Goal: Task Accomplishment & Management: Manage account settings

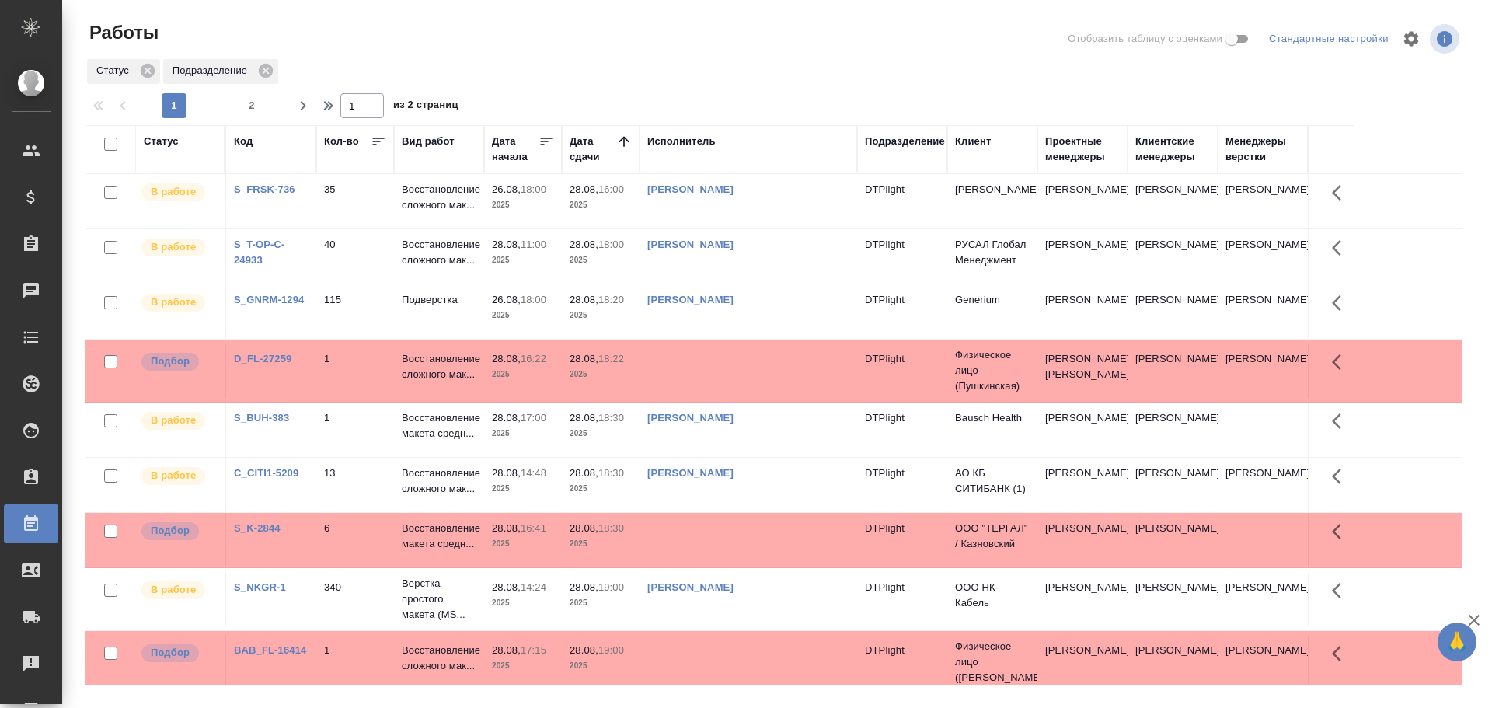
click at [750, 378] on td at bounding box center [748, 370] width 218 height 54
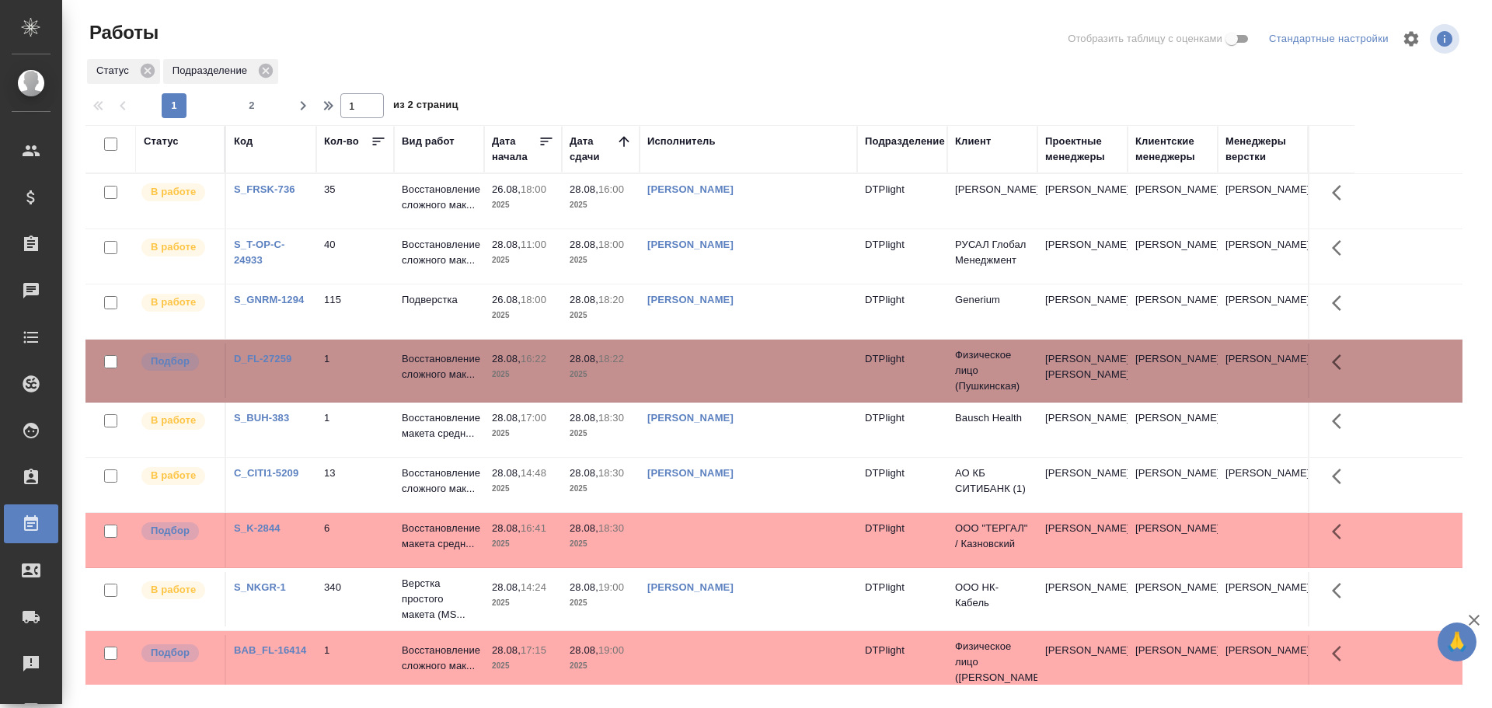
click at [750, 378] on td at bounding box center [748, 370] width 218 height 54
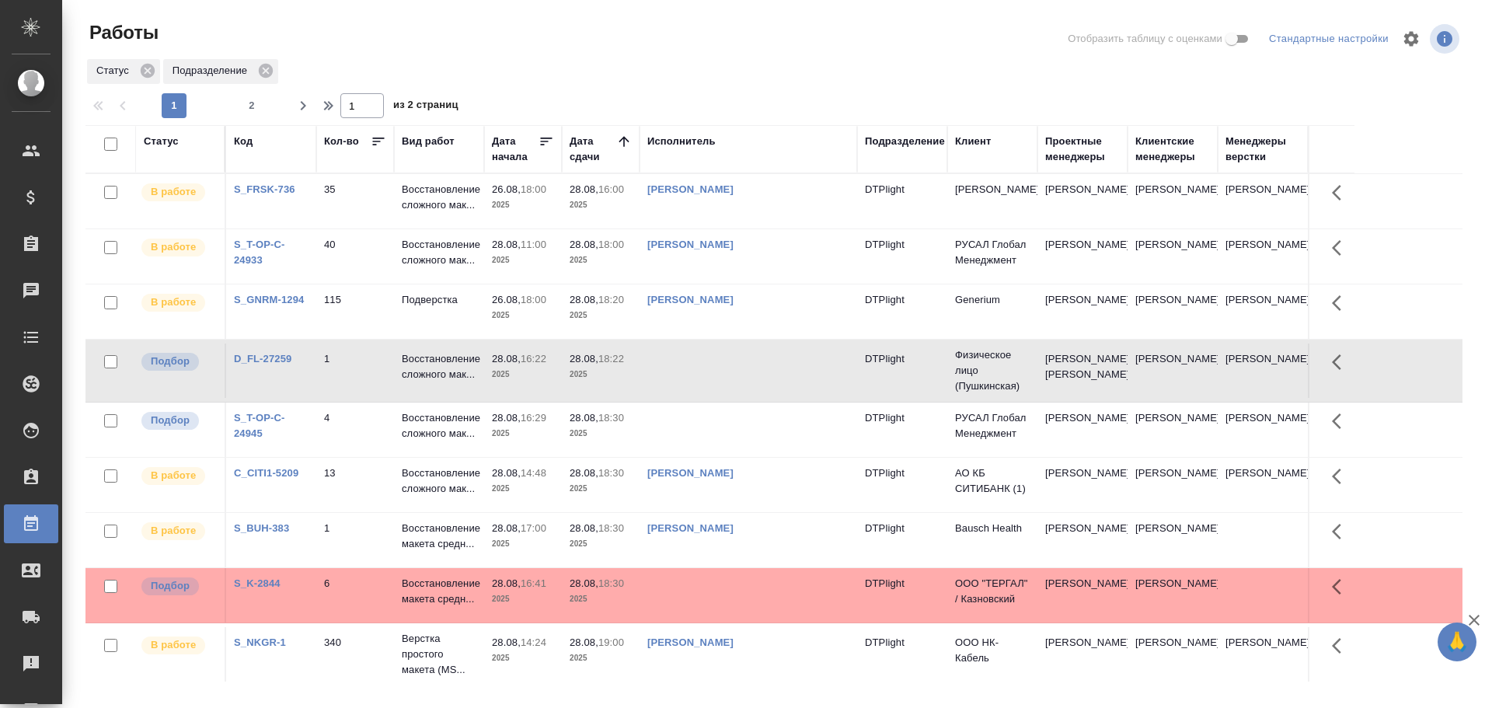
click at [800, 564] on td "[PERSON_NAME]" at bounding box center [748, 540] width 218 height 54
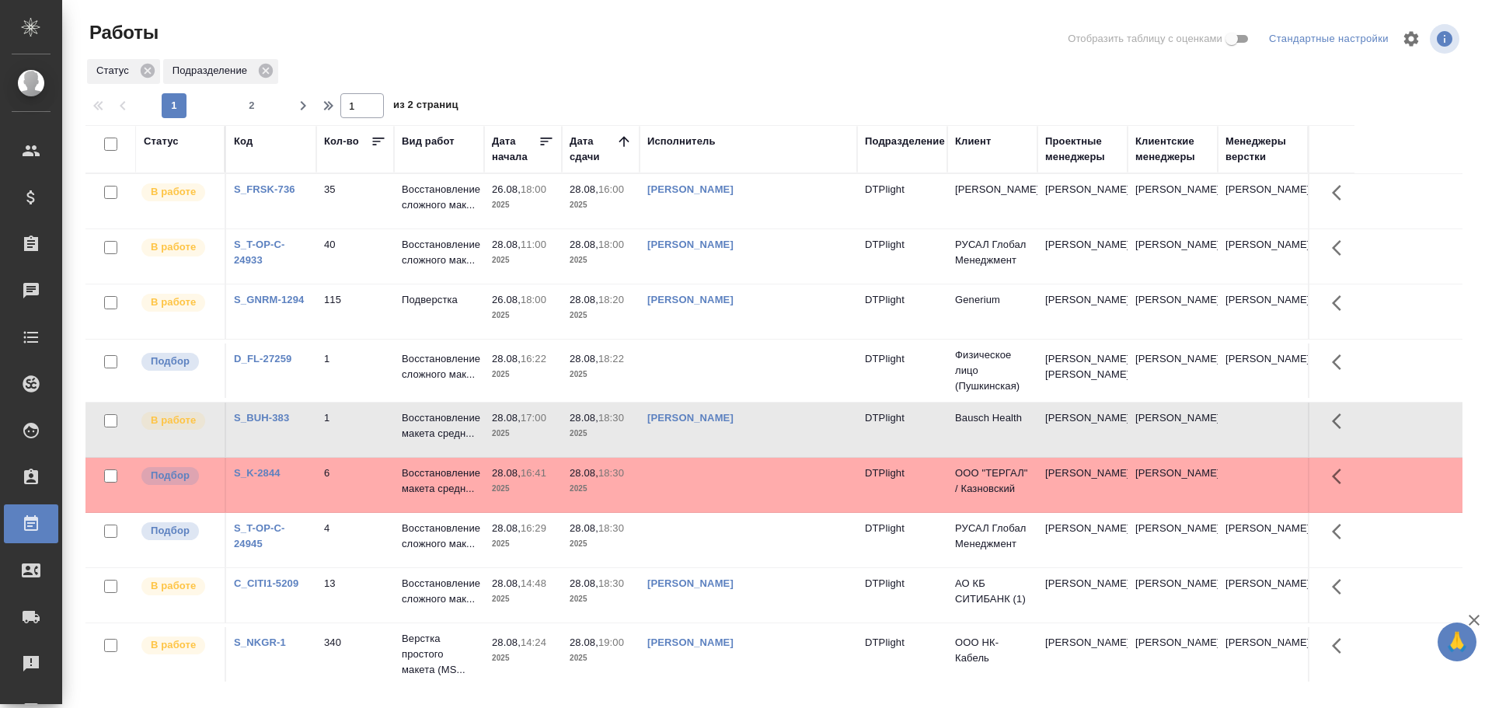
click at [723, 383] on td at bounding box center [748, 370] width 218 height 54
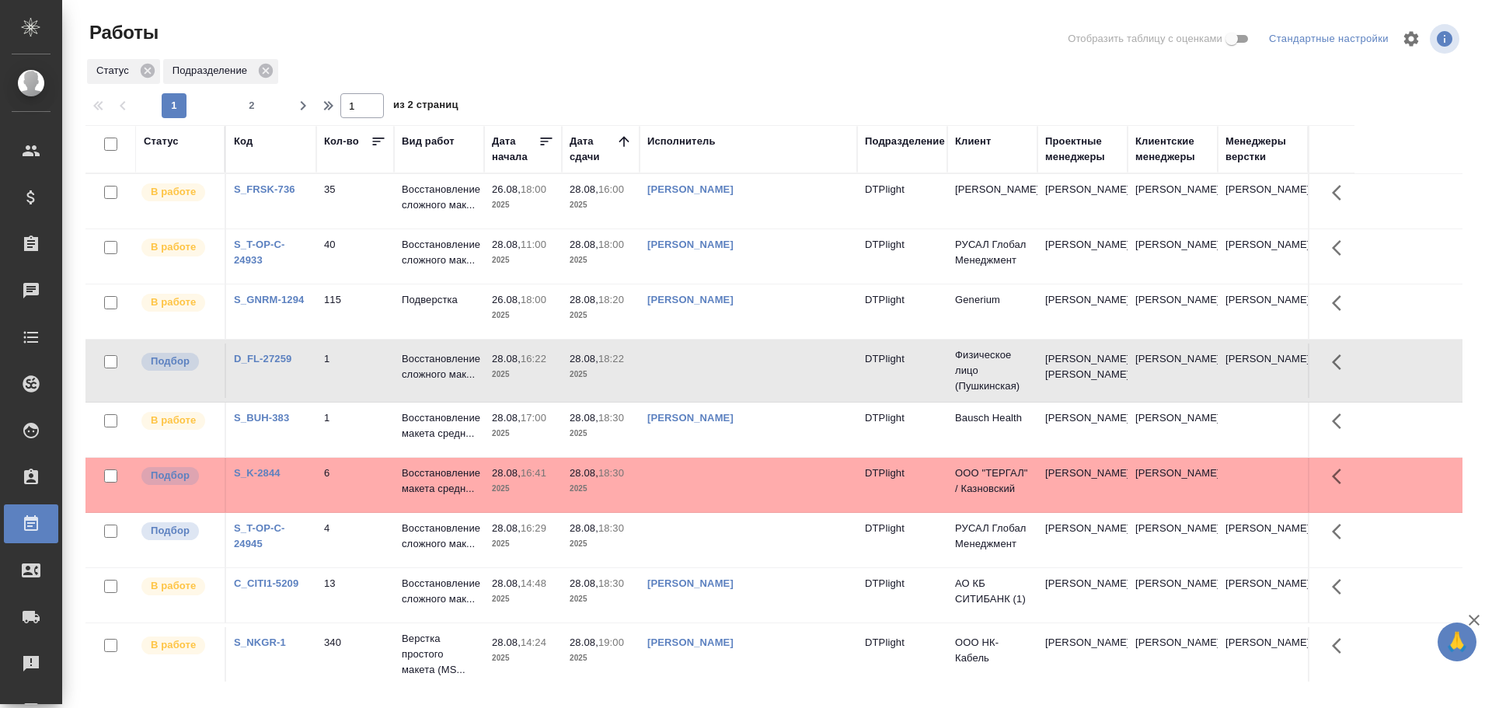
click at [723, 383] on td at bounding box center [748, 370] width 218 height 54
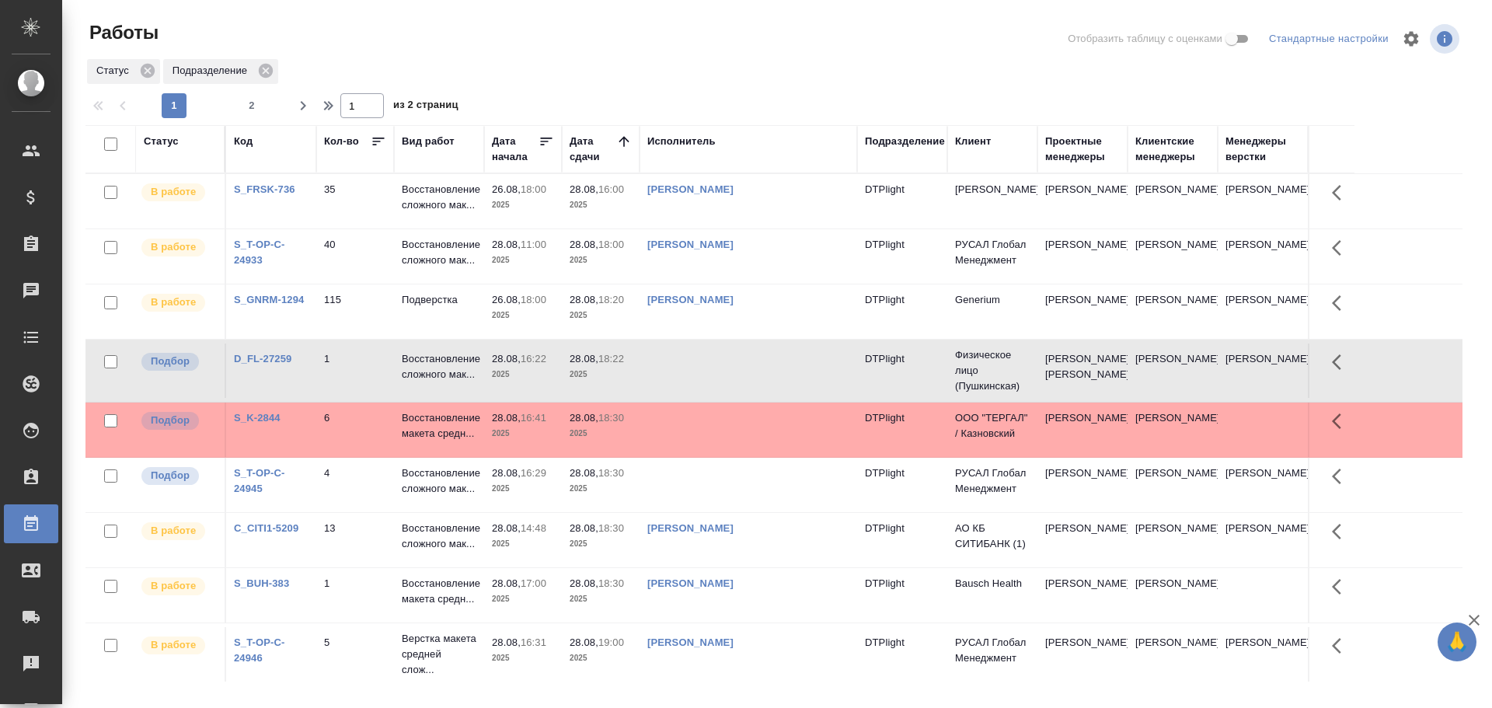
click at [705, 453] on td at bounding box center [748, 429] width 218 height 54
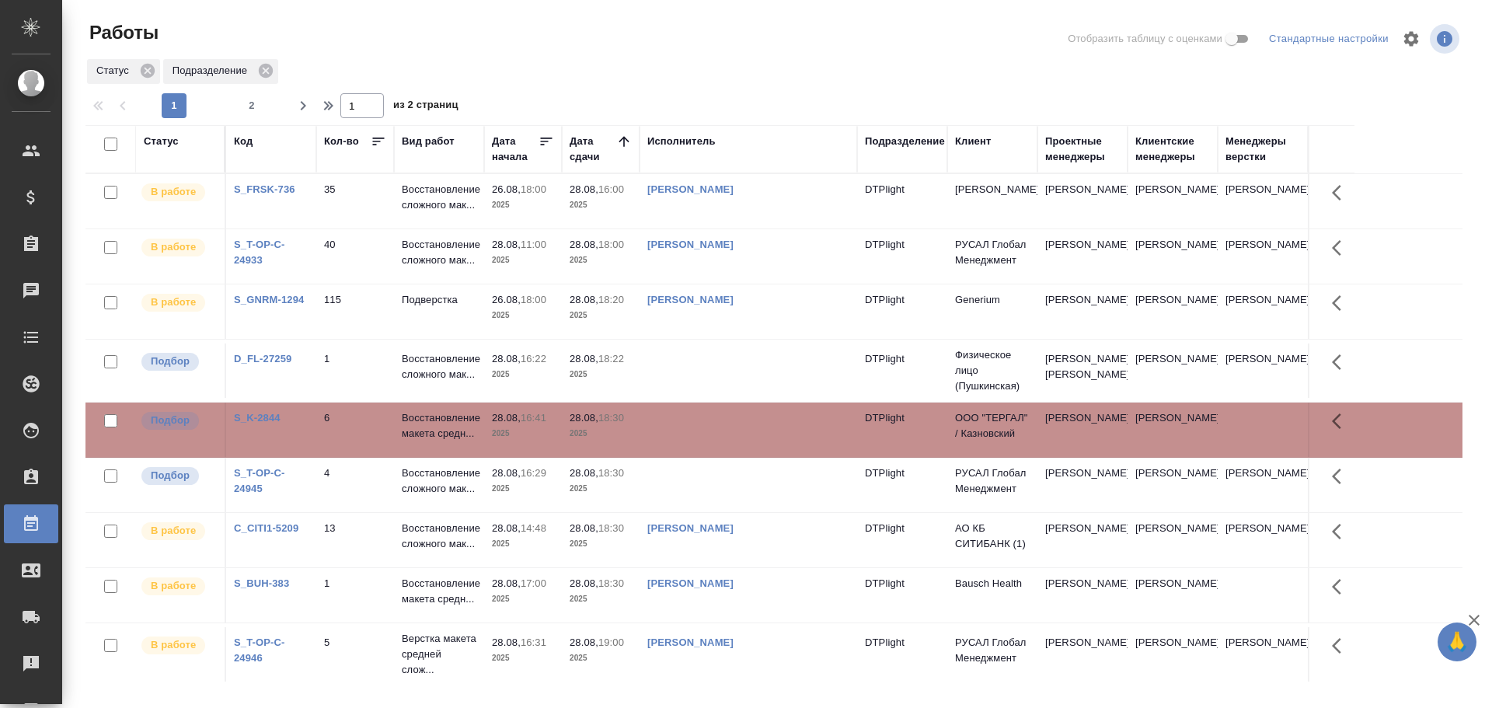
click at [705, 453] on td at bounding box center [748, 429] width 218 height 54
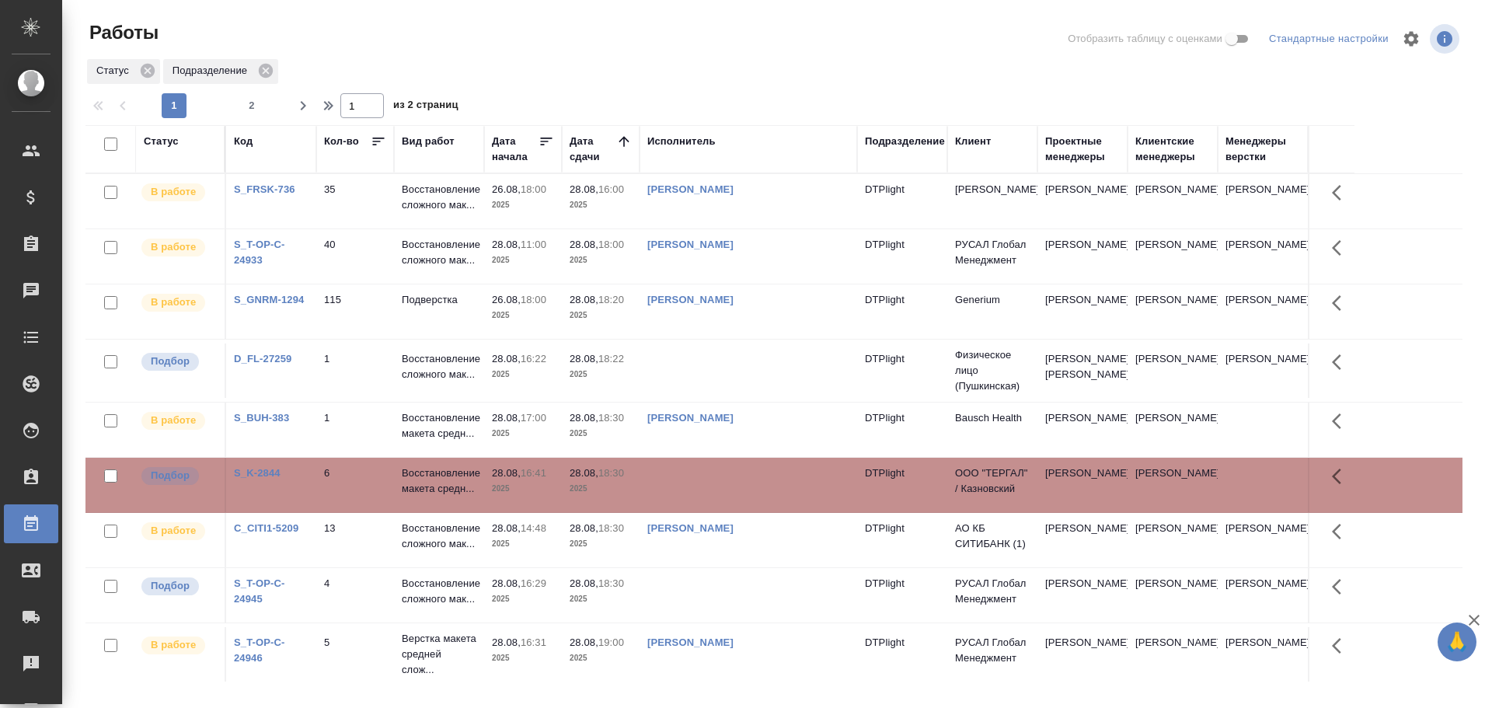
click at [709, 507] on td at bounding box center [748, 485] width 218 height 54
click at [732, 501] on td at bounding box center [748, 485] width 218 height 54
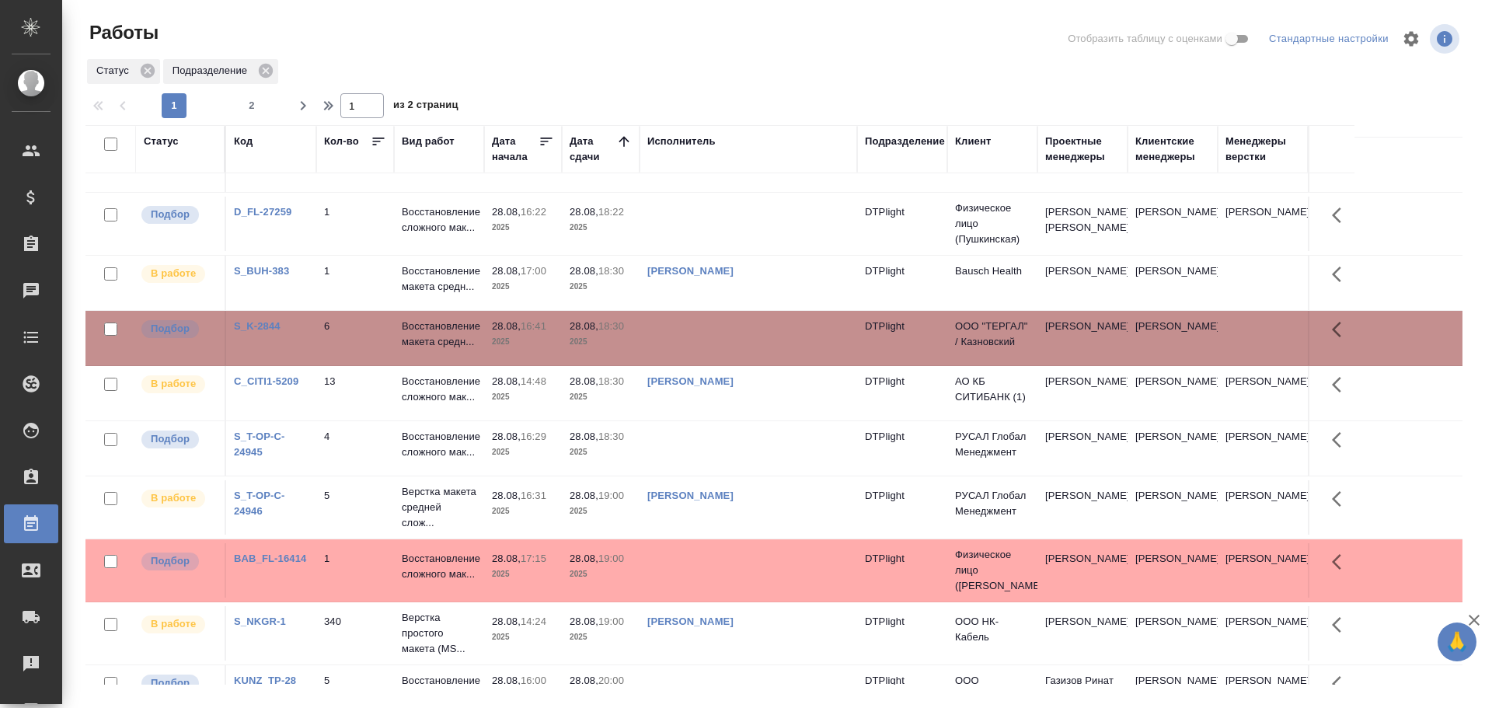
scroll to position [155, 0]
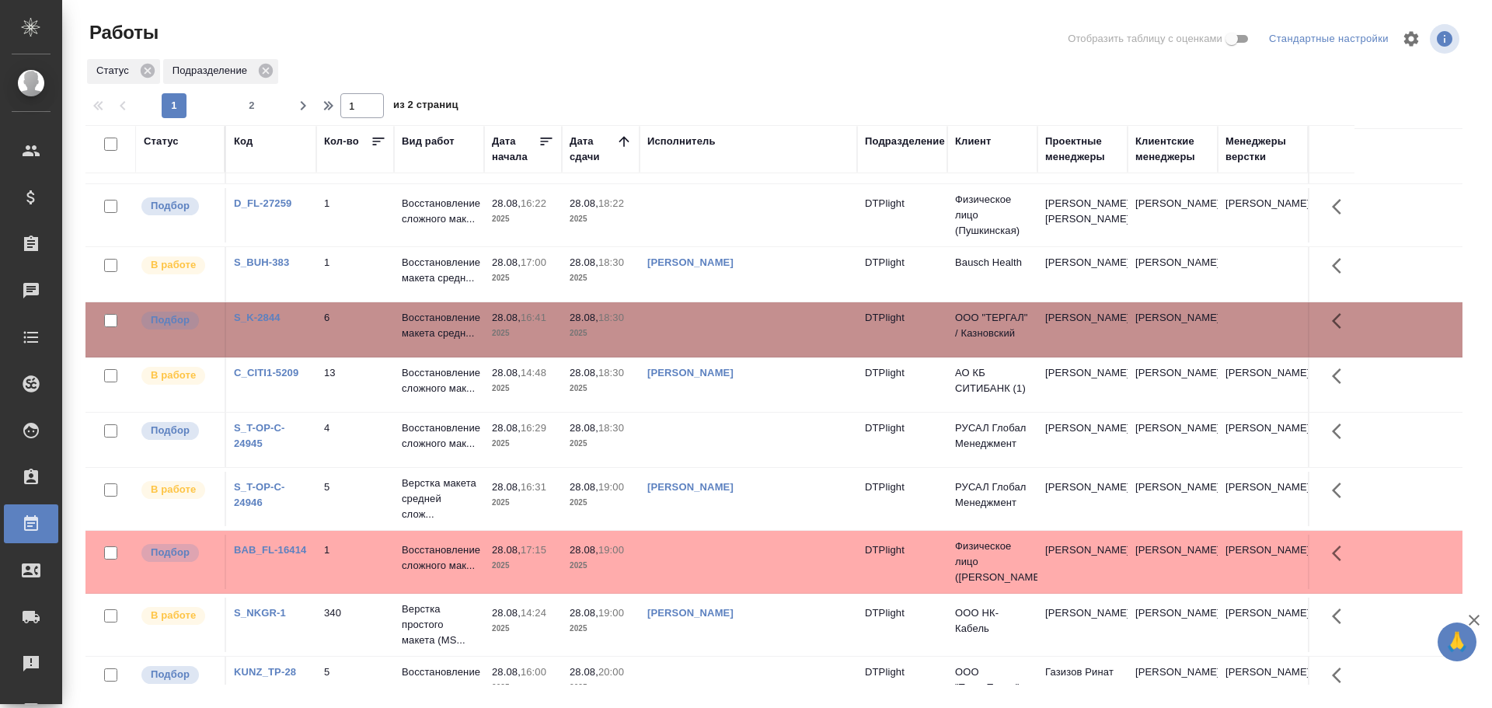
click at [719, 459] on td at bounding box center [748, 440] width 218 height 54
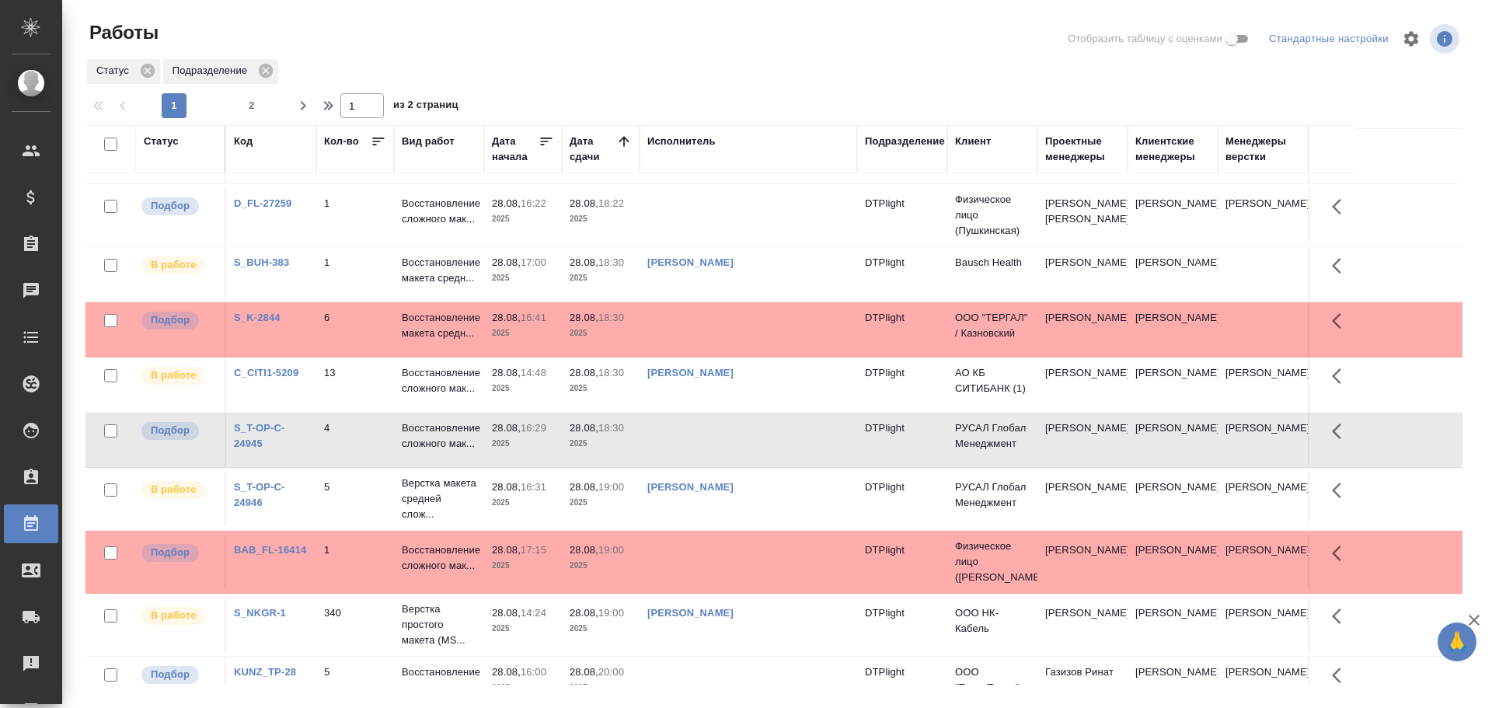
click at [719, 459] on td at bounding box center [748, 440] width 218 height 54
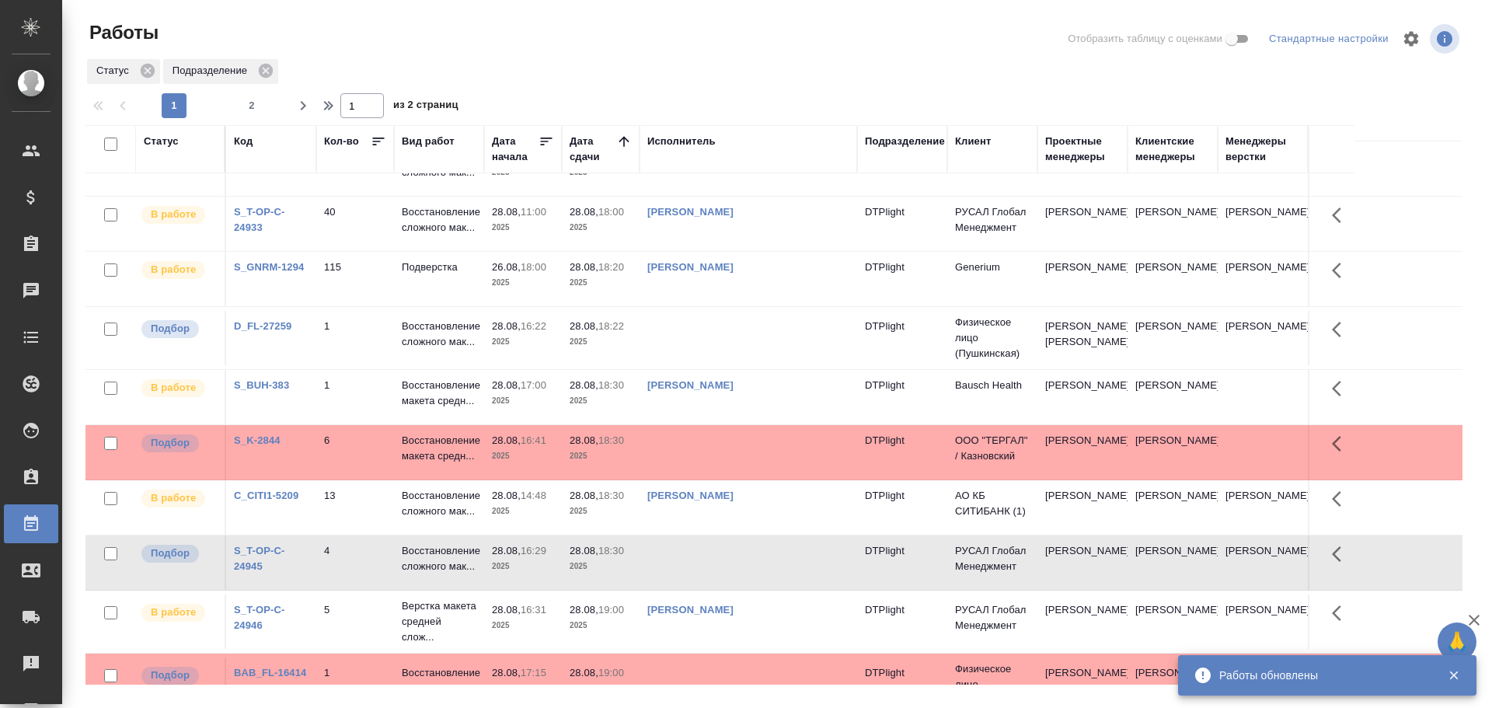
scroll to position [0, 0]
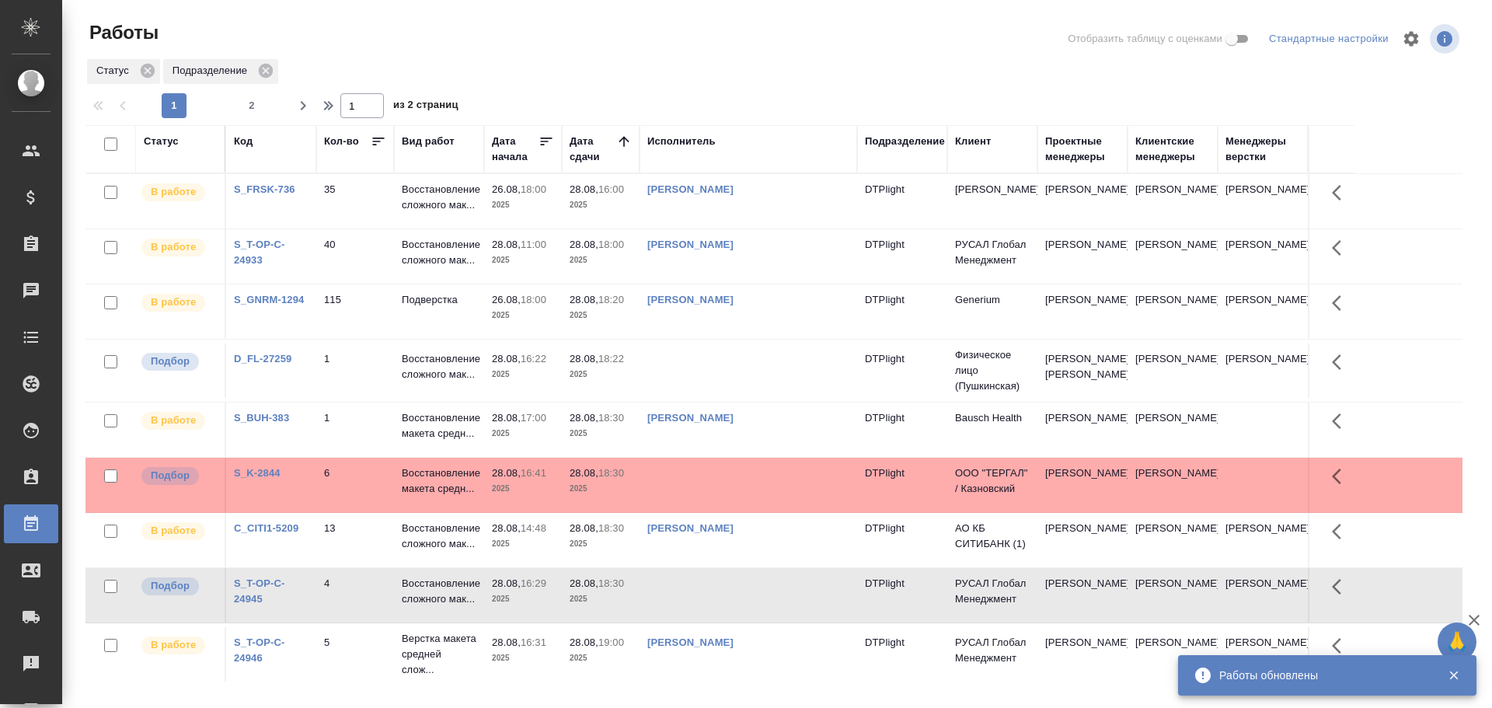
drag, startPoint x: 676, startPoint y: 140, endPoint x: 692, endPoint y: 158, distance: 24.8
click at [676, 140] on div "Исполнитель" at bounding box center [681, 142] width 68 height 16
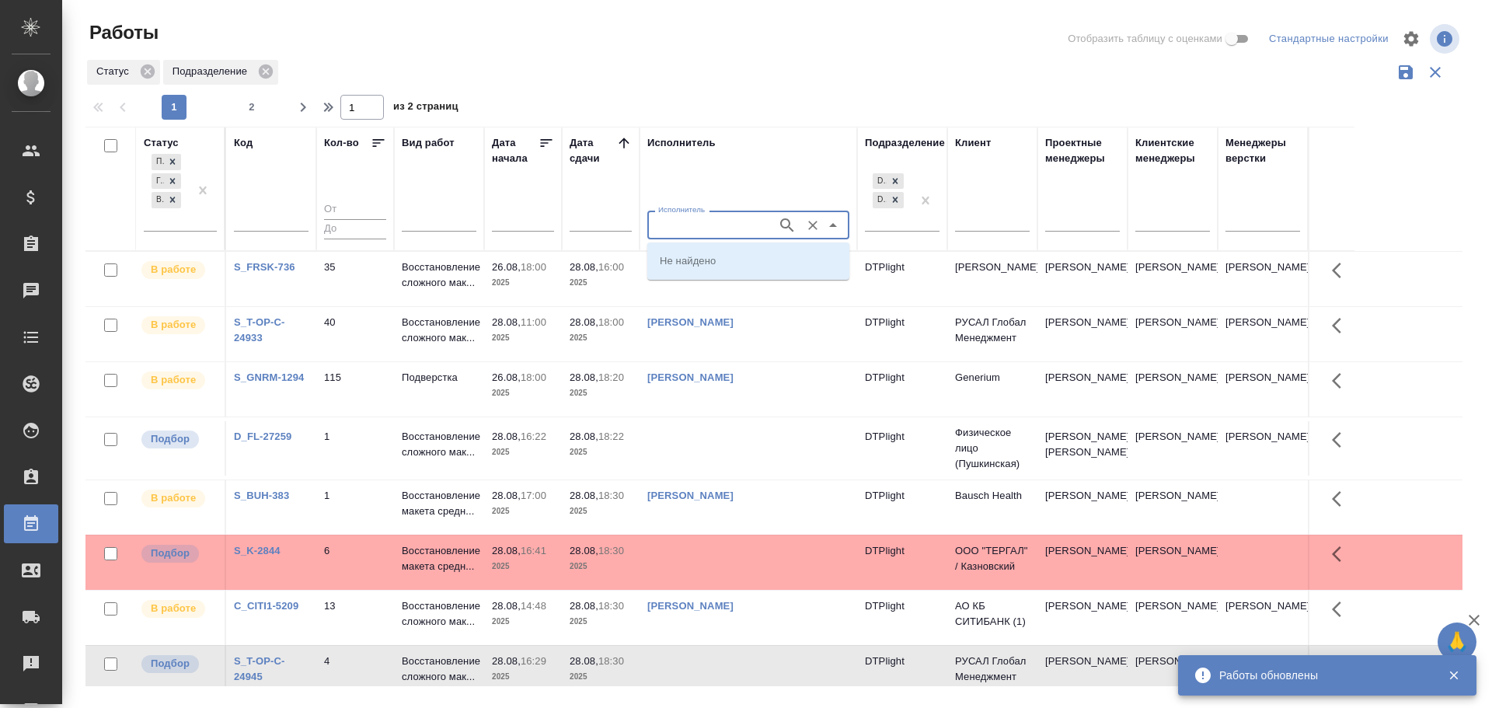
click at [681, 225] on input "Исполнитель" at bounding box center [710, 224] width 117 height 19
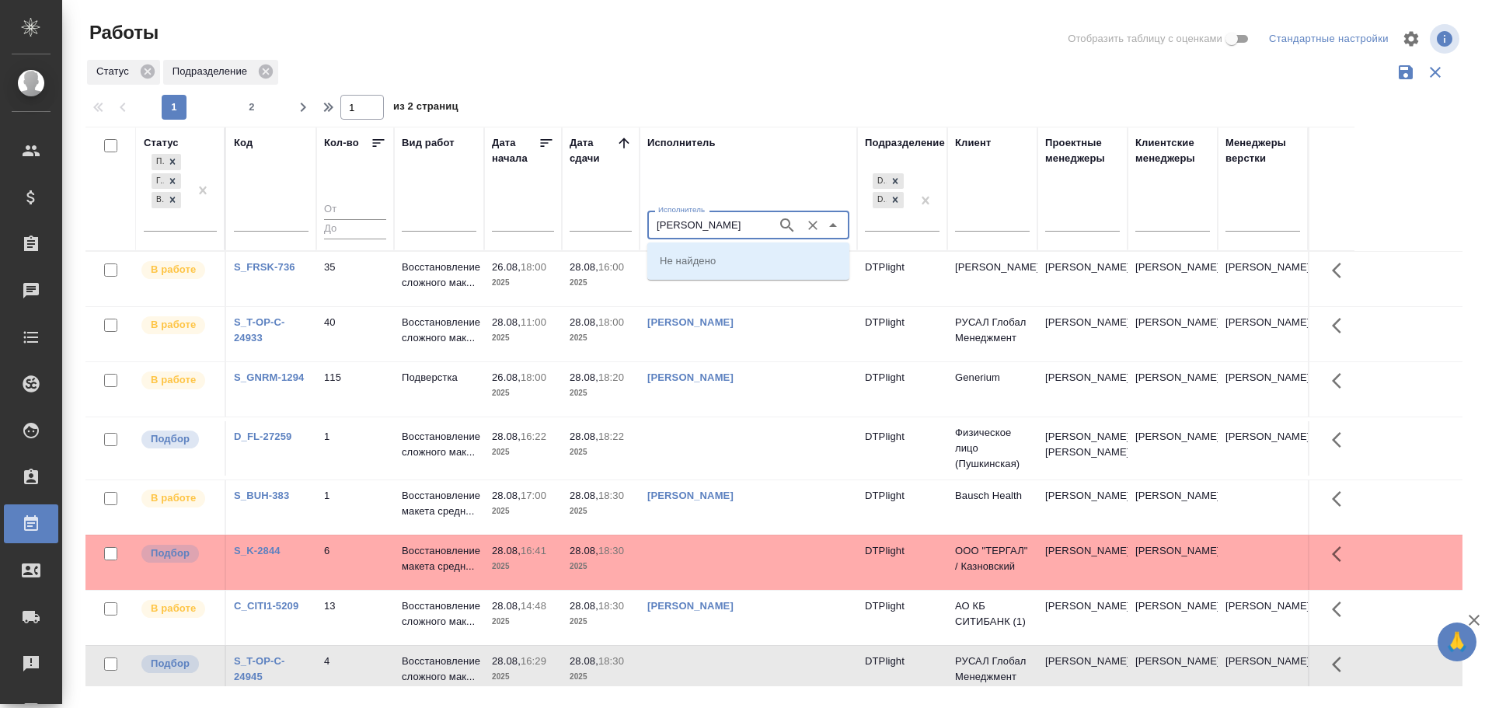
type input "Васильева ольга"
click at [725, 266] on p "Васильева Ольга Николаевна" at bounding box center [702, 260] width 85 height 16
type input "Васильева Ольга Николаевна"
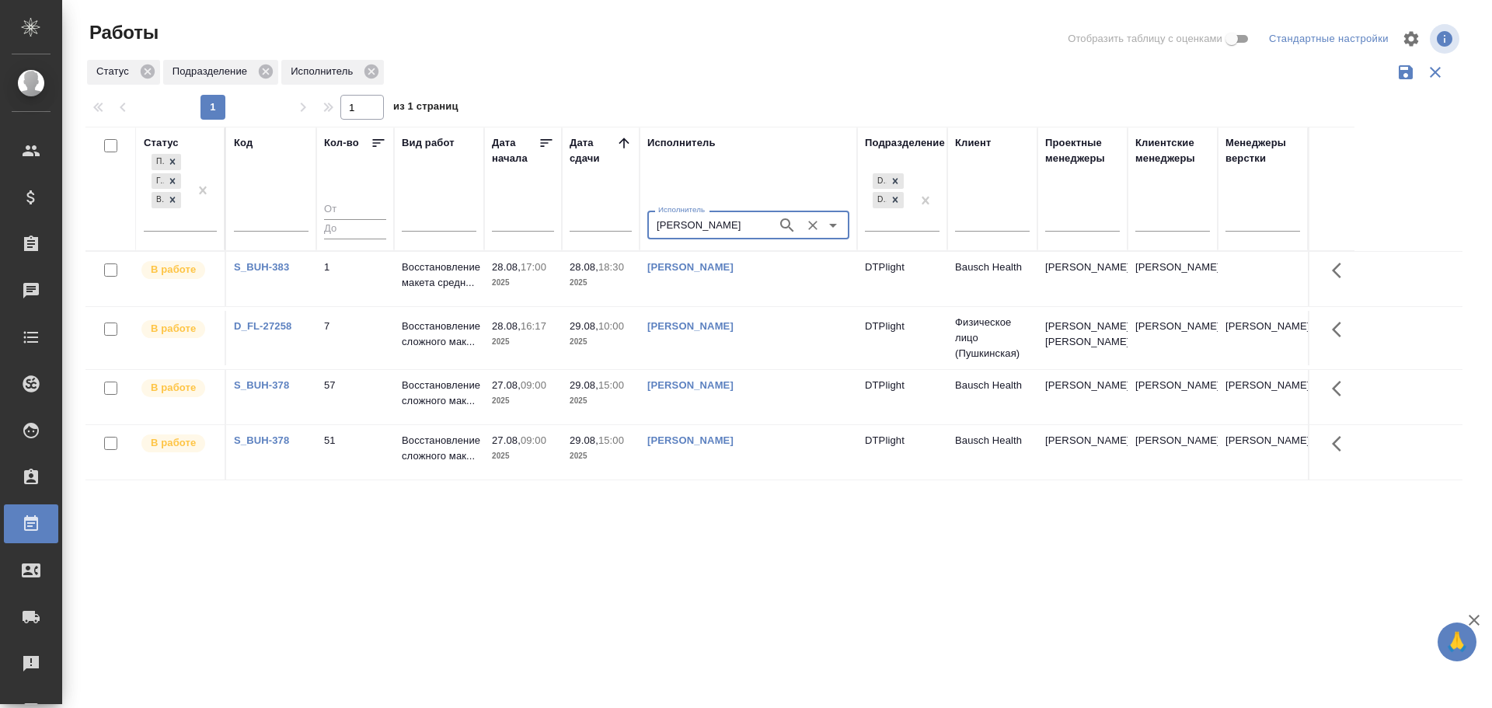
click at [813, 229] on icon "Очистить" at bounding box center [813, 226] width 16 height 16
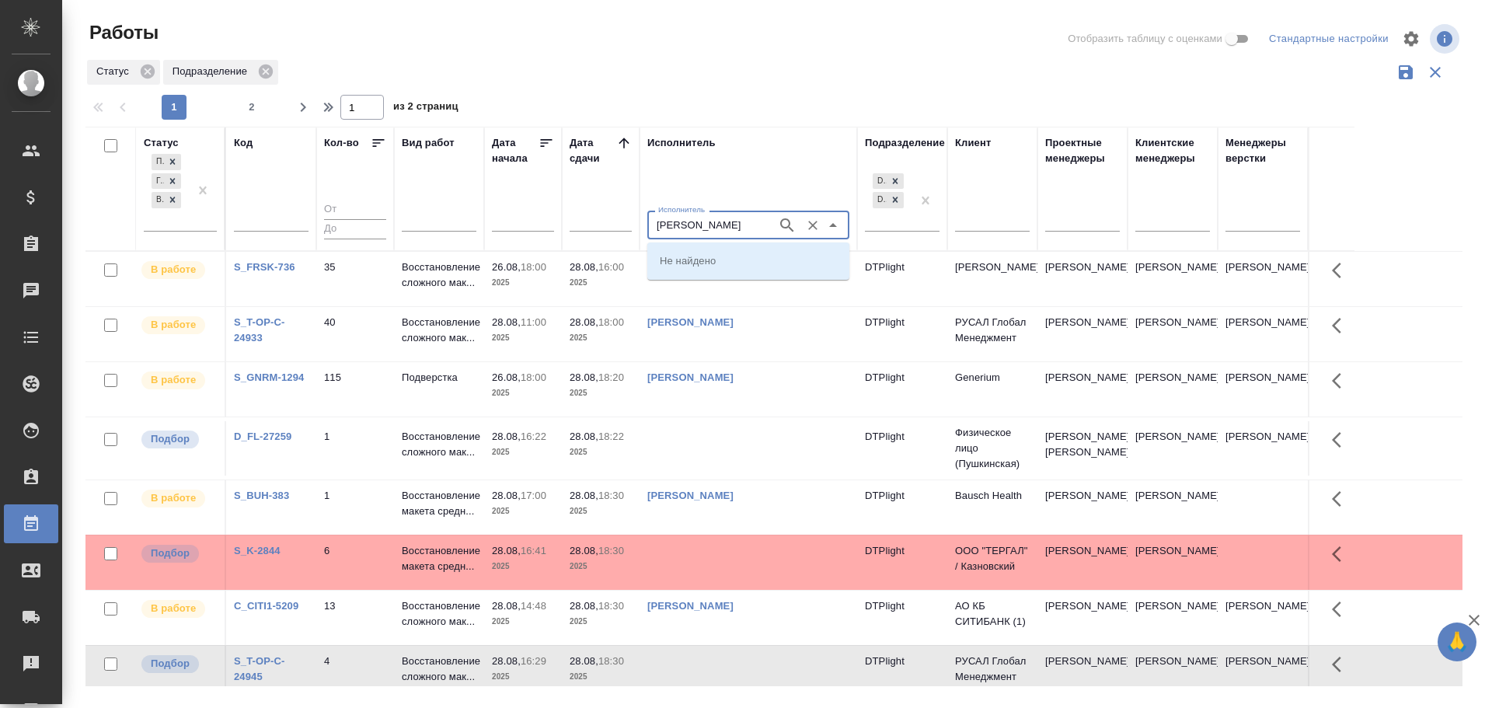
type input "Васильева наталья"
click at [716, 262] on p "Васильева Наталья Геннадьевна" at bounding box center [702, 260] width 85 height 16
type input "Васильева Наталья Геннадьевна"
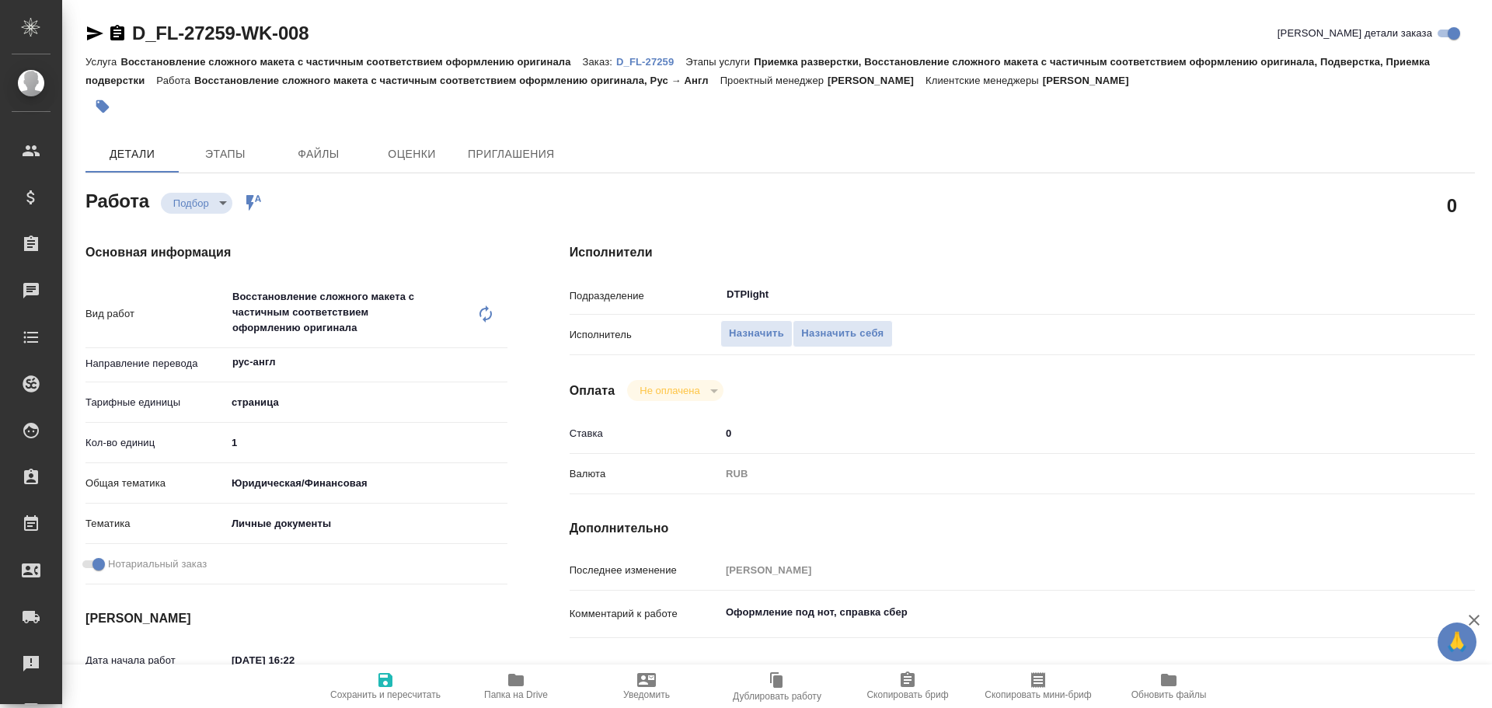
type textarea "x"
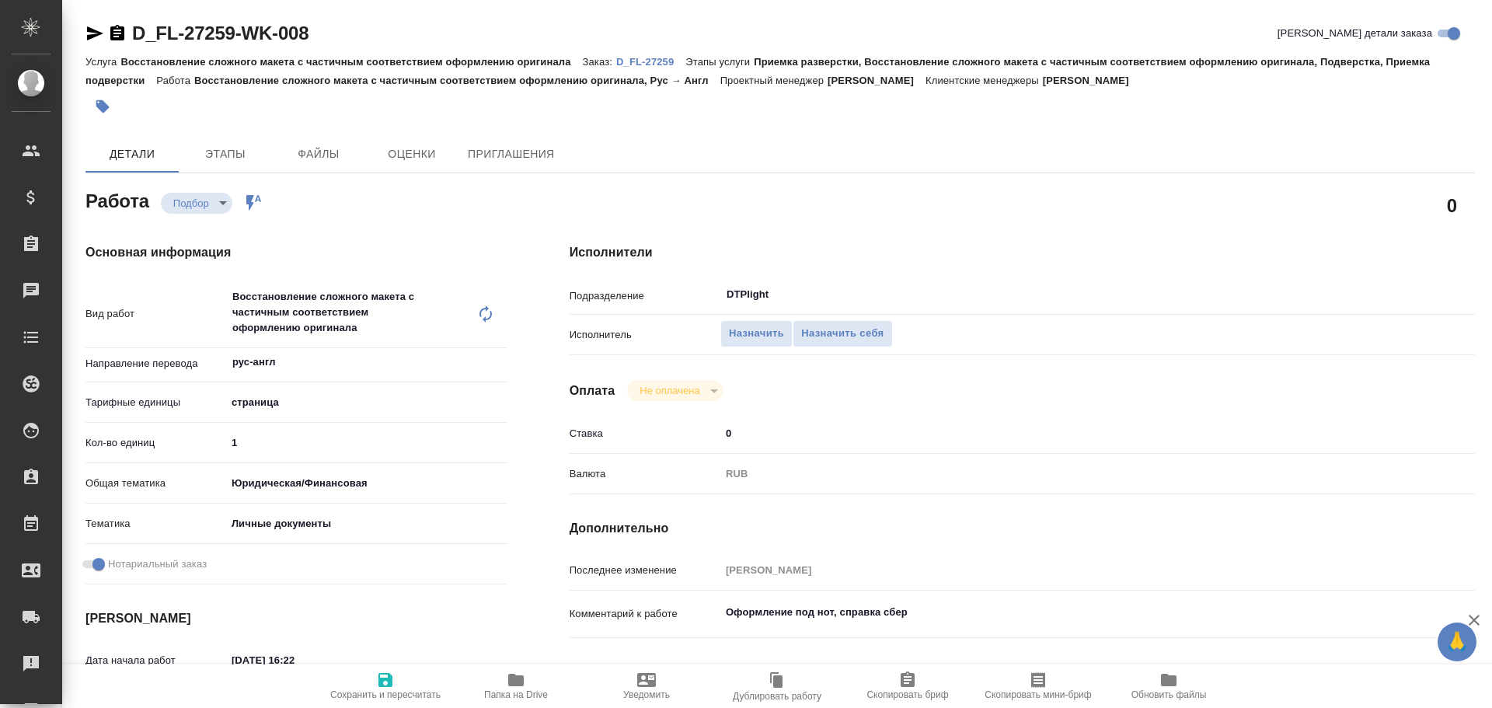
type textarea "x"
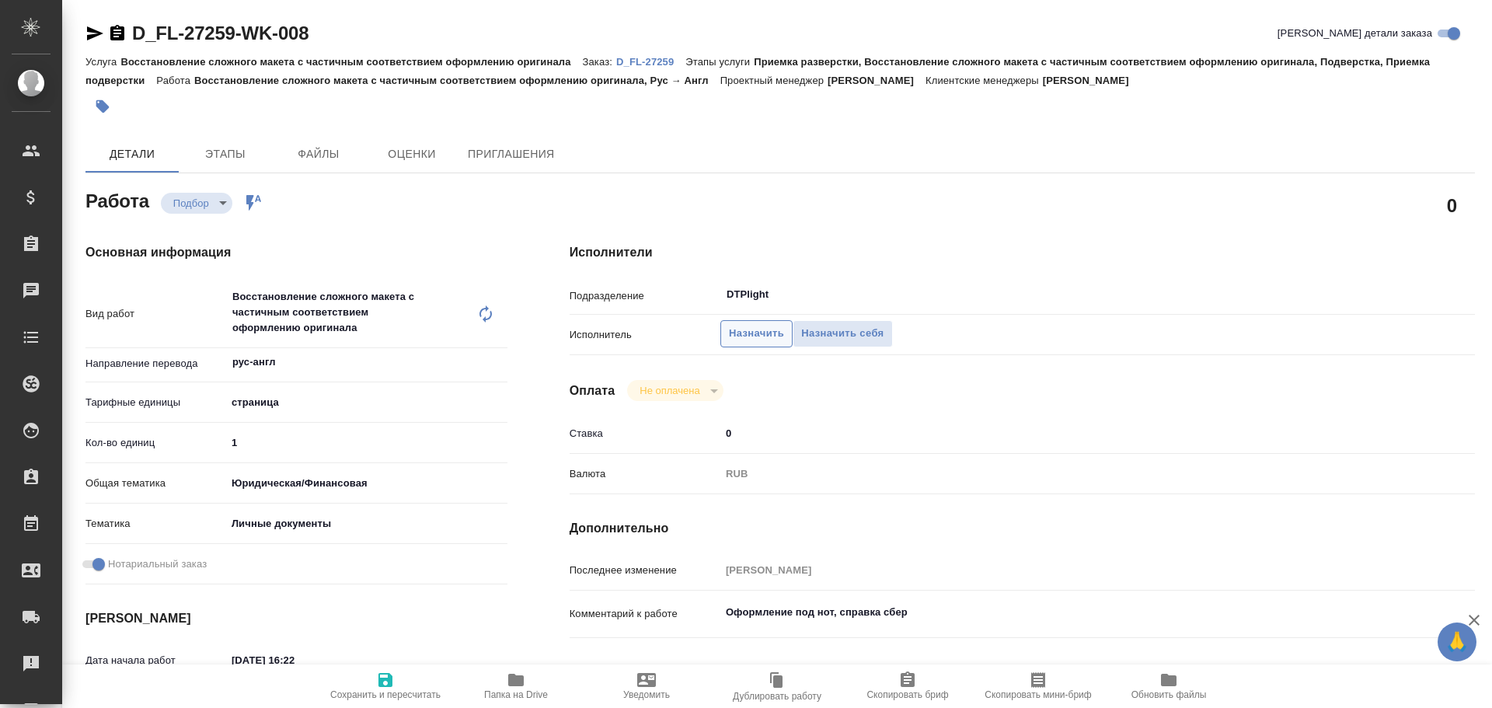
type textarea "x"
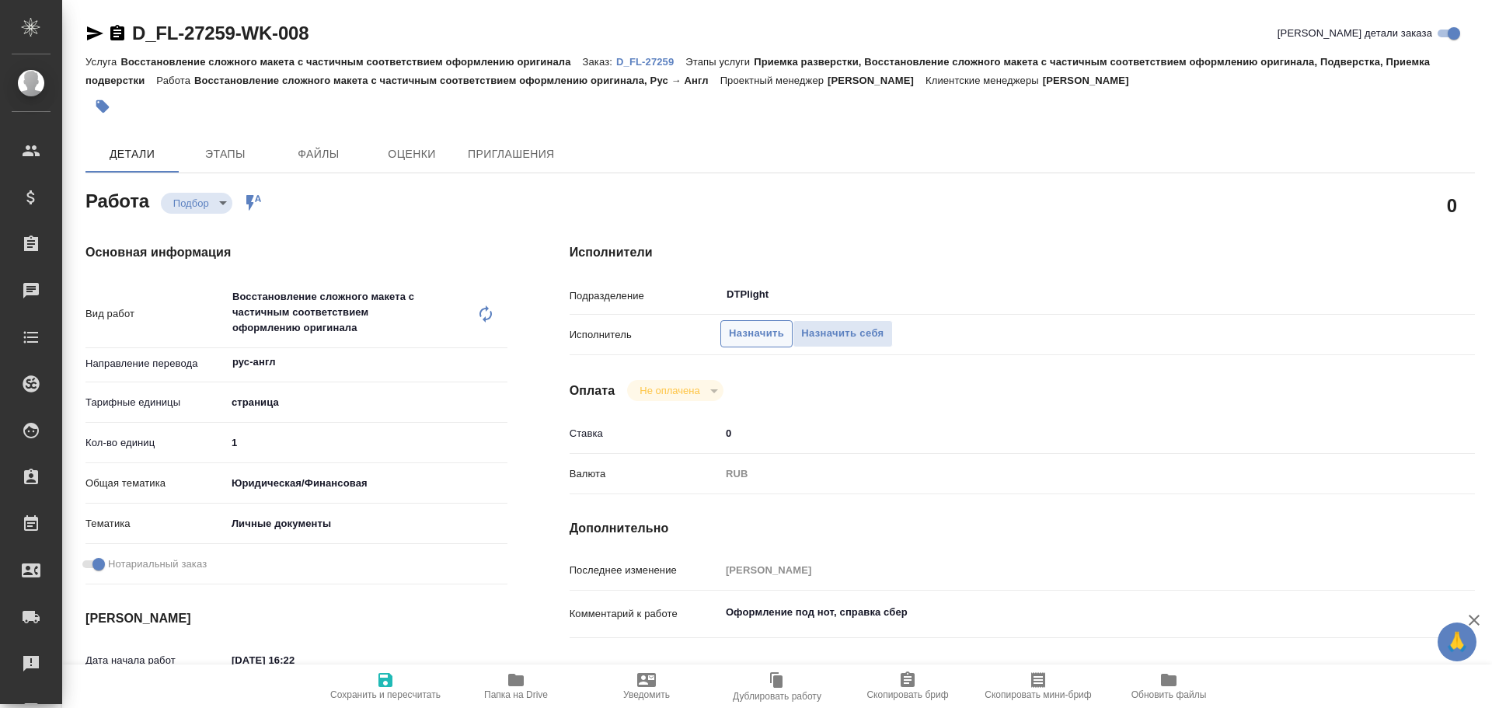
click at [758, 331] on span "Назначить" at bounding box center [756, 334] width 55 height 18
type textarea "x"
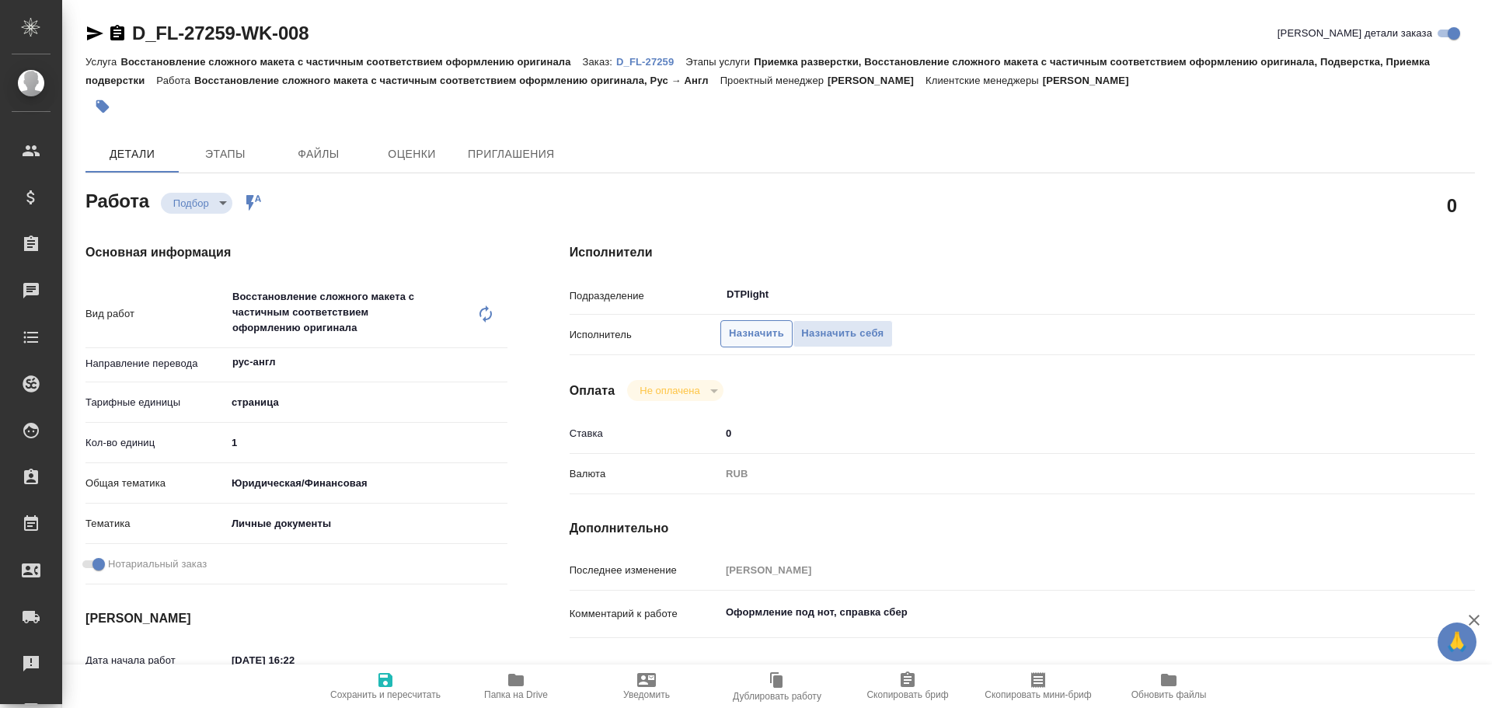
type textarea "x"
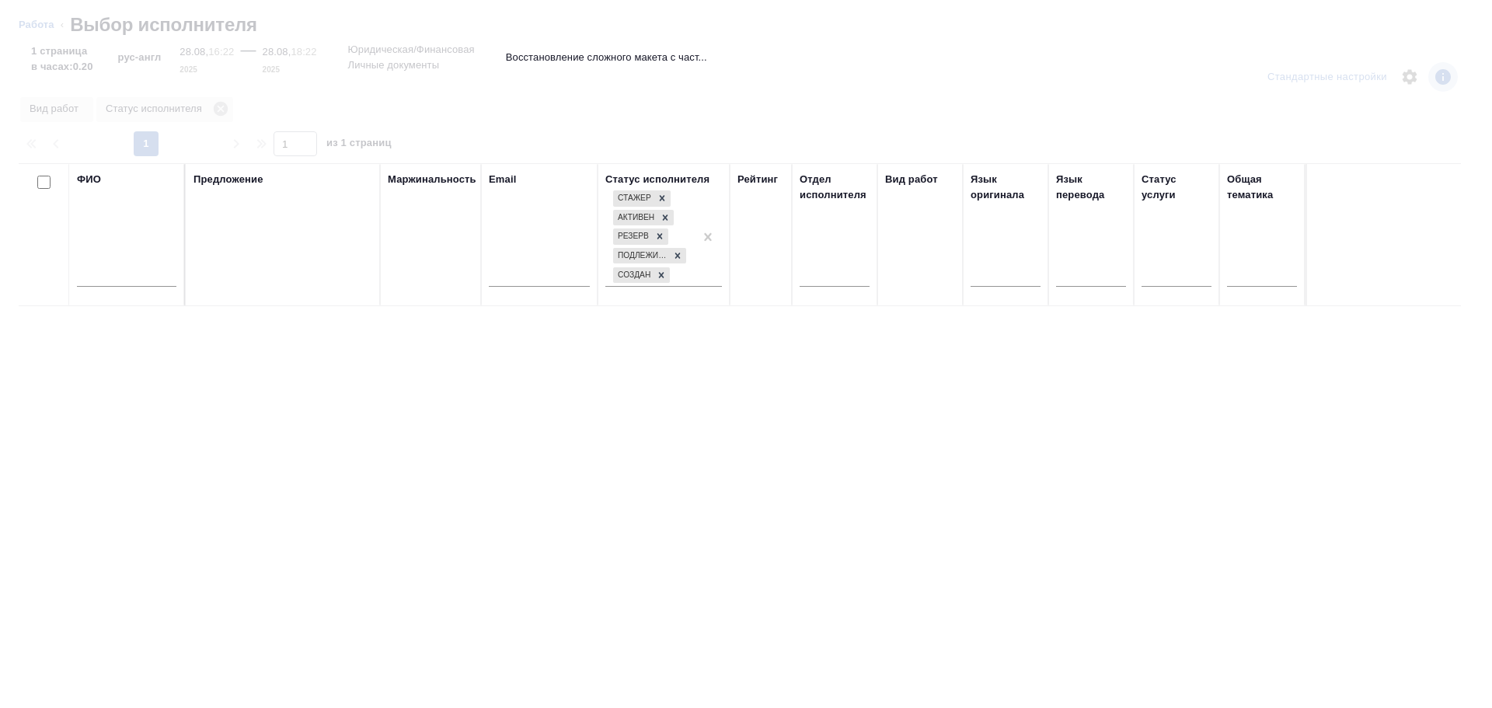
type textarea "x"
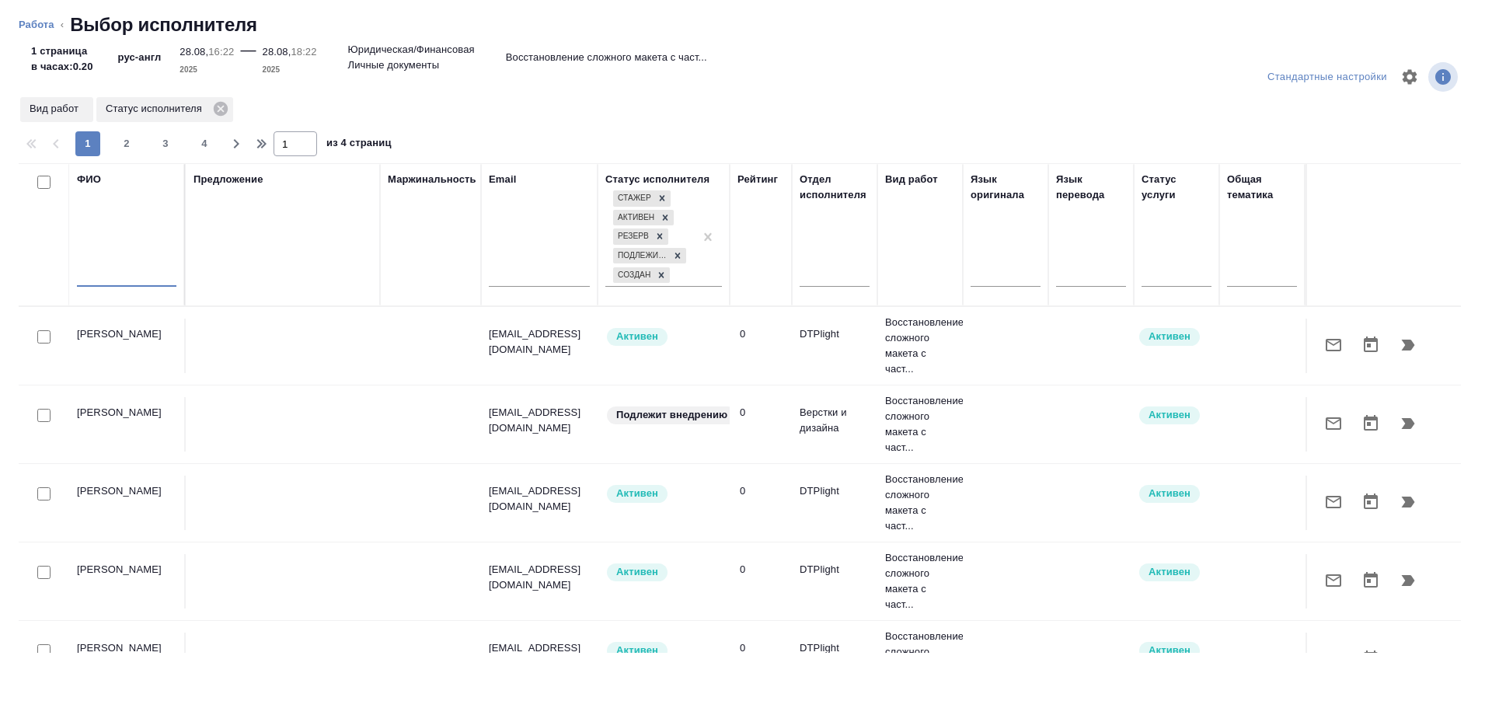
type textarea "x"
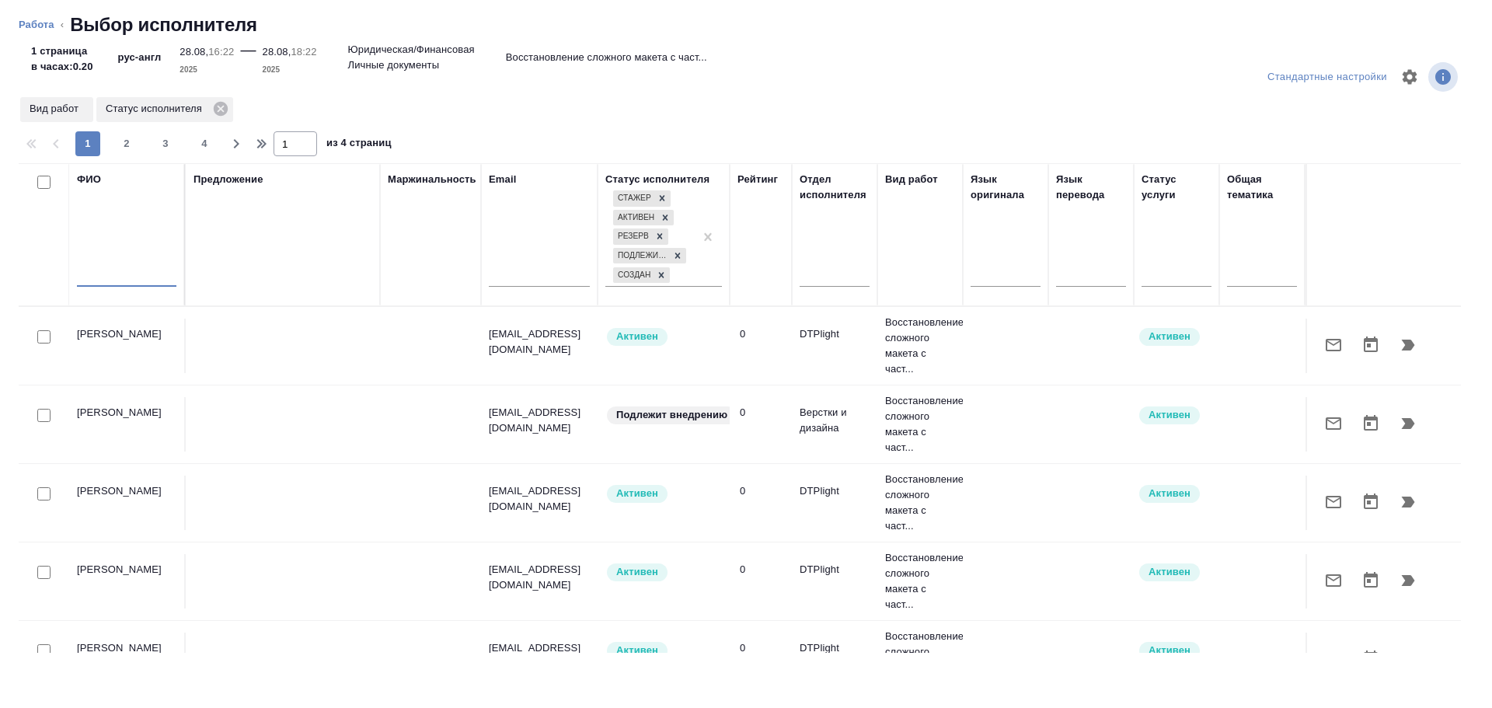
click at [108, 278] on input "text" at bounding box center [126, 276] width 99 height 19
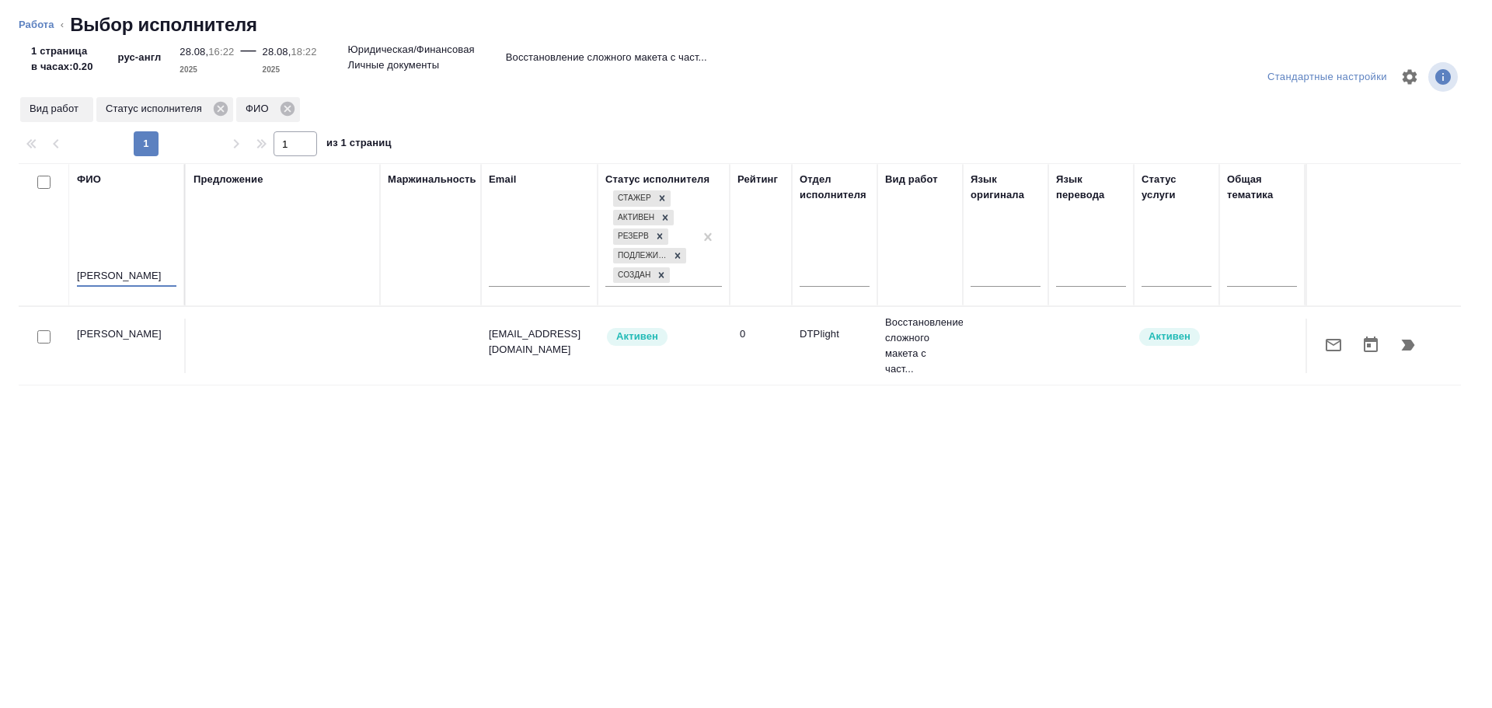
type input "Ямковенко"
click at [50, 340] on input "checkbox" at bounding box center [43, 336] width 13 height 13
checkbox input "true"
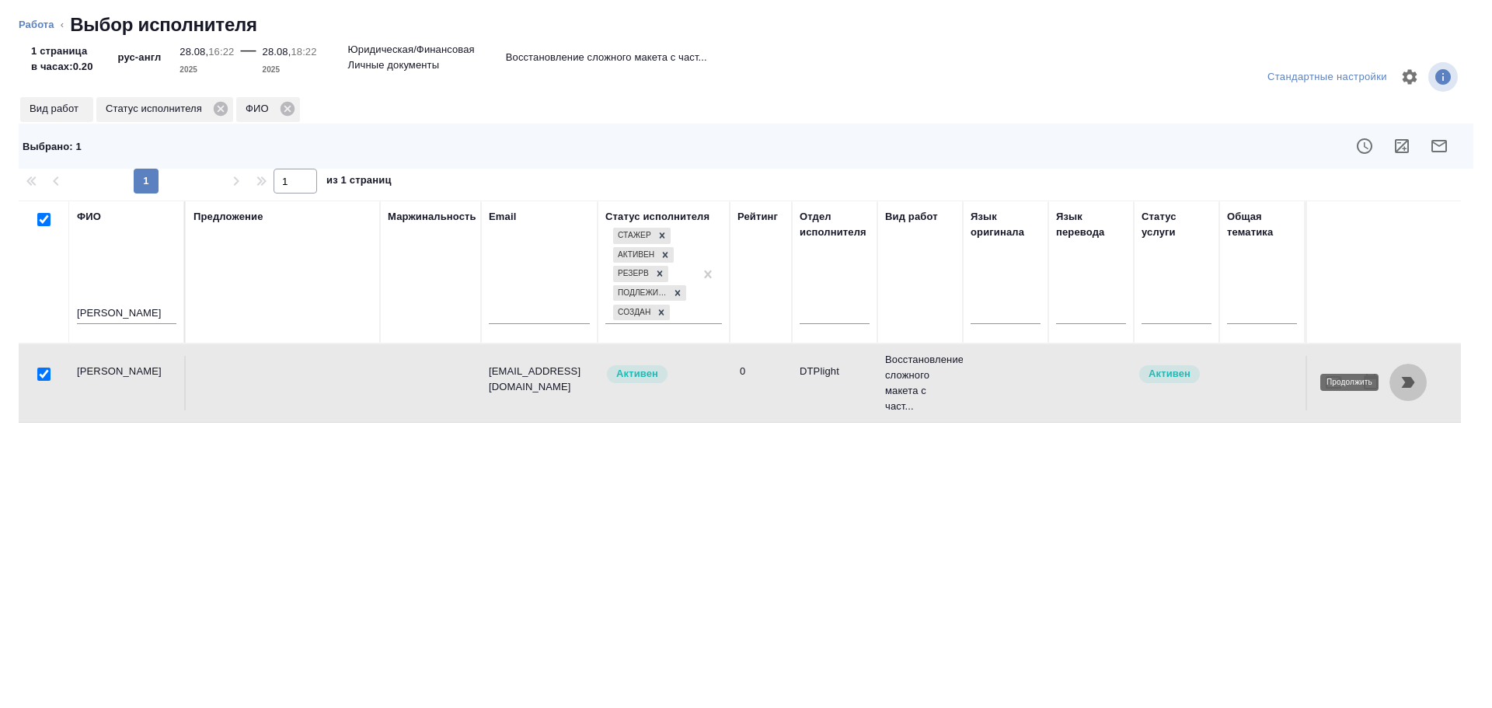
click at [1405, 386] on icon "button" at bounding box center [1408, 382] width 13 height 11
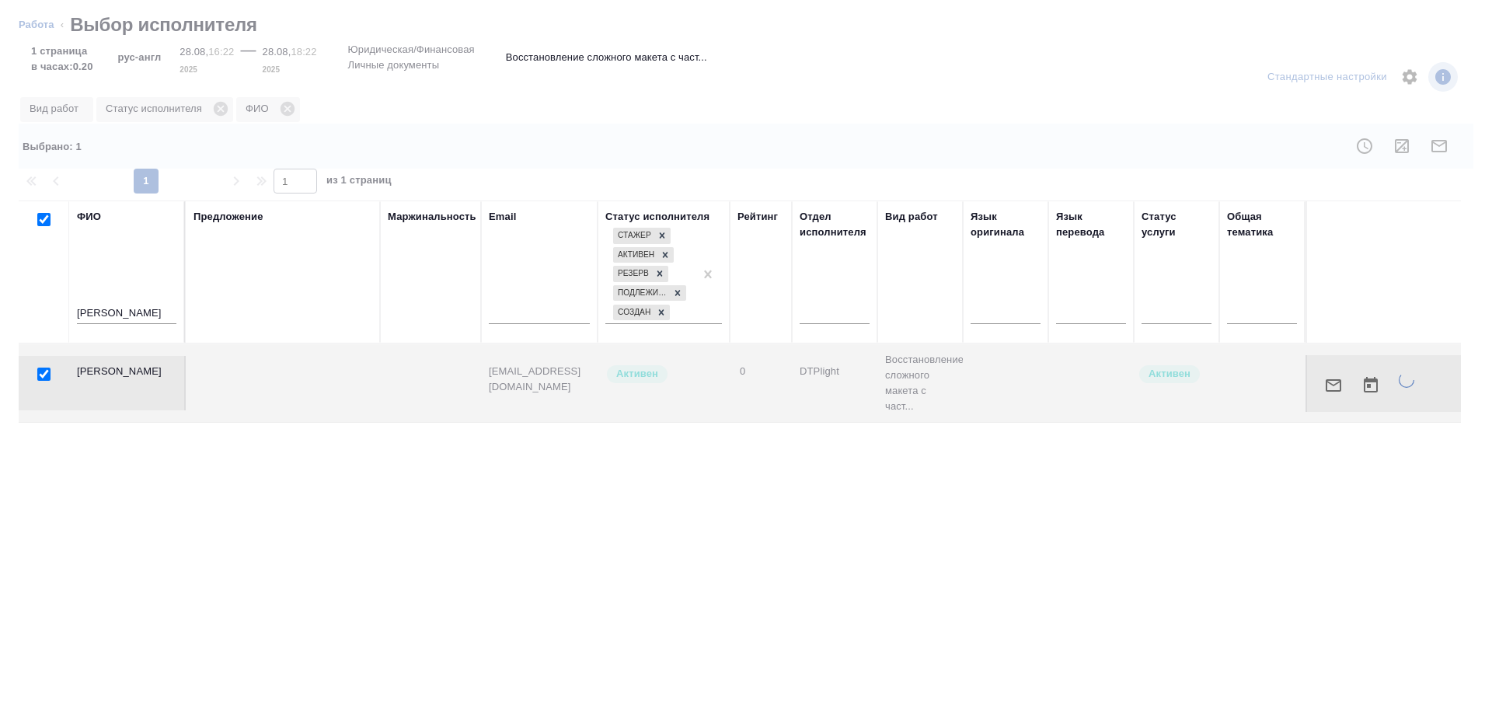
type textarea "x"
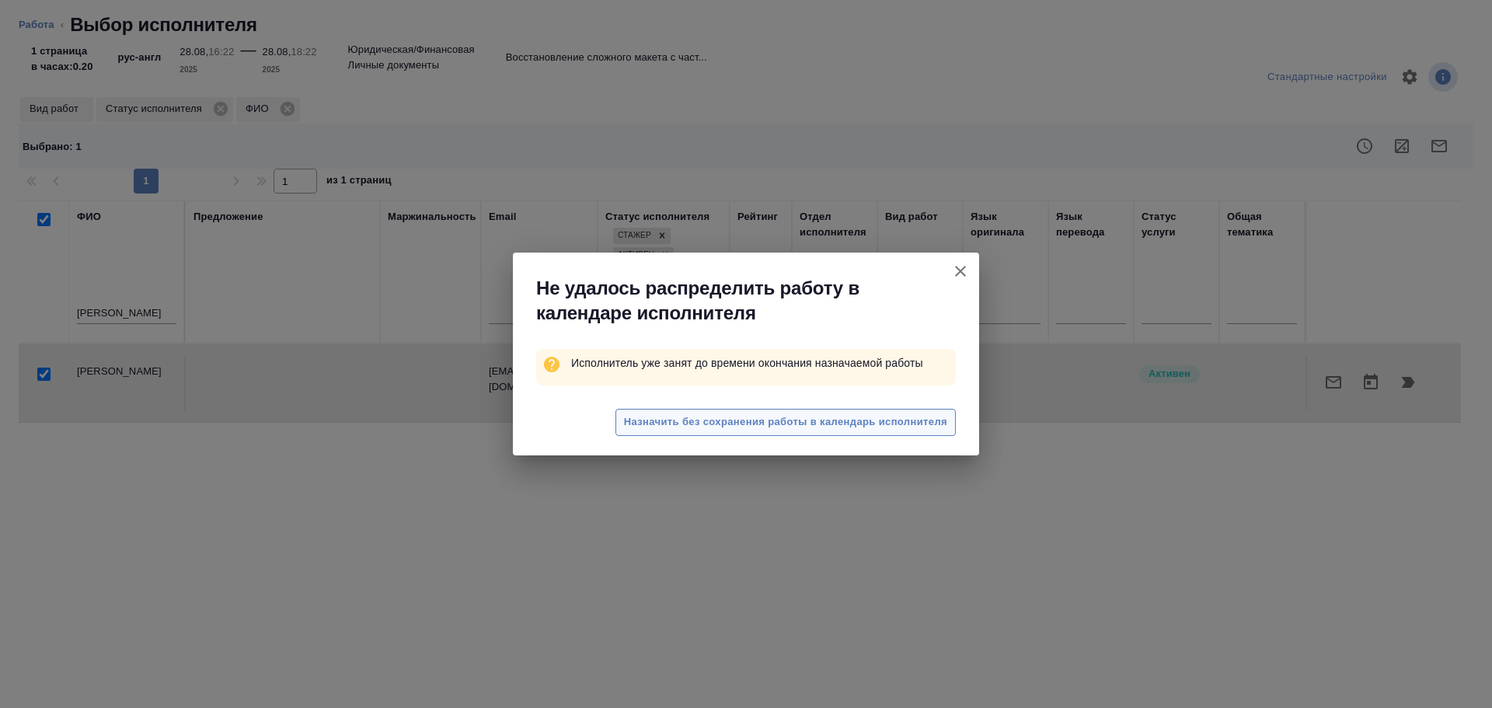
click at [815, 425] on span "Назначить без сохранения работы в календарь исполнителя" at bounding box center [785, 422] width 323 height 18
type textarea "x"
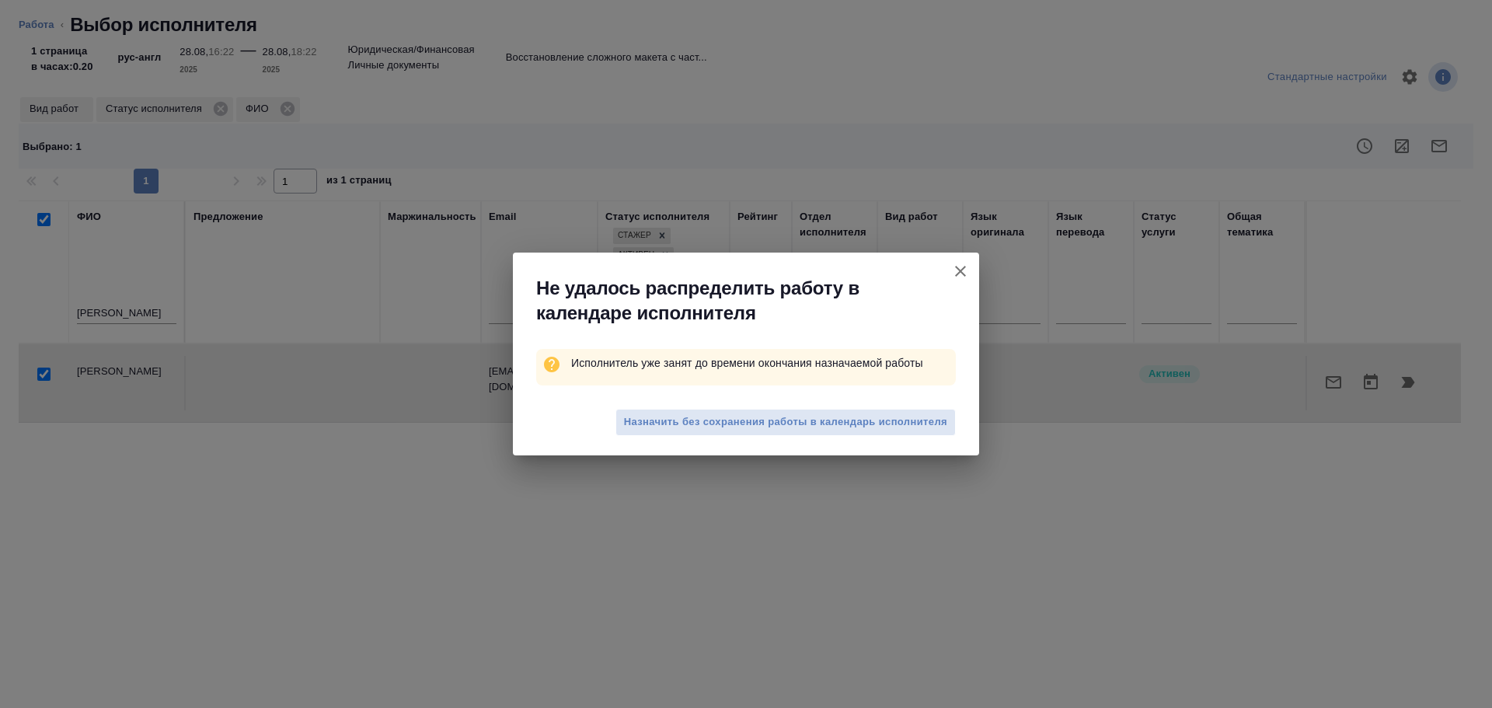
type textarea "x"
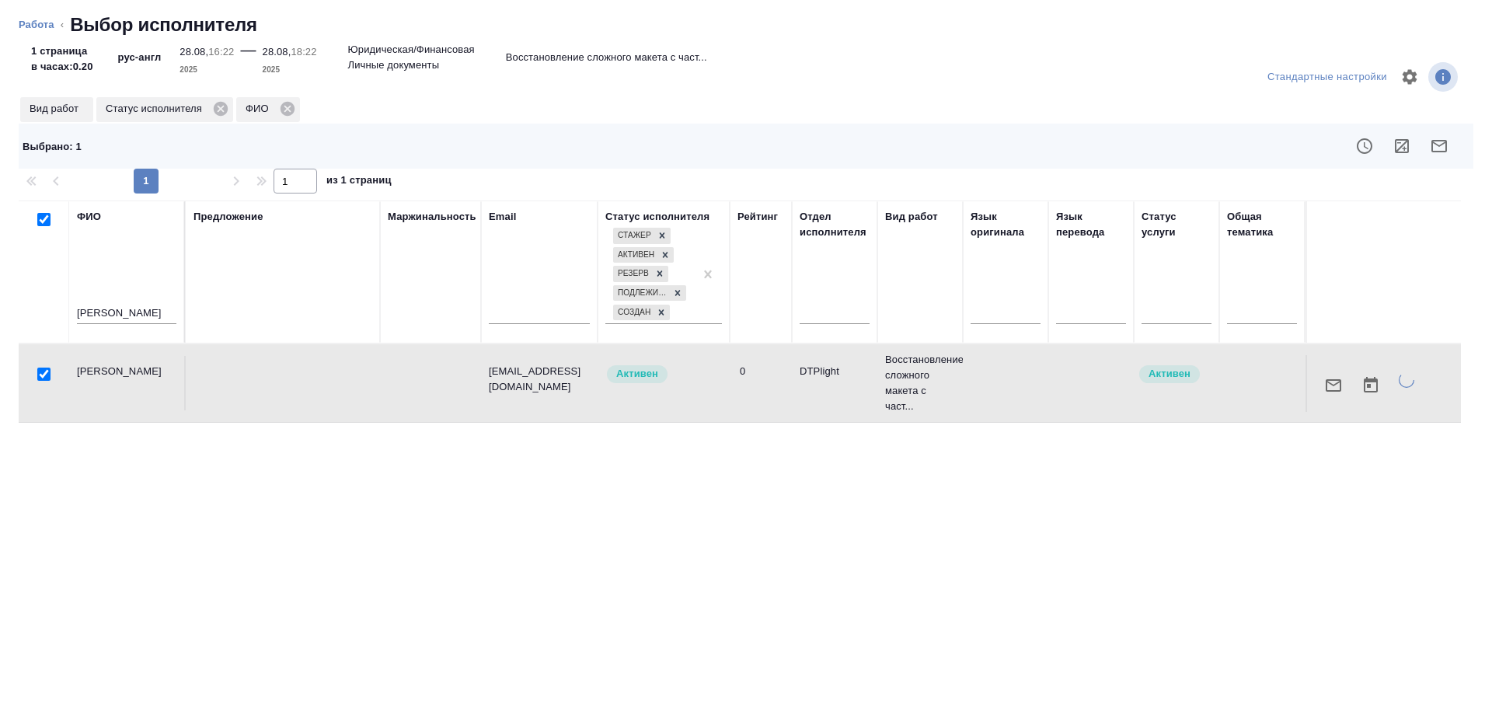
type textarea "x"
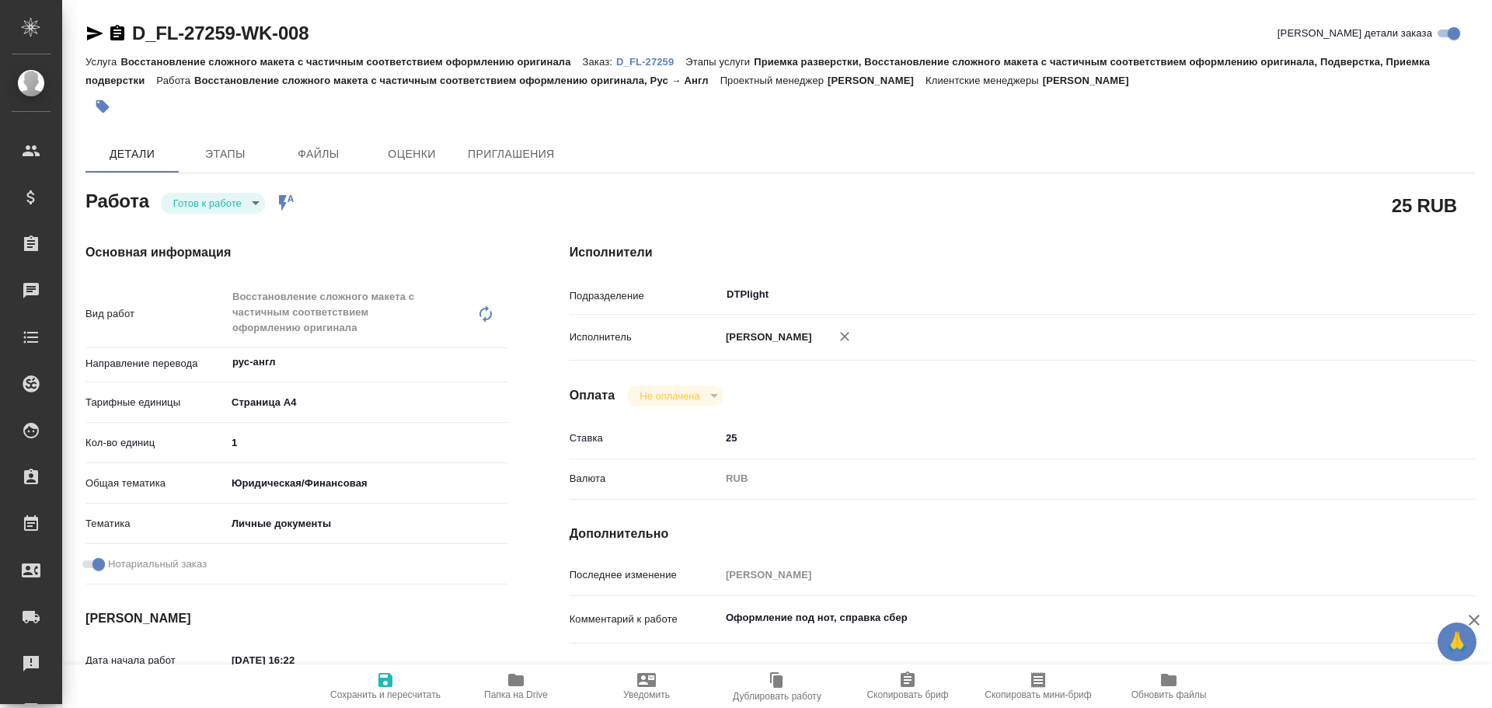
type textarea "x"
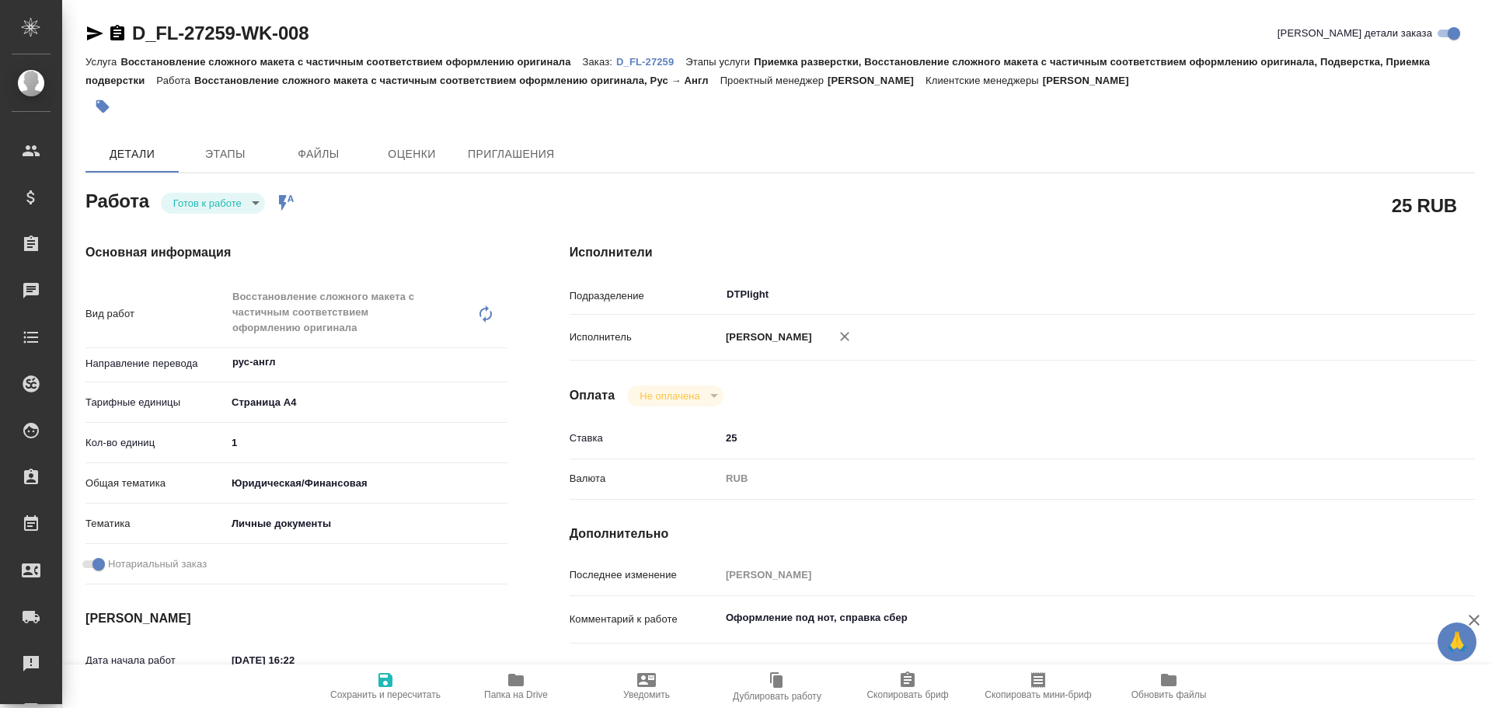
type textarea "x"
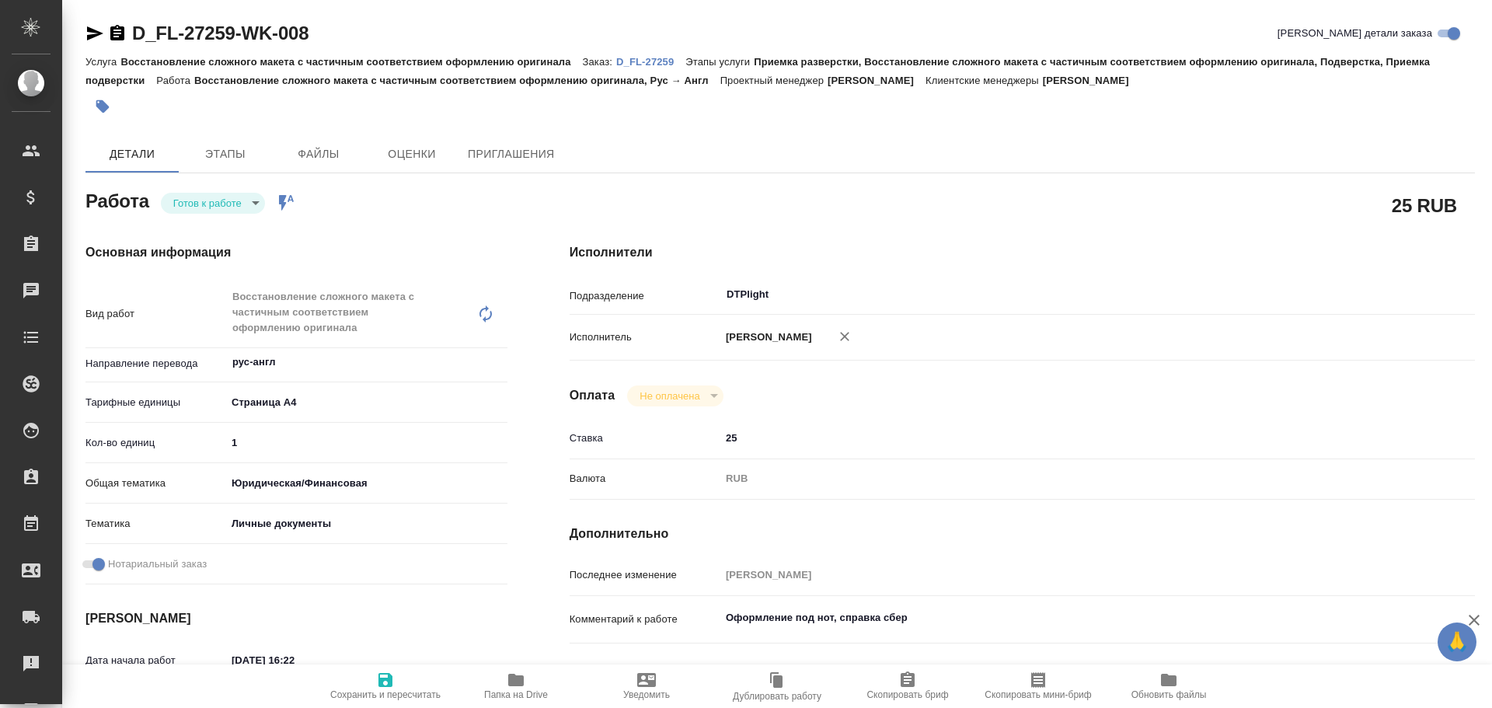
type textarea "x"
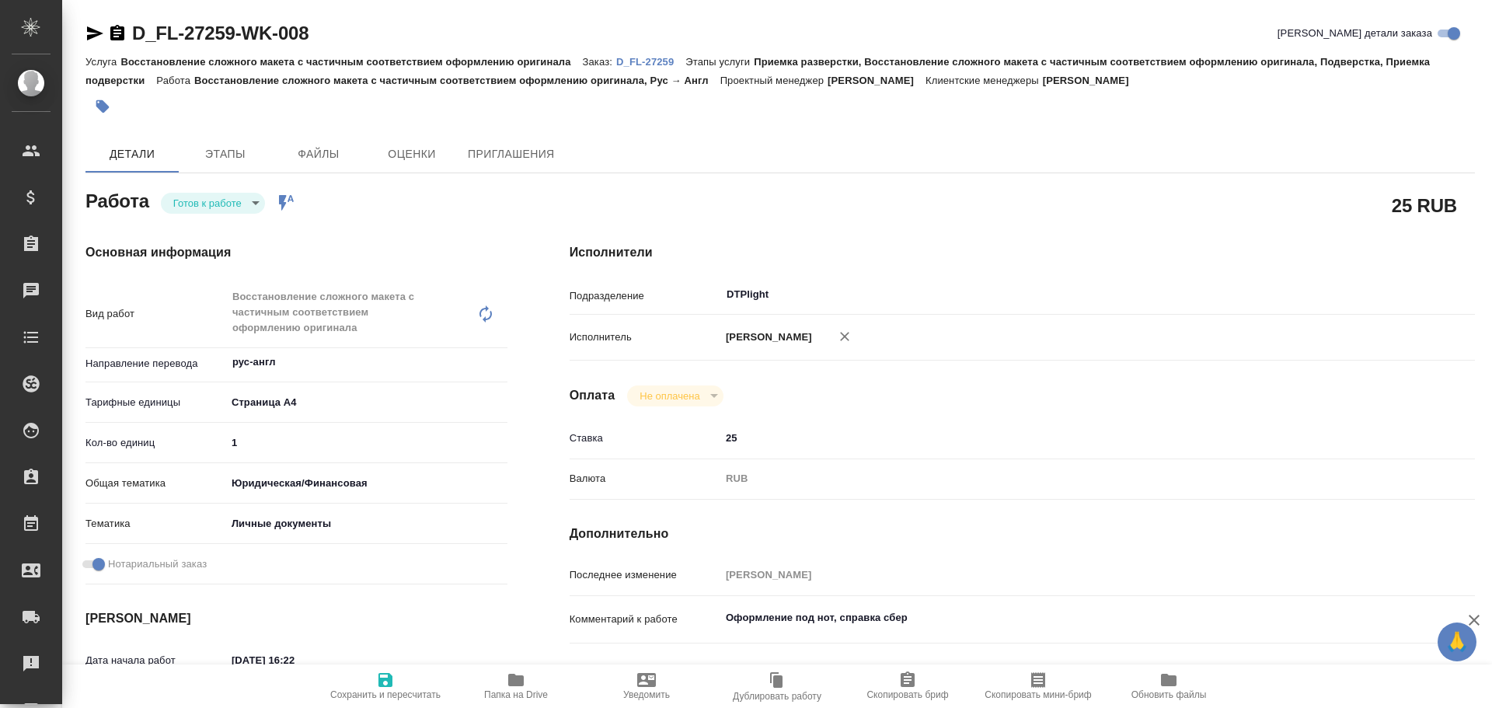
type textarea "x"
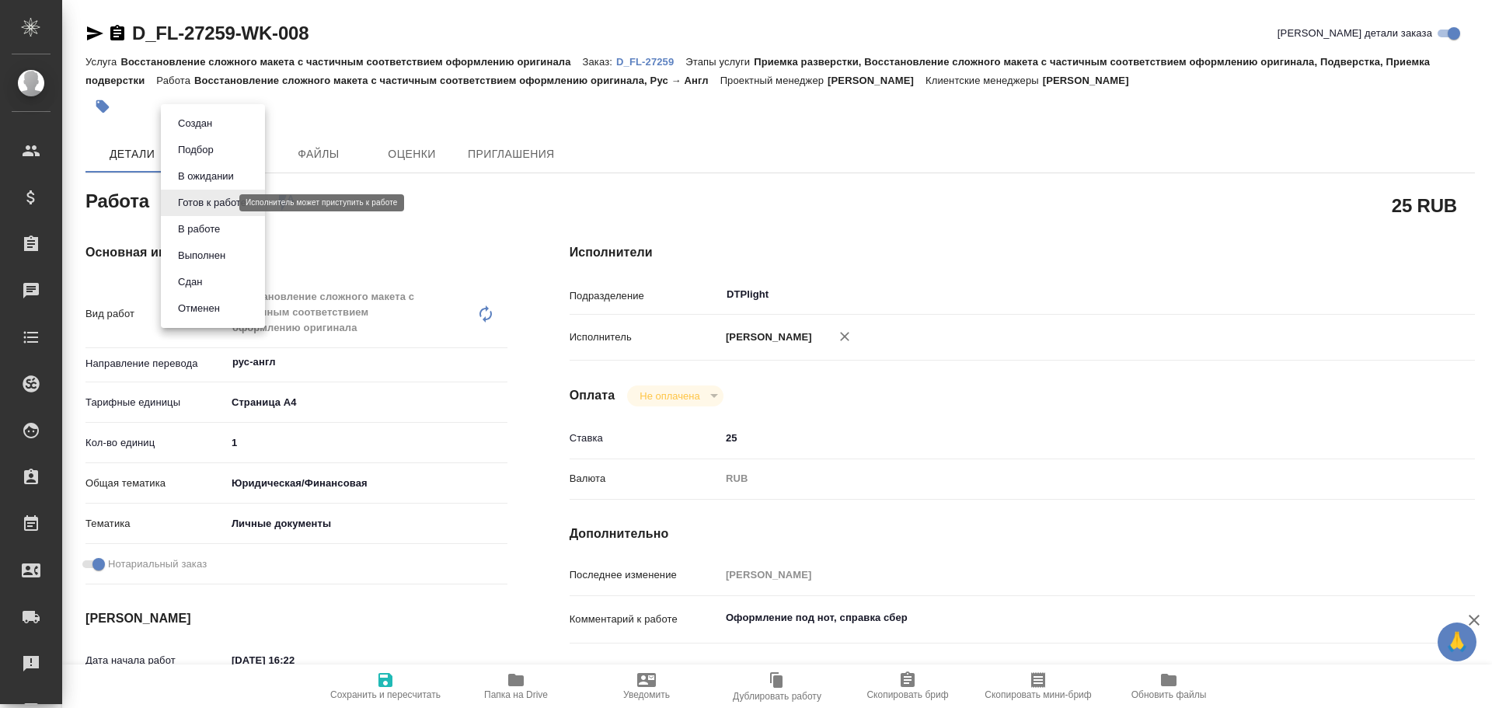
click at [207, 203] on body "🙏 .cls-1 fill:#fff; AWATERA Chulets Elena Клиенты Спецификации Заказы Чаты Todo…" at bounding box center [746, 354] width 1492 height 708
click at [204, 225] on button "В работе" at bounding box center [198, 229] width 51 height 17
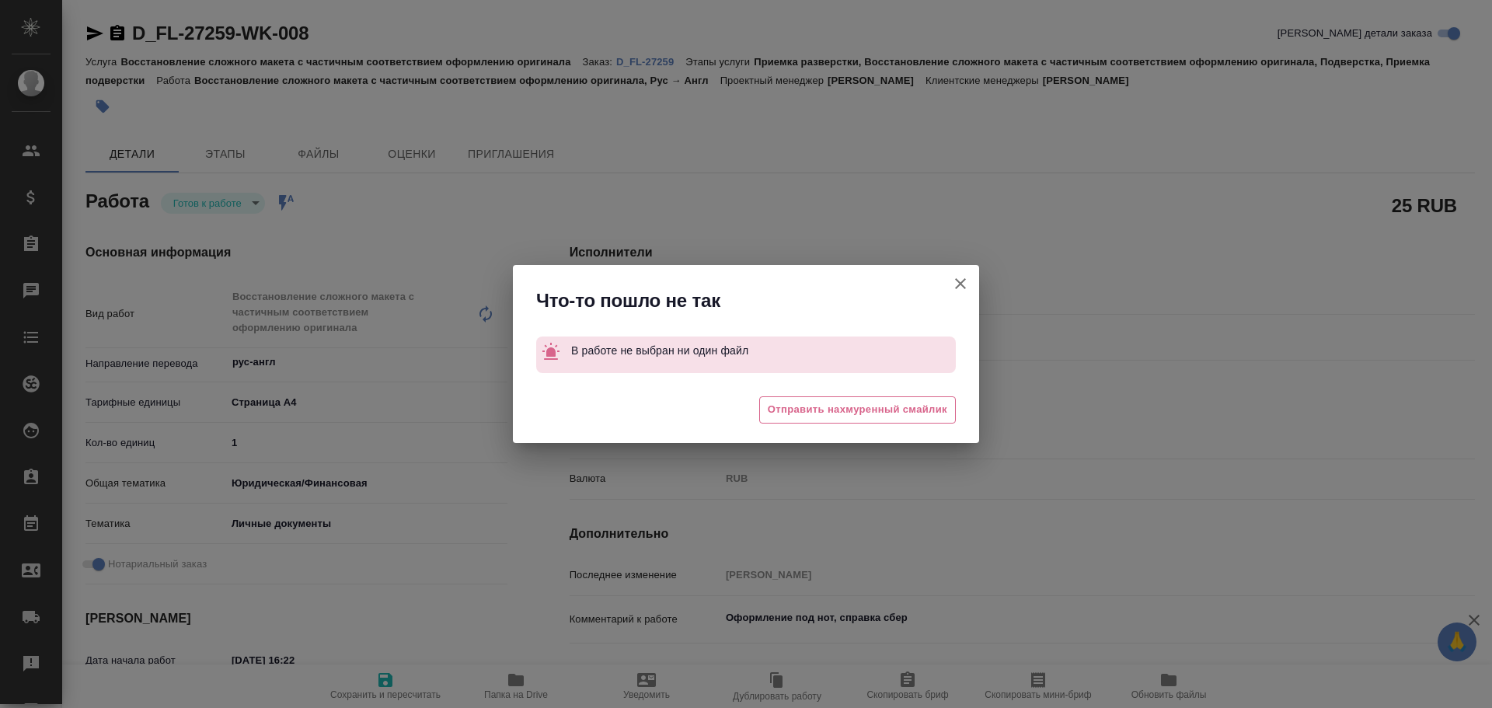
type textarea "x"
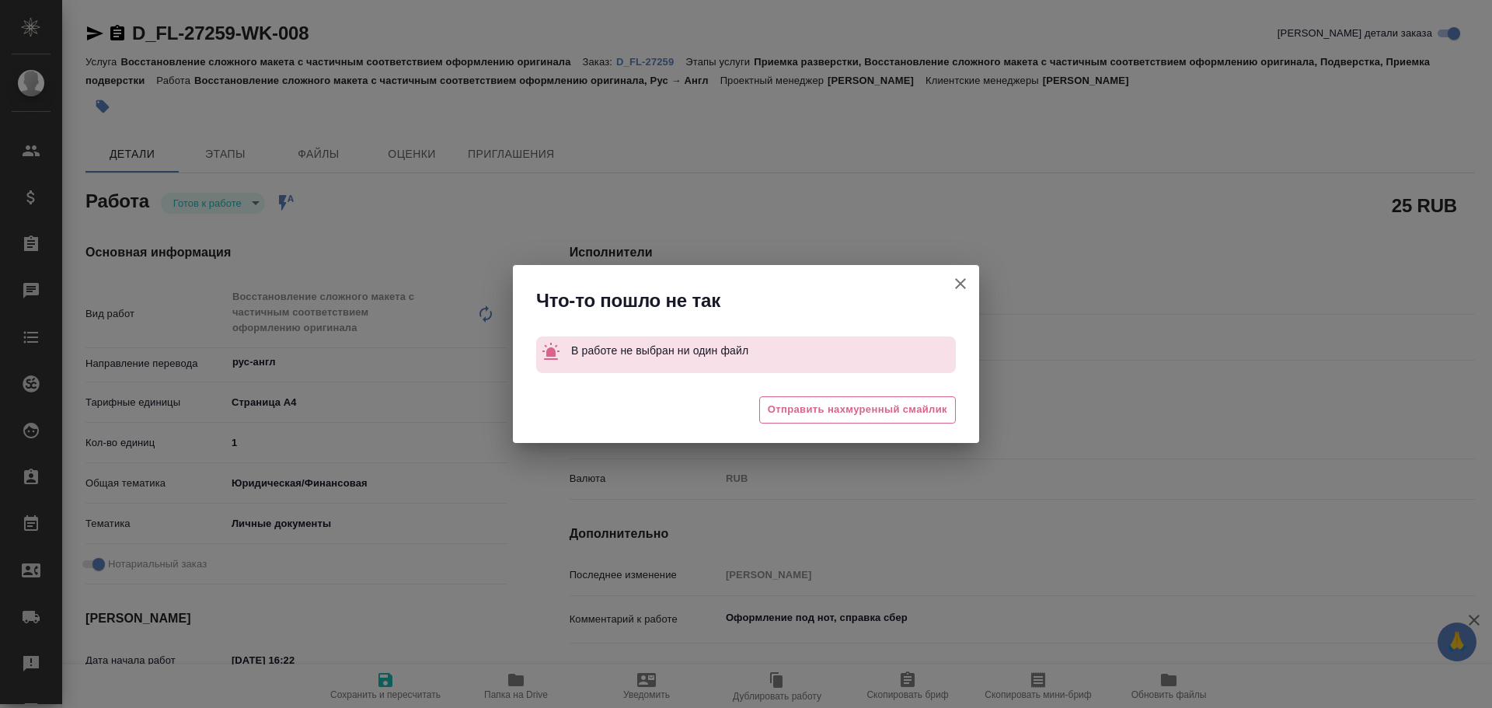
type textarea "x"
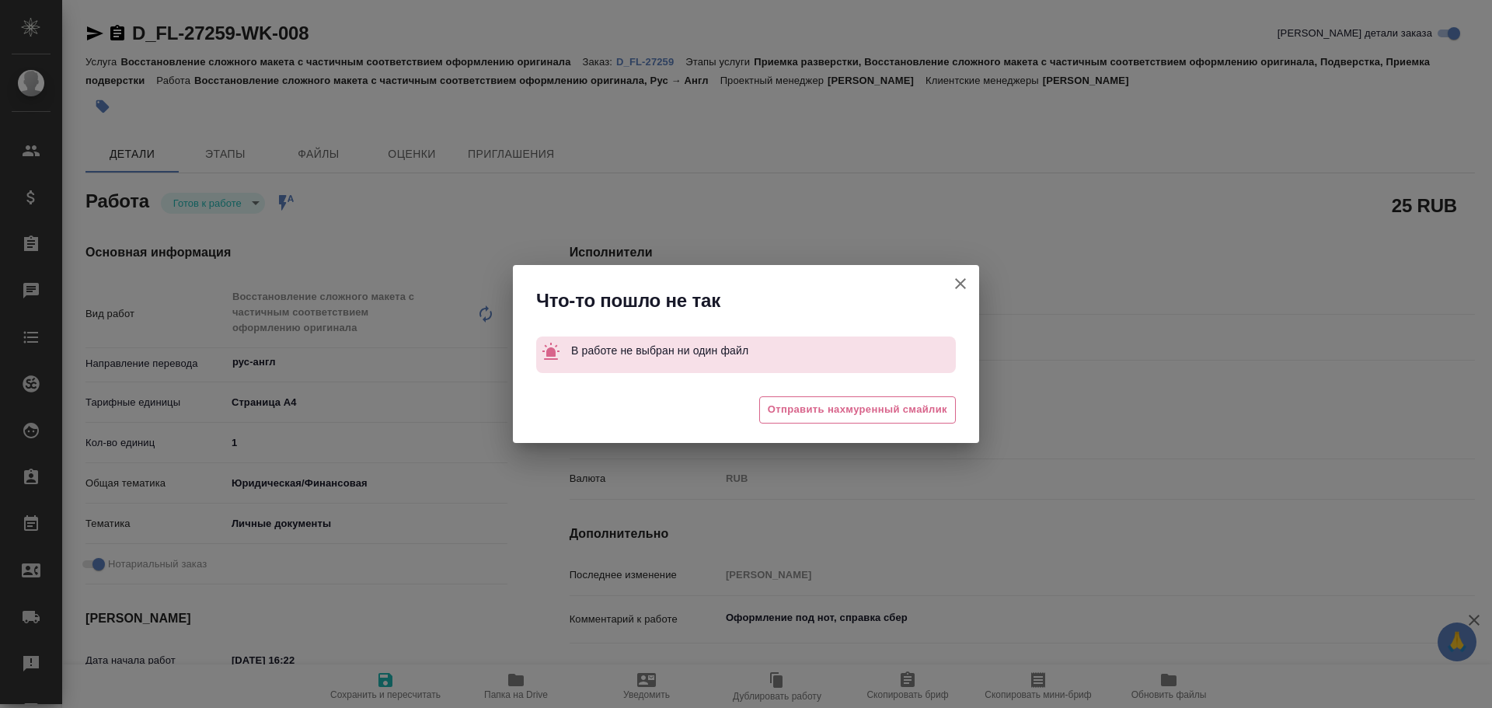
type textarea "x"
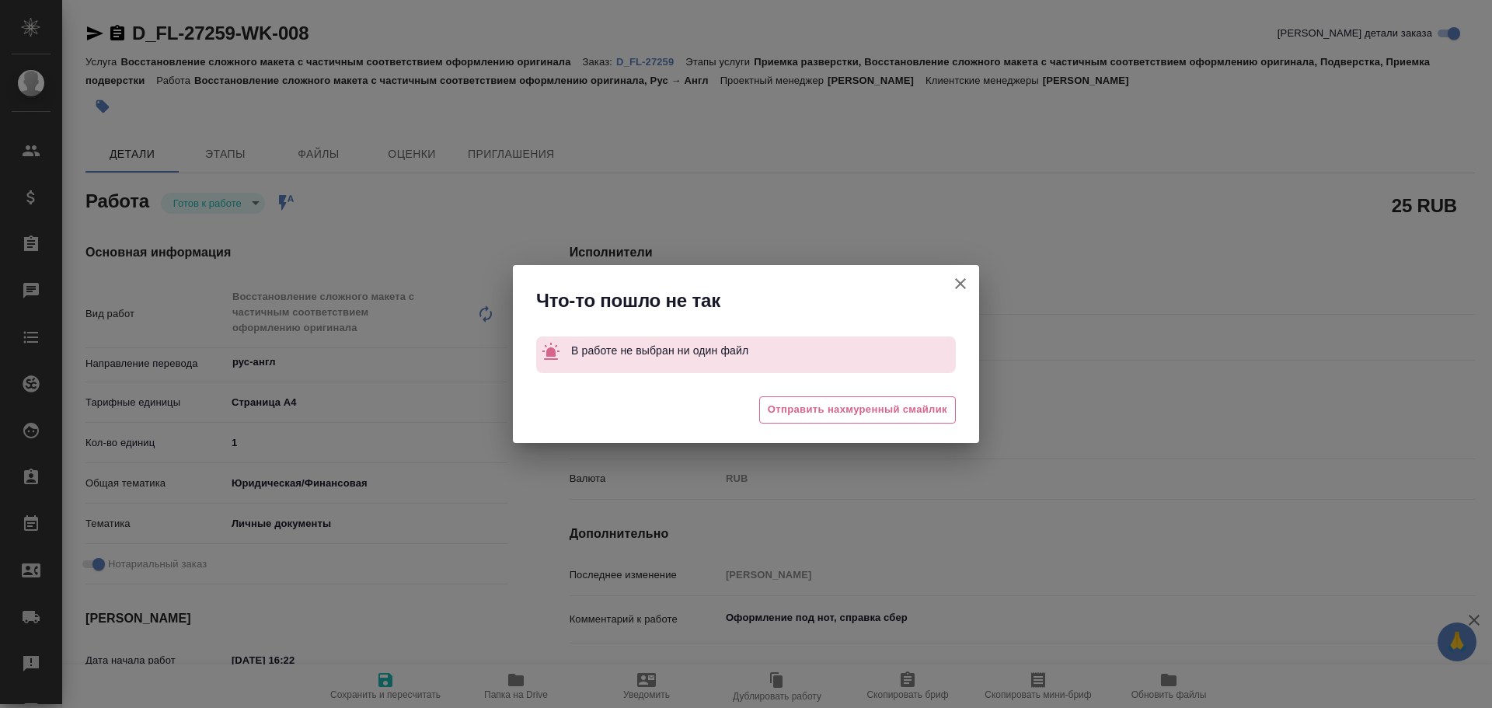
click at [964, 284] on icon "button" at bounding box center [960, 283] width 19 height 19
type textarea "x"
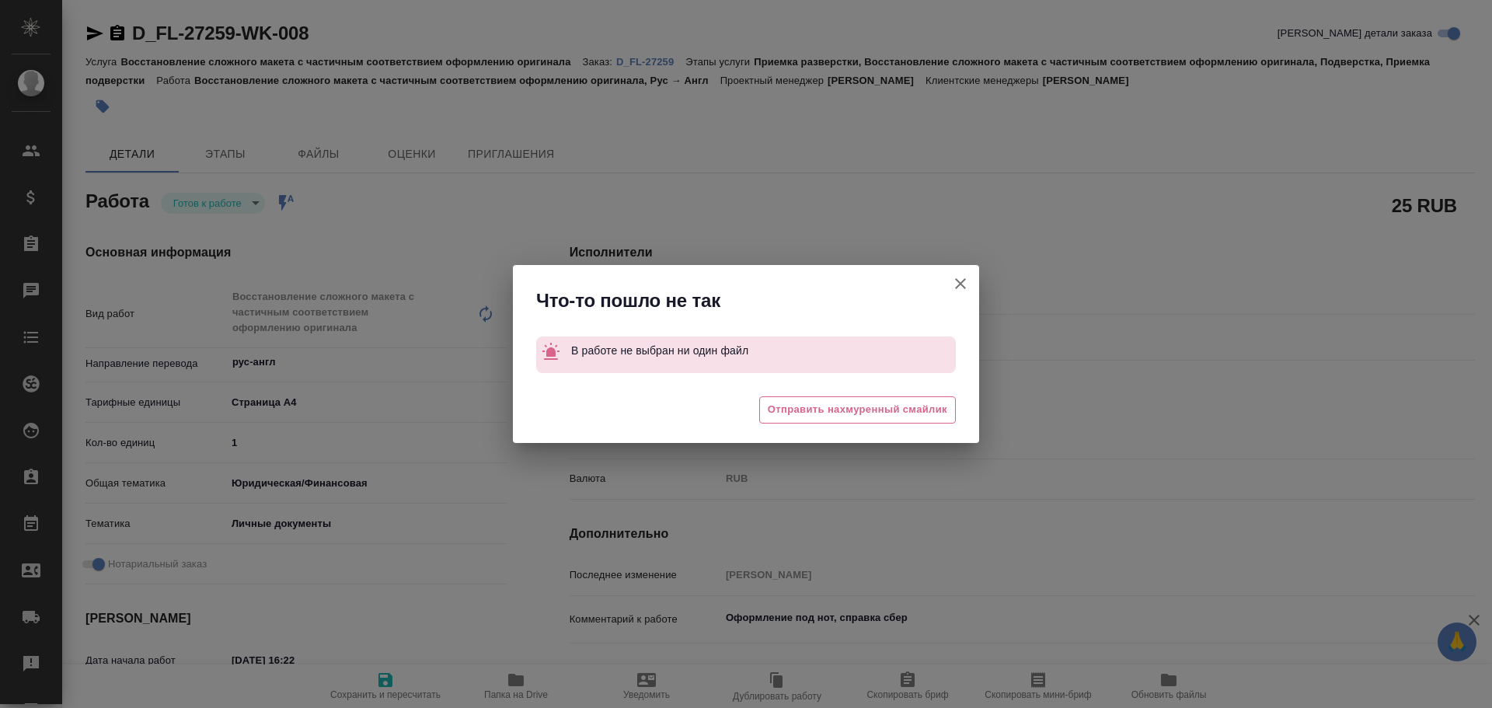
type textarea "x"
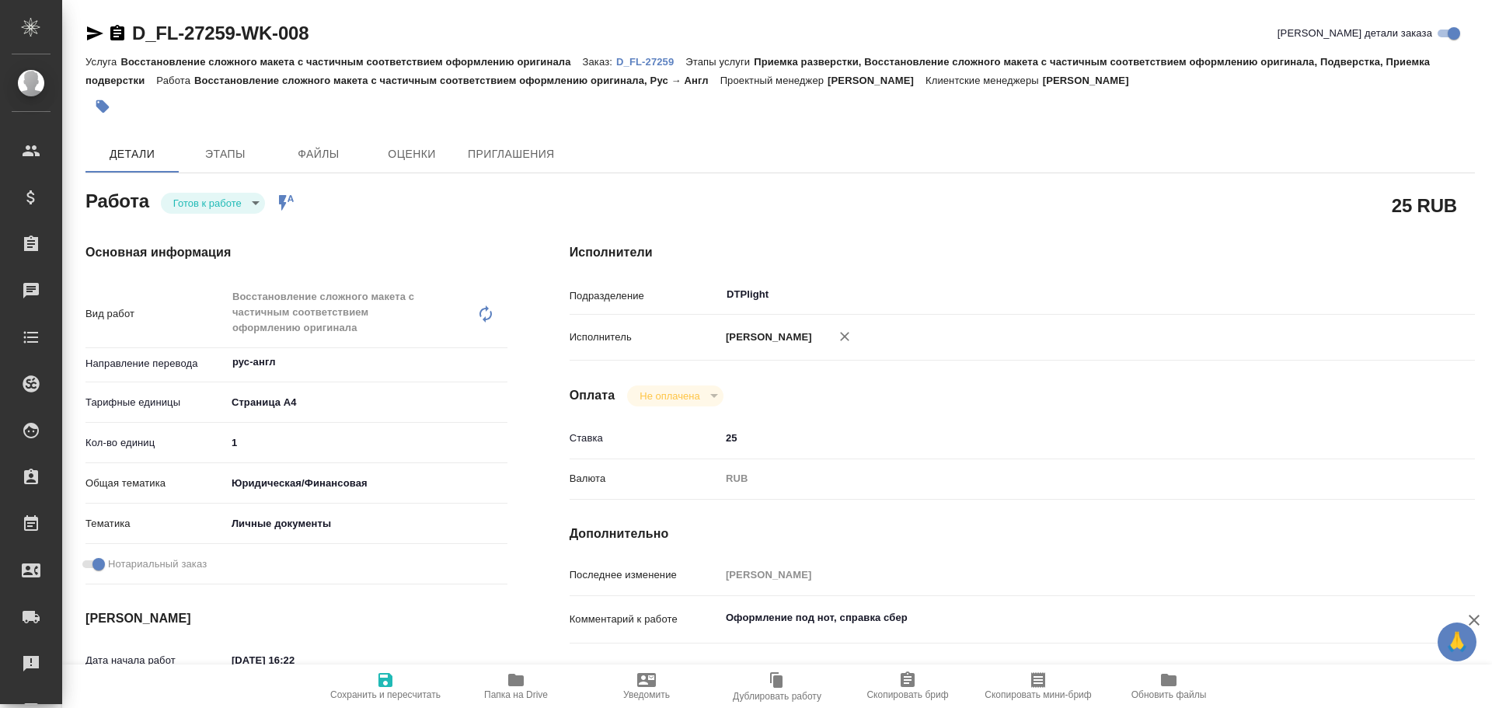
type textarea "x"
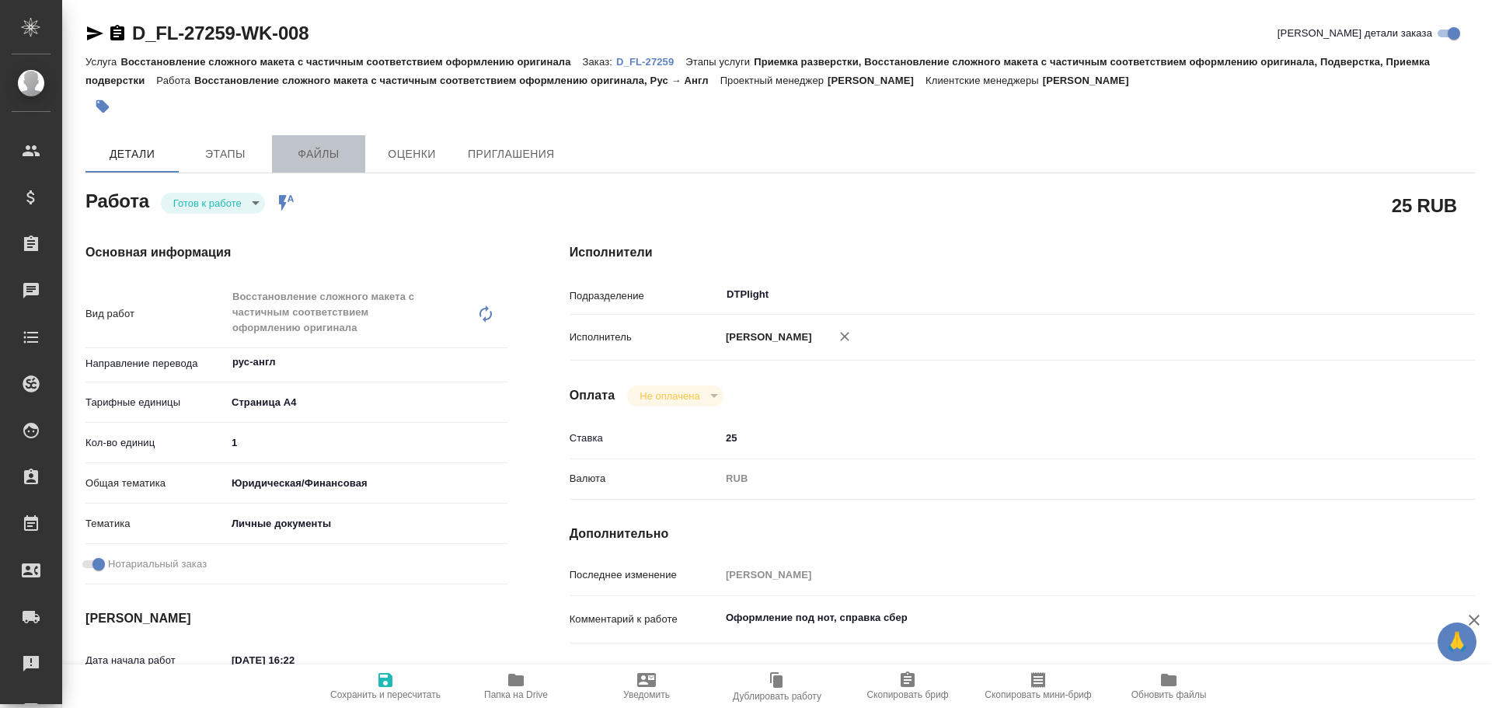
click at [317, 152] on span "Файлы" at bounding box center [318, 154] width 75 height 19
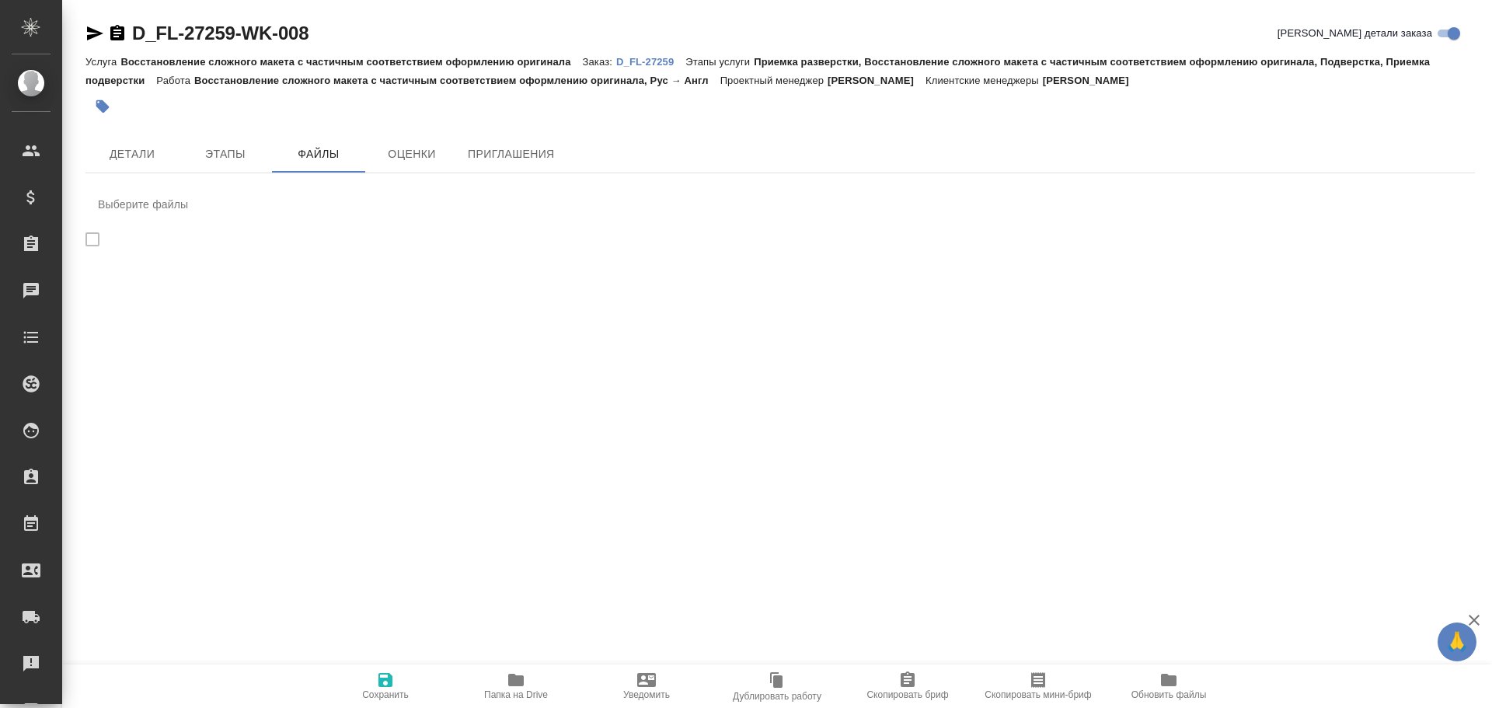
click at [653, 58] on p "D_FL-27259" at bounding box center [650, 62] width 69 height 12
click at [120, 148] on span "Детали" at bounding box center [132, 154] width 75 height 19
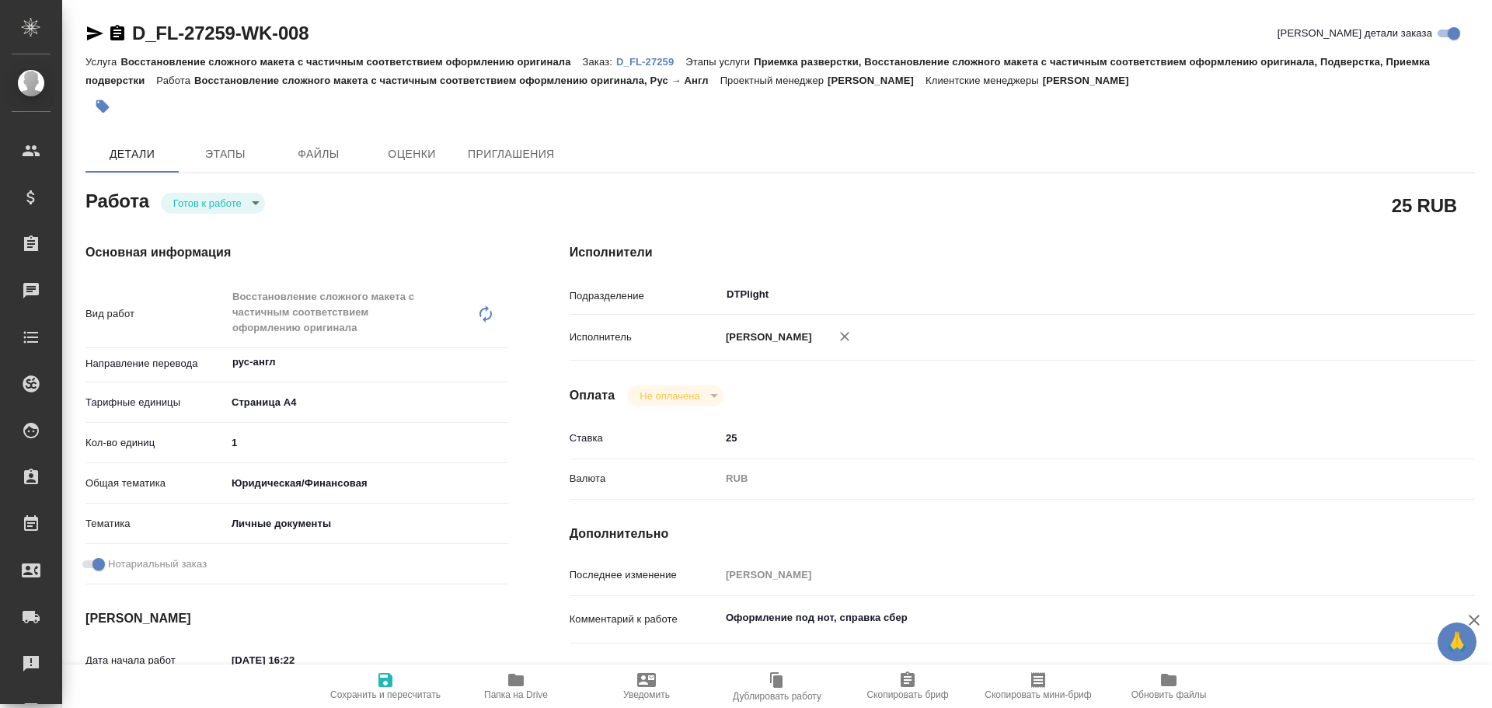
type textarea "x"
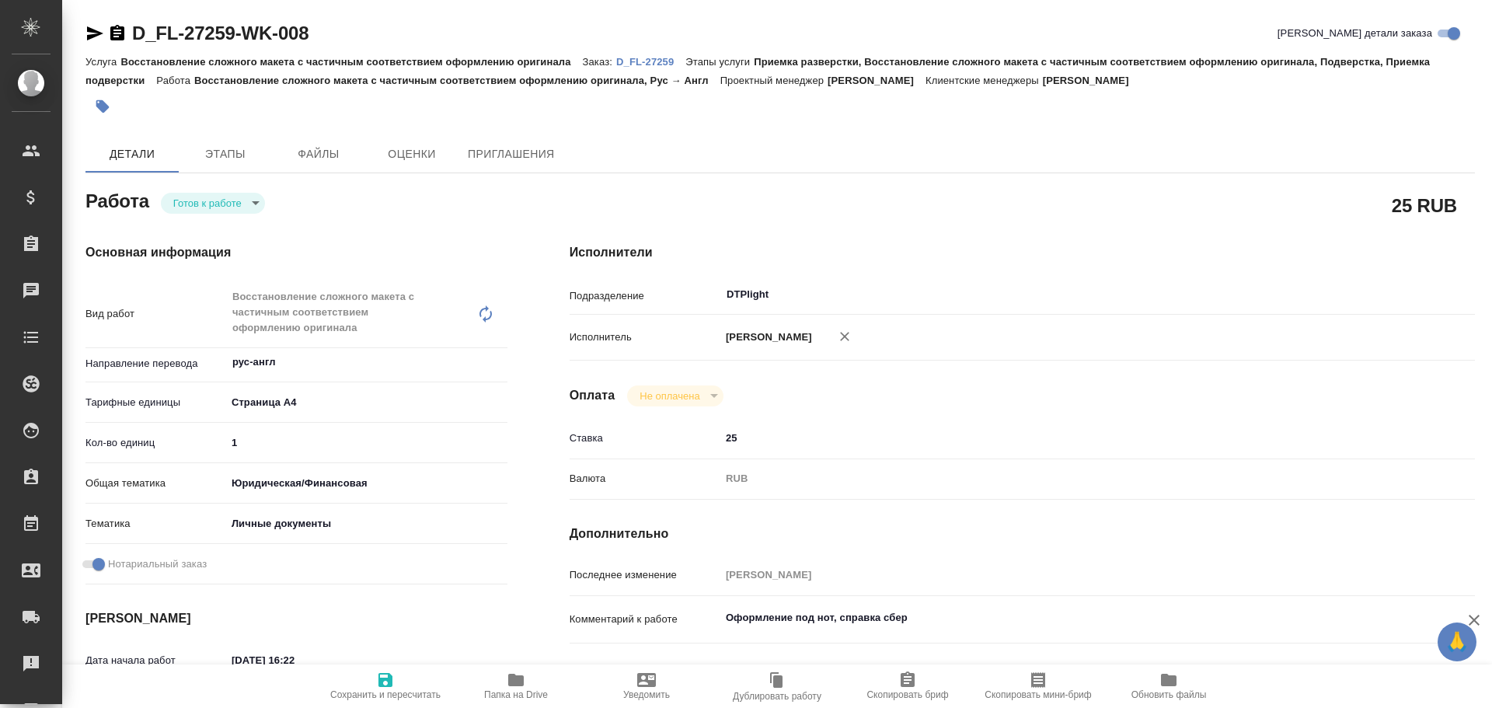
type textarea "x"
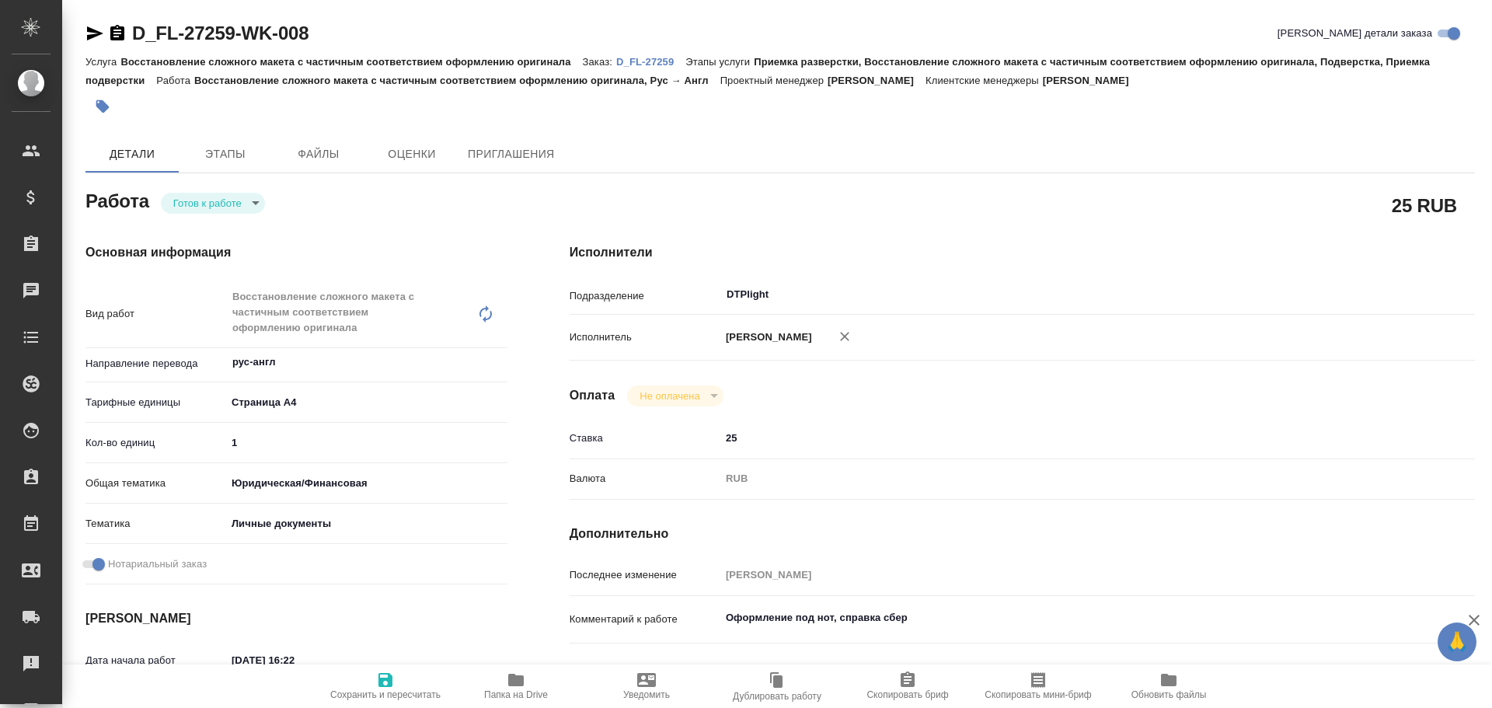
type textarea "x"
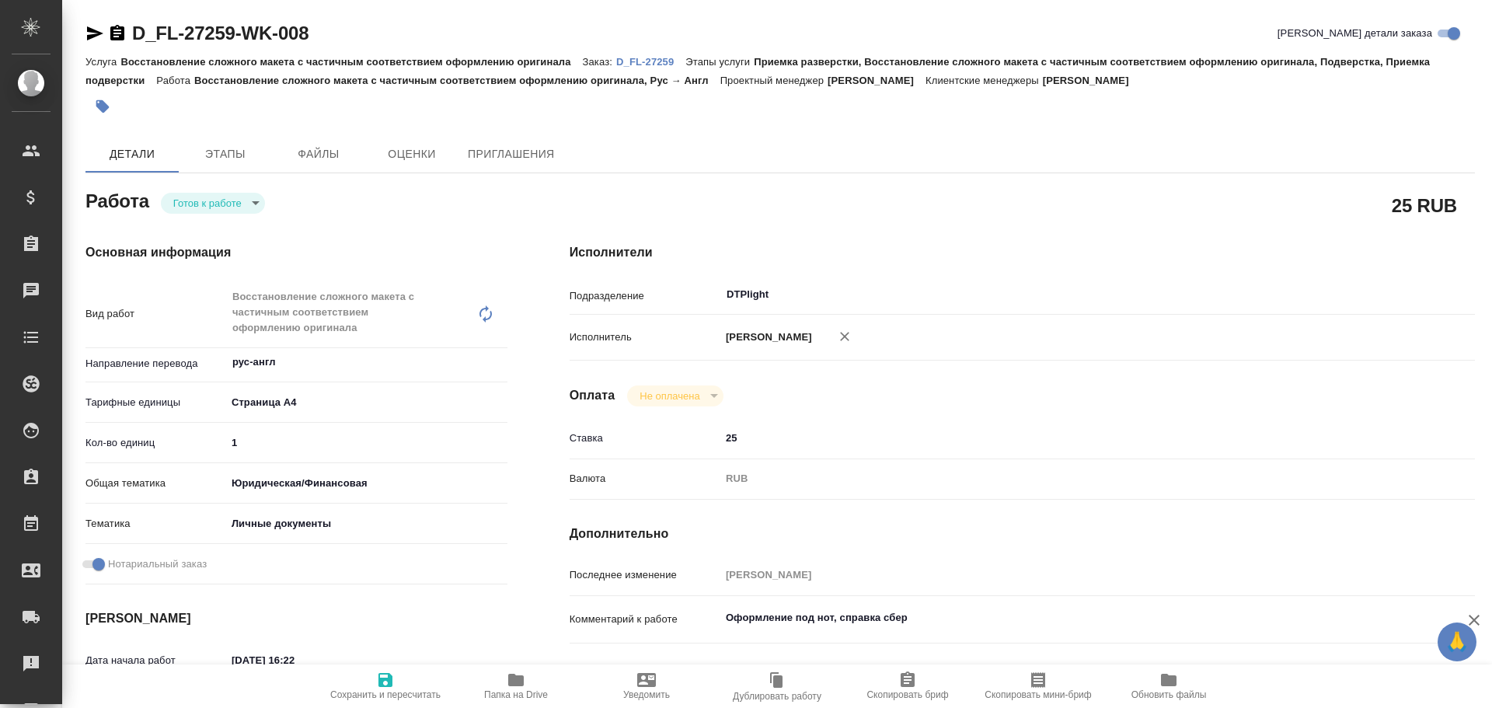
type textarea "x"
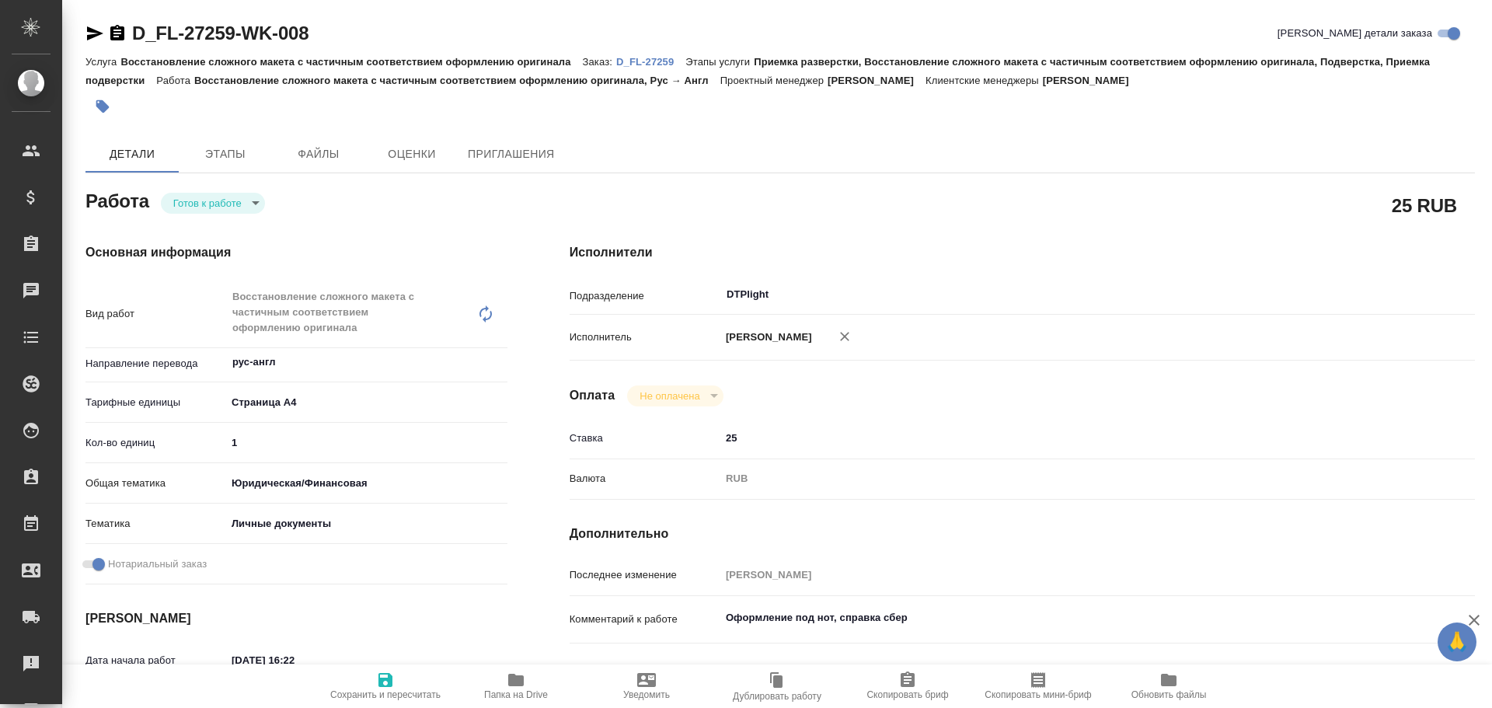
click at [206, 211] on body "🙏 .cls-1 fill:#fff; AWATERA Chulets Elena Клиенты Спецификации Заказы 0 Чаты To…" at bounding box center [746, 354] width 1492 height 708
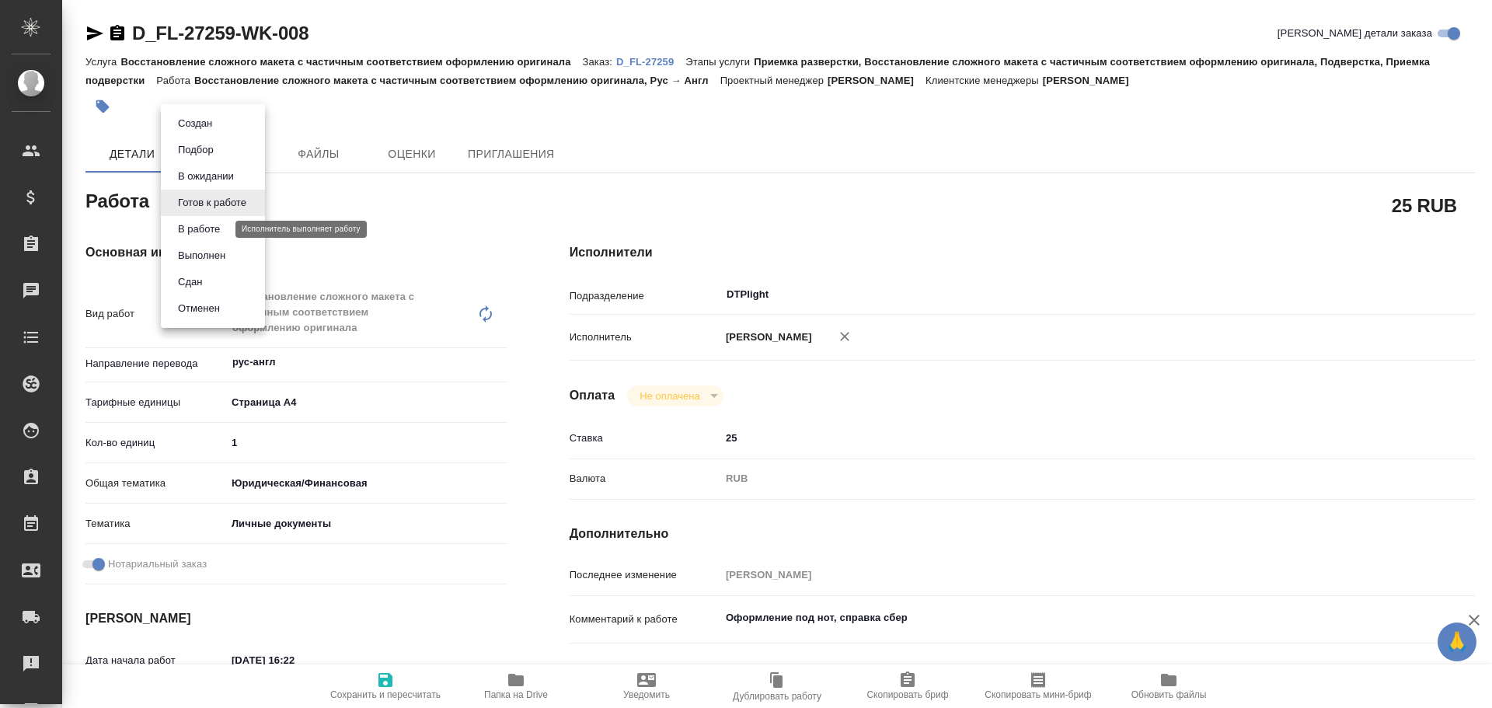
click at [207, 226] on button "В работе" at bounding box center [198, 229] width 51 height 17
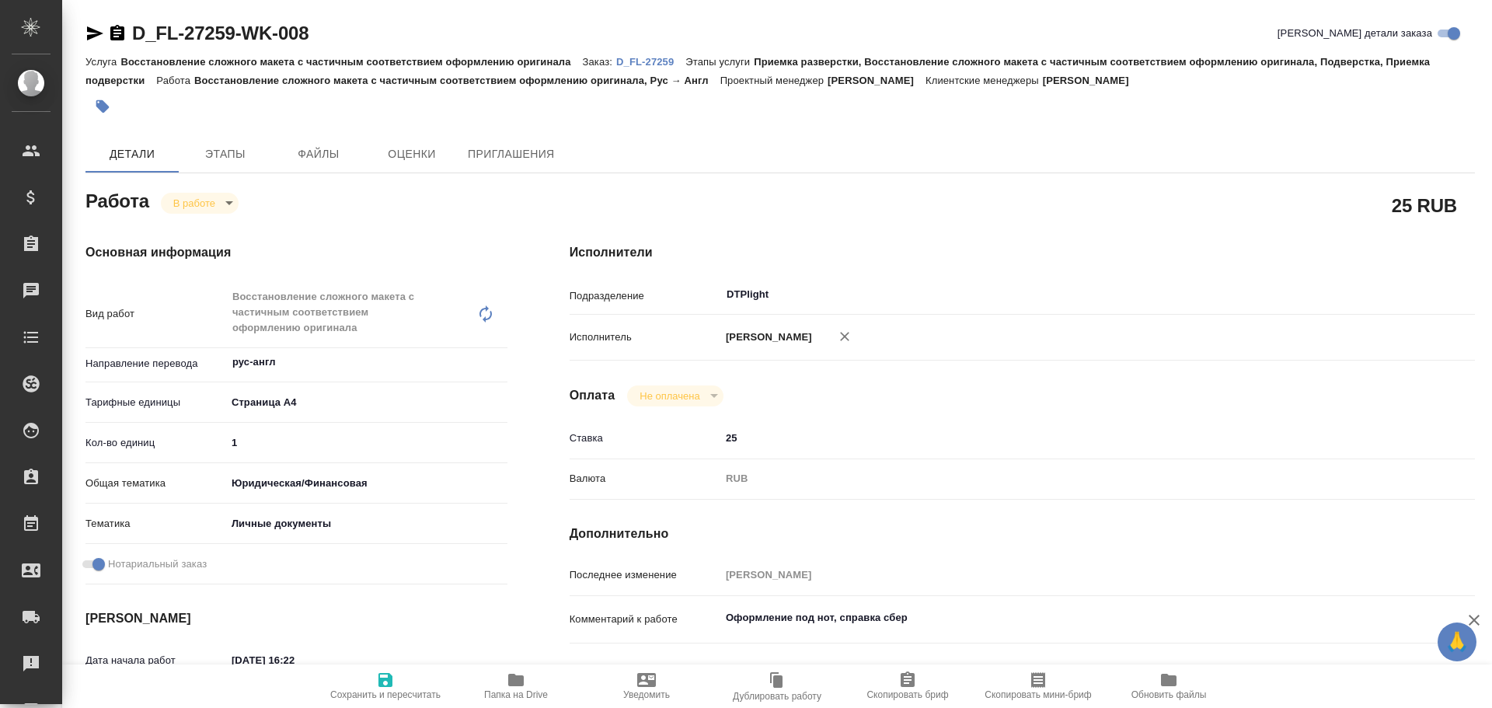
type textarea "x"
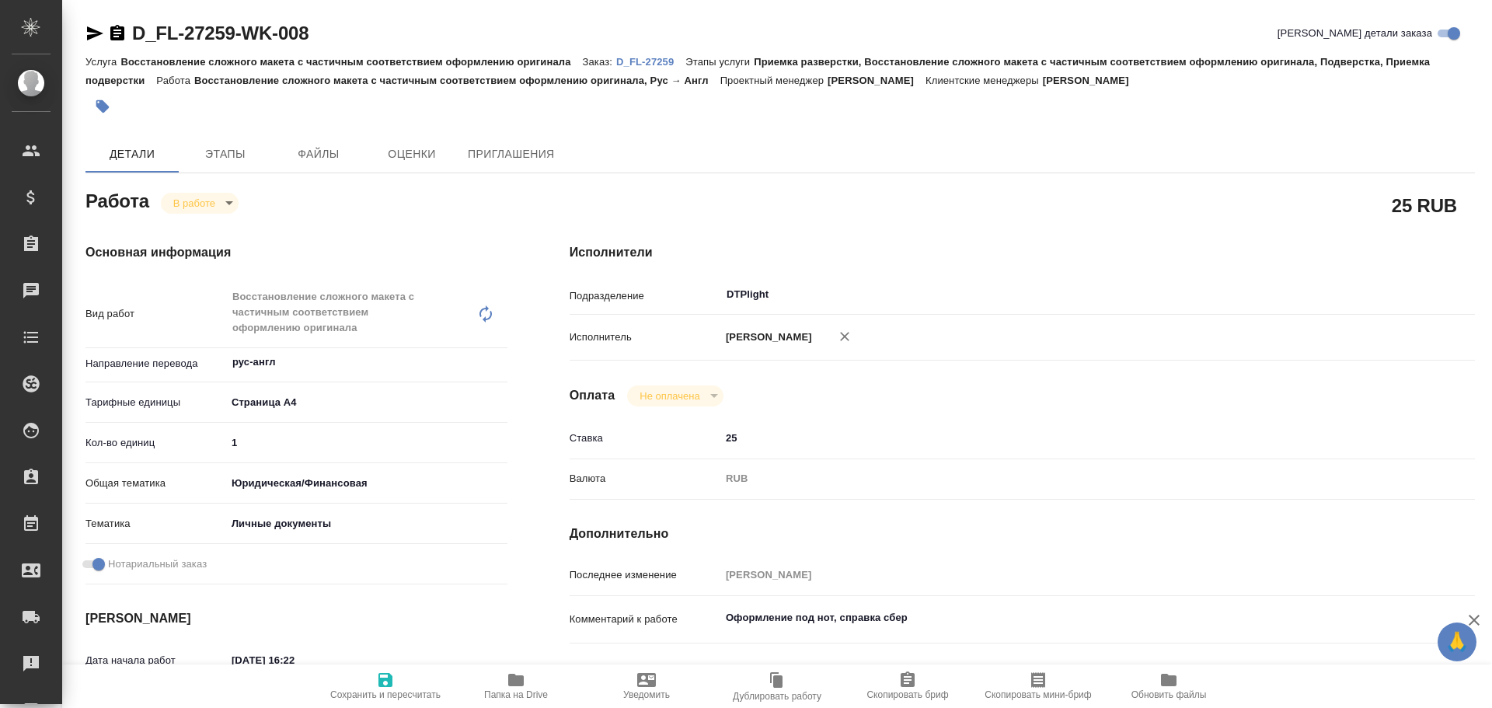
click at [404, 688] on span "Сохранить и пересчитать" at bounding box center [385, 685] width 112 height 30
type textarea "x"
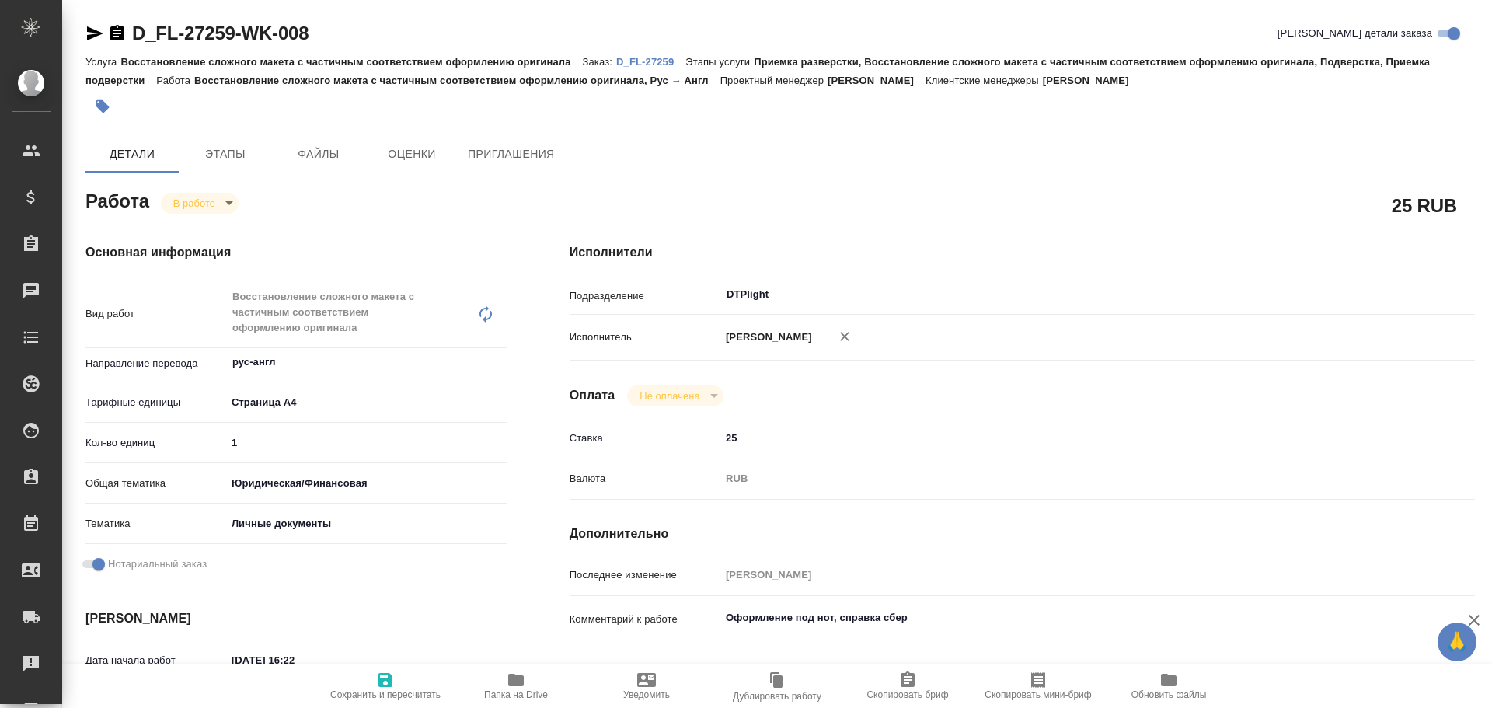
type textarea "x"
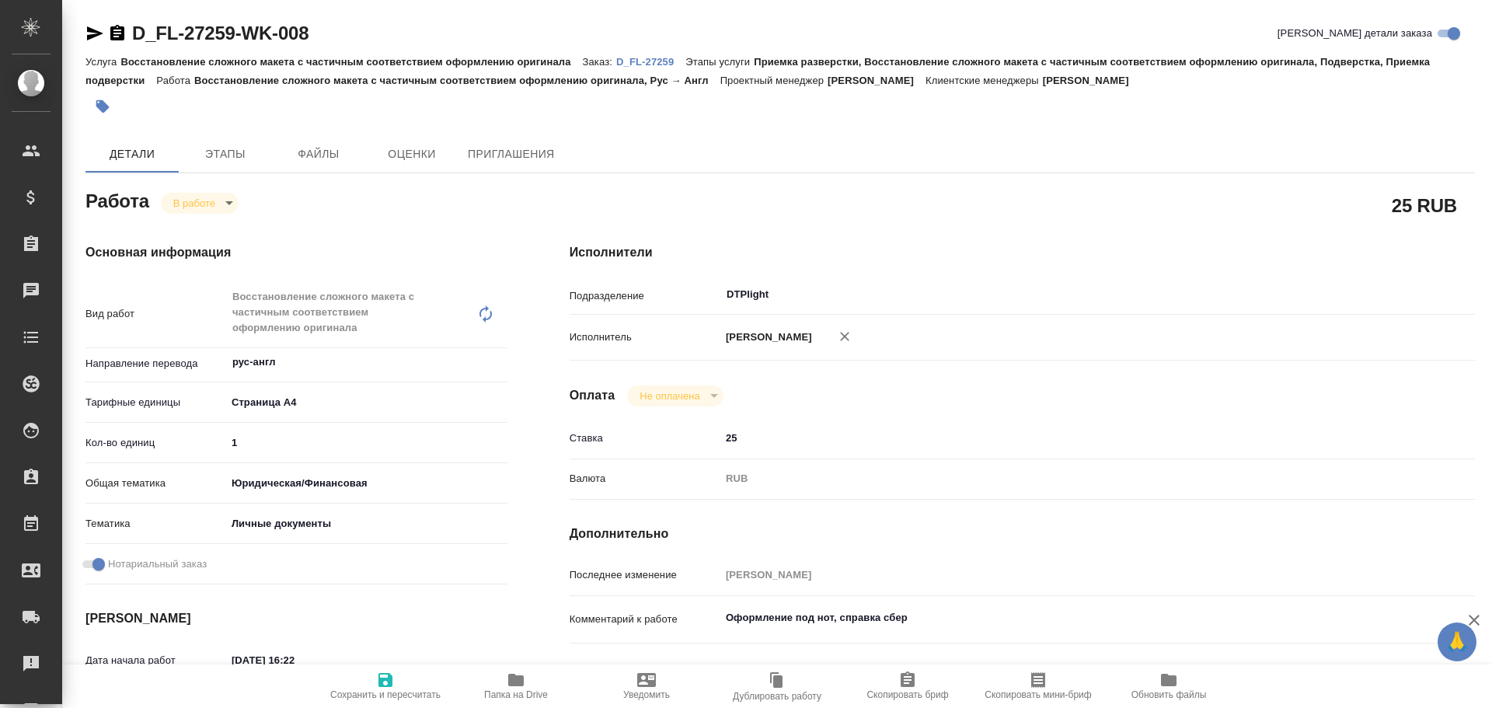
type textarea "x"
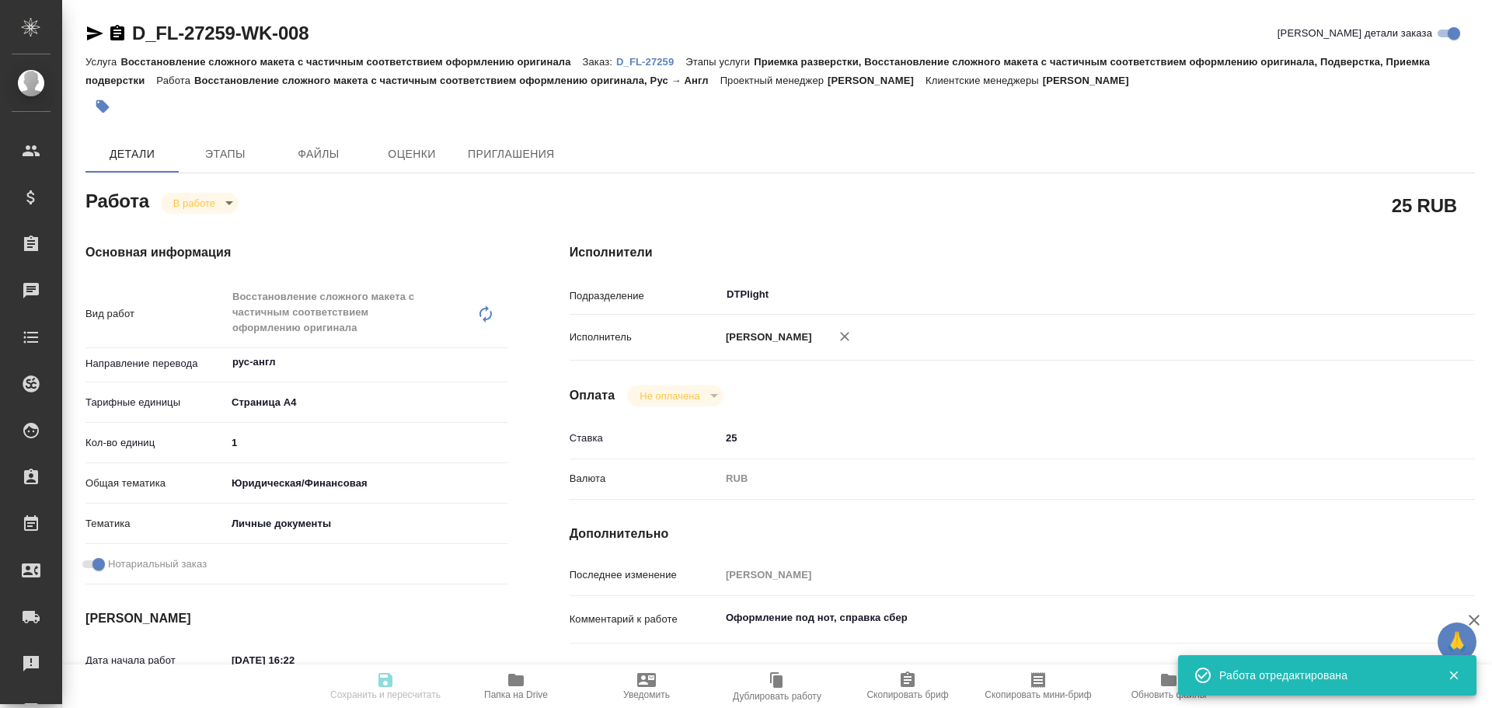
type textarea "x"
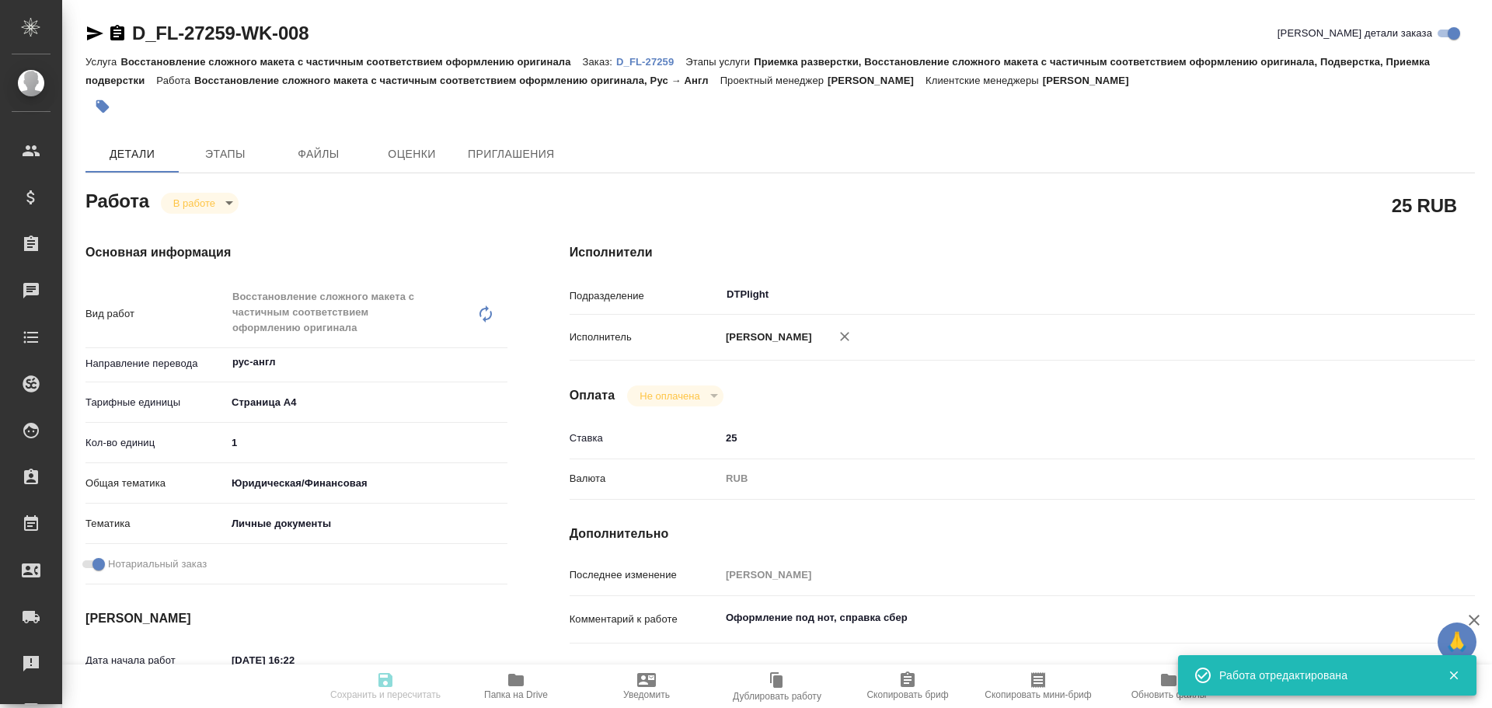
type input "inProgress"
type textarea "Восстановление сложного макета с частичным соответствием оформлению оригинала"
type textarea "x"
type input "рус-англ"
type input "5f036ec4e16dec2d6b59c8ff"
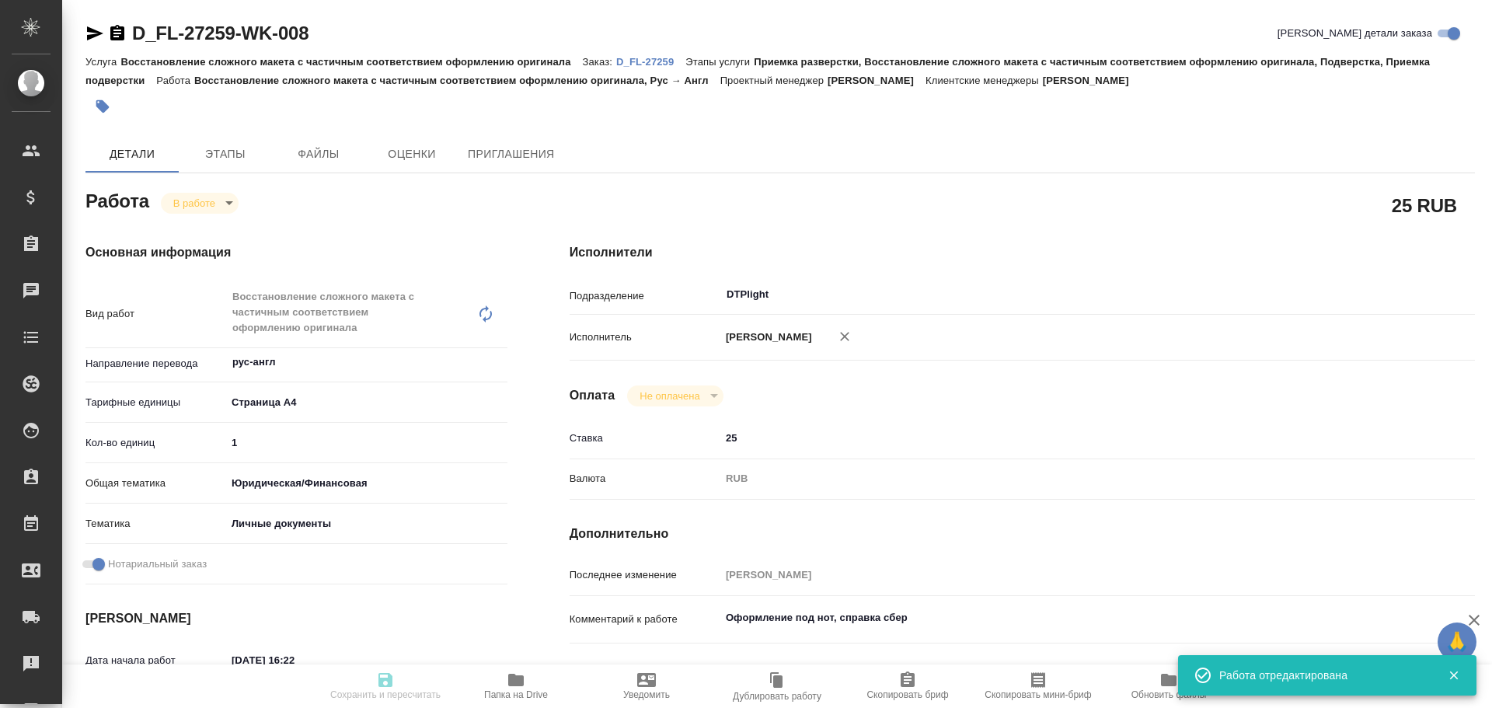
type input "1"
type input "yr-fn"
type input "5a8b8b956a9677013d343cfe"
checkbox input "true"
type input "28.08.2025 16:22"
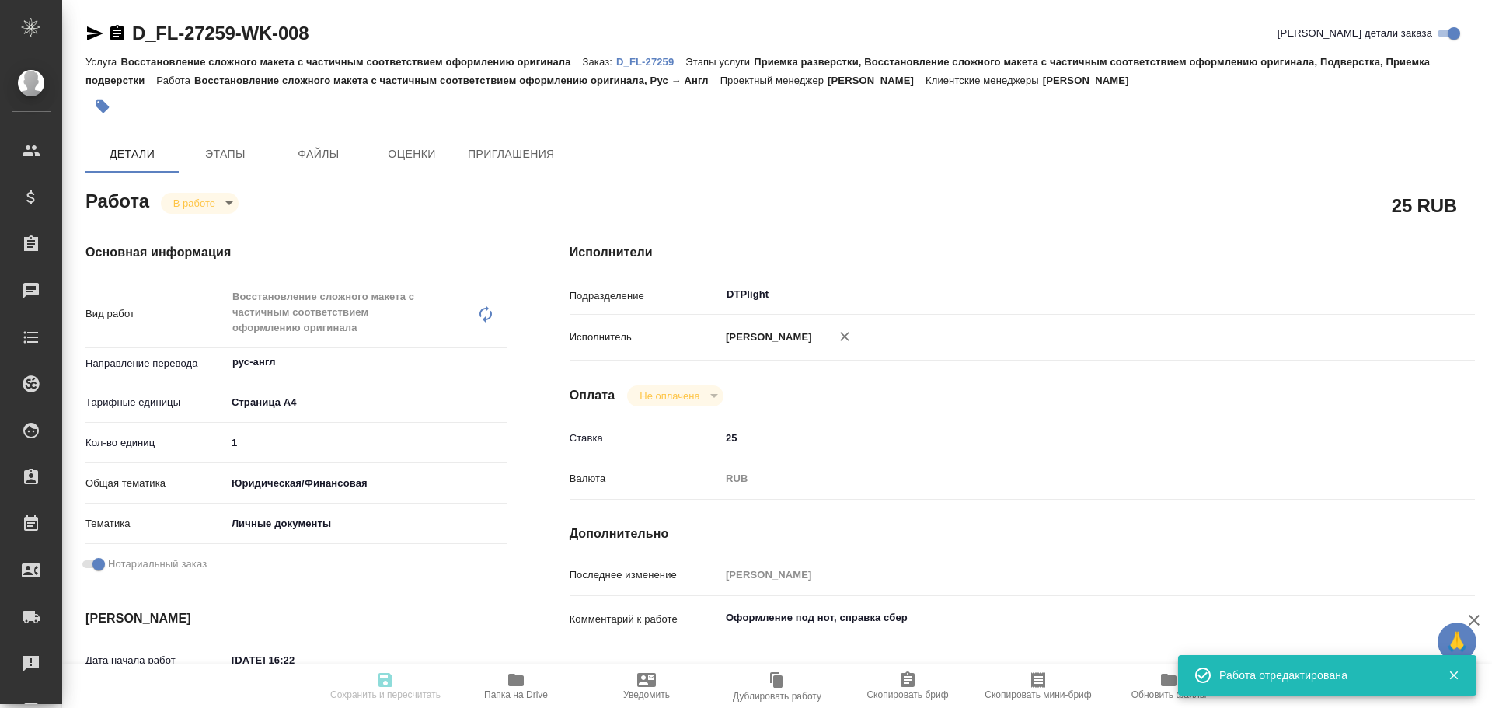
type input "28.08.2025 17:19"
type input "28.08.2025 18:22"
type input "29.08.2025 16:00"
type input "DTPlight"
type input "notPayed"
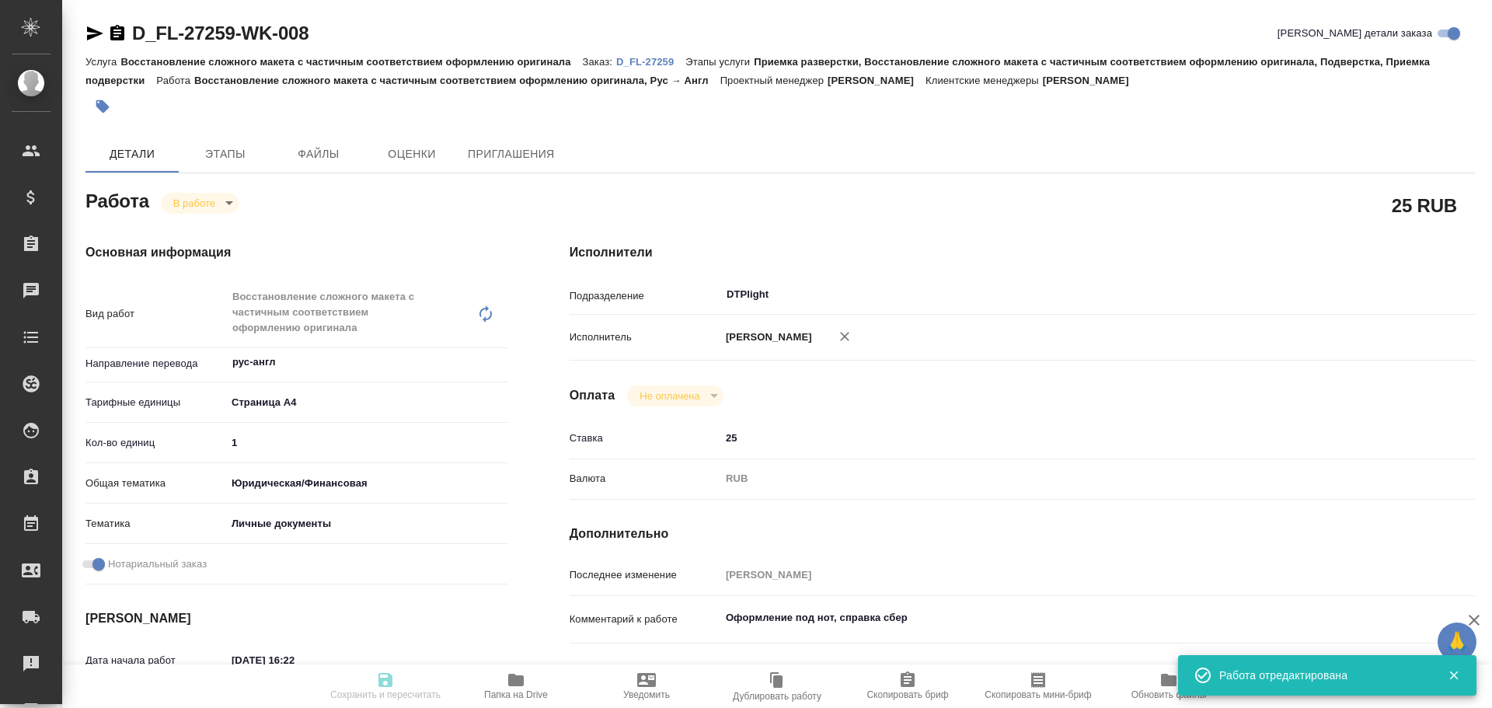
type input "25"
type input "RUB"
type input "Чулец Елена"
type textarea "Оформление под нот, справка сбер"
type textarea "x"
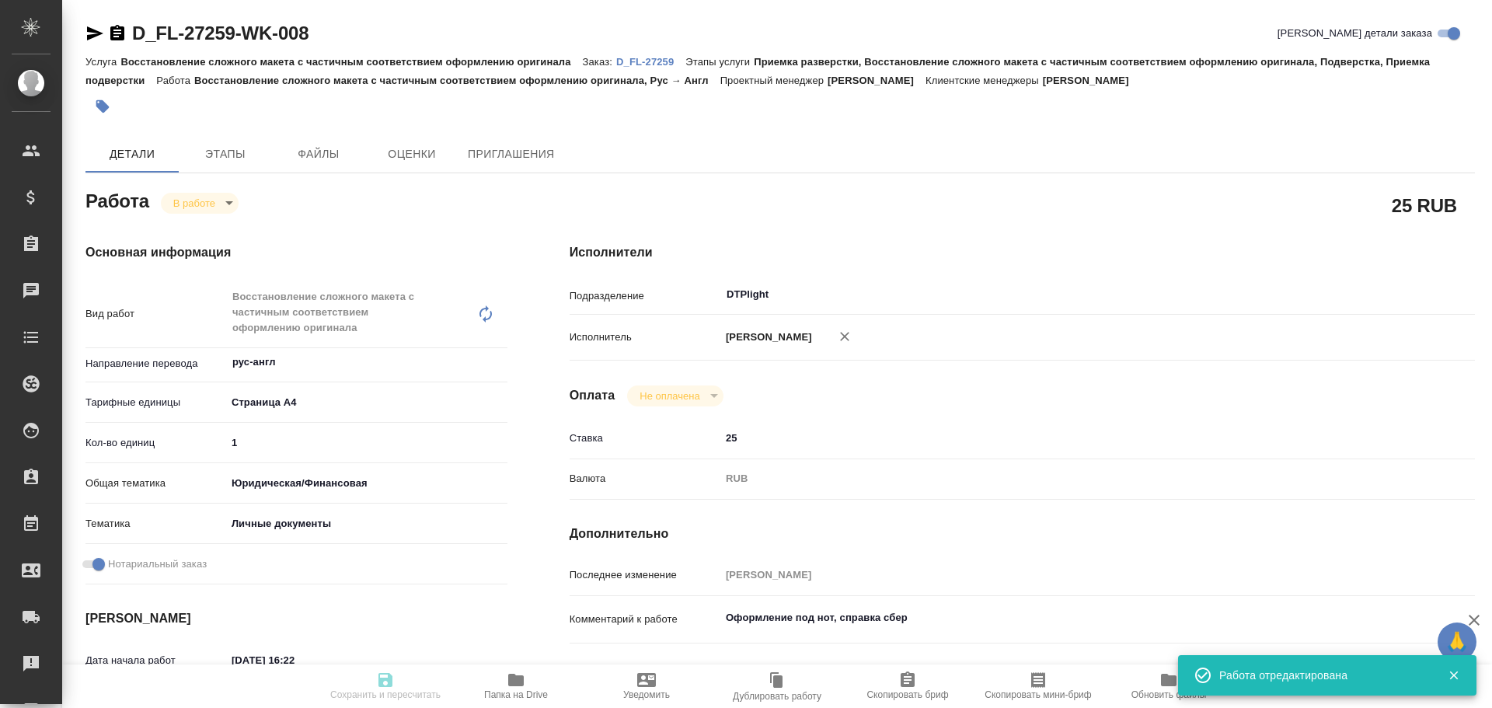
type textarea "/Clients/FL_D/Orders/D_FL-27259/DTP/D_FL-27259-WK-008"
type textarea "x"
type input "D_FL-27259"
type input "Восстановление сложного макета с частичным соответствием оформлению оригинала"
type input "Приемка разверстки, Восстановление сложного макета с частичным соответствием оф…"
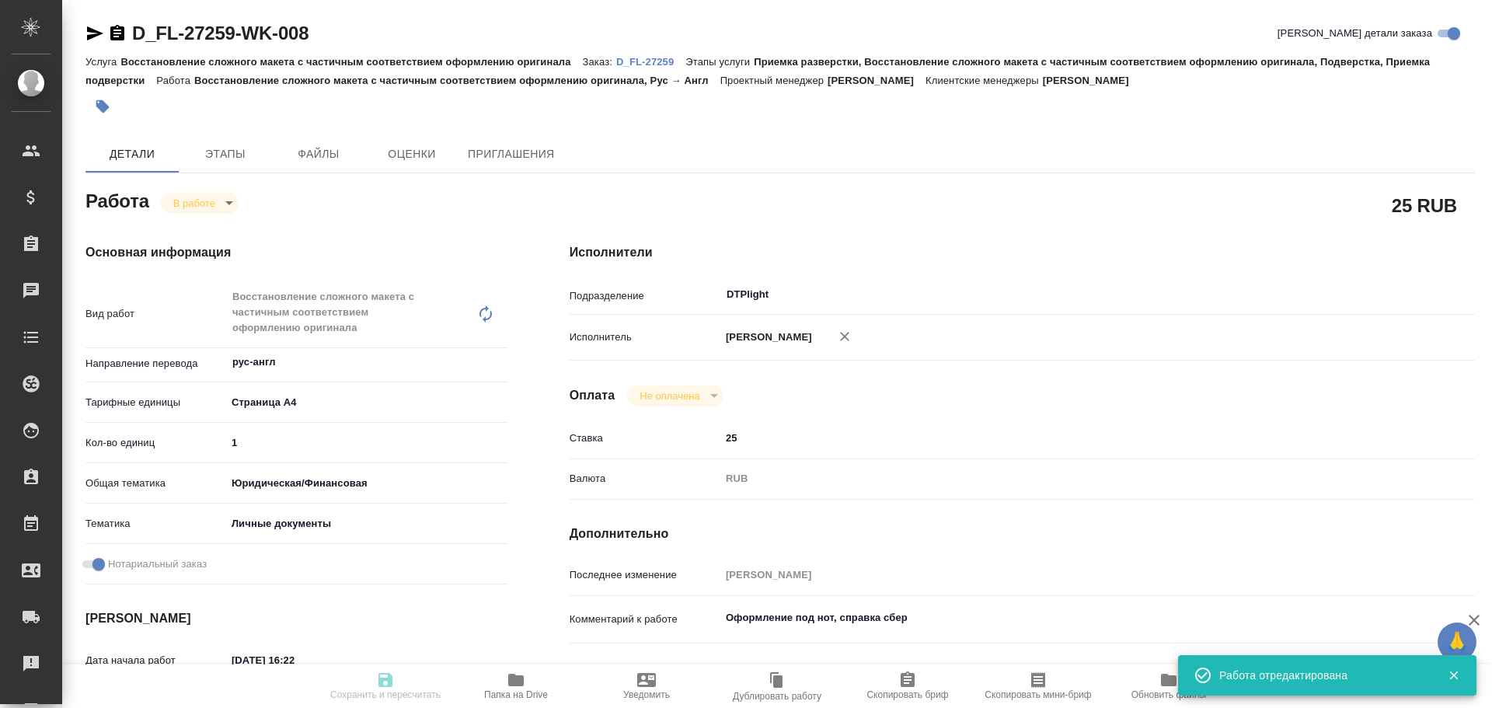
type input "Давыдова Елена"
type input "Арсеньева Вера"
type input "/Clients/FL_D/Orders/D_FL-27259"
type input "https://drive.awatera.com/s/A7NDSS8esa8wpsH"
type textarea "x"
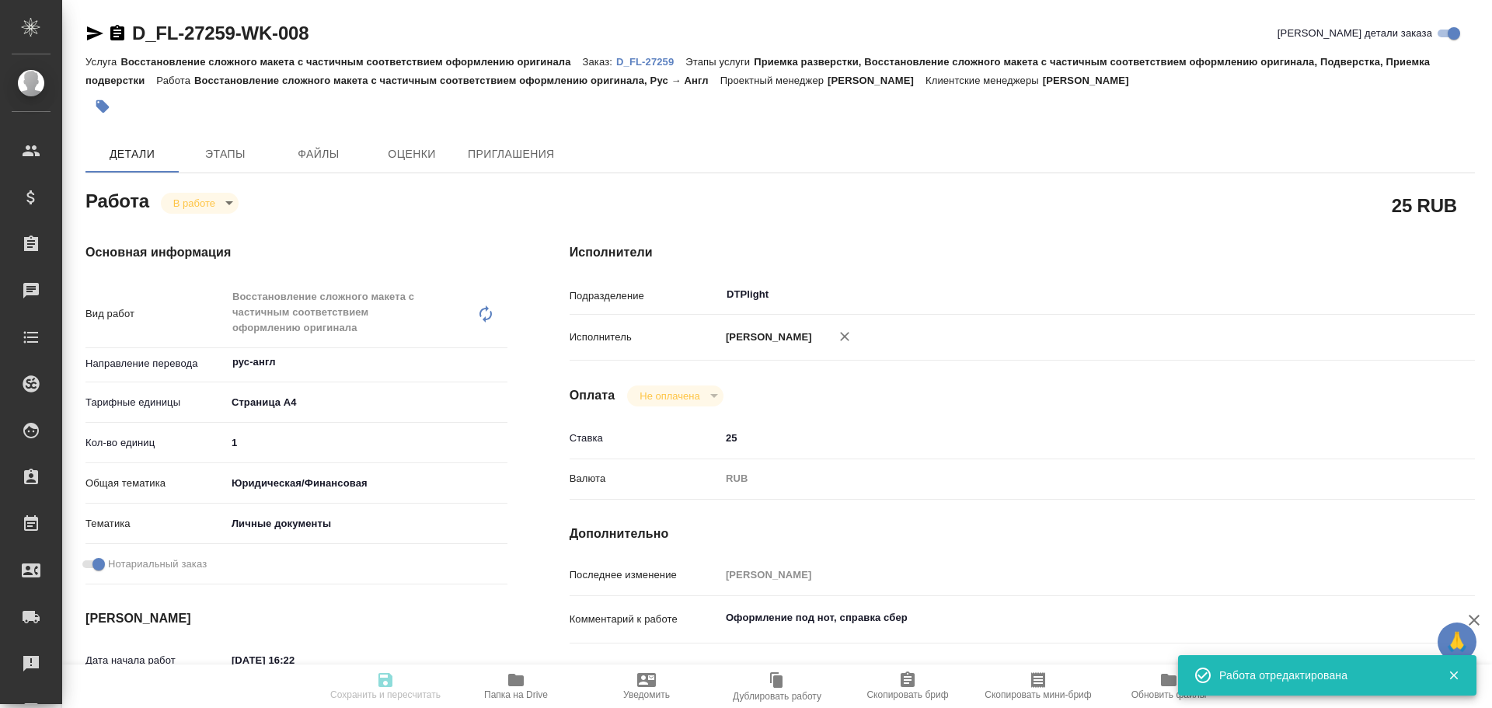
type textarea "Гасило Александр - Aliaksandr Hasila ( отчество можно Aliaksandravich). Я гражд…"
type textarea "x"
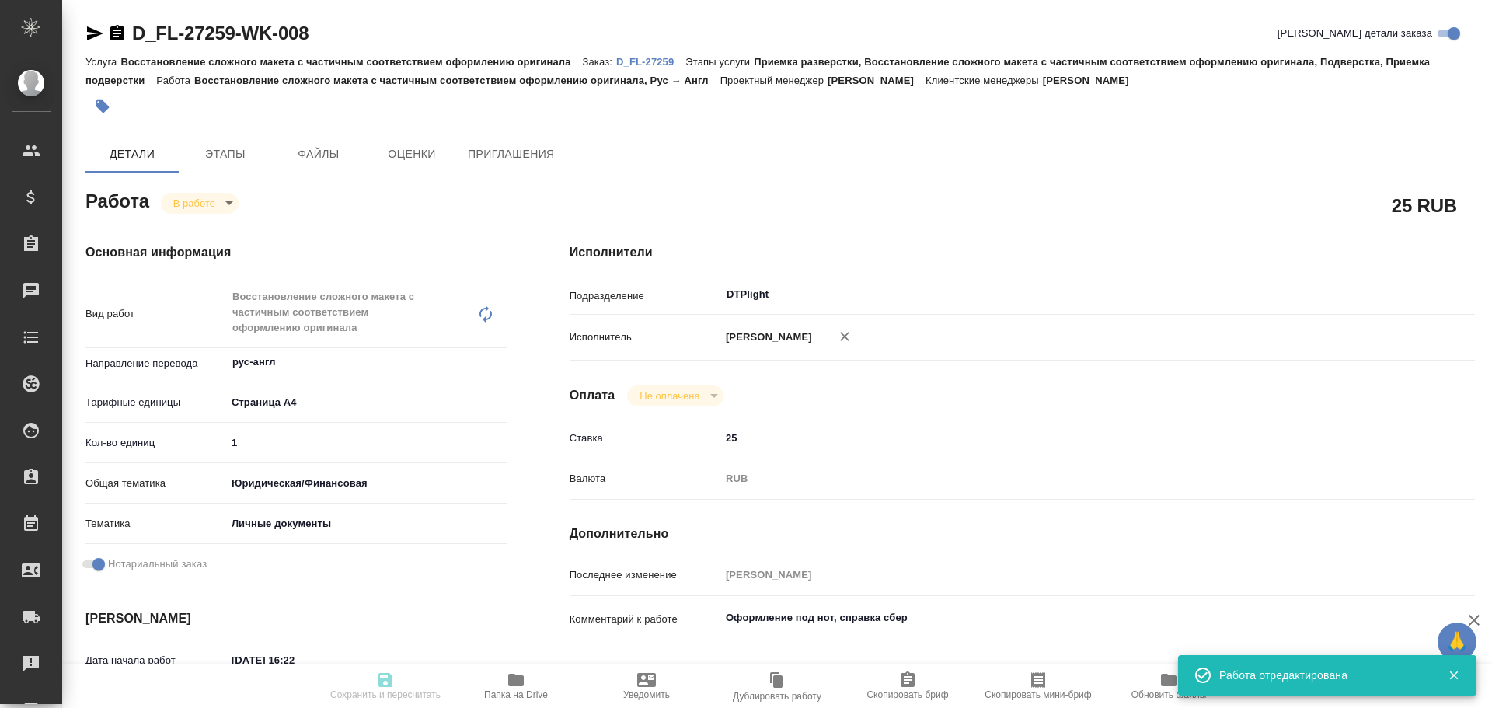
type textarea "x"
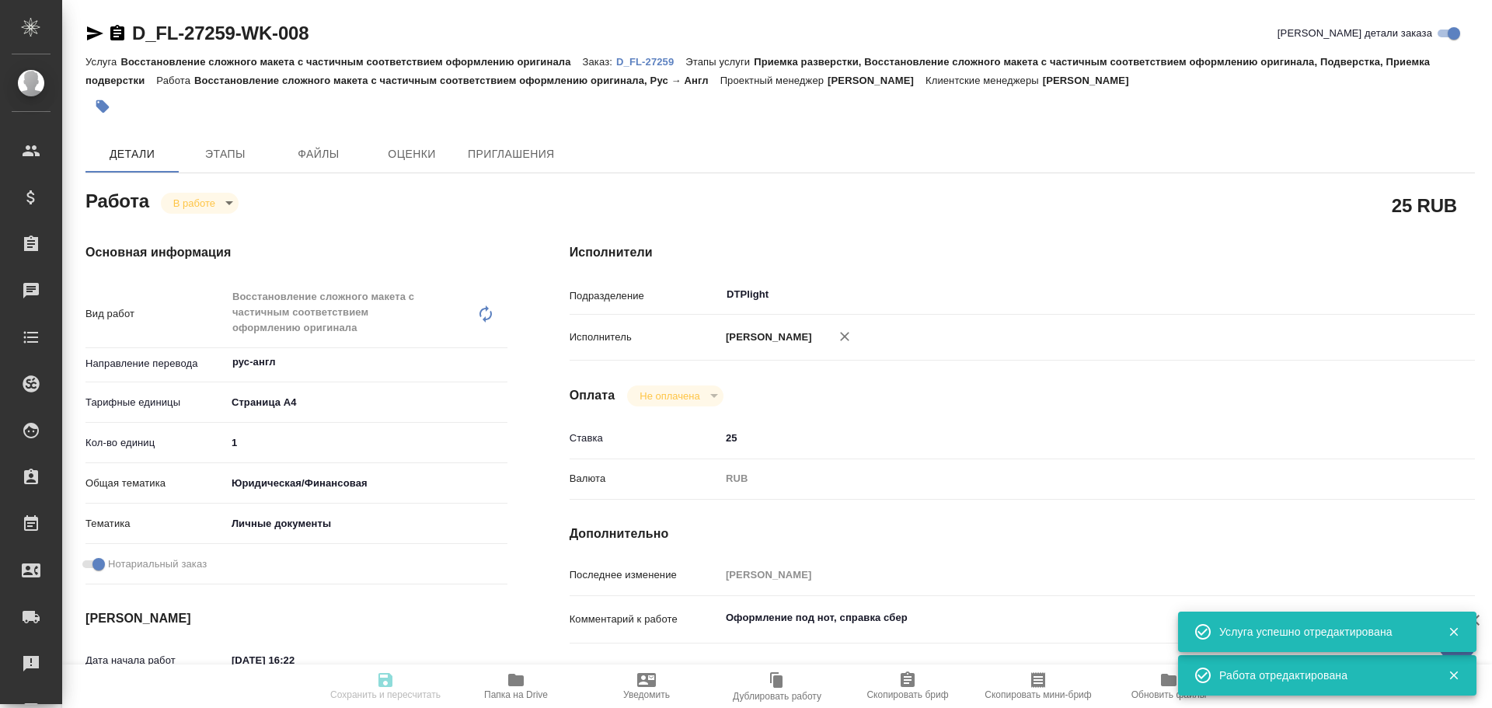
type textarea "x"
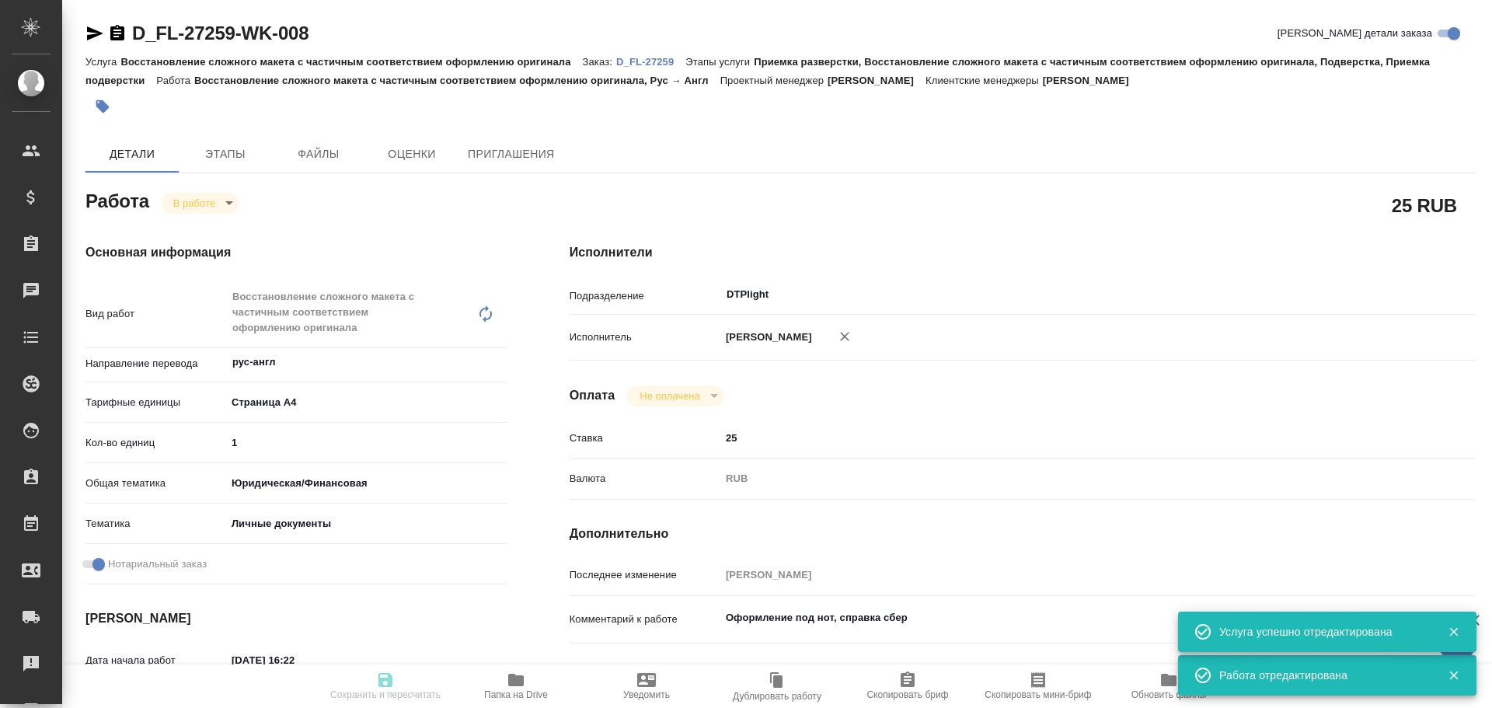
type textarea "x"
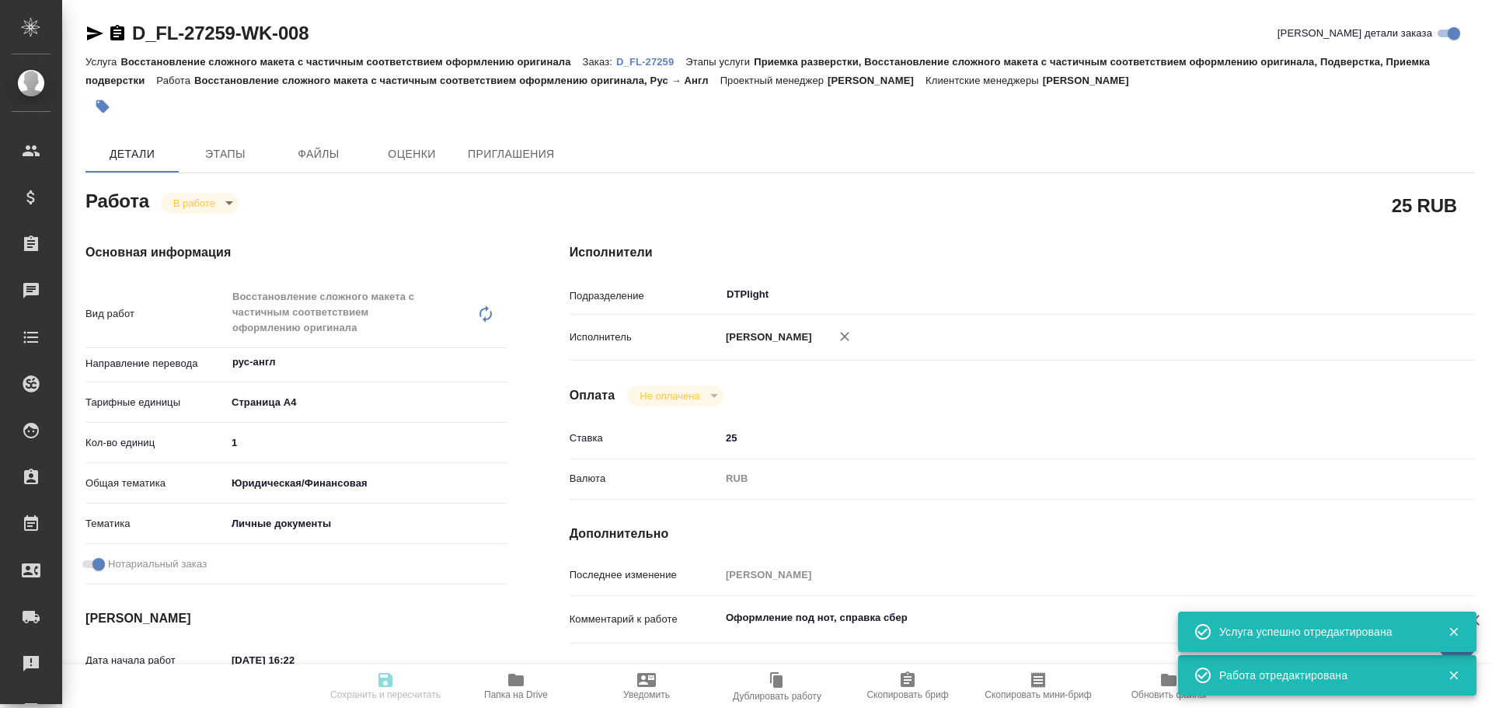
type textarea "x"
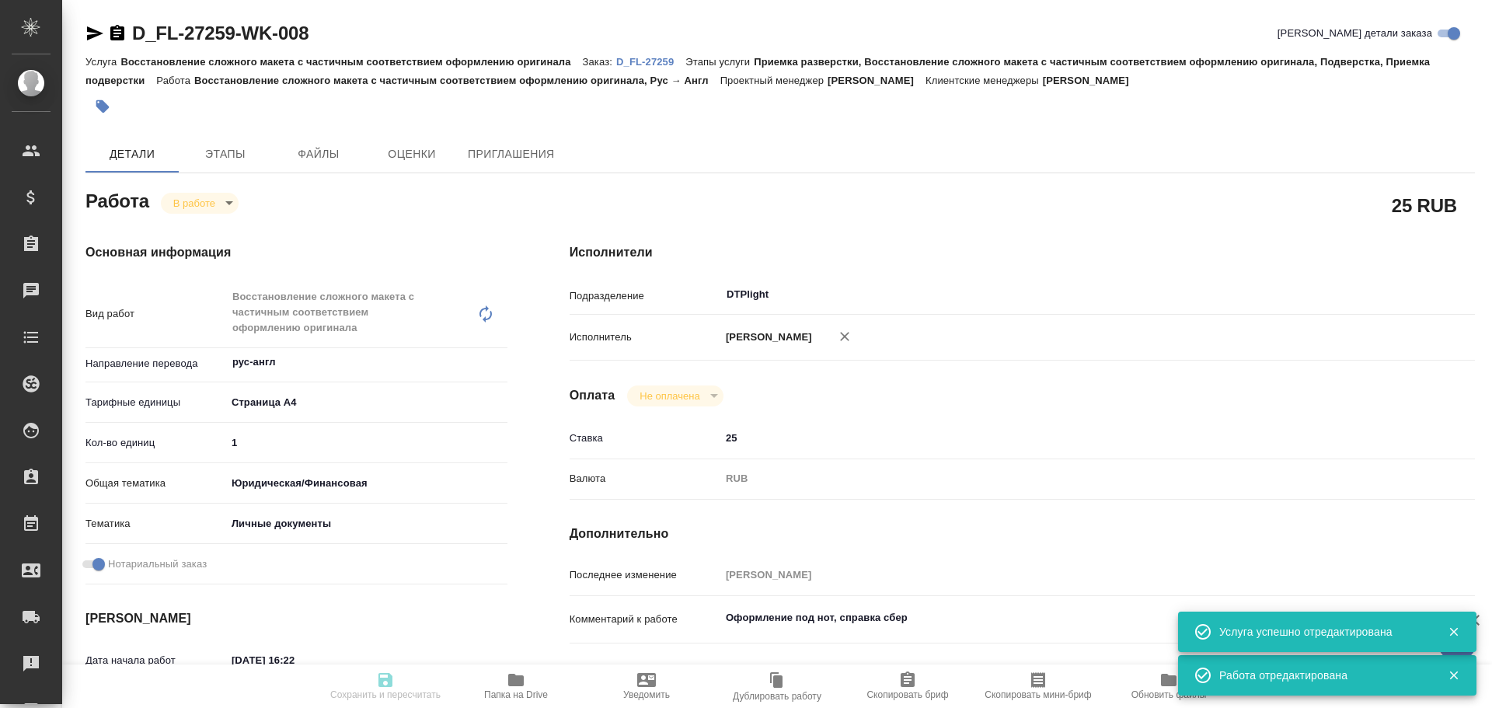
scroll to position [78, 0]
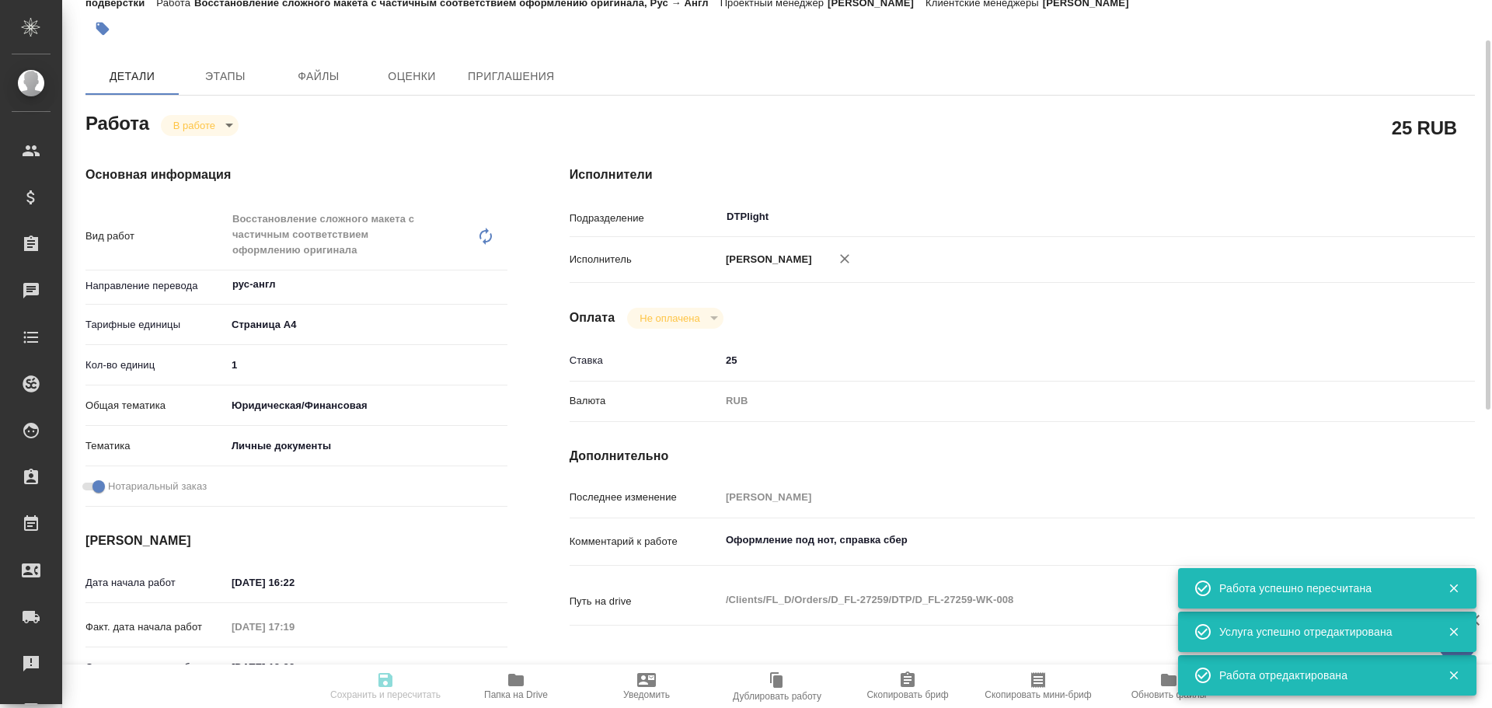
type input "inProgress"
type textarea "Восстановление сложного макета с частичным соответствием оформлению оригинала"
type textarea "x"
type input "рус-англ"
type input "5f036ec4e16dec2d6b59c8ff"
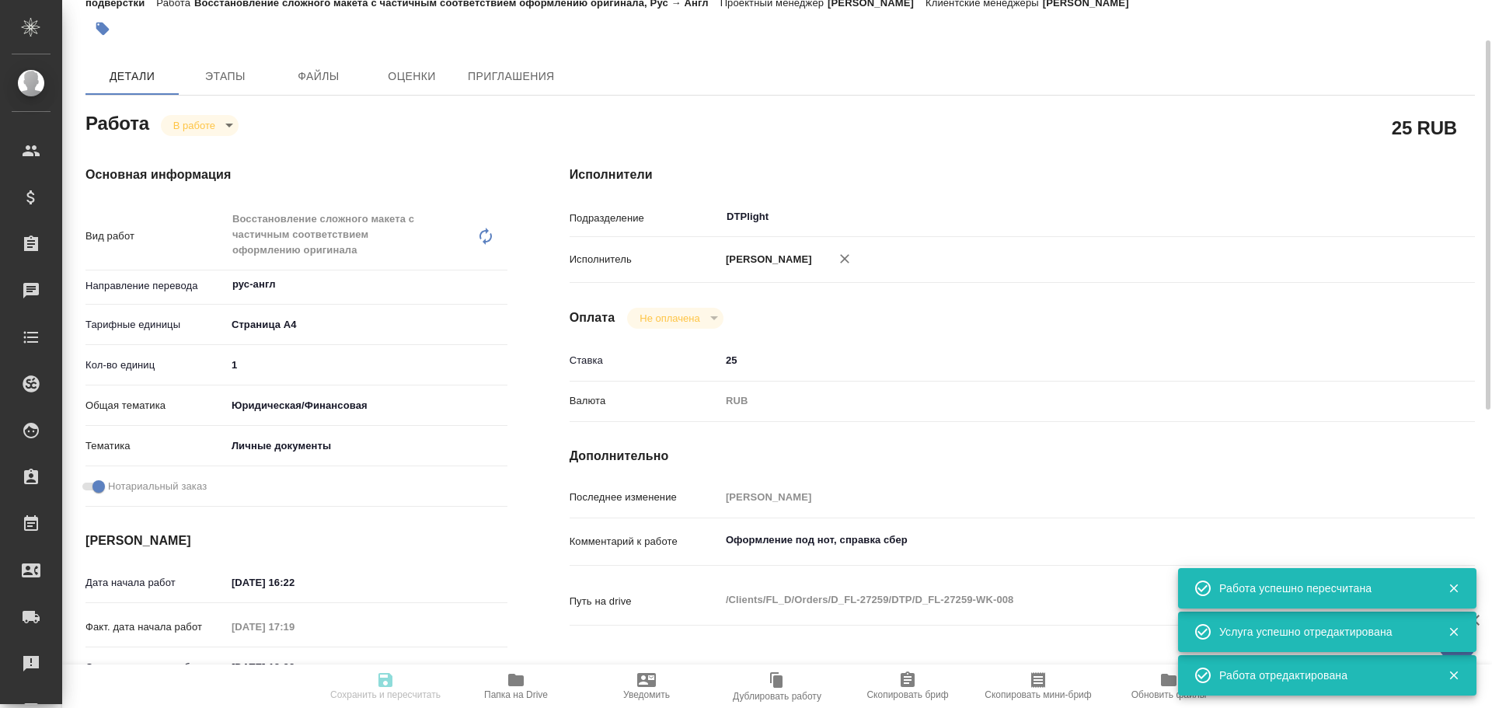
type input "1"
type input "yr-fn"
type input "5a8b8b956a9677013d343cfe"
checkbox input "true"
type input "28.08.2025 16:22"
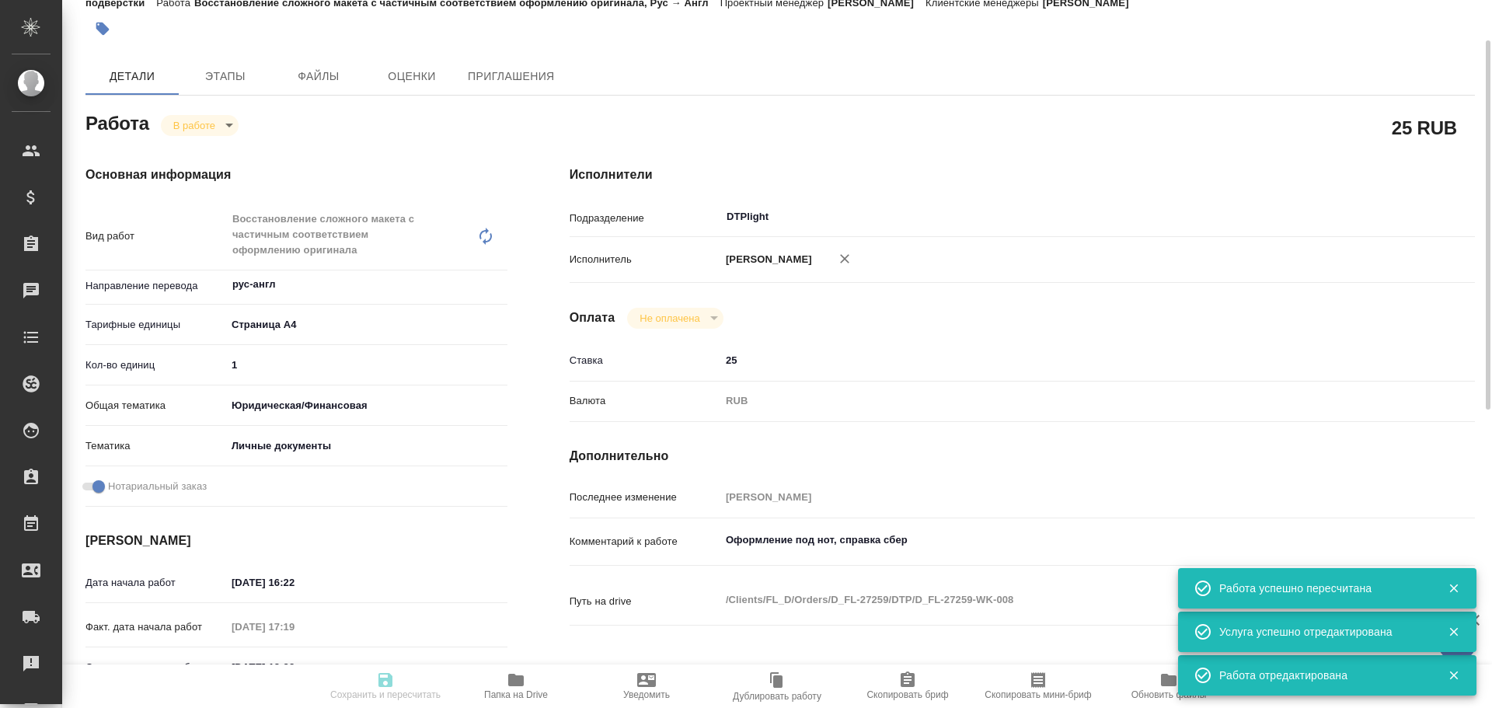
type input "28.08.2025 17:19"
type input "28.08.2025 18:22"
type input "29.08.2025 16:00"
type input "DTPlight"
type input "notPayed"
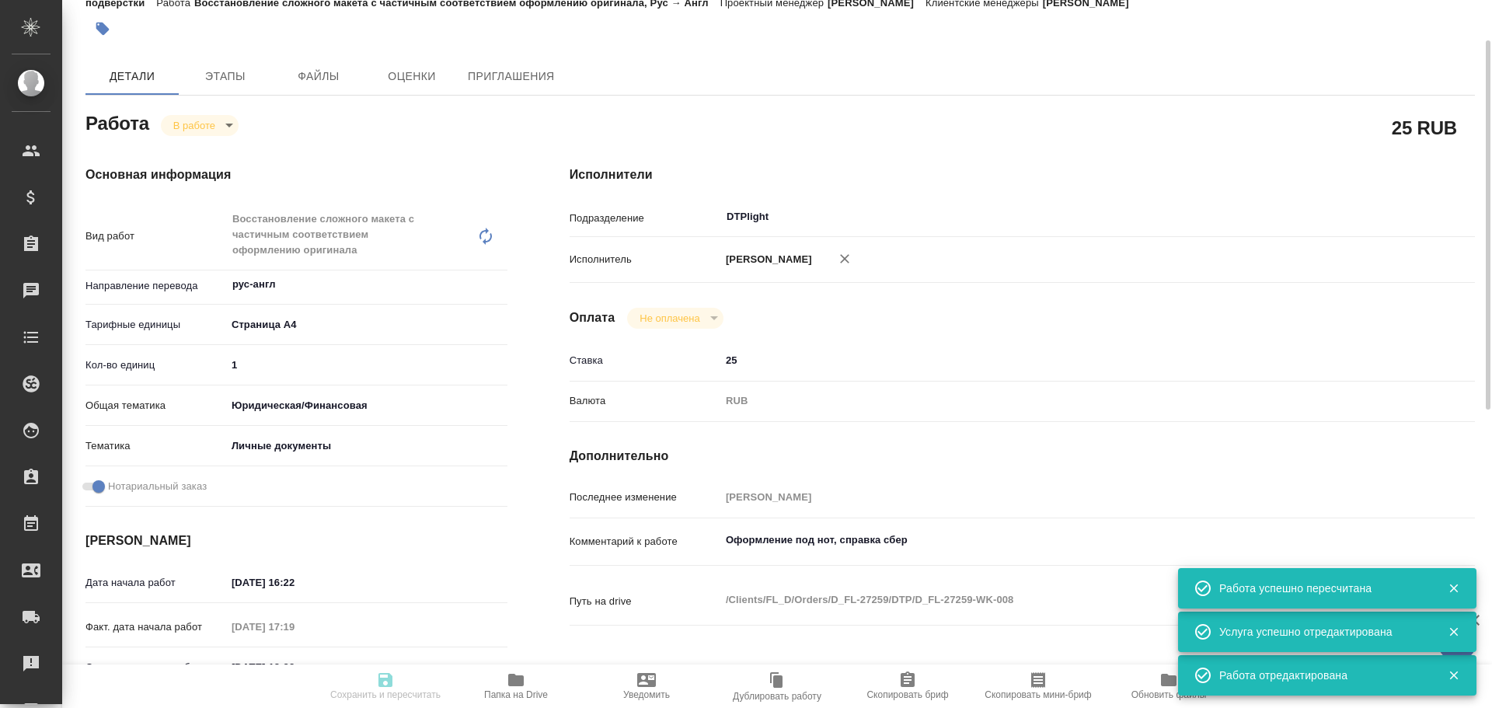
type input "25"
type input "RUB"
type input "Чулец Елена"
type textarea "Оформление под нот, справка сбер"
type textarea "x"
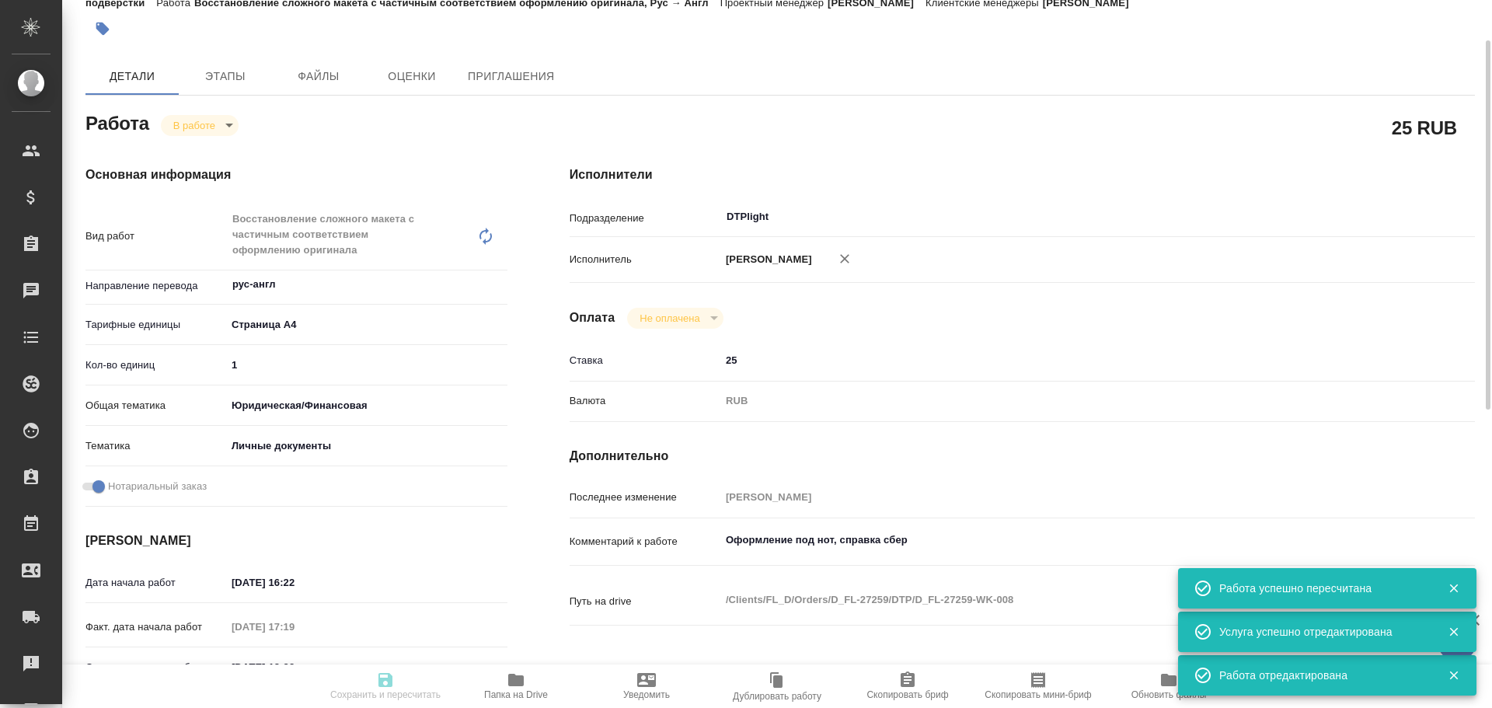
type textarea "/Clients/FL_D/Orders/D_FL-27259/DTP/D_FL-27259-WK-008"
type textarea "x"
type input "D_FL-27259"
type input "Восстановление сложного макета с частичным соответствием оформлению оригинала"
type input "Приемка разверстки, Восстановление сложного макета с частичным соответствием оф…"
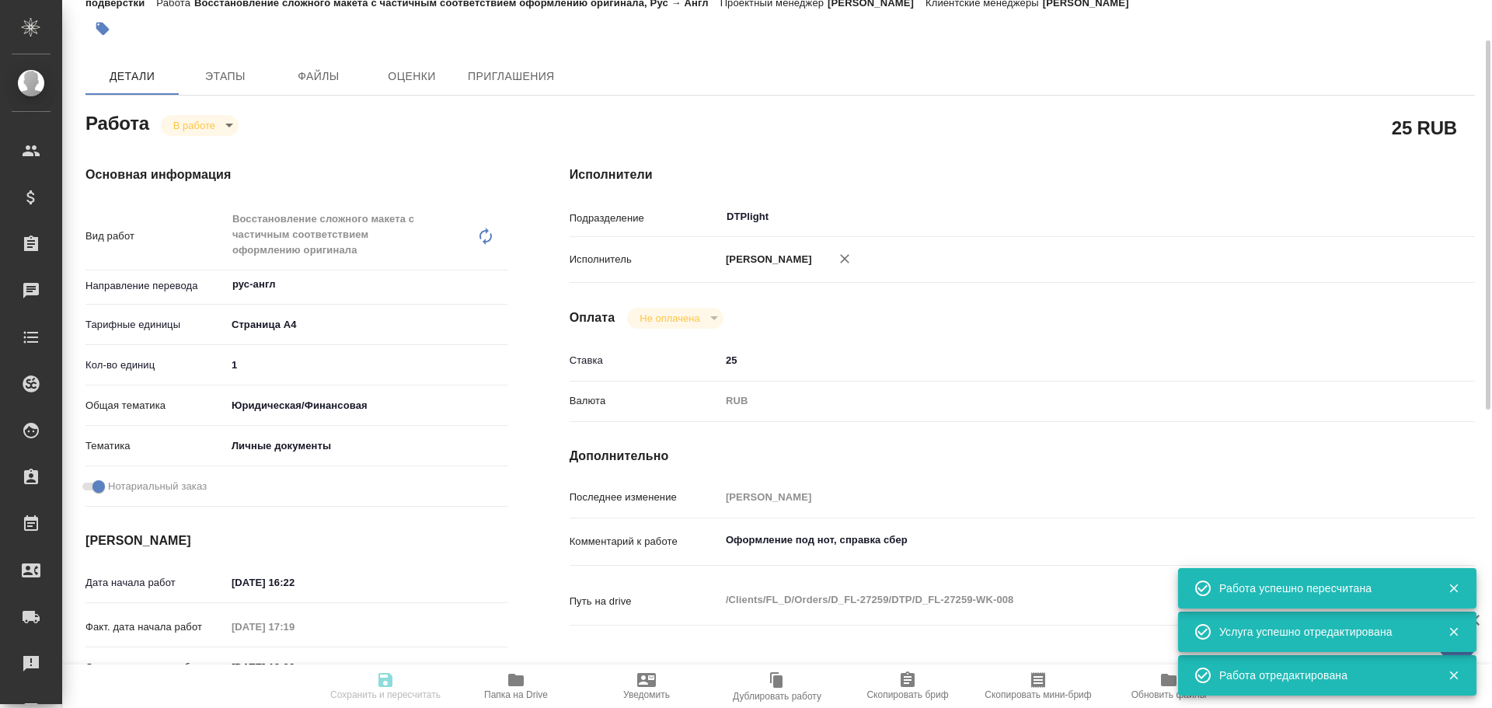
type input "Давыдова Елена"
type input "Арсеньева Вера"
type input "/Clients/FL_D/Orders/D_FL-27259"
type input "https://drive.awatera.com/s/A7NDSS8esa8wpsH"
type textarea "x"
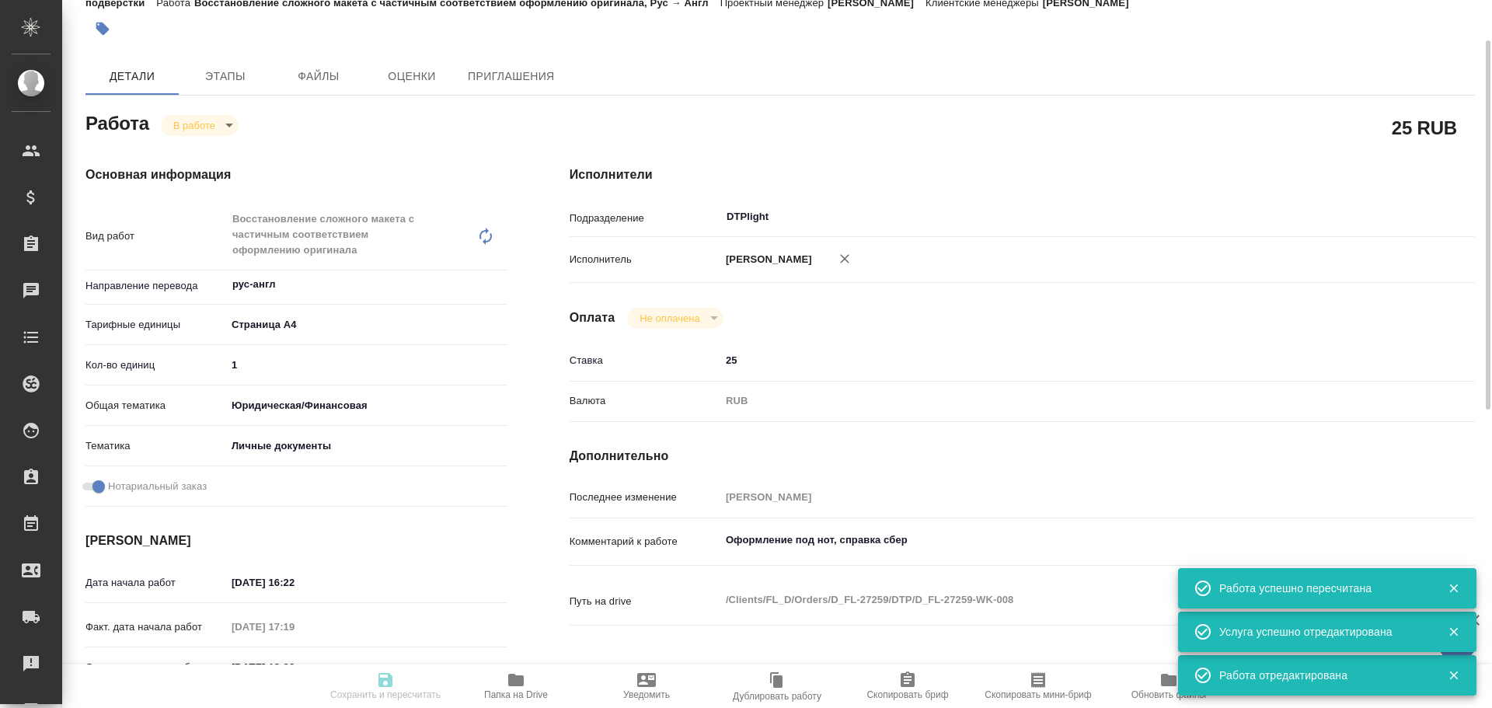
type textarea "Гасило Александр - Aliaksandr Hasila ( отчество можно Aliaksandravich). Я гражд…"
type textarea "x"
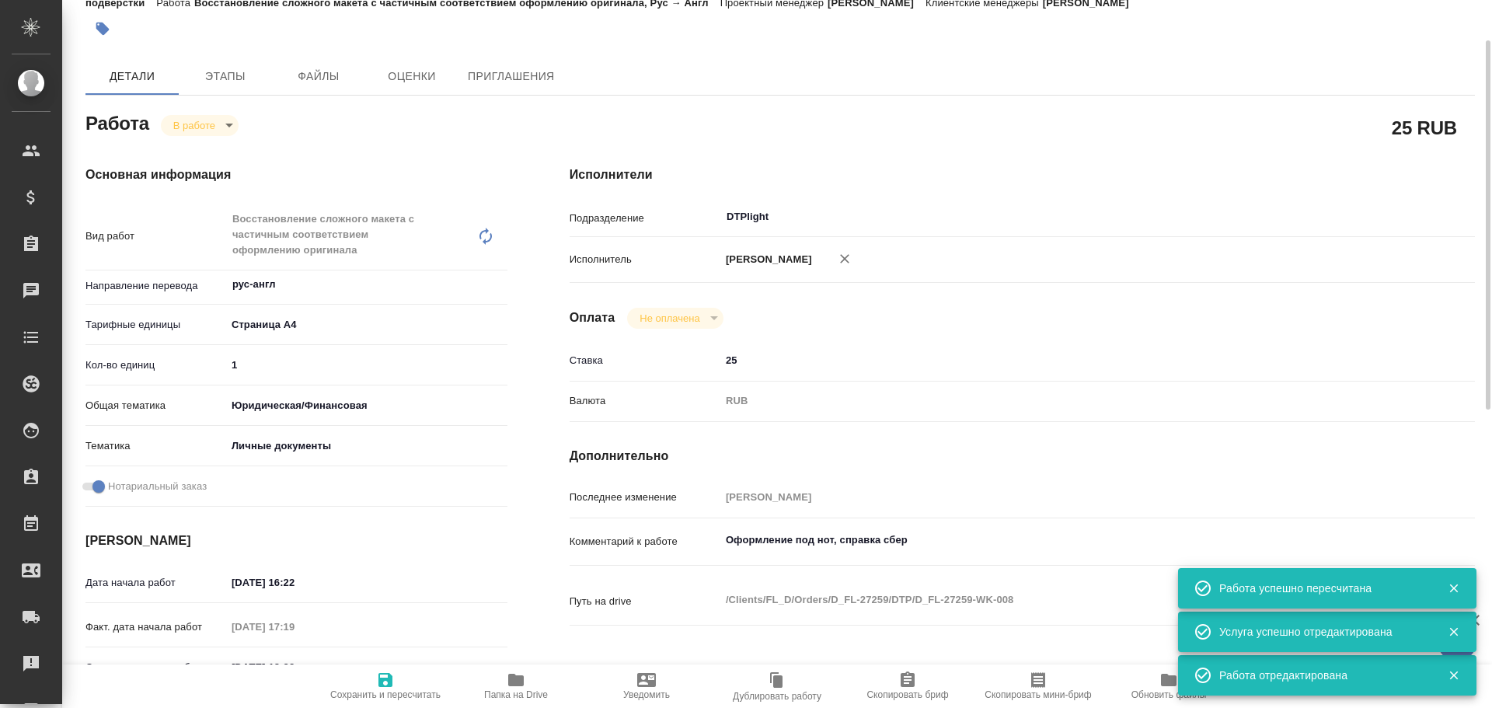
type textarea "x"
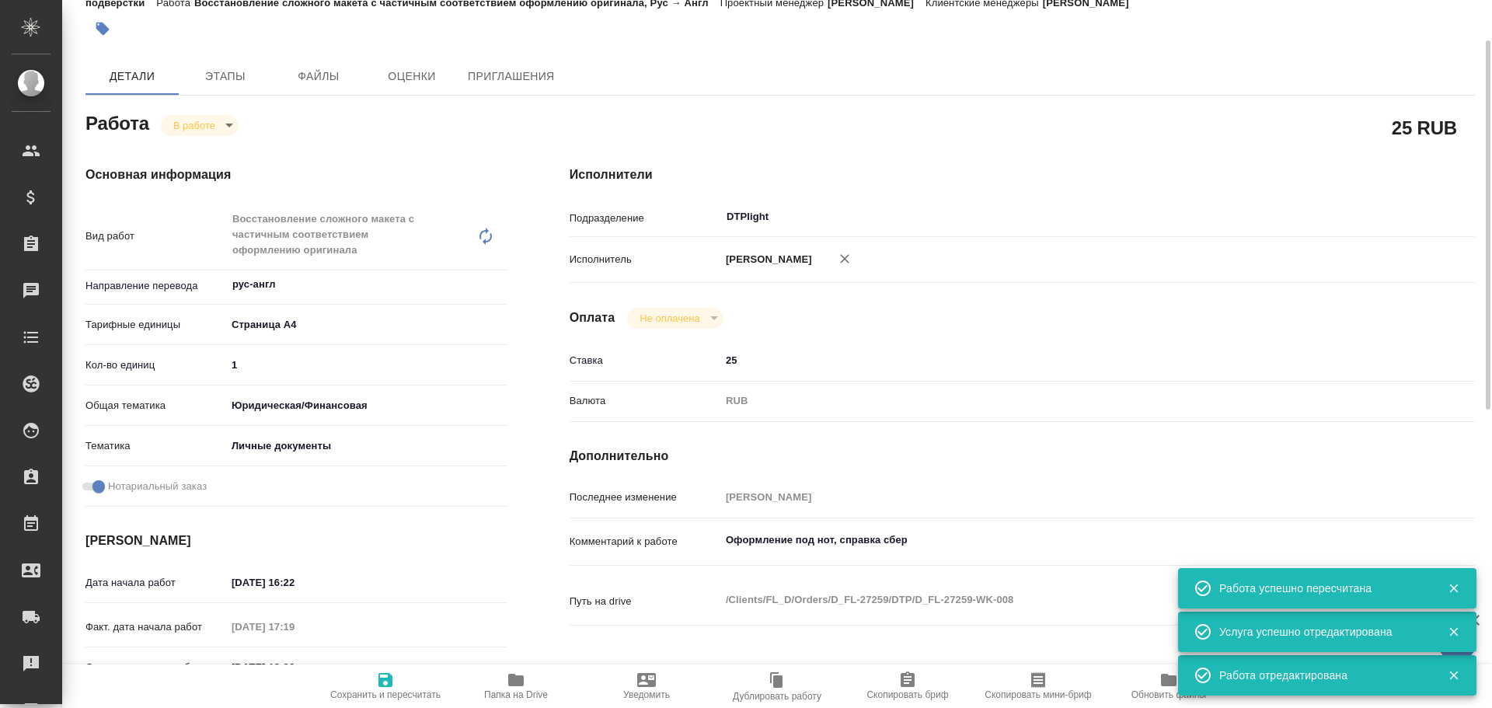
type textarea "x"
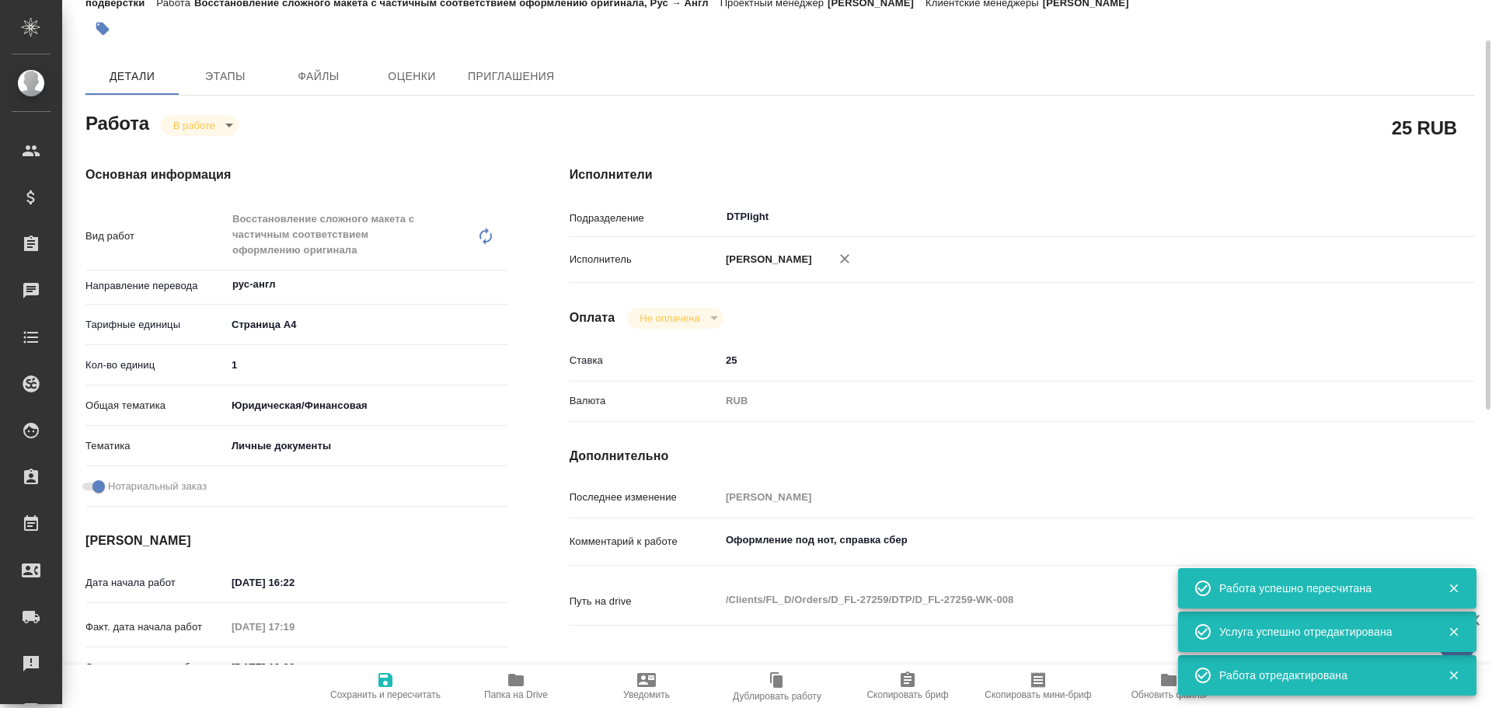
type textarea "x"
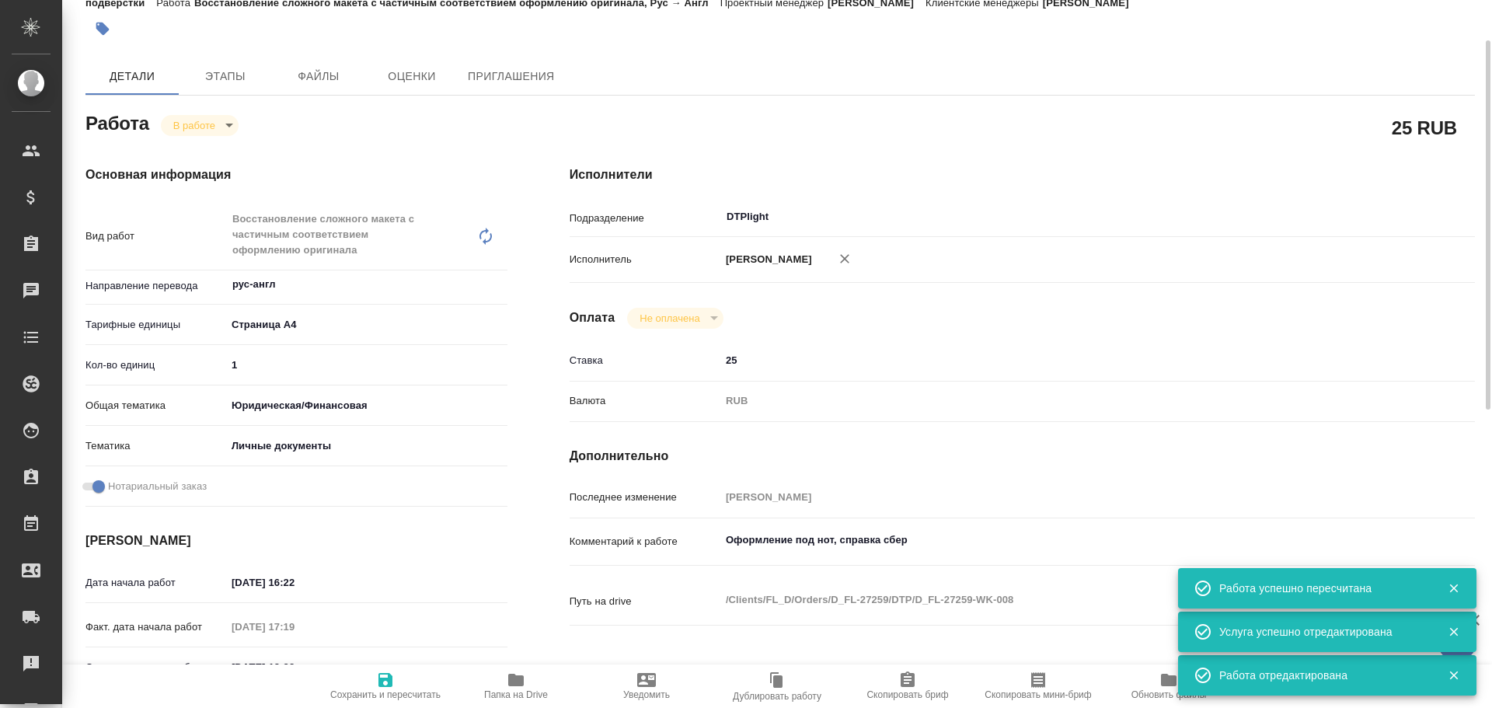
type textarea "x"
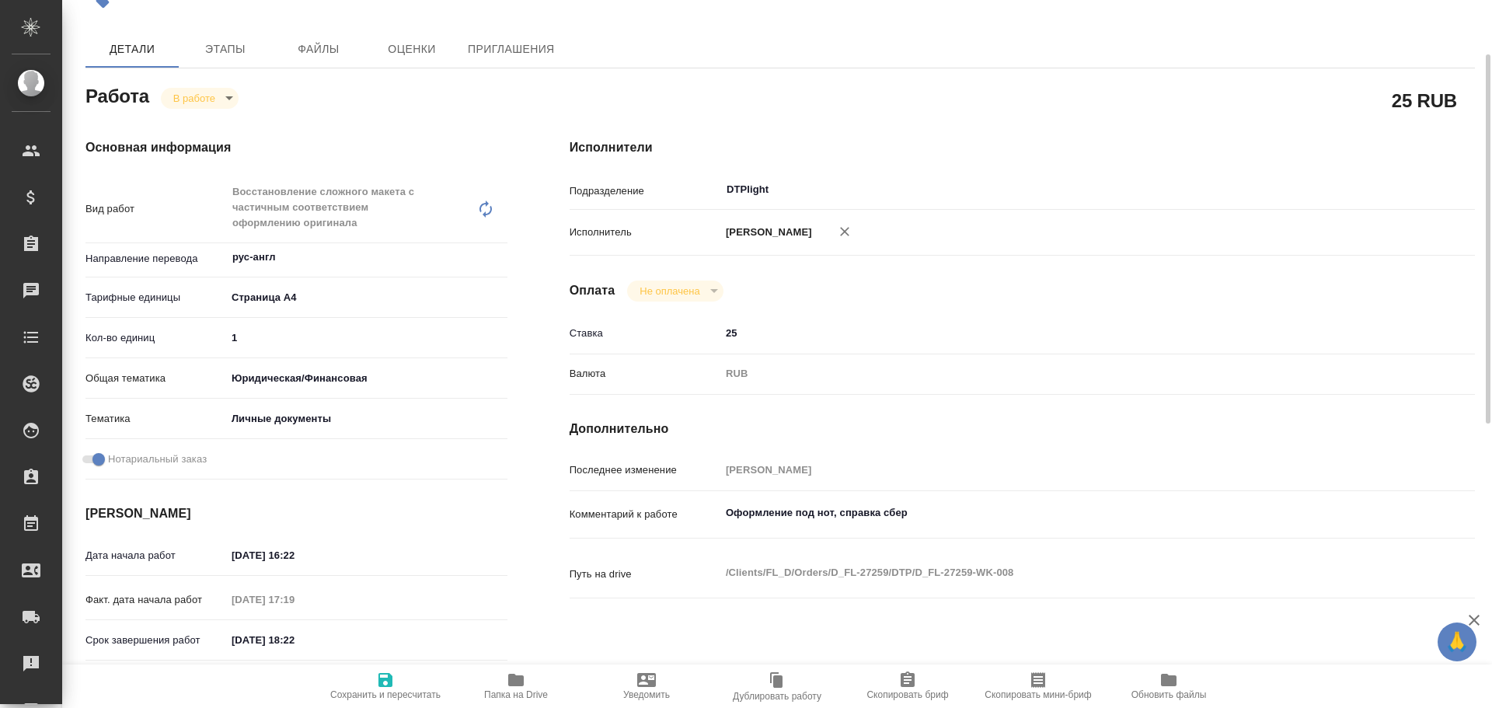
scroll to position [0, 0]
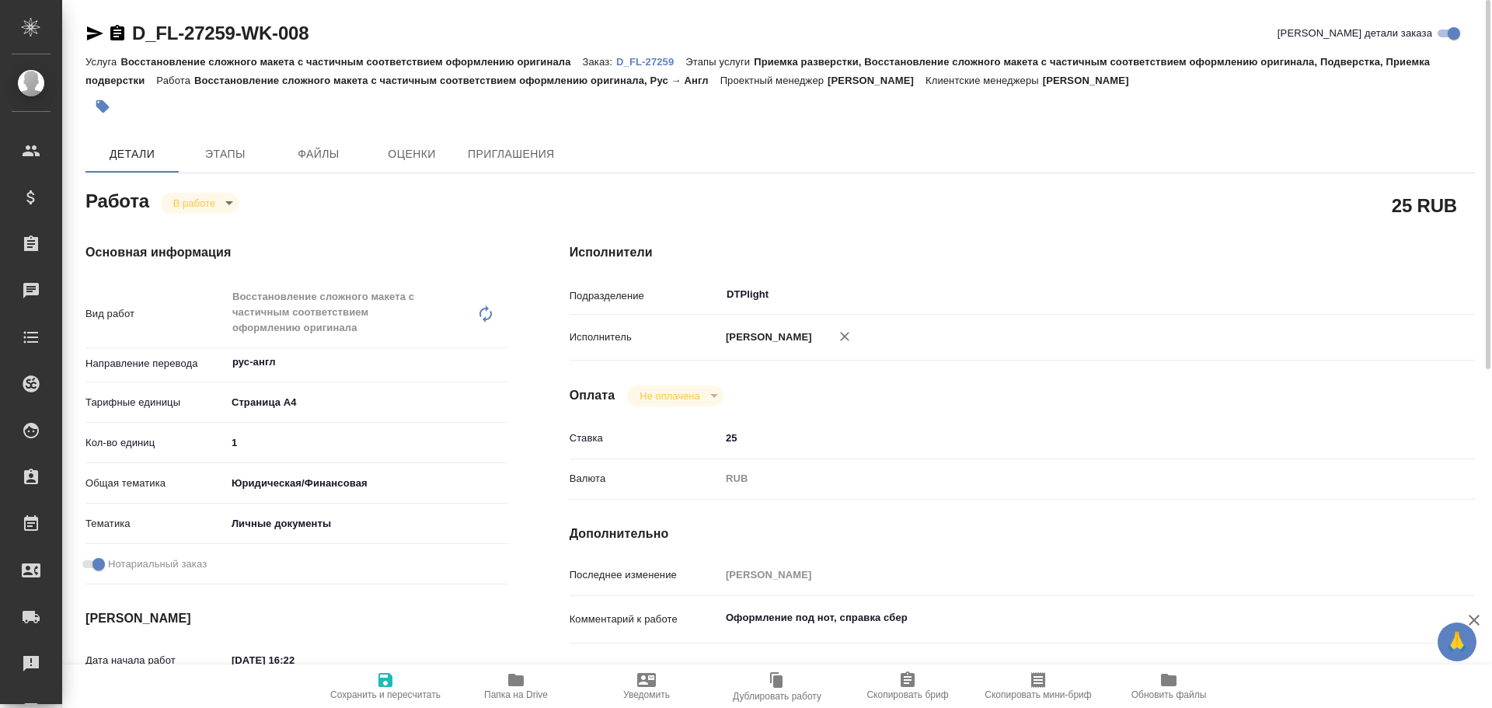
click at [482, 683] on span "Папка на Drive" at bounding box center [516, 685] width 112 height 30
click at [841, 344] on button "button" at bounding box center [844, 336] width 34 height 34
type textarea "x"
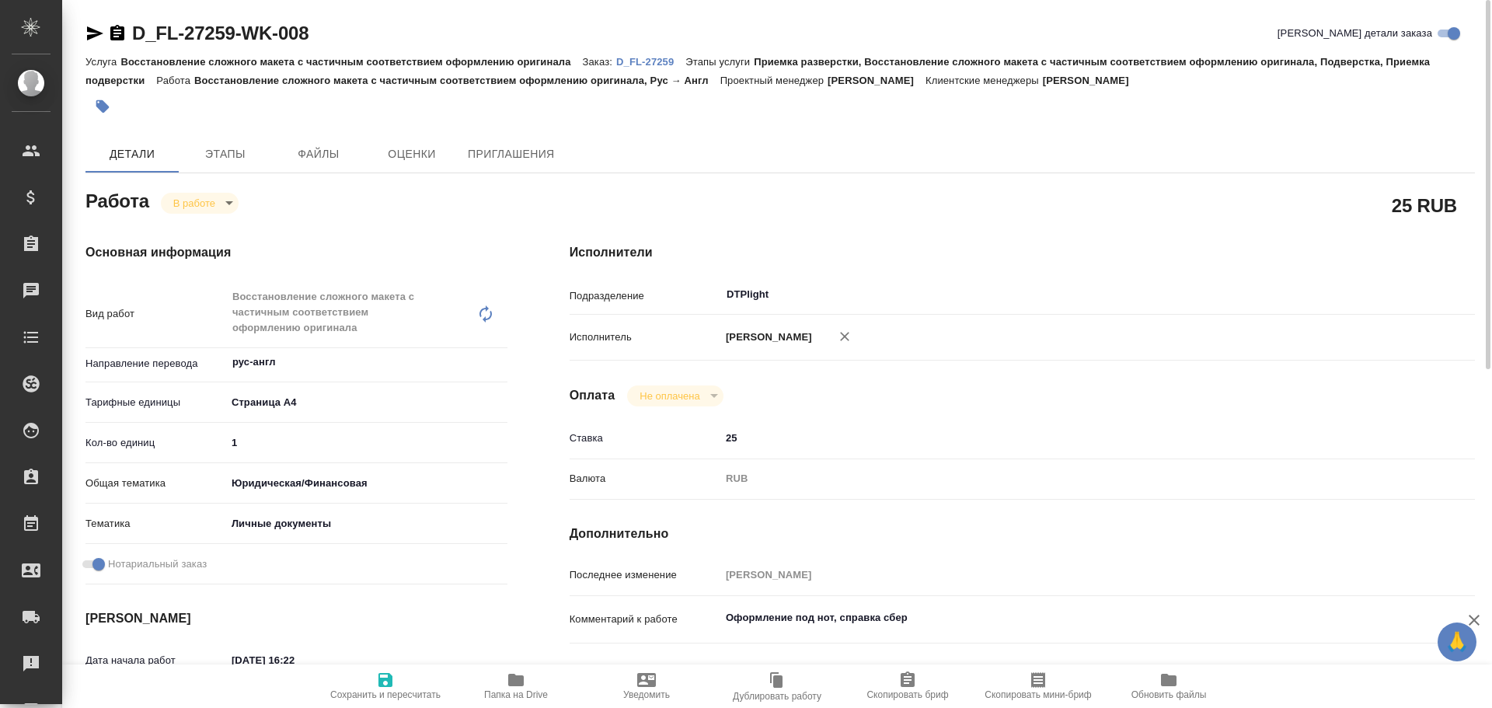
type textarea "x"
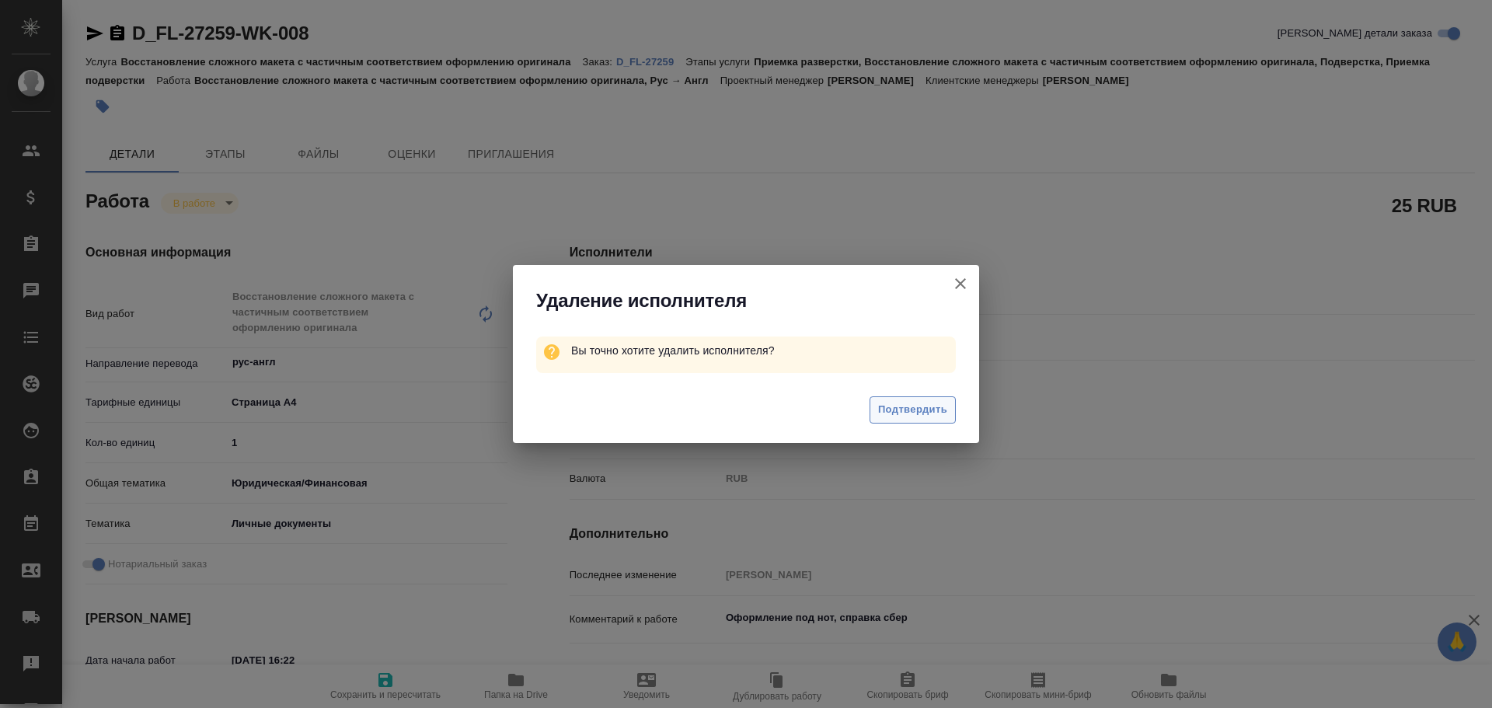
click at [905, 408] on span "Подтвердить" at bounding box center [912, 410] width 69 height 18
type textarea "x"
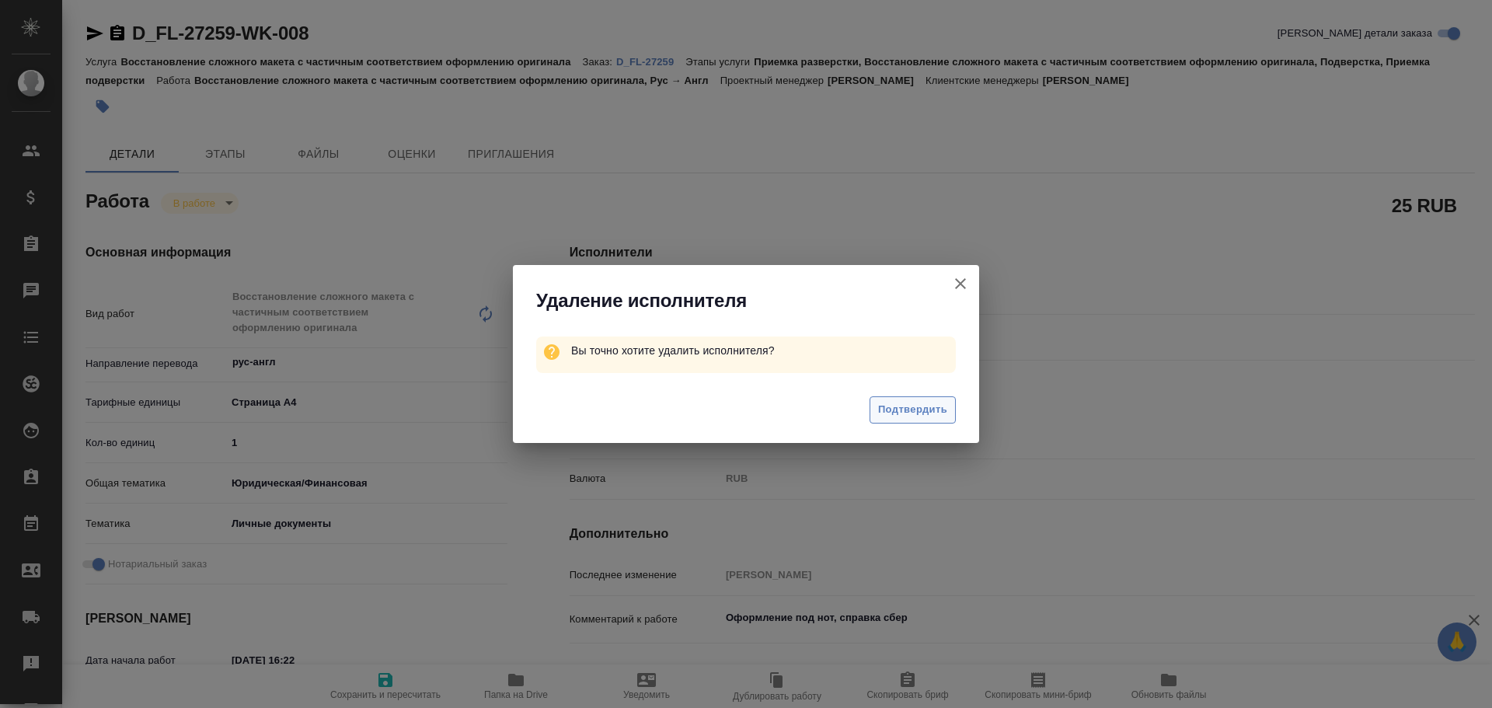
type textarea "x"
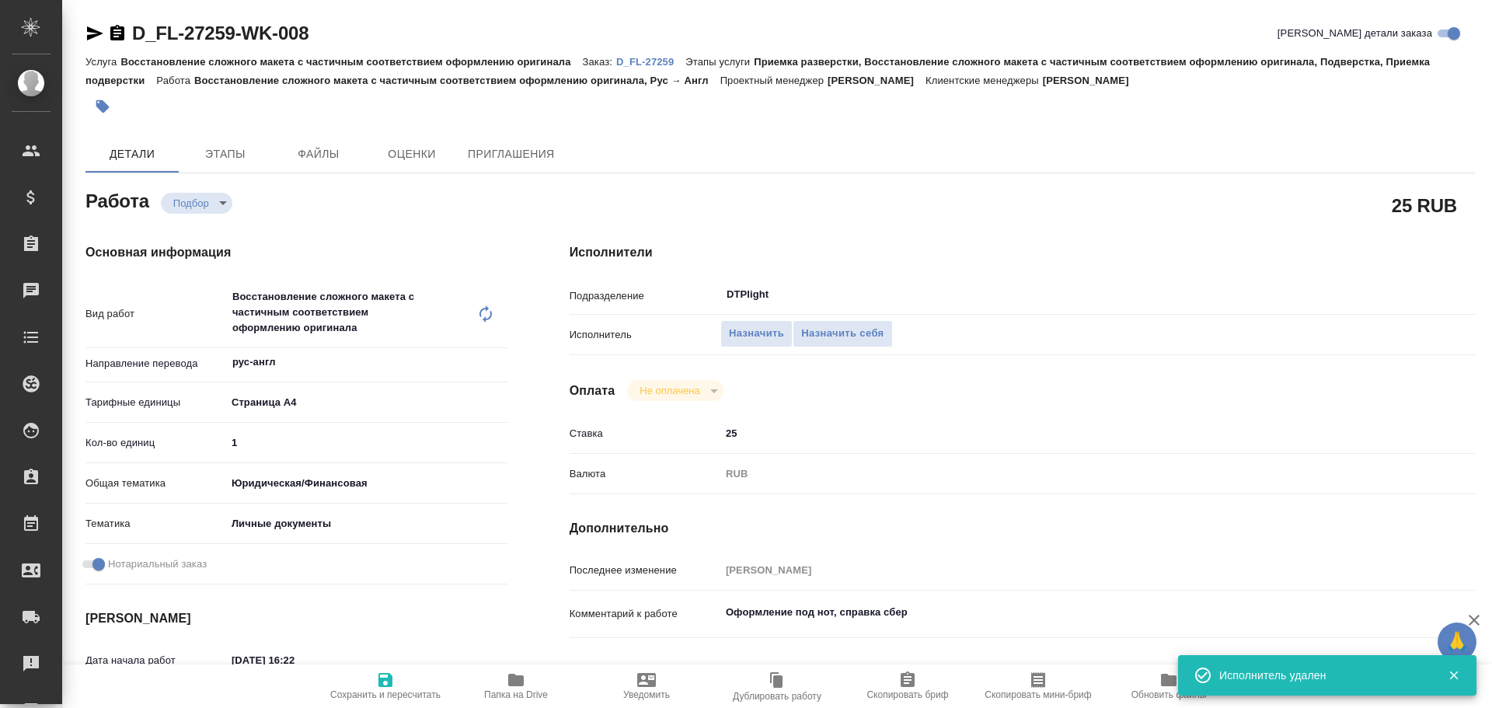
type textarea "x"
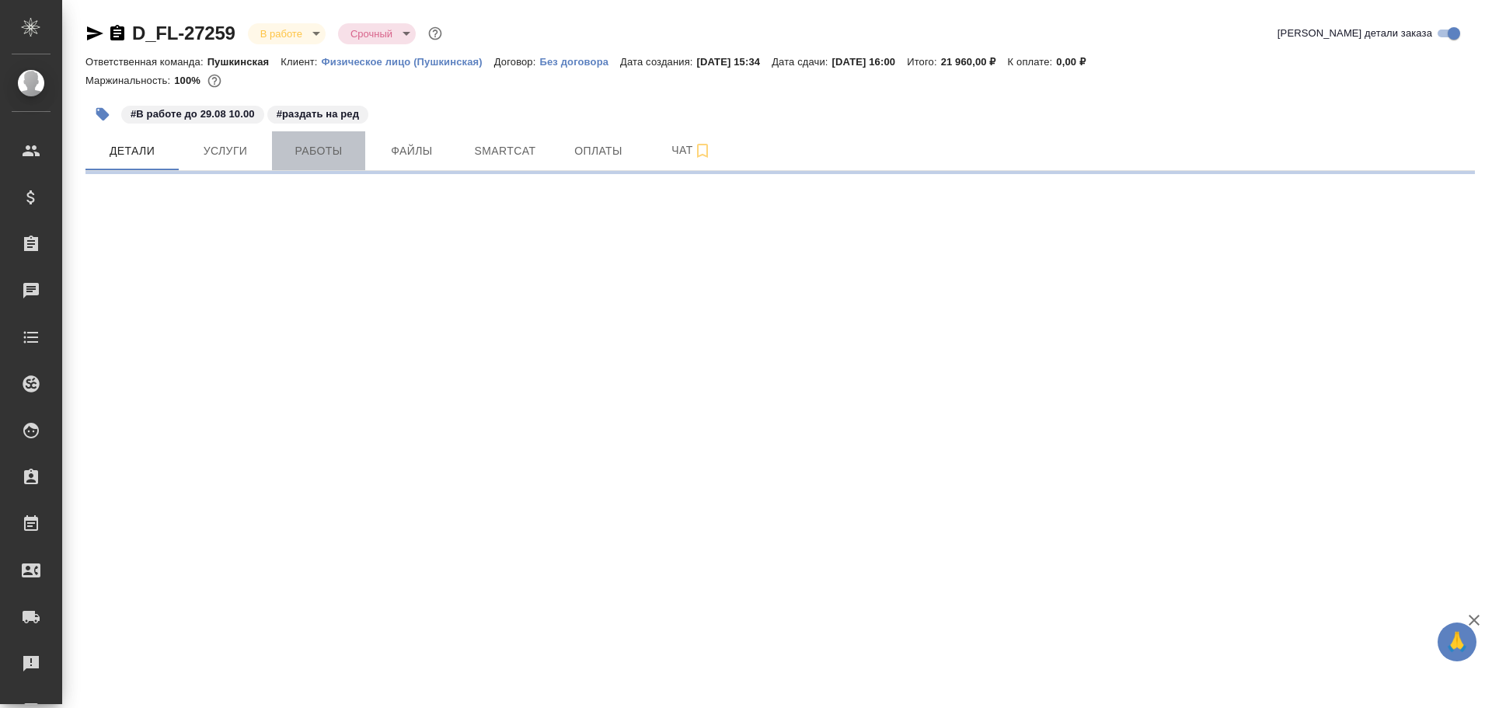
click at [302, 155] on span "Работы" at bounding box center [318, 150] width 75 height 19
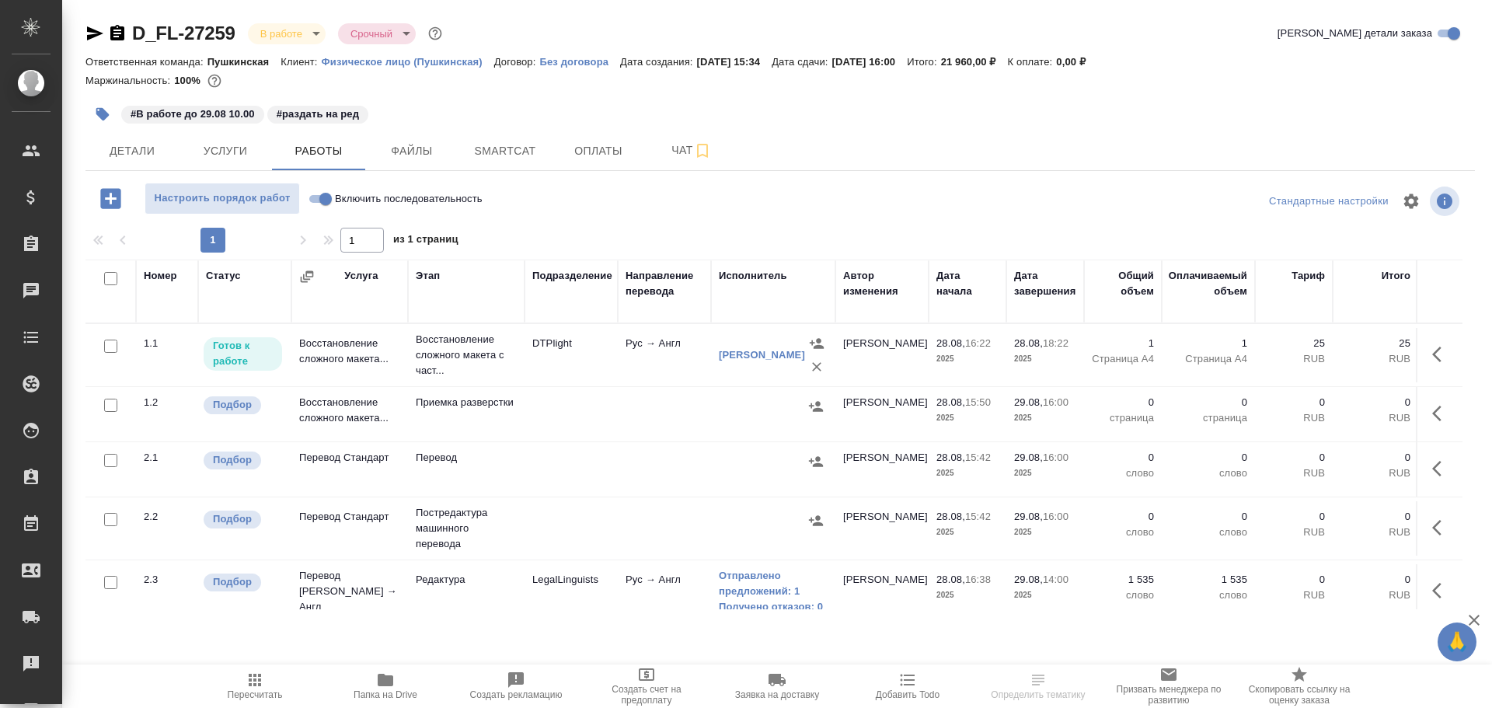
click at [318, 200] on input "Включить последовательность" at bounding box center [326, 199] width 56 height 19
checkbox input "true"
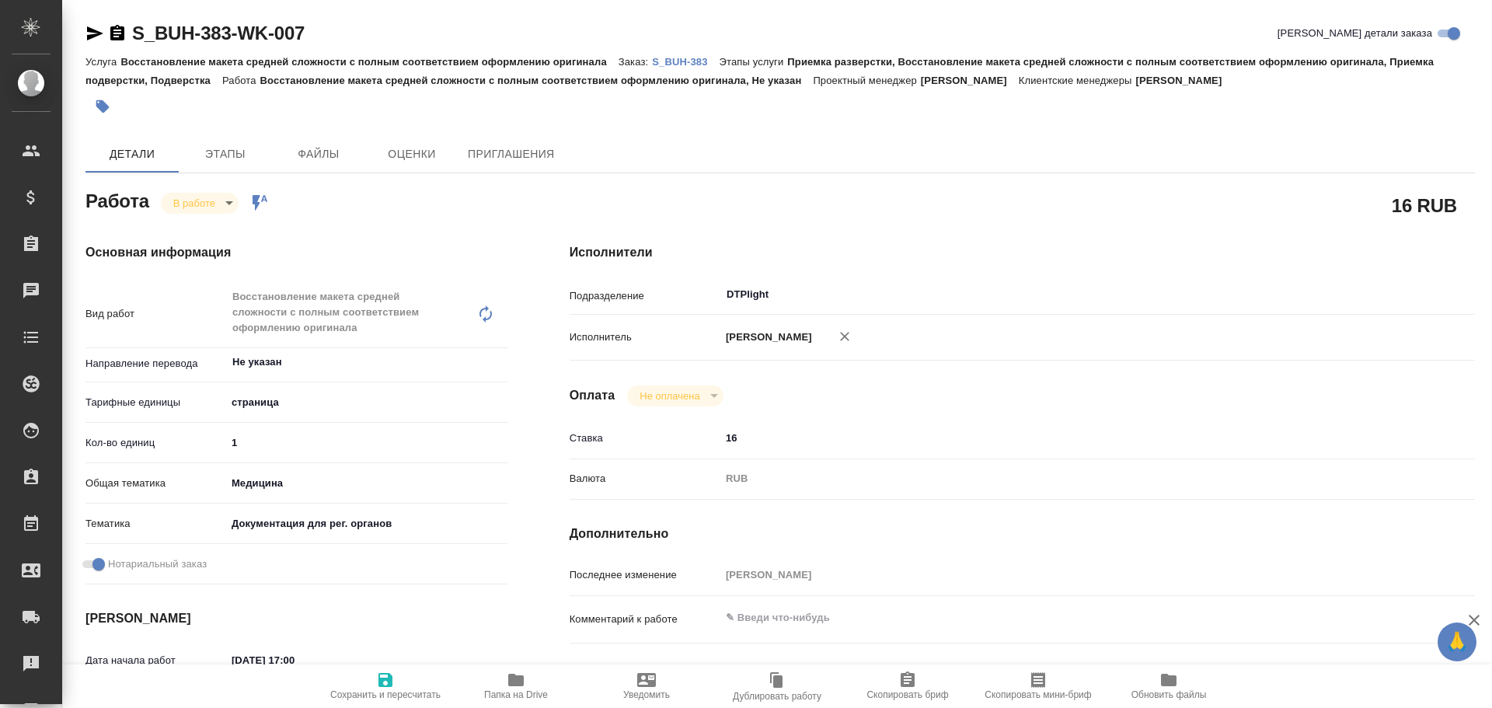
type textarea "x"
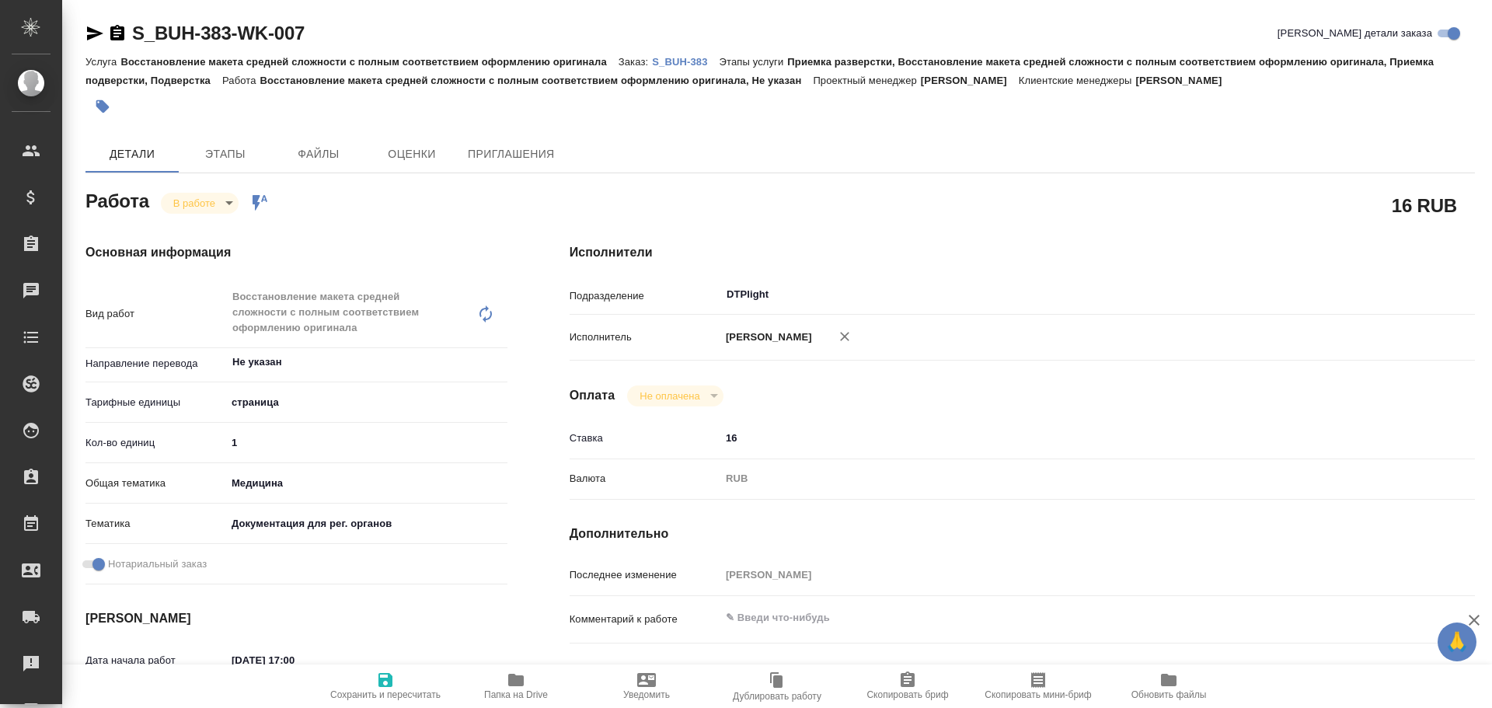
type textarea "x"
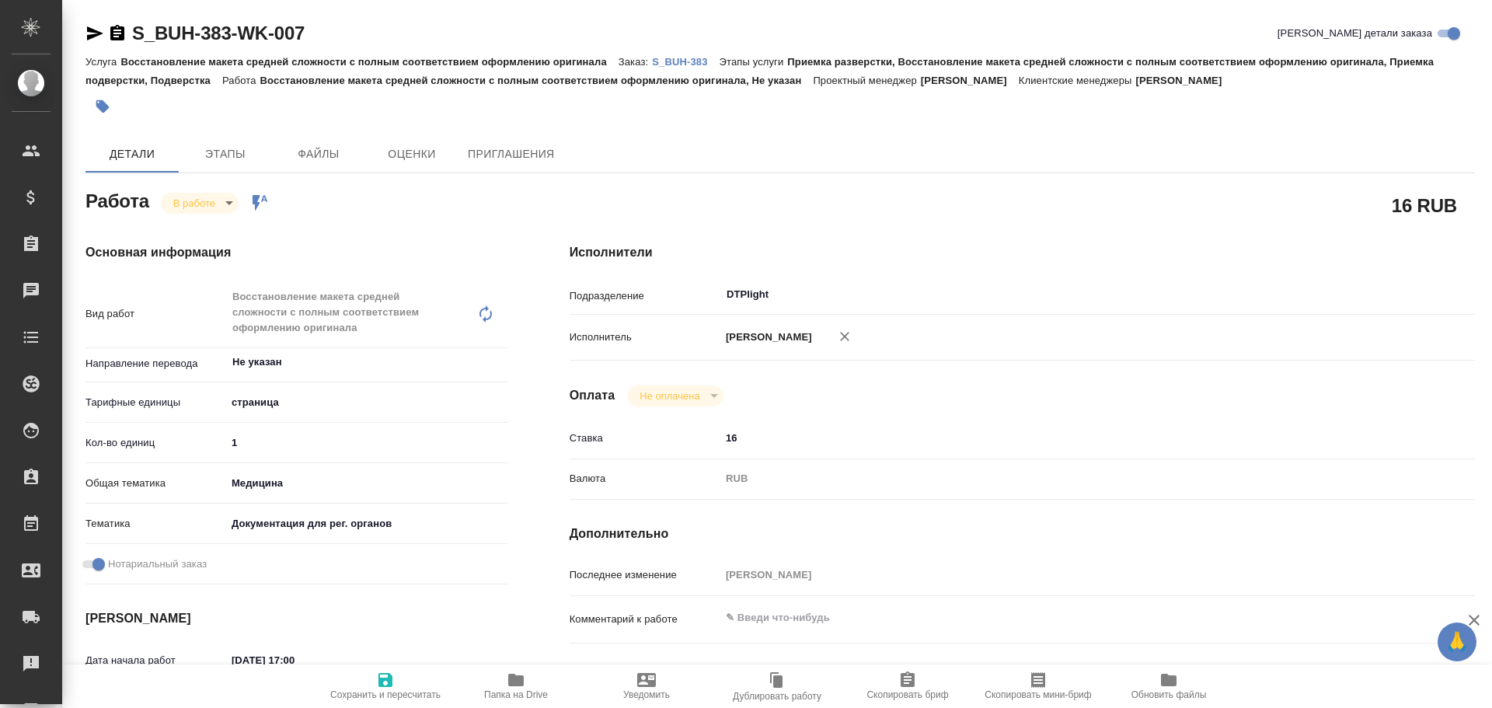
type textarea "x"
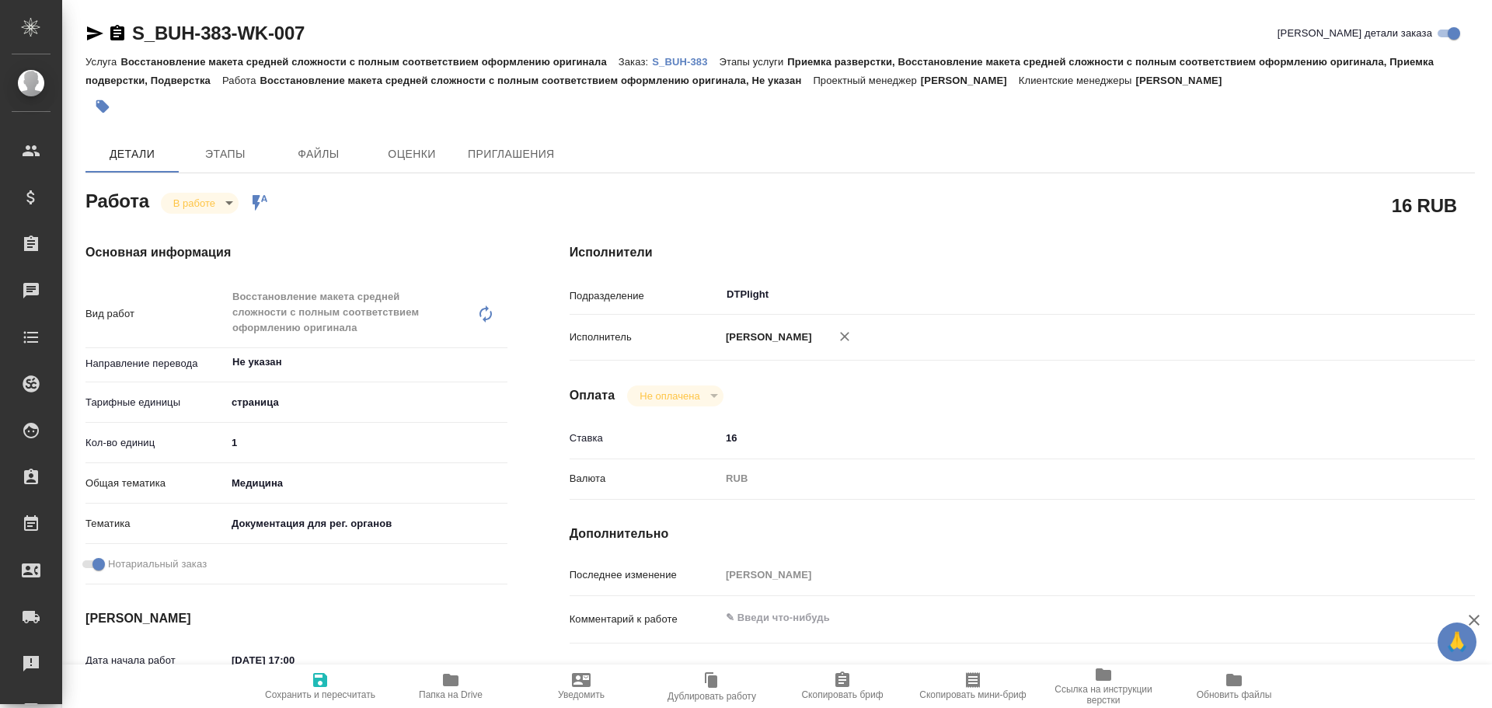
type textarea "x"
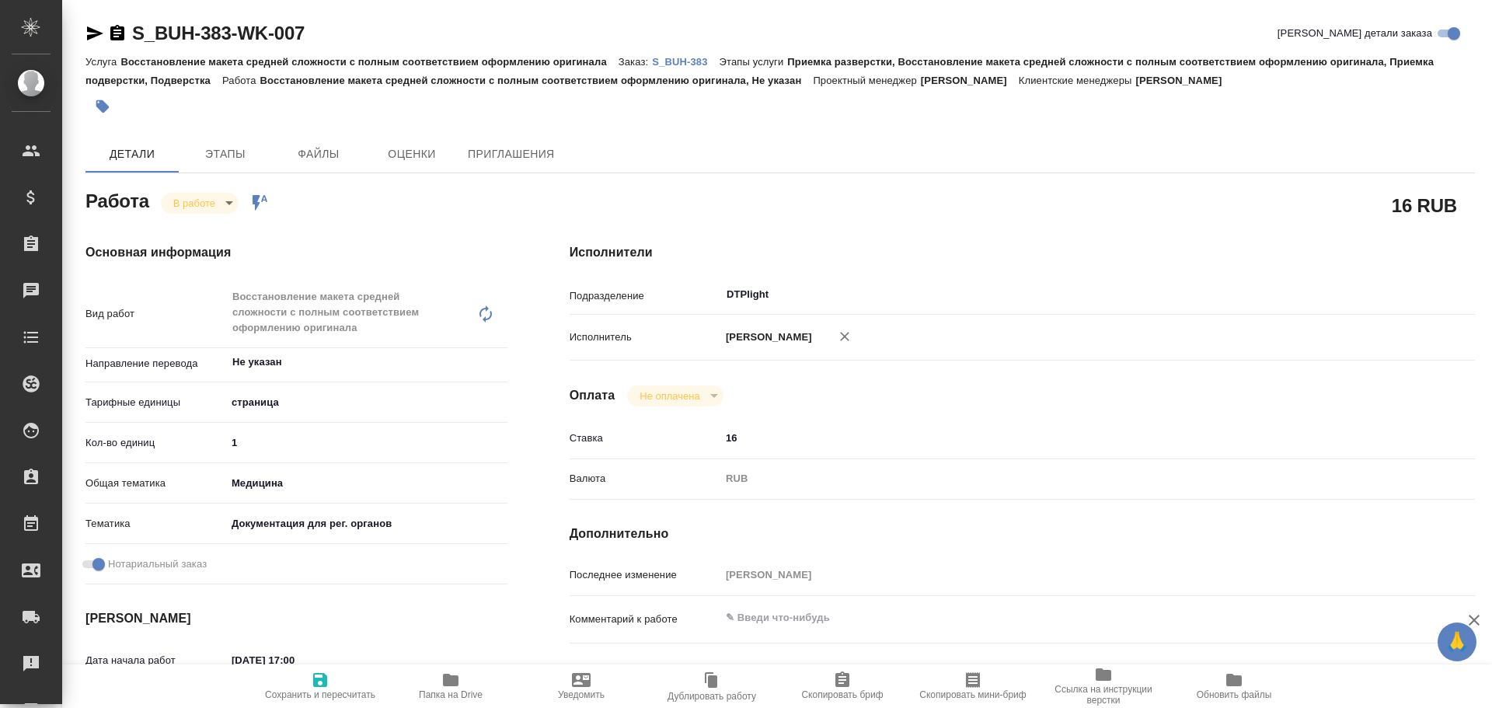
type textarea "x"
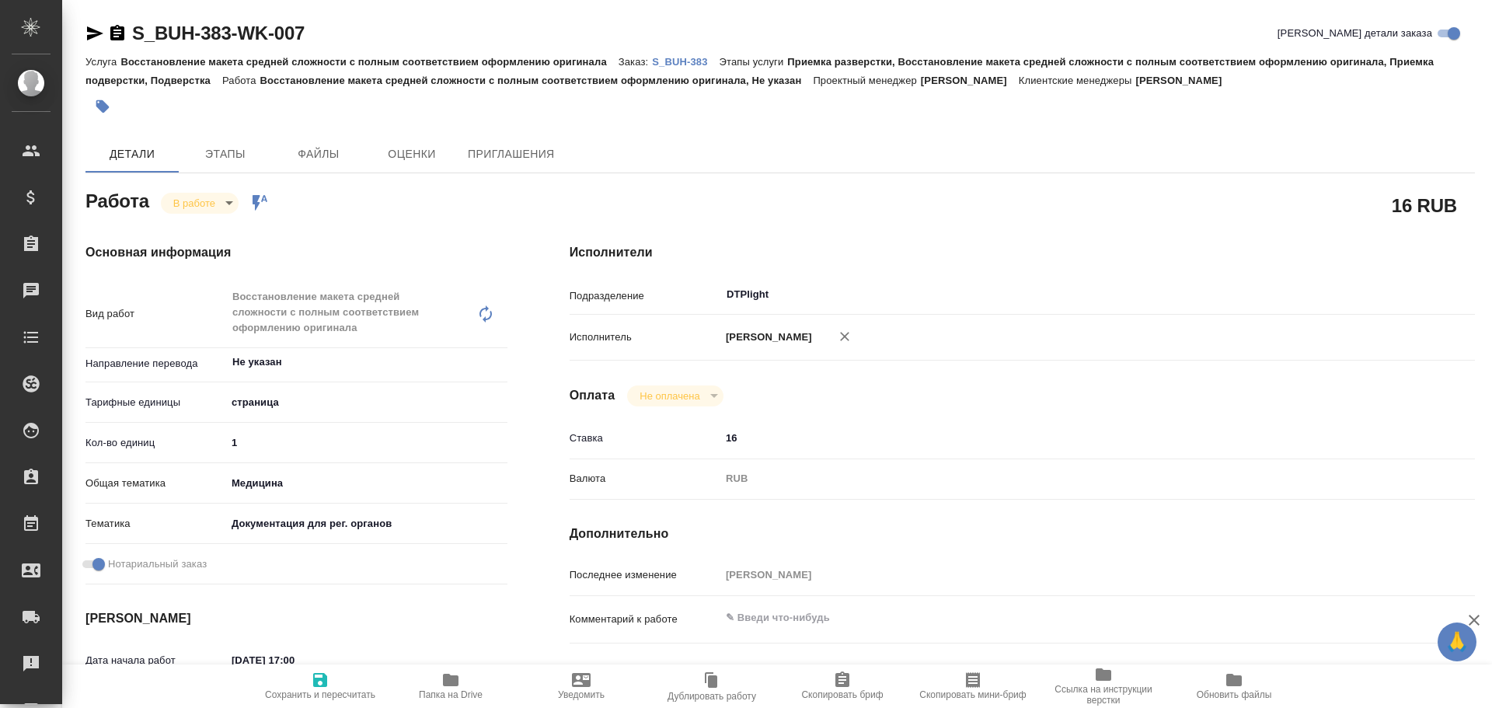
scroll to position [155, 0]
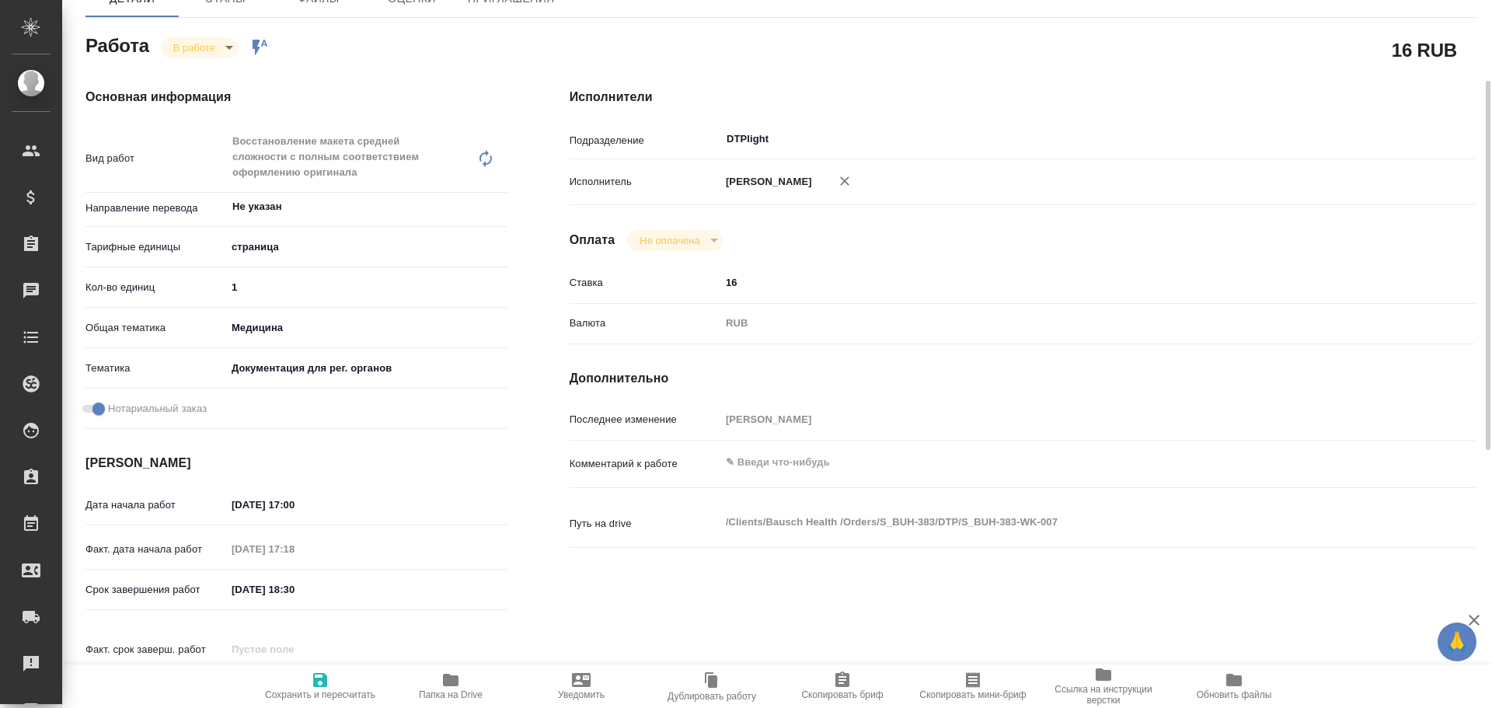
type textarea "x"
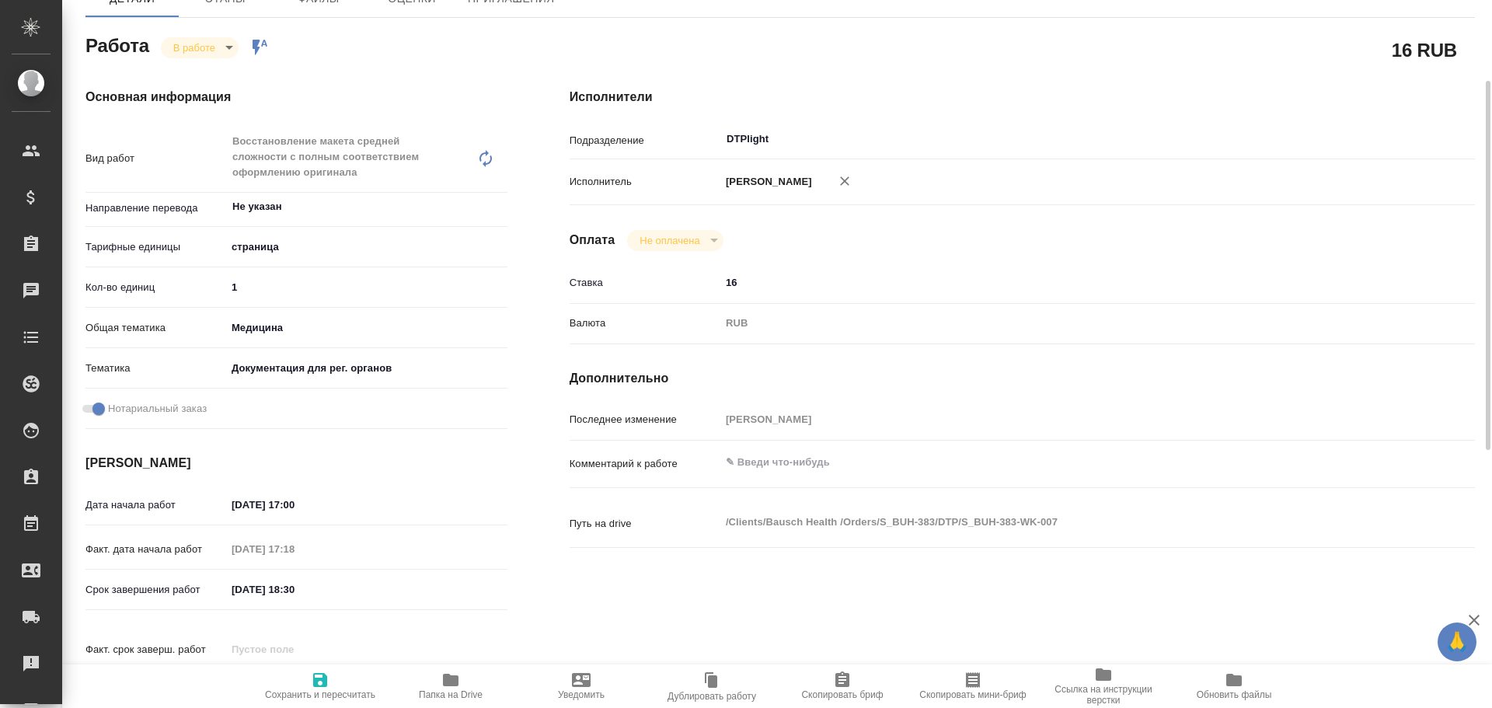
type textarea "x"
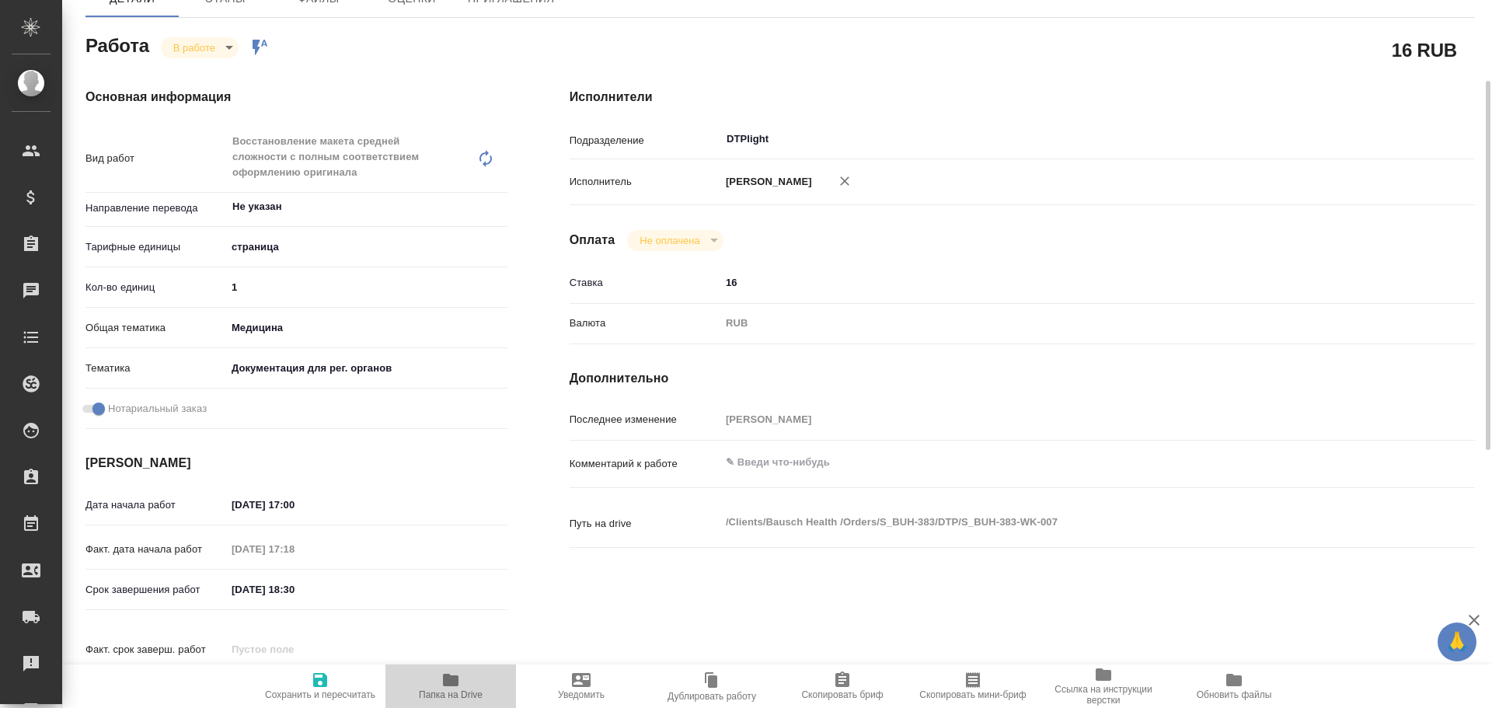
click at [461, 684] on span "Папка на Drive" at bounding box center [451, 685] width 112 height 30
type textarea "x"
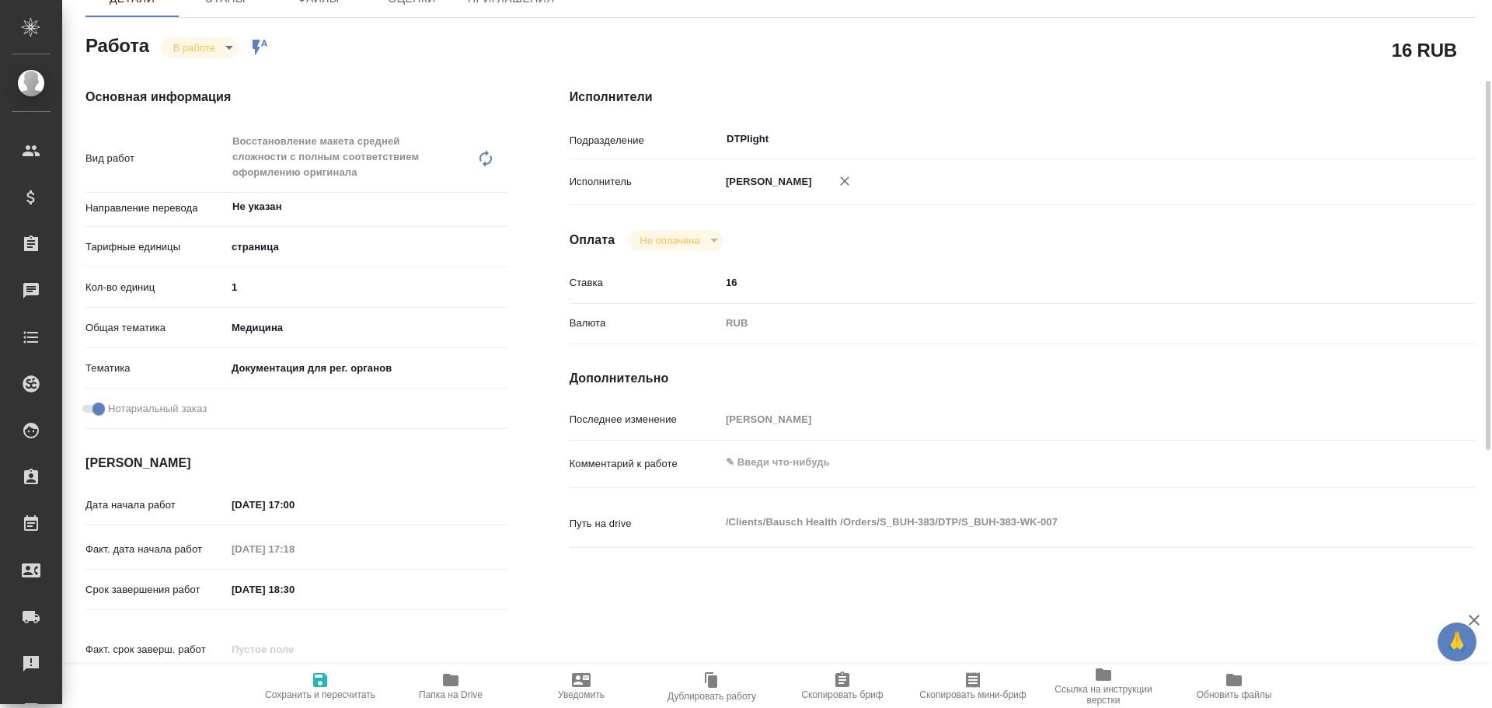
type textarea "x"
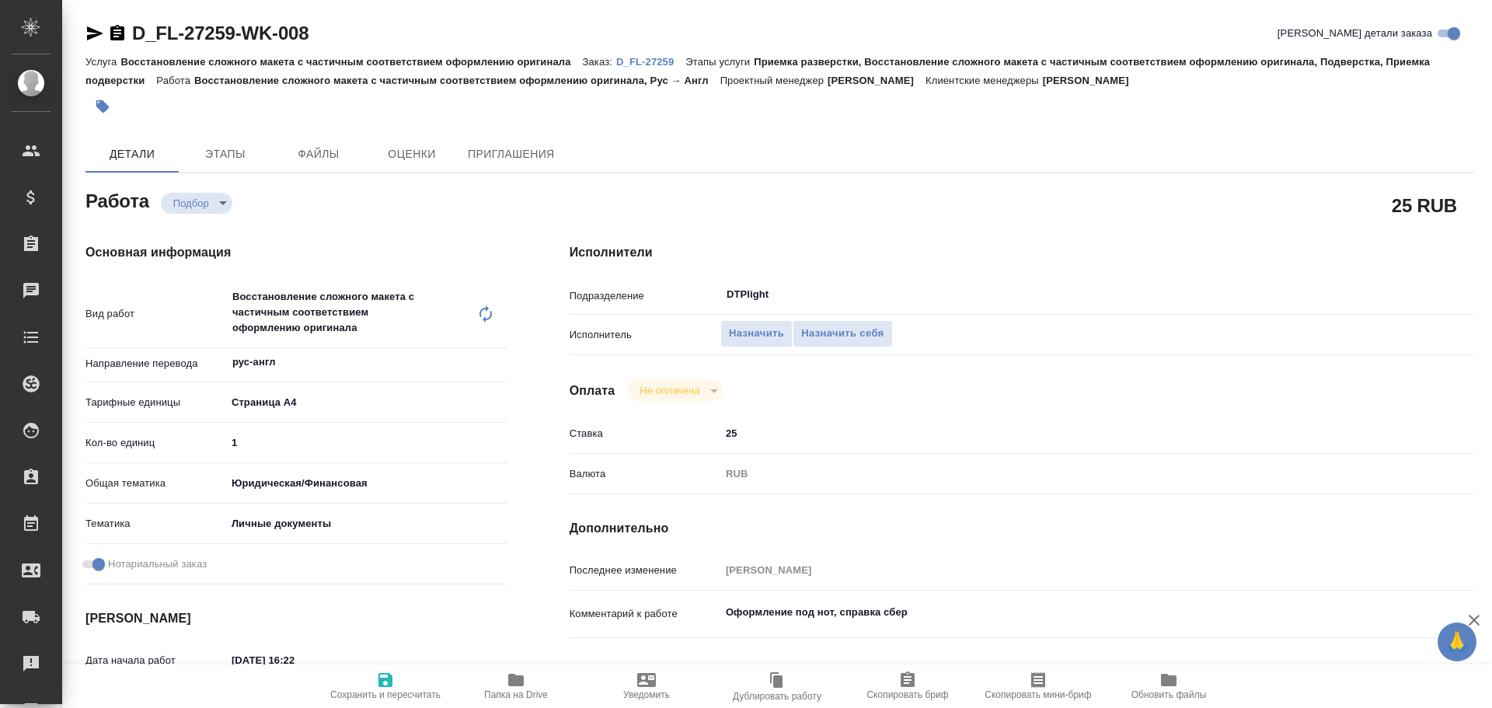
type textarea "x"
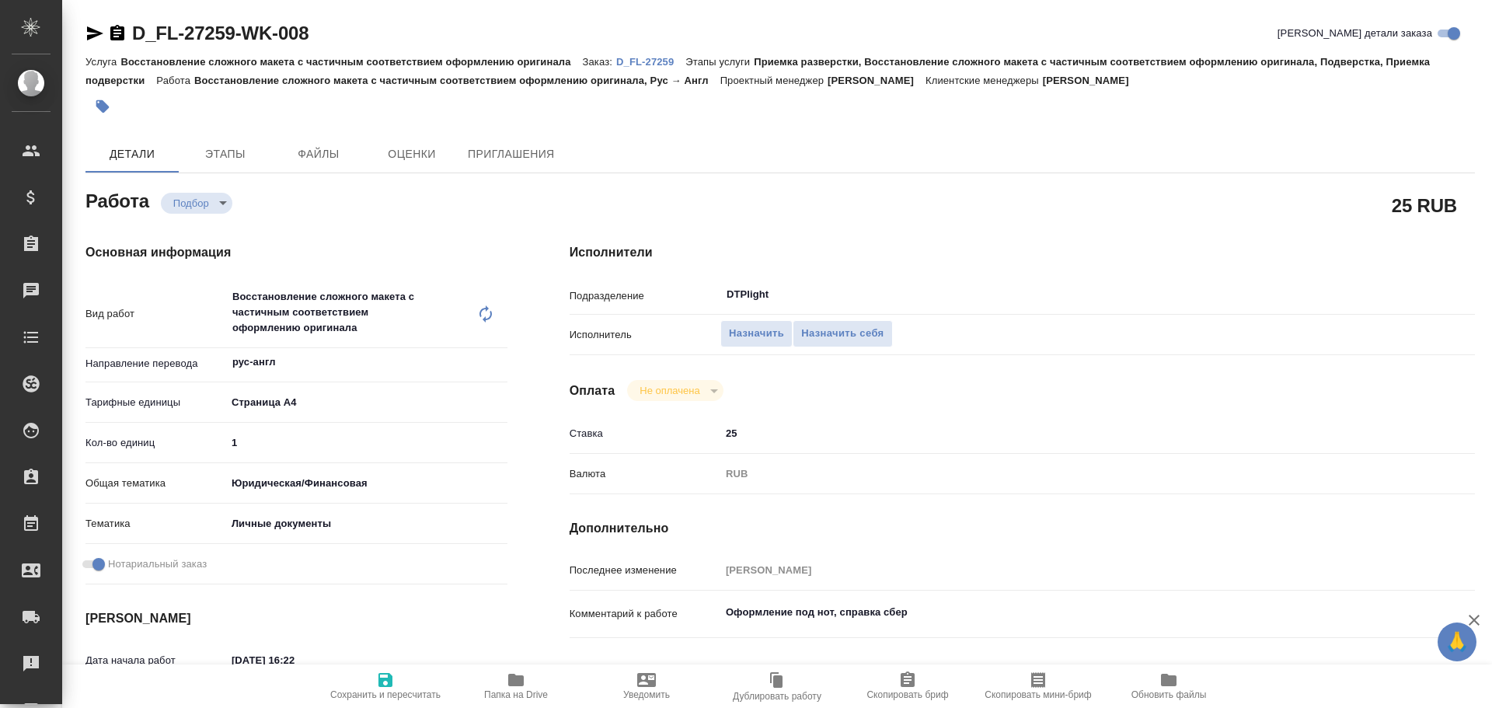
type textarea "x"
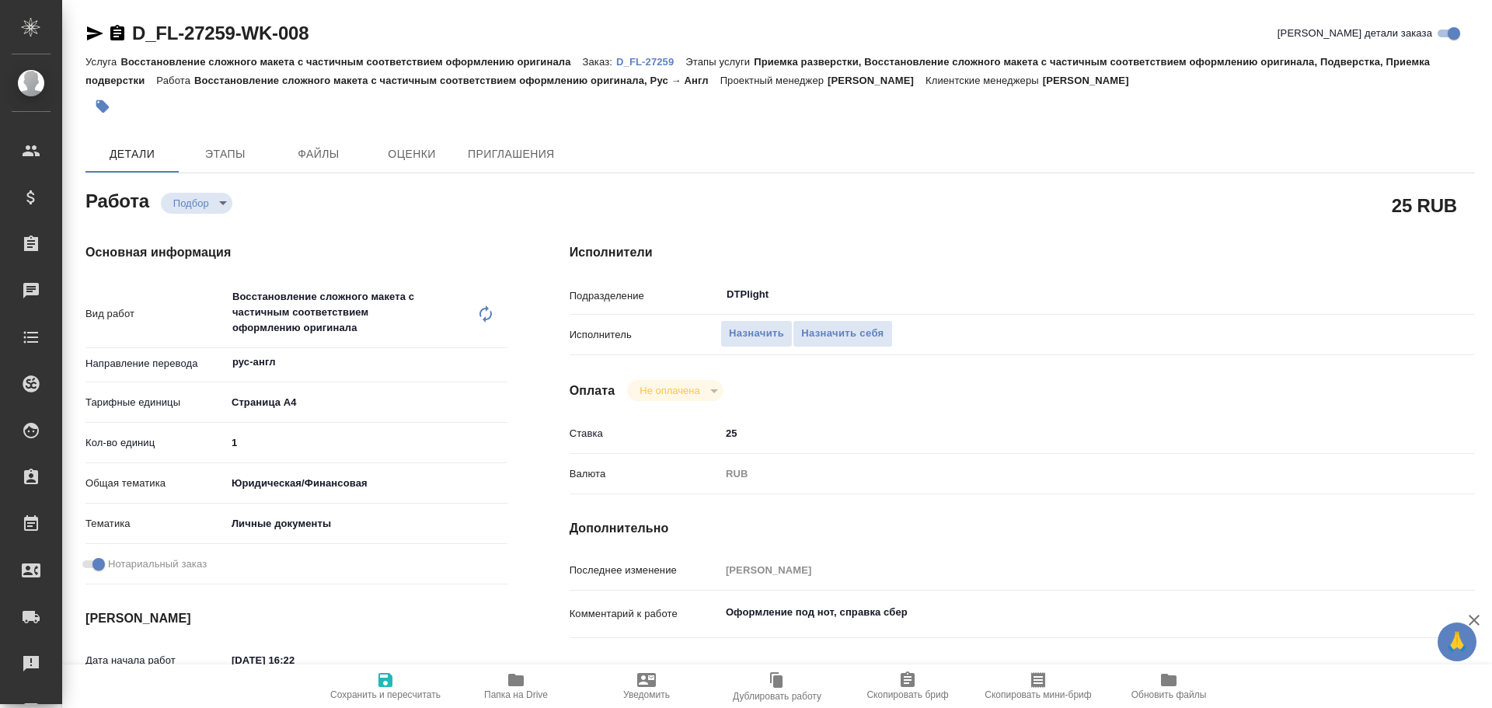
type textarea "x"
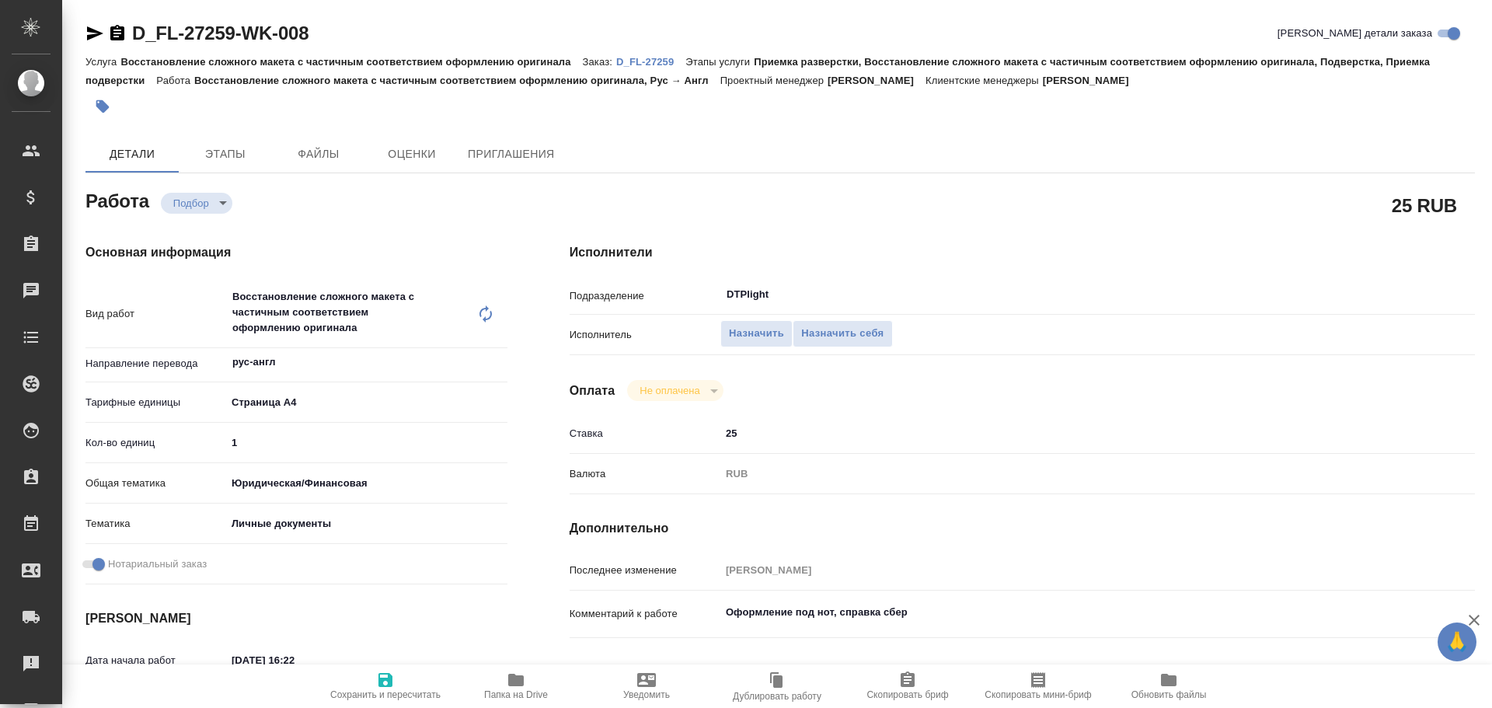
type textarea "x"
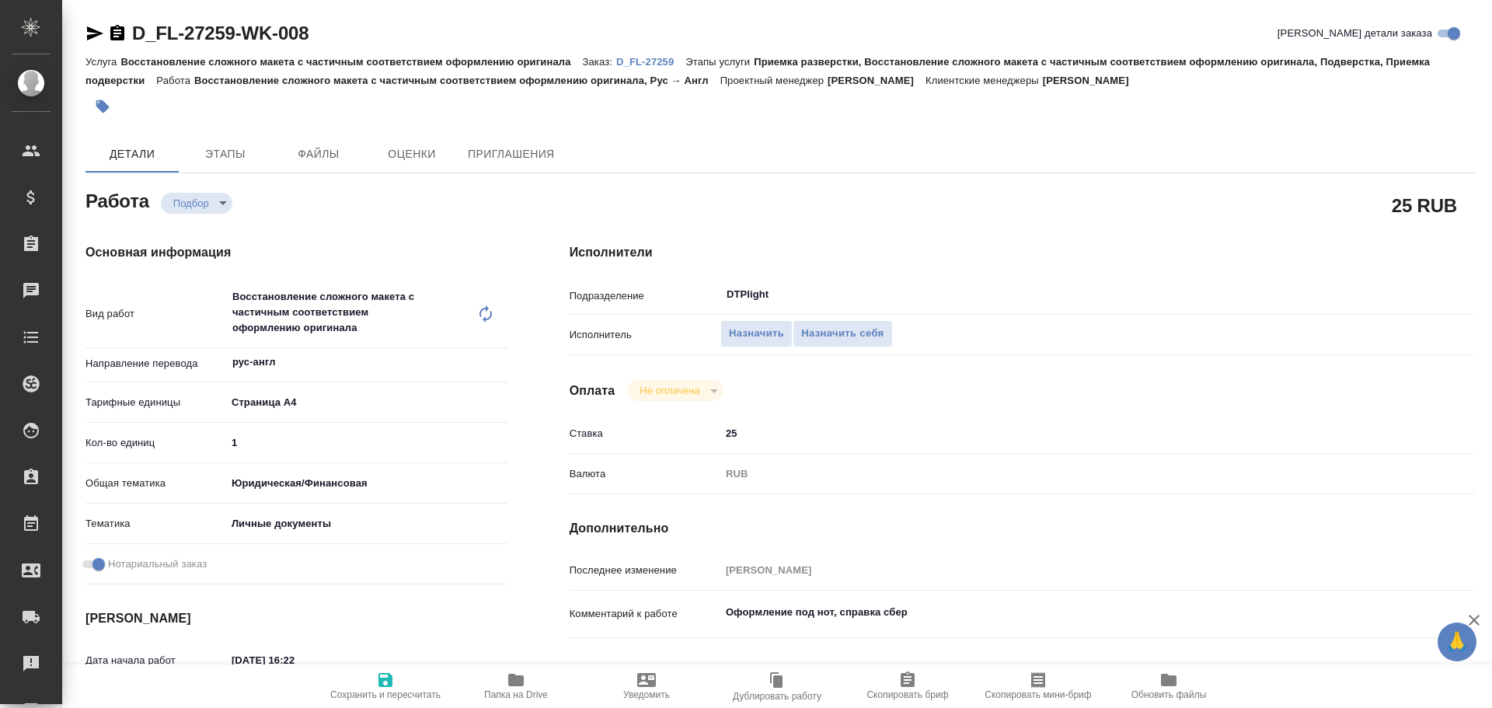
scroll to position [78, 0]
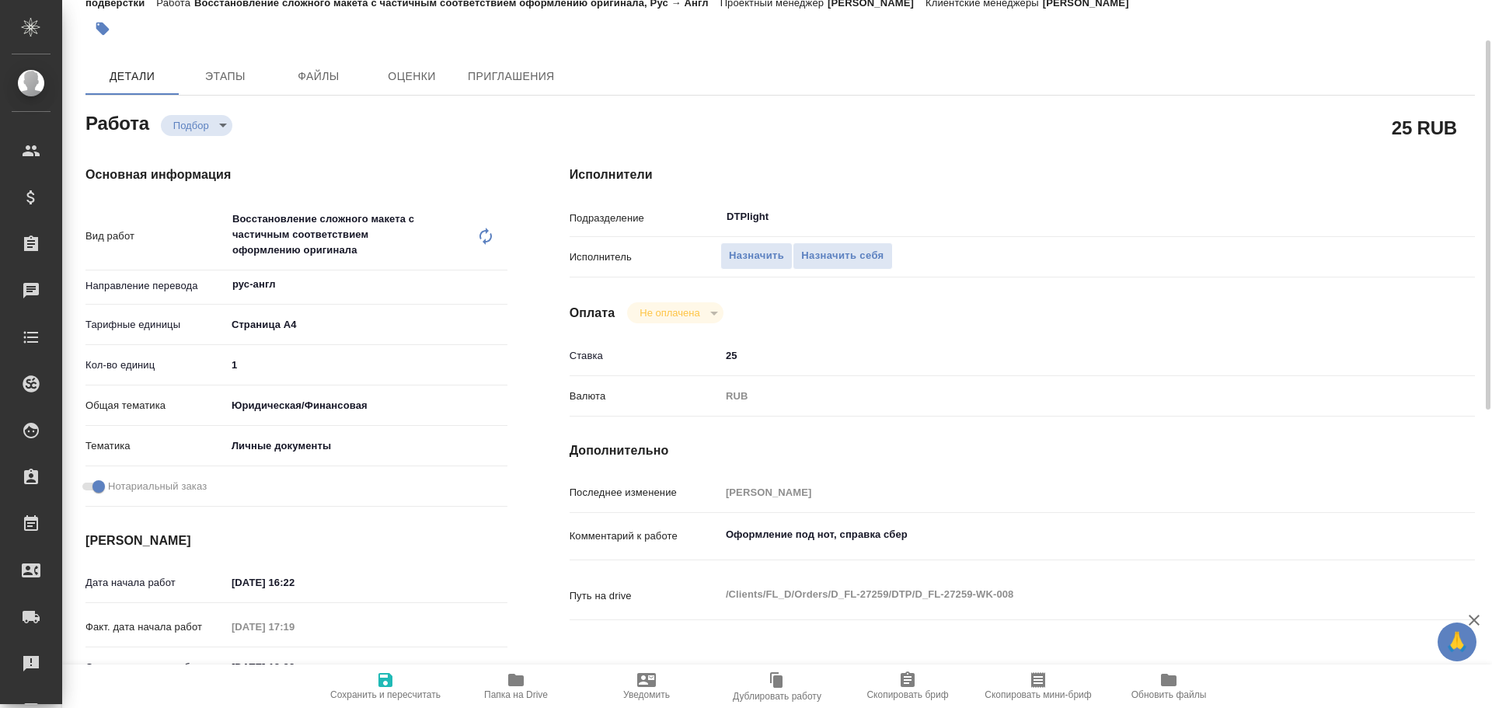
type textarea "x"
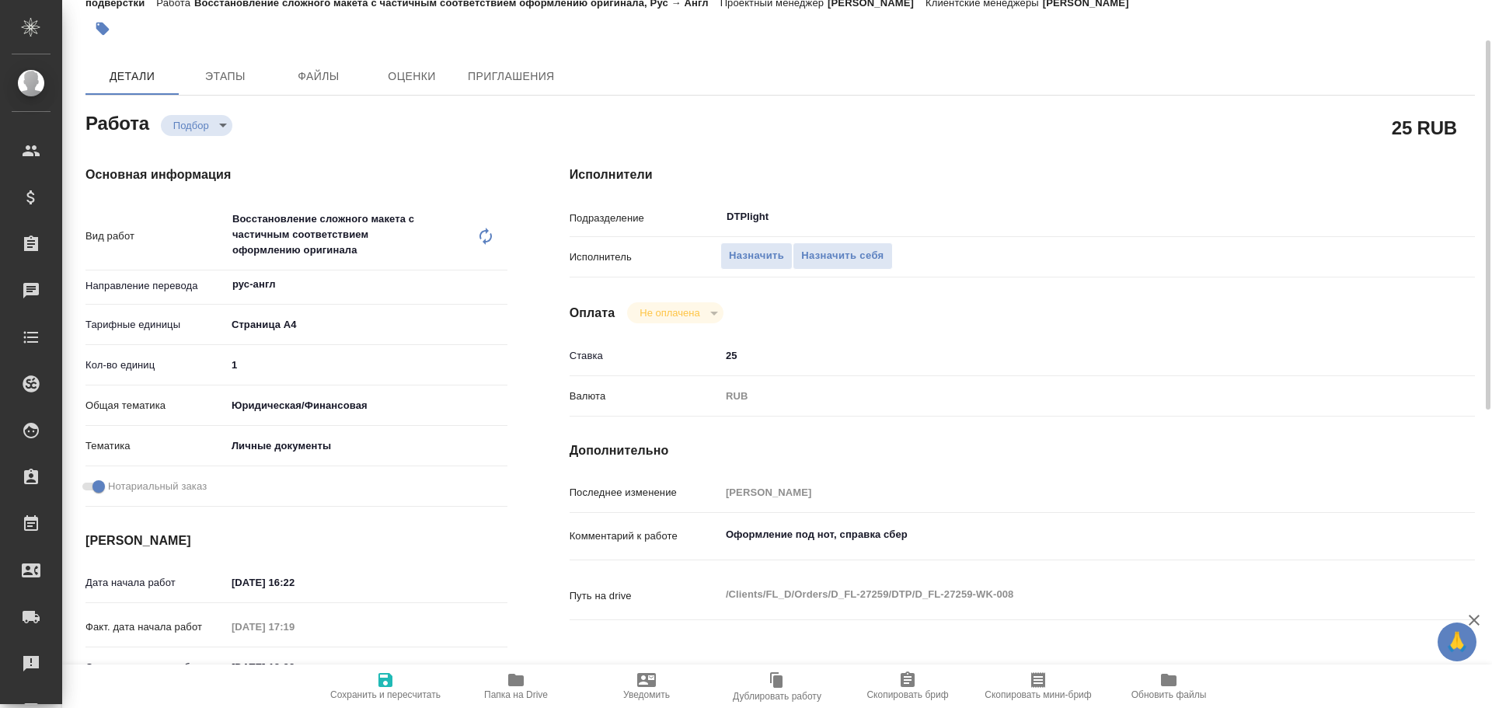
type textarea "x"
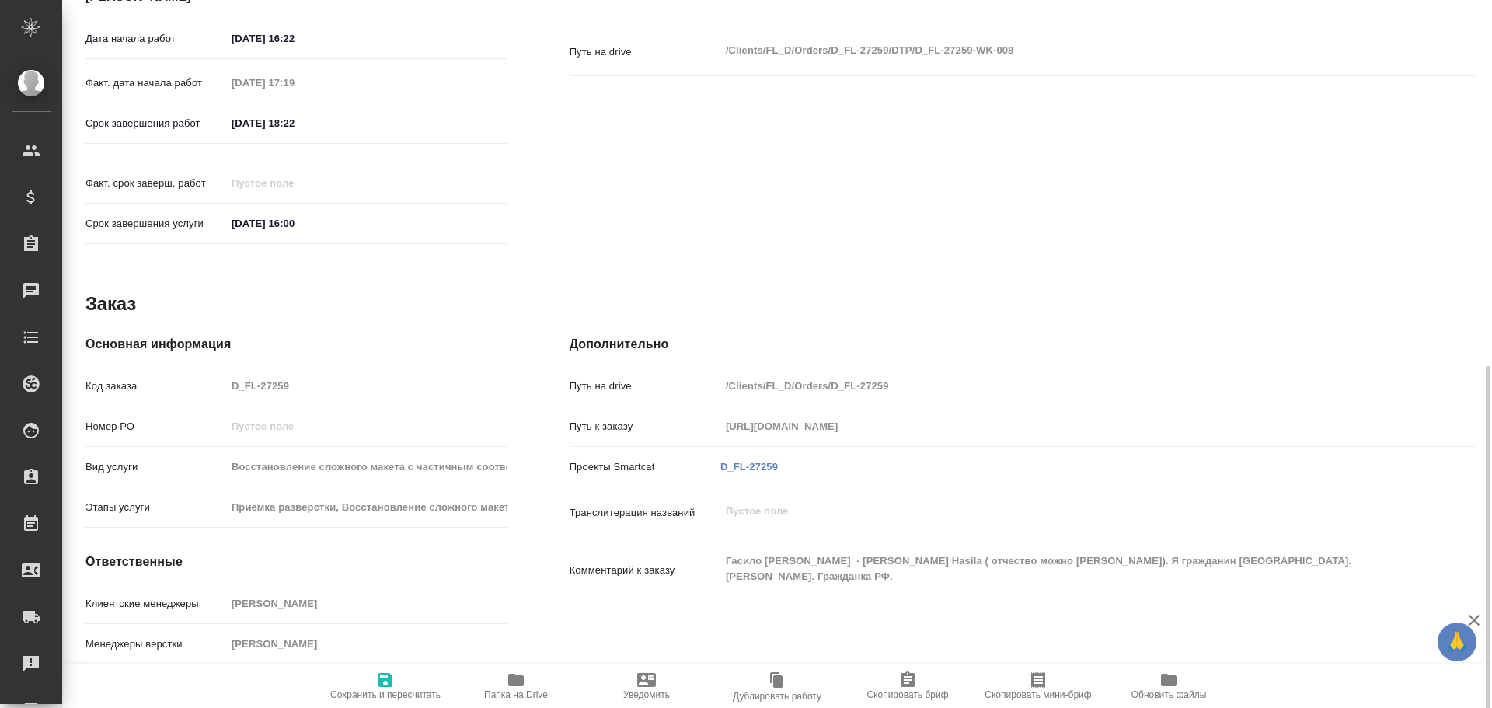
scroll to position [649, 0]
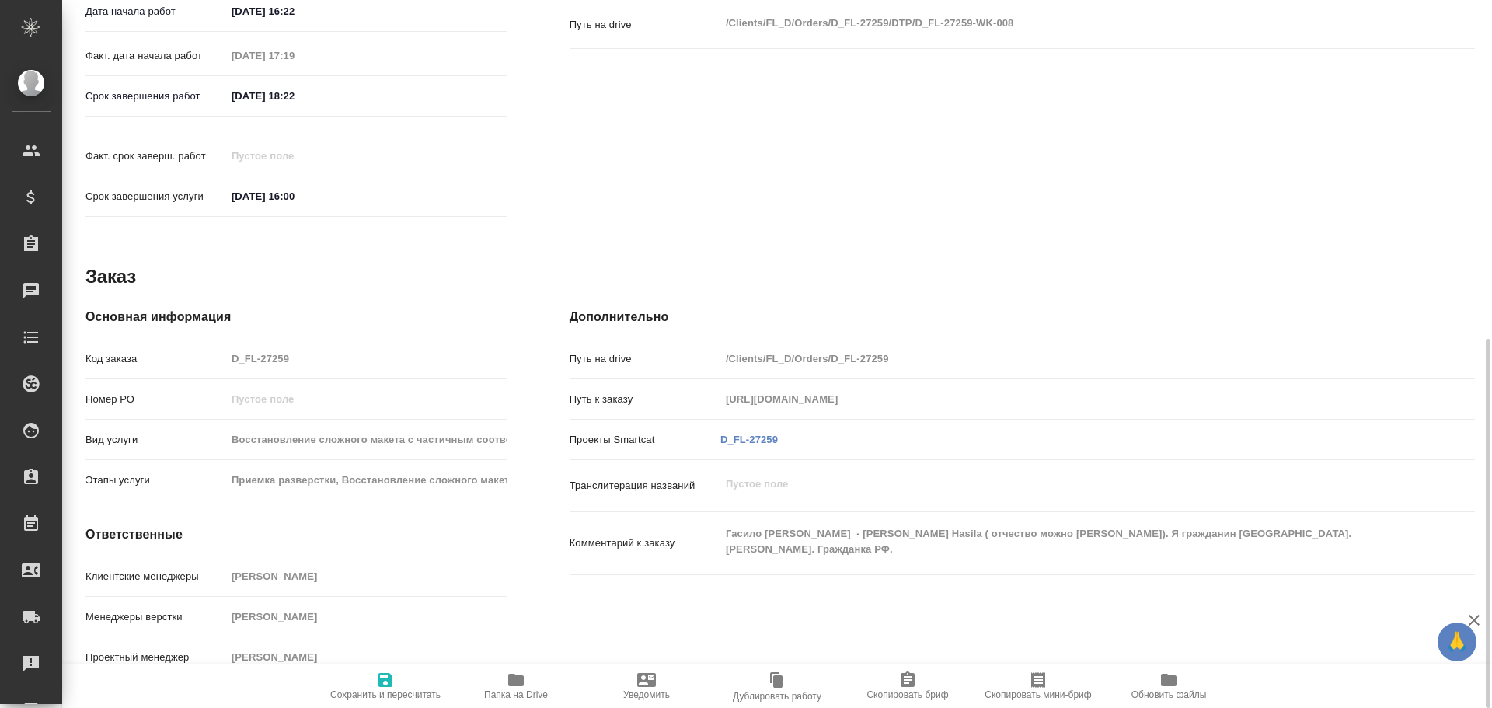
click at [517, 691] on span "Папка на Drive" at bounding box center [516, 694] width 64 height 11
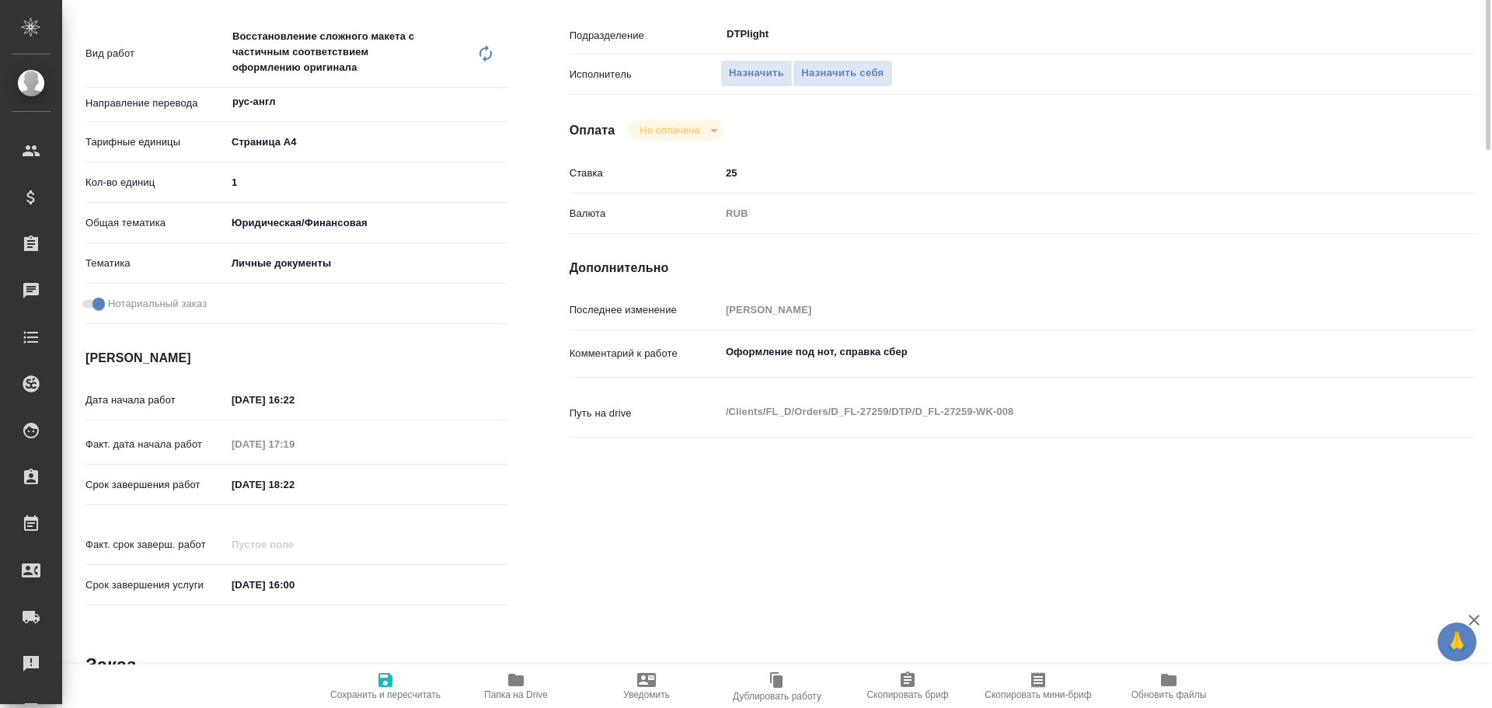
scroll to position [27, 0]
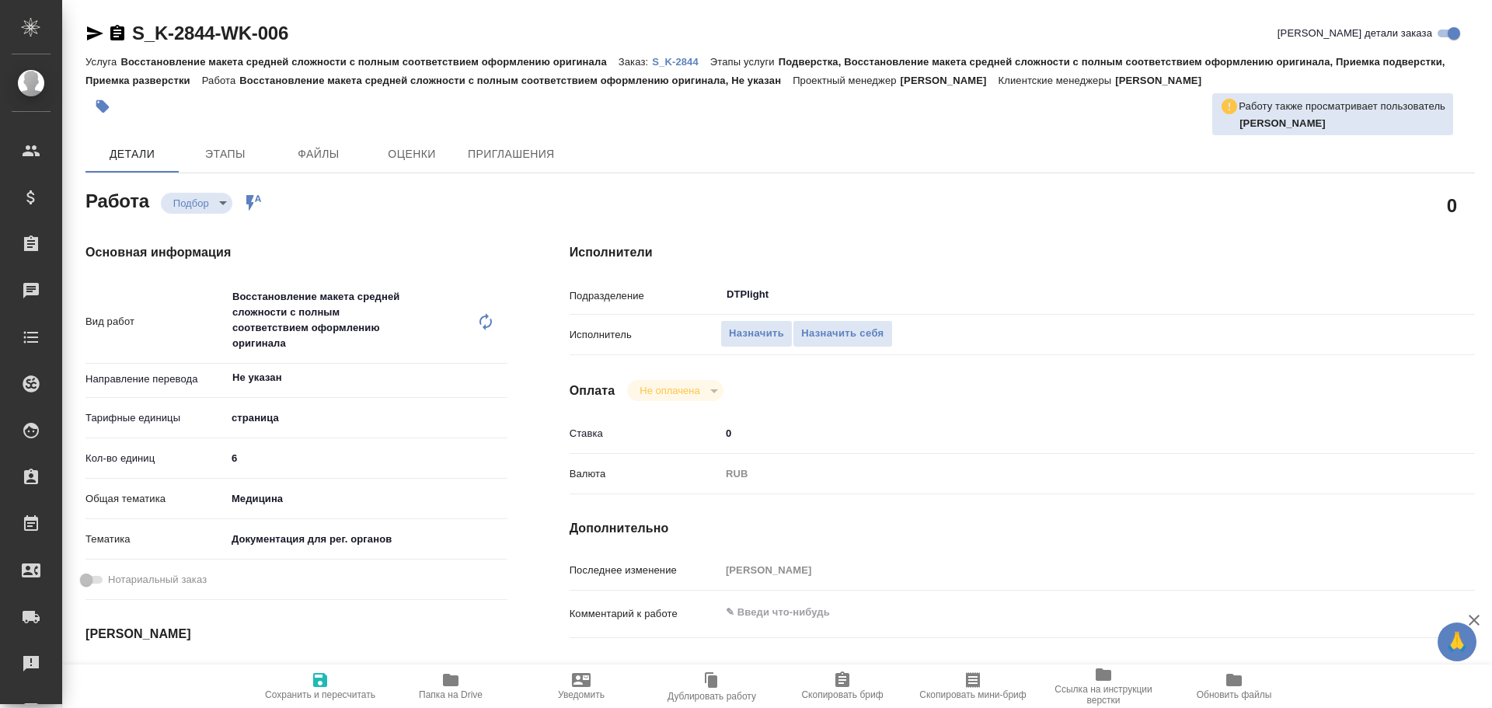
type textarea "x"
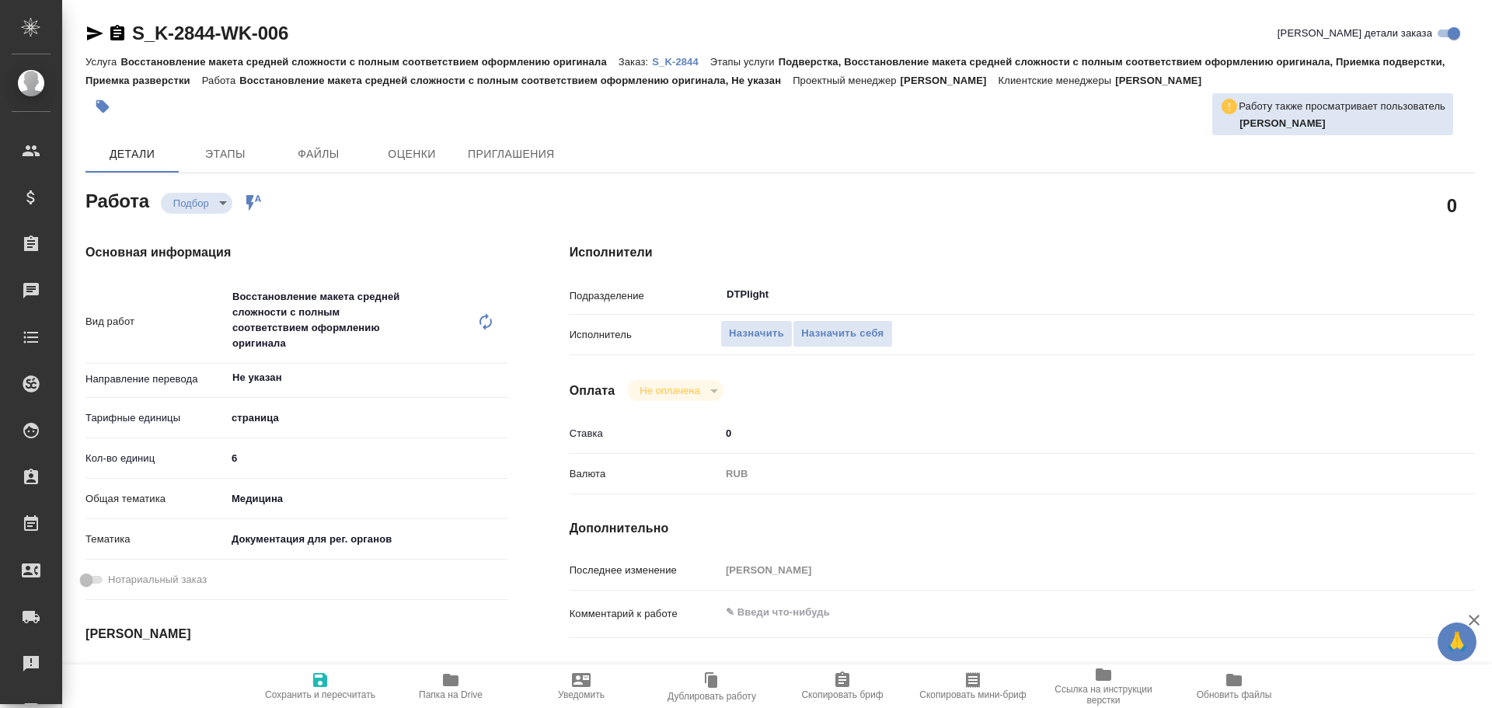
type textarea "x"
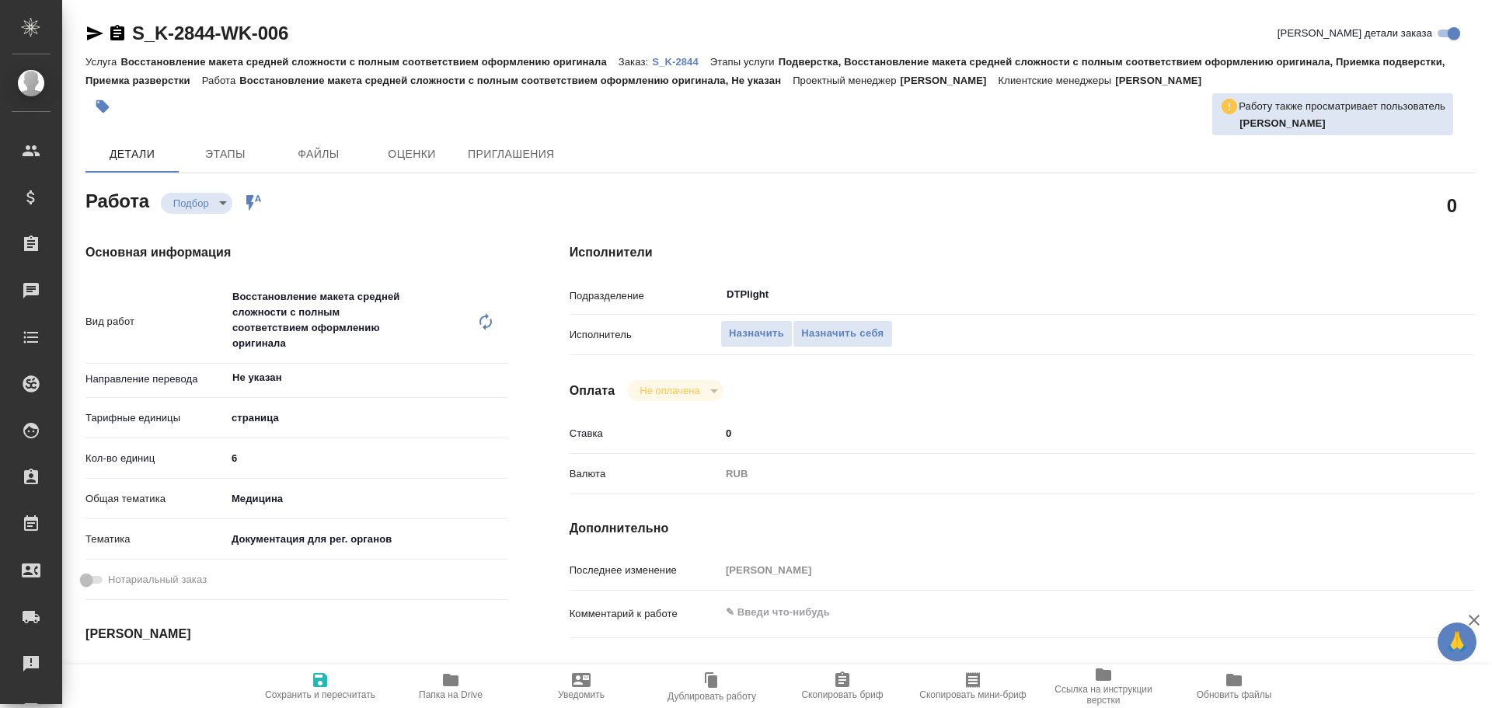
type textarea "x"
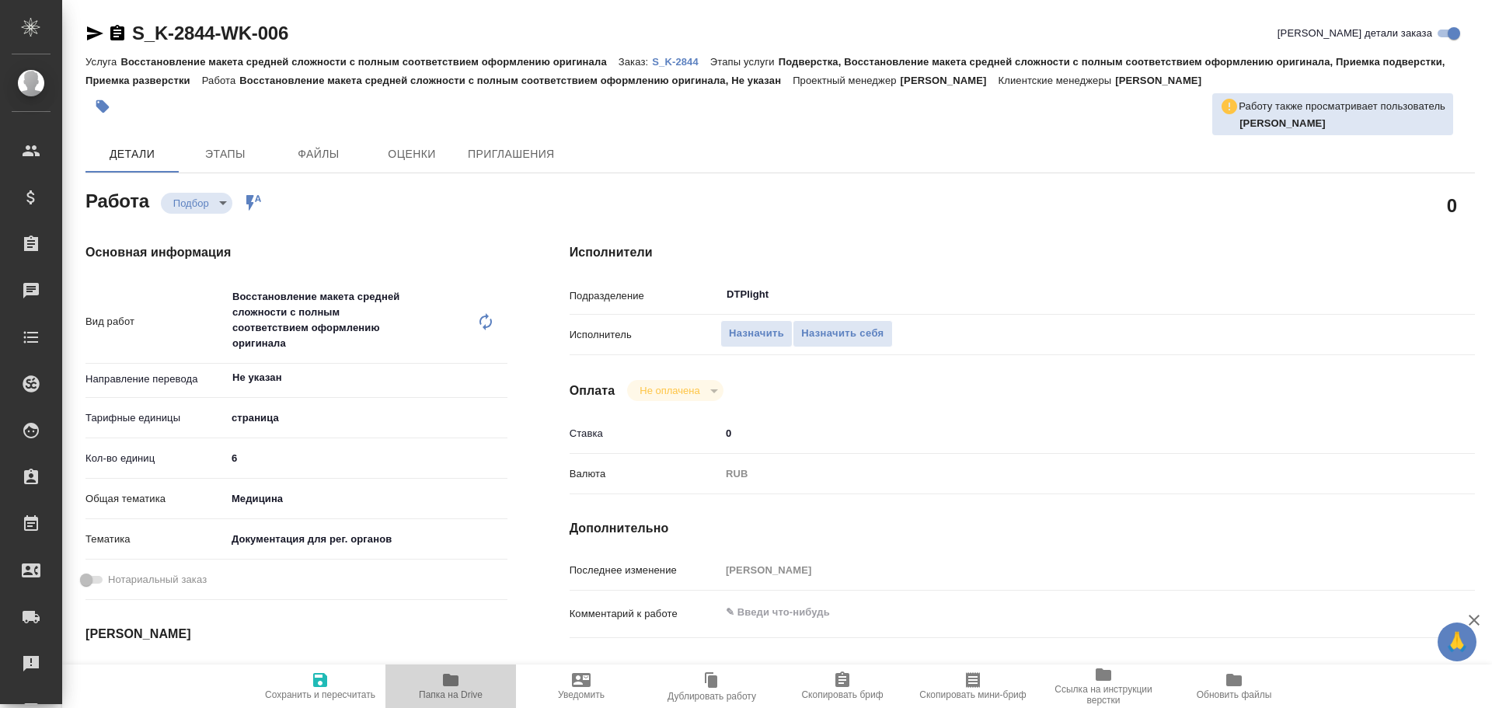
click at [451, 684] on icon "button" at bounding box center [451, 680] width 16 height 12
type textarea "x"
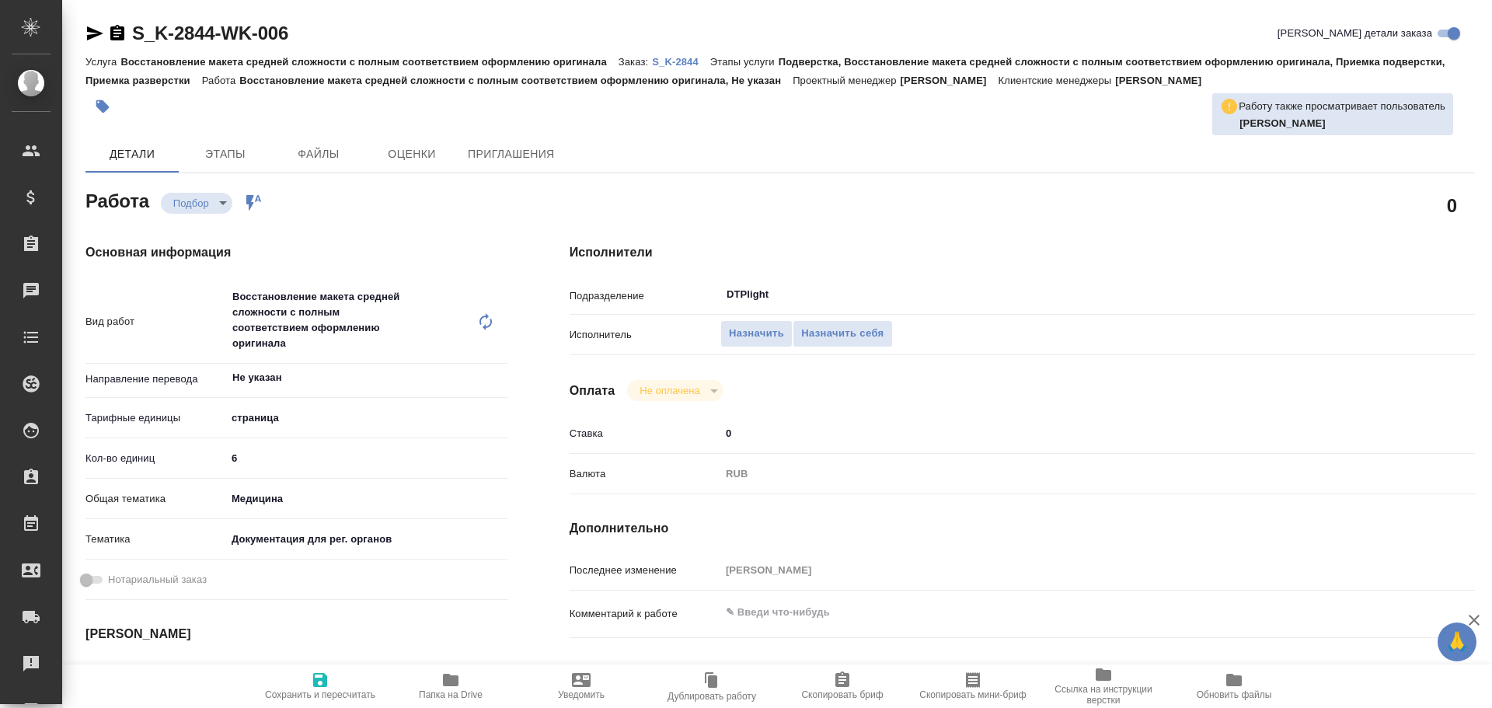
type textarea "x"
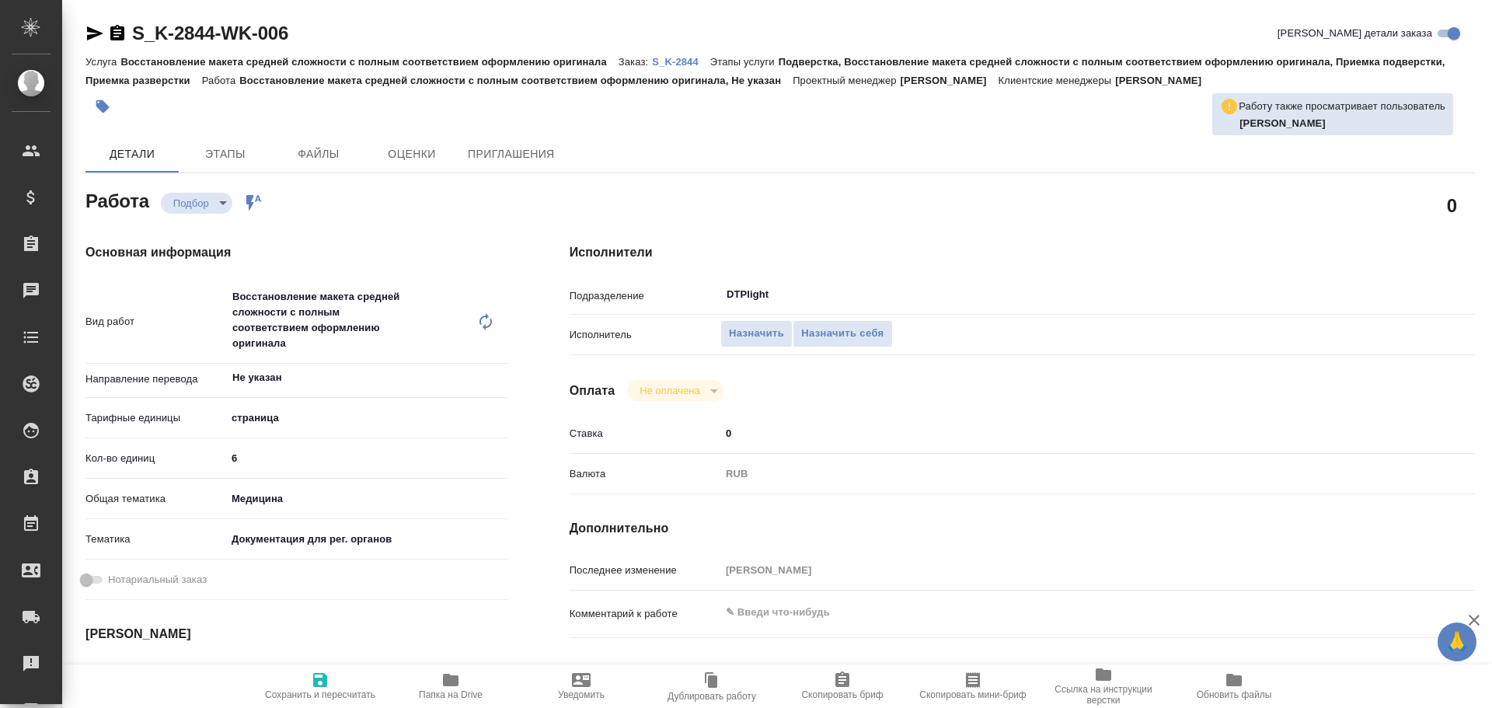
type textarea "x"
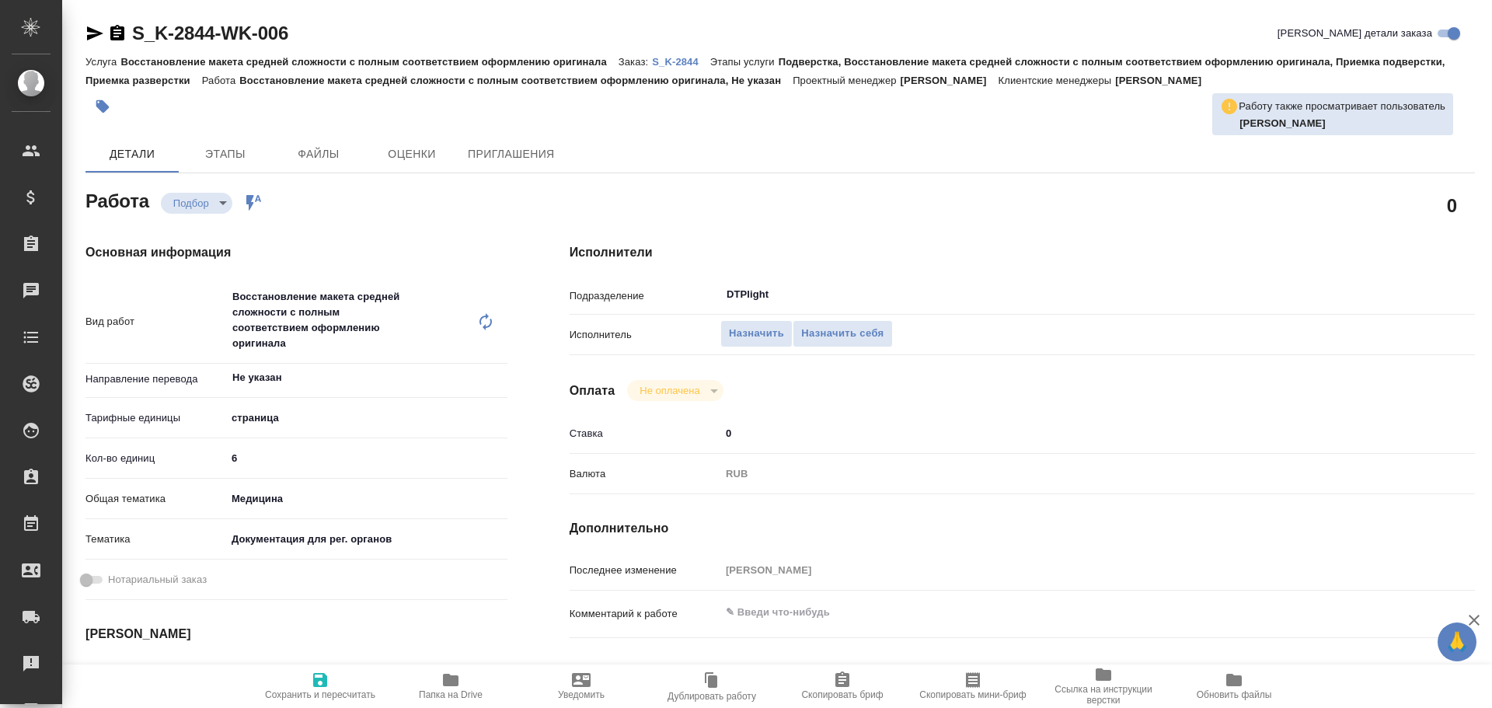
type textarea "x"
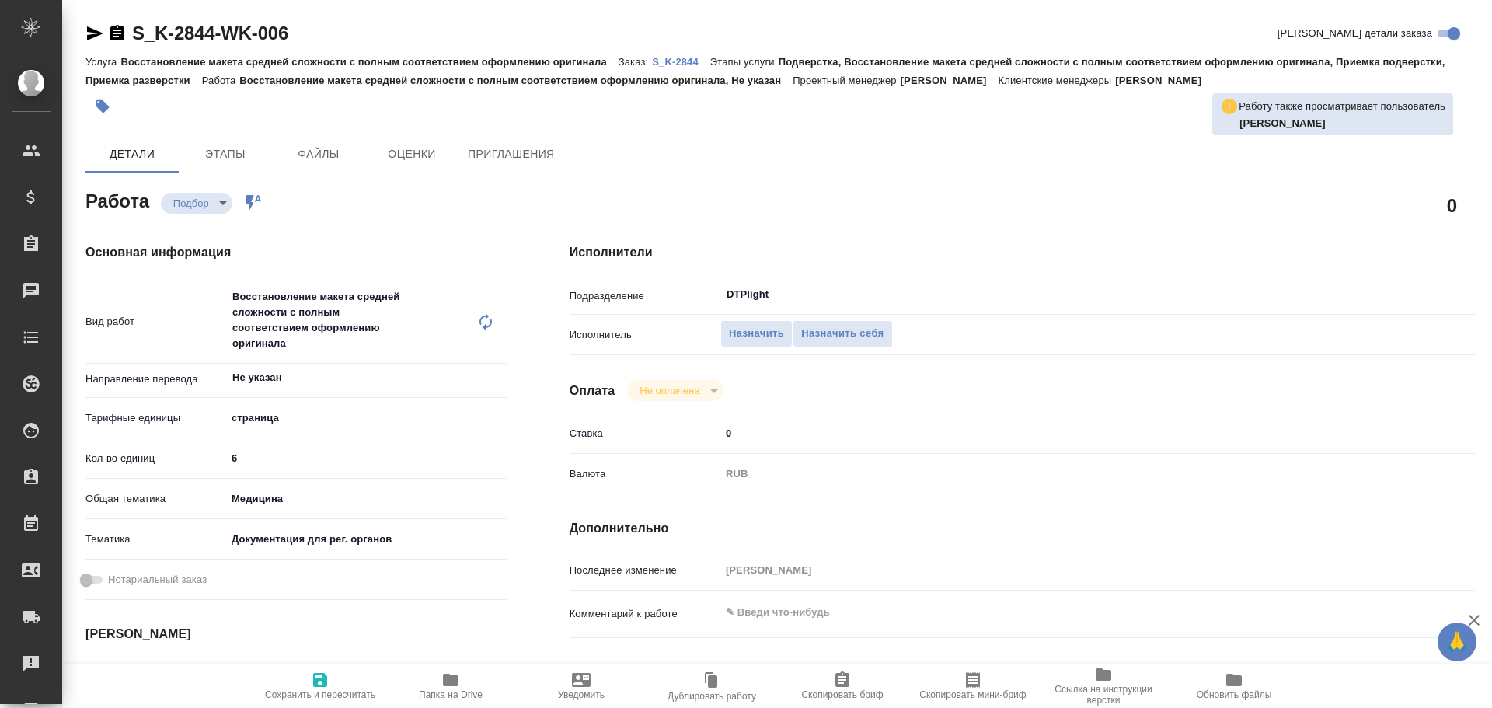
type textarea "x"
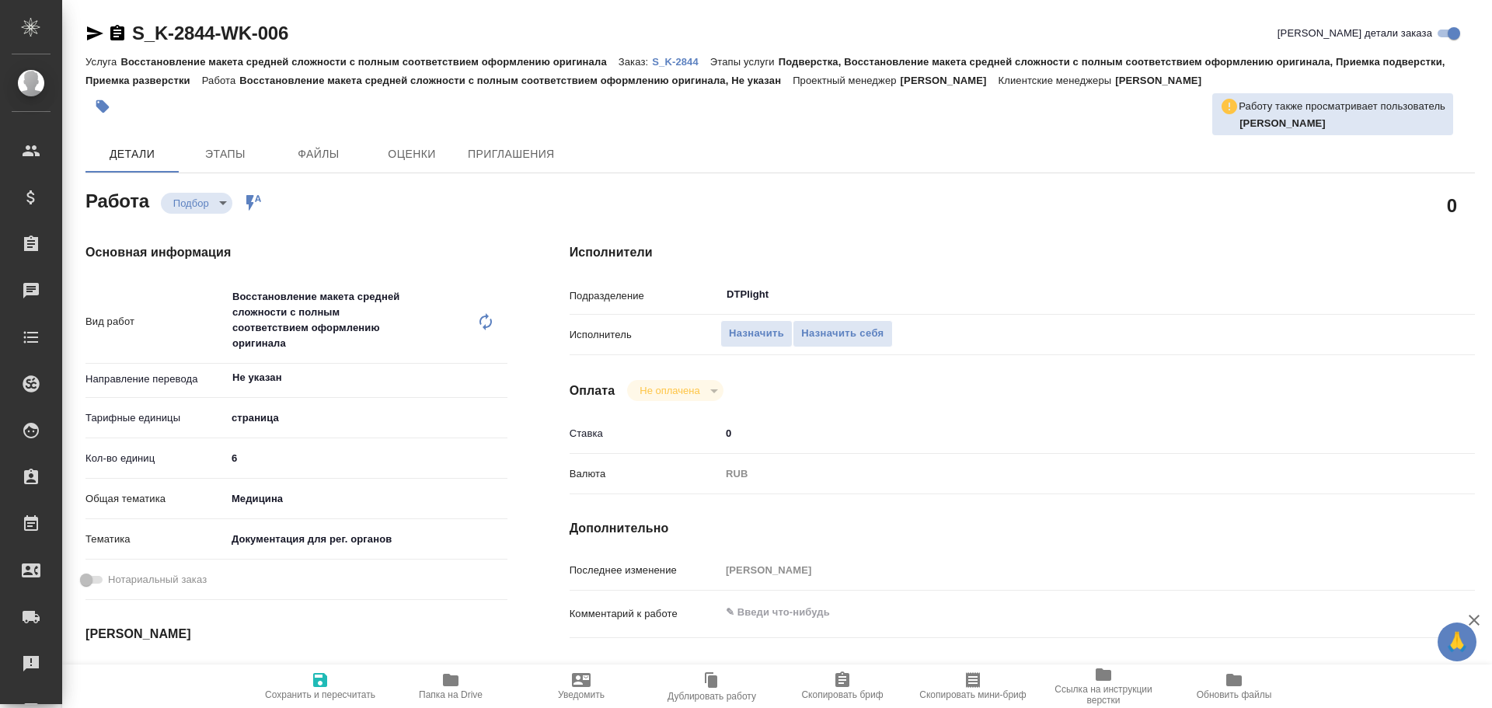
type textarea "x"
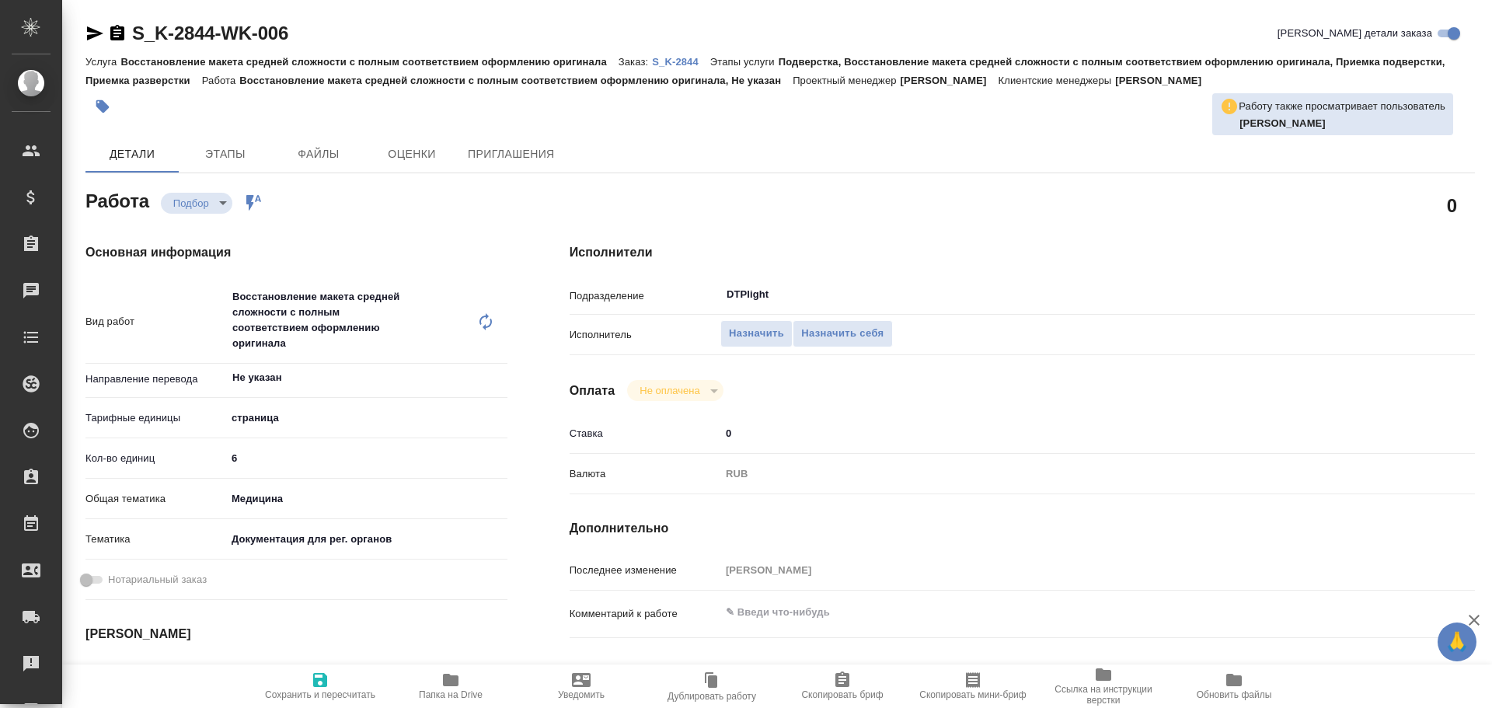
type textarea "x"
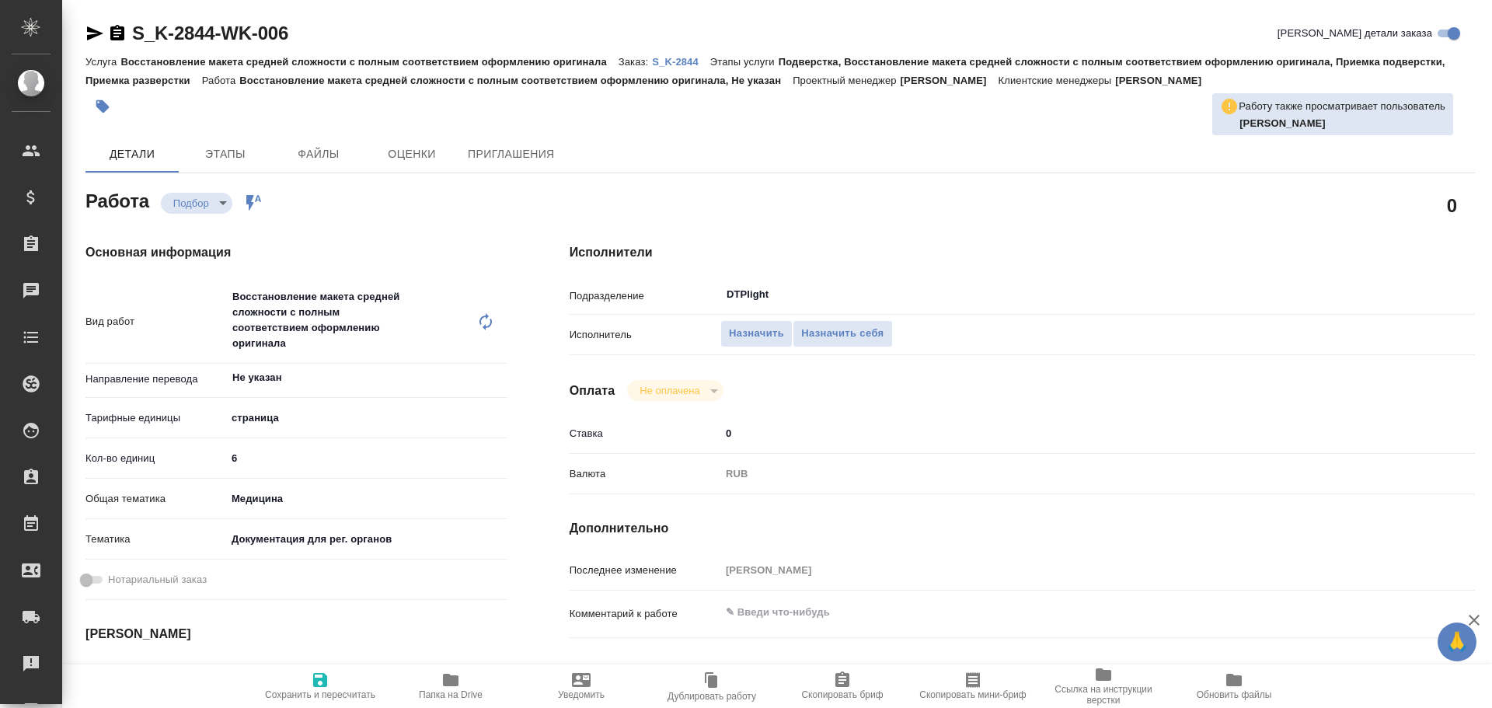
type textarea "x"
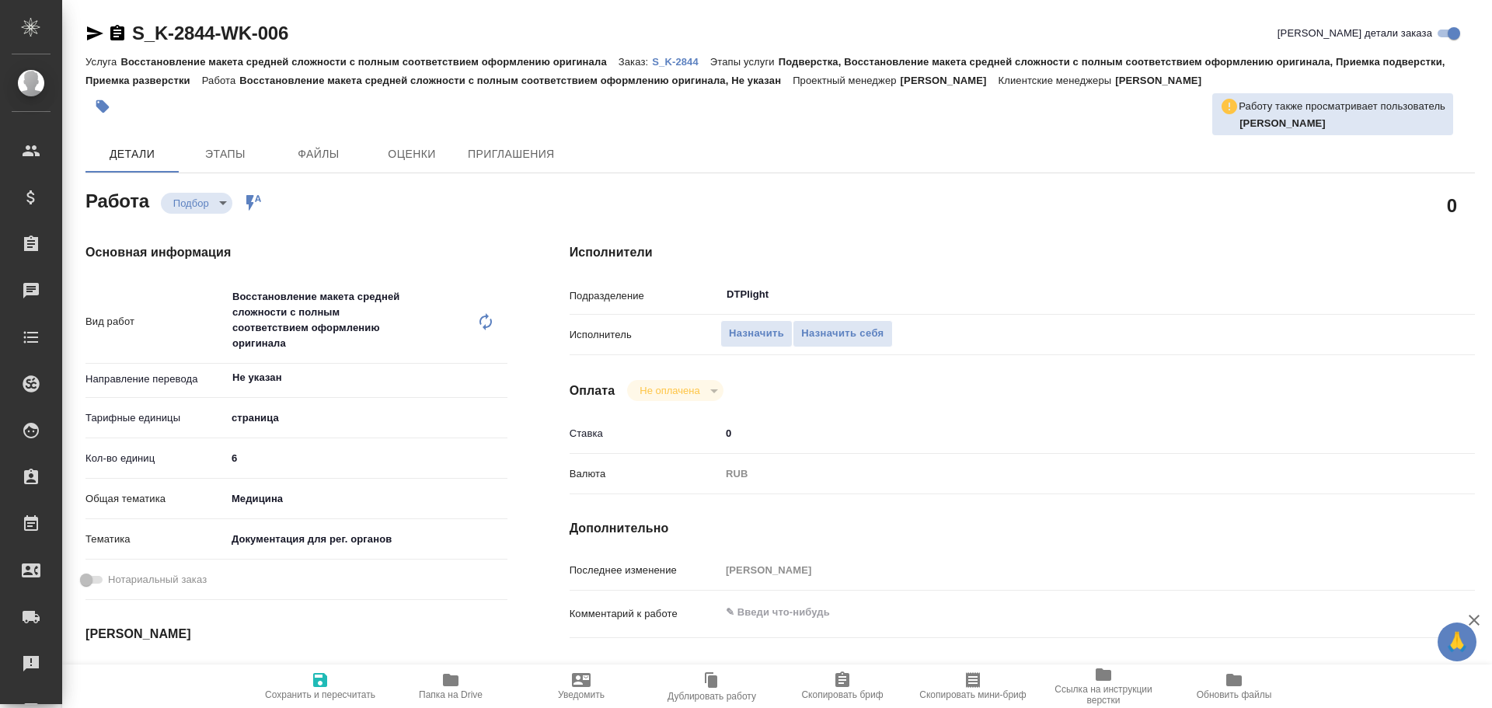
type textarea "x"
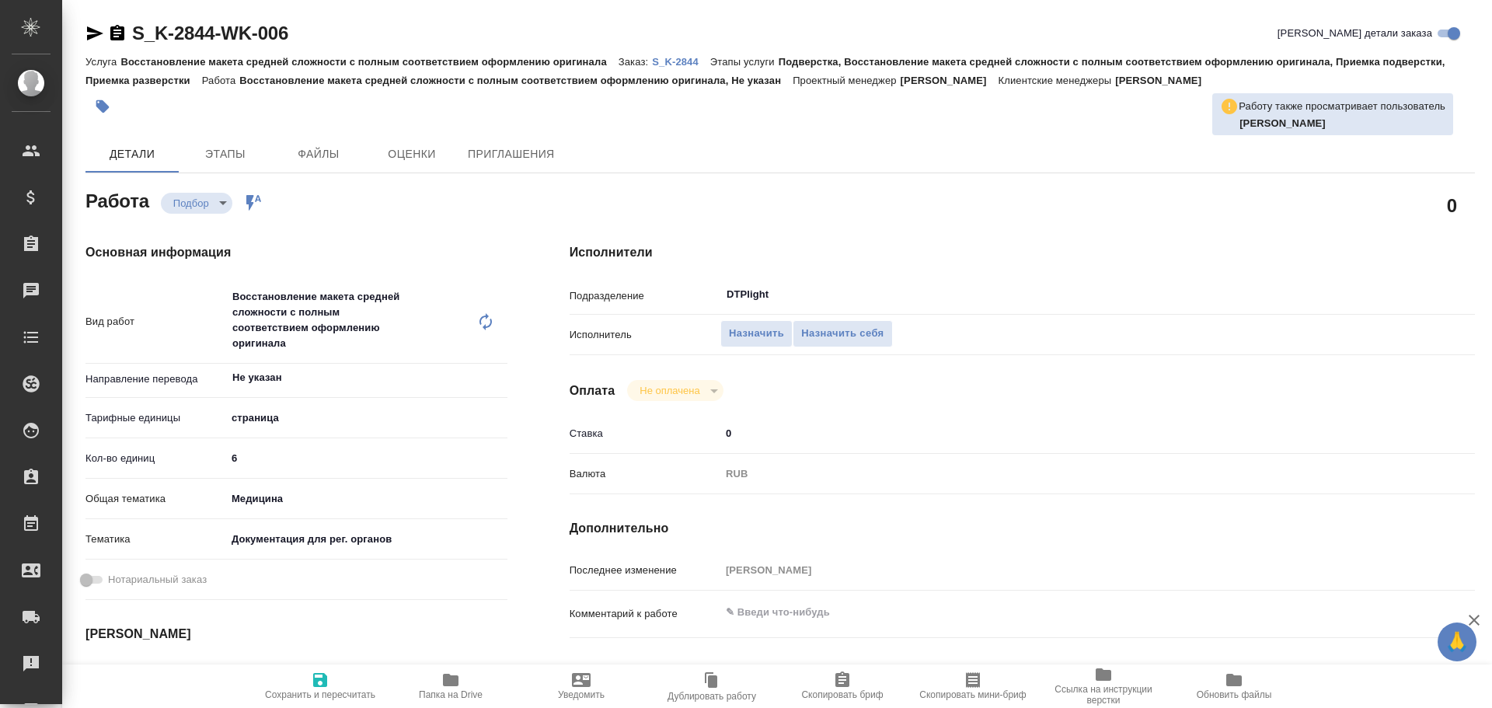
type textarea "x"
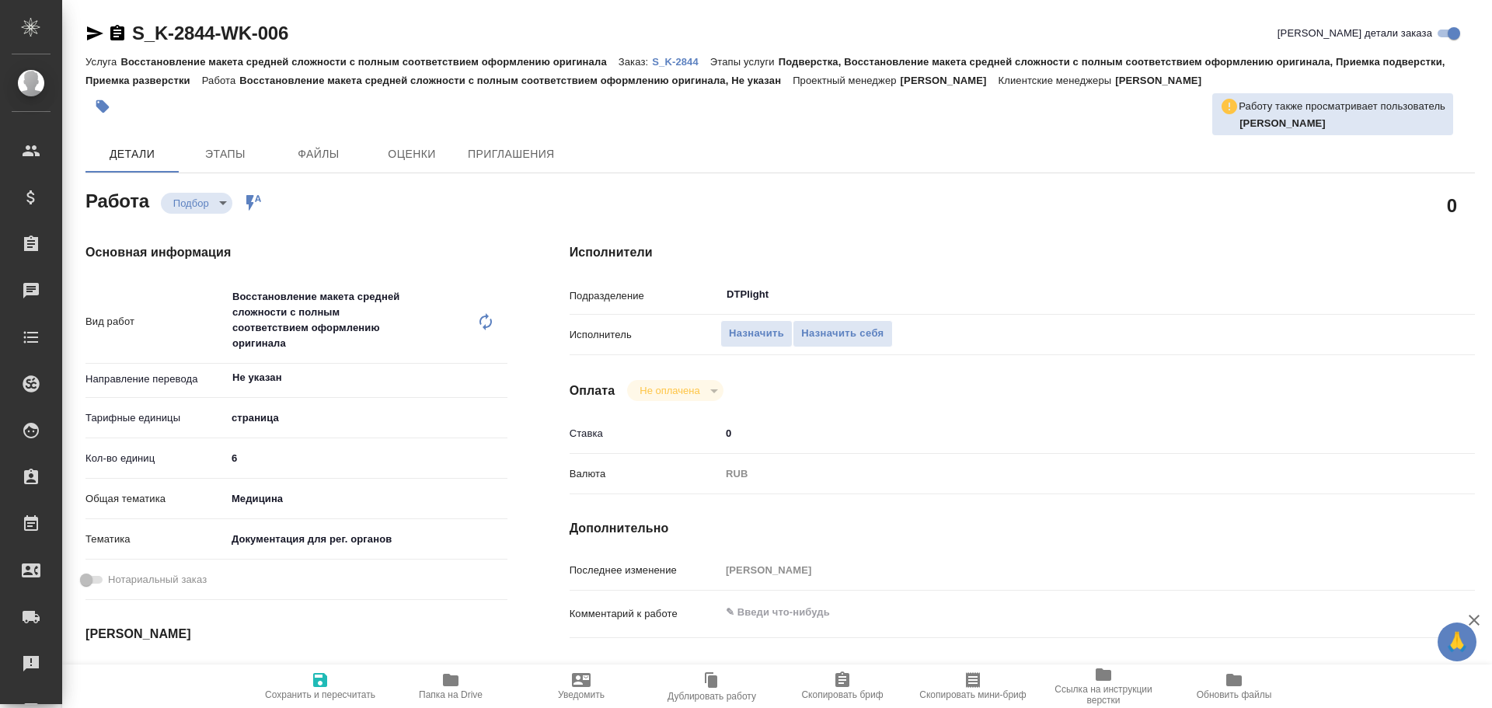
type textarea "x"
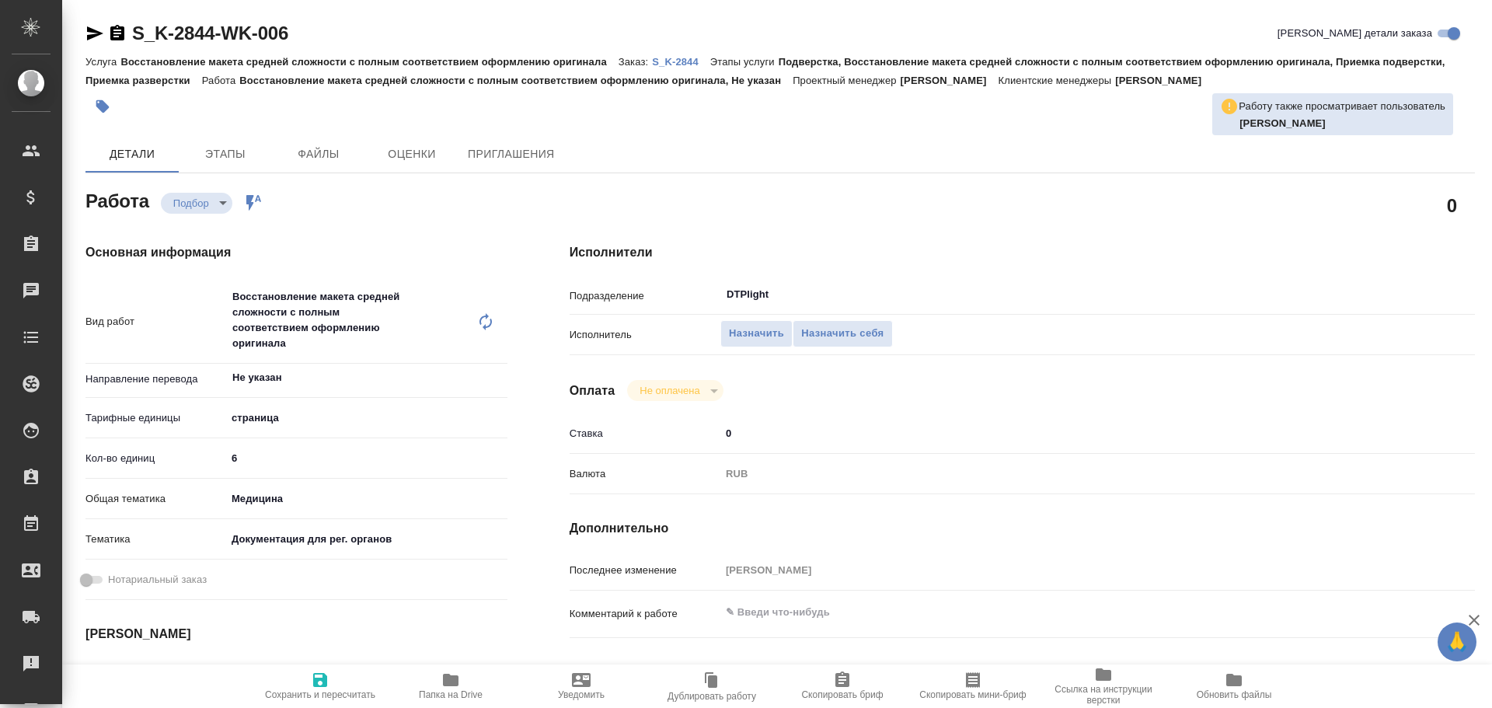
type textarea "x"
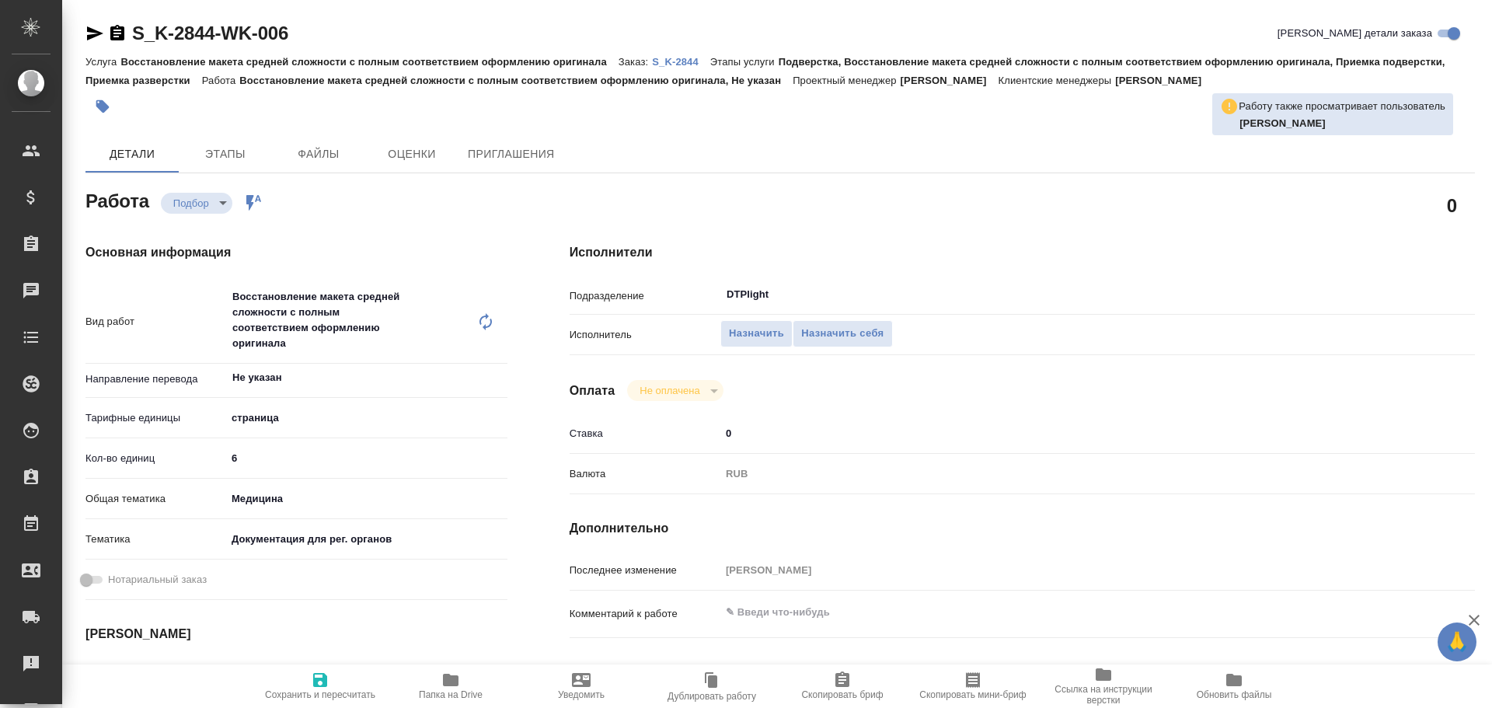
type textarea "x"
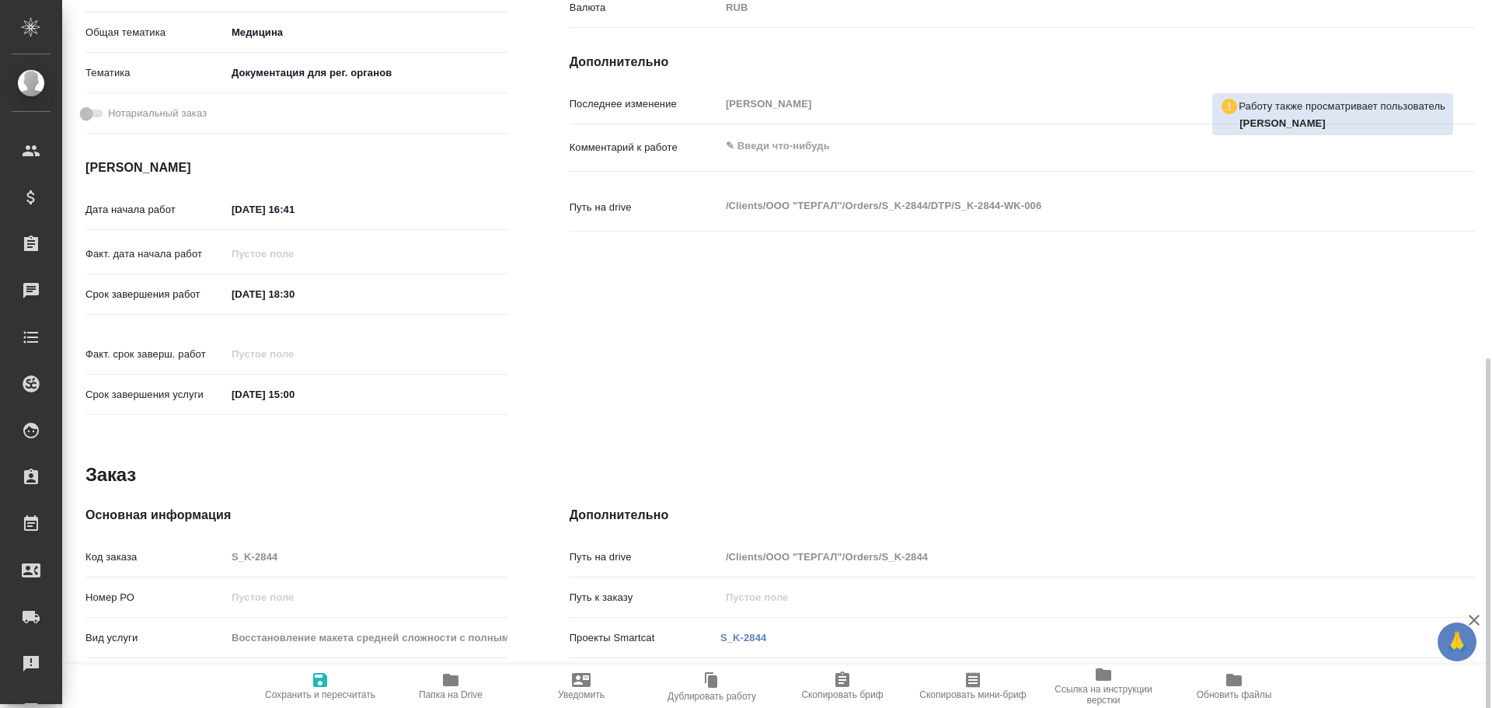
scroll to position [664, 0]
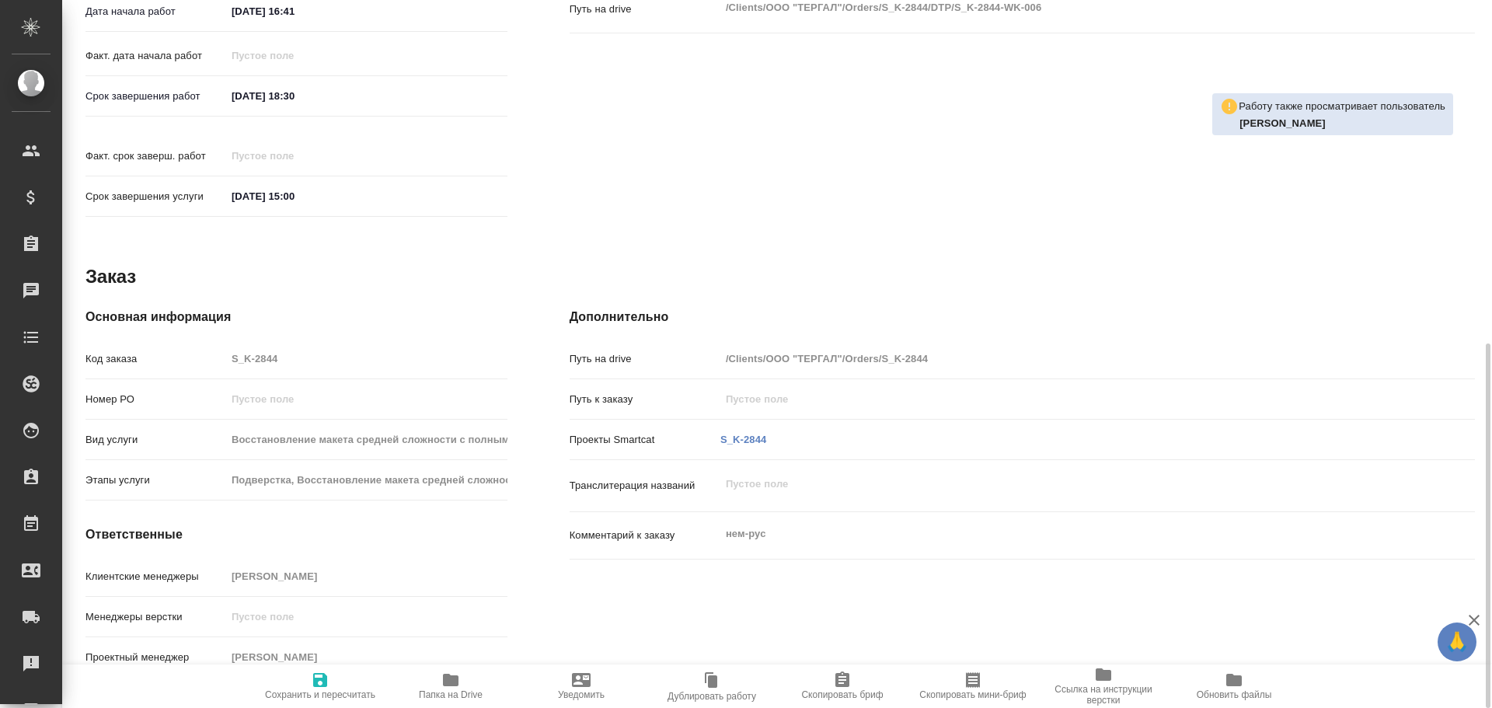
type textarea "x"
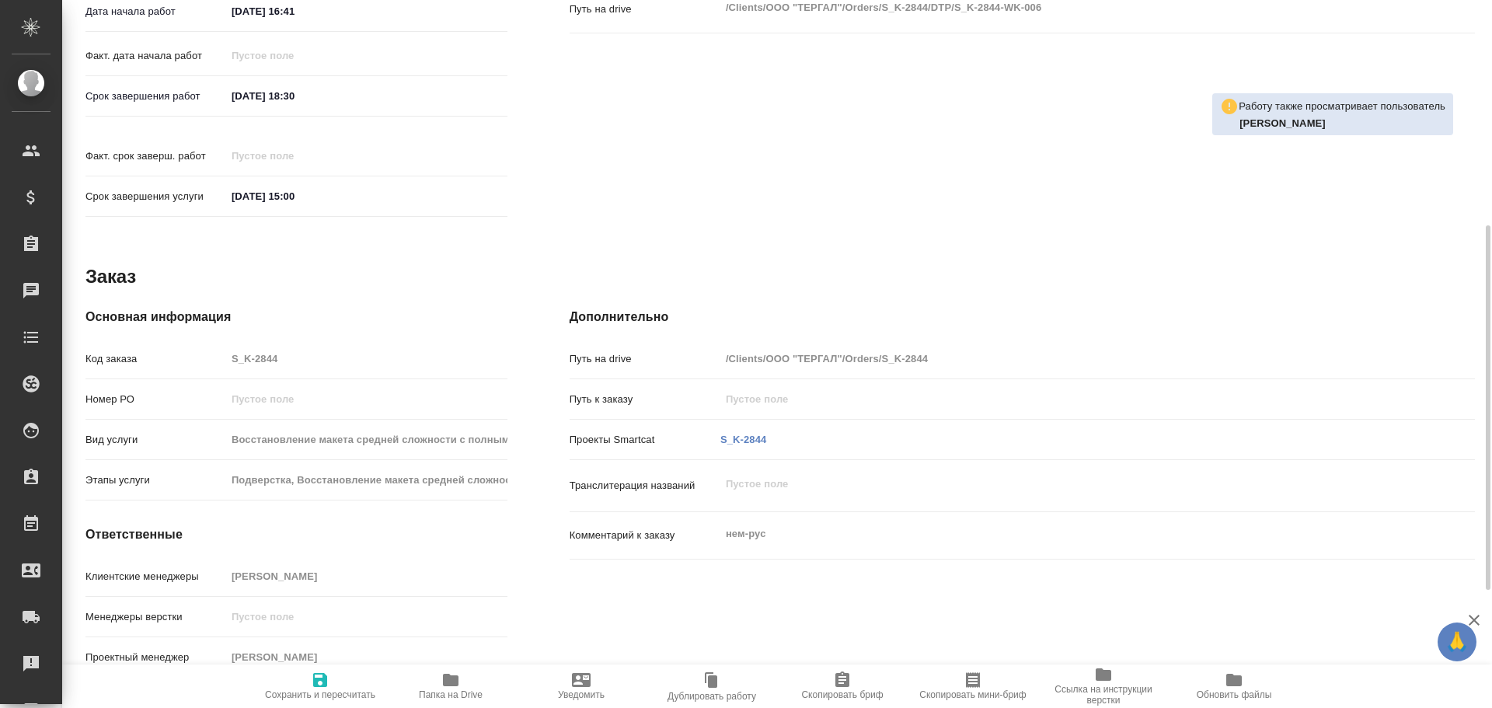
scroll to position [198, 0]
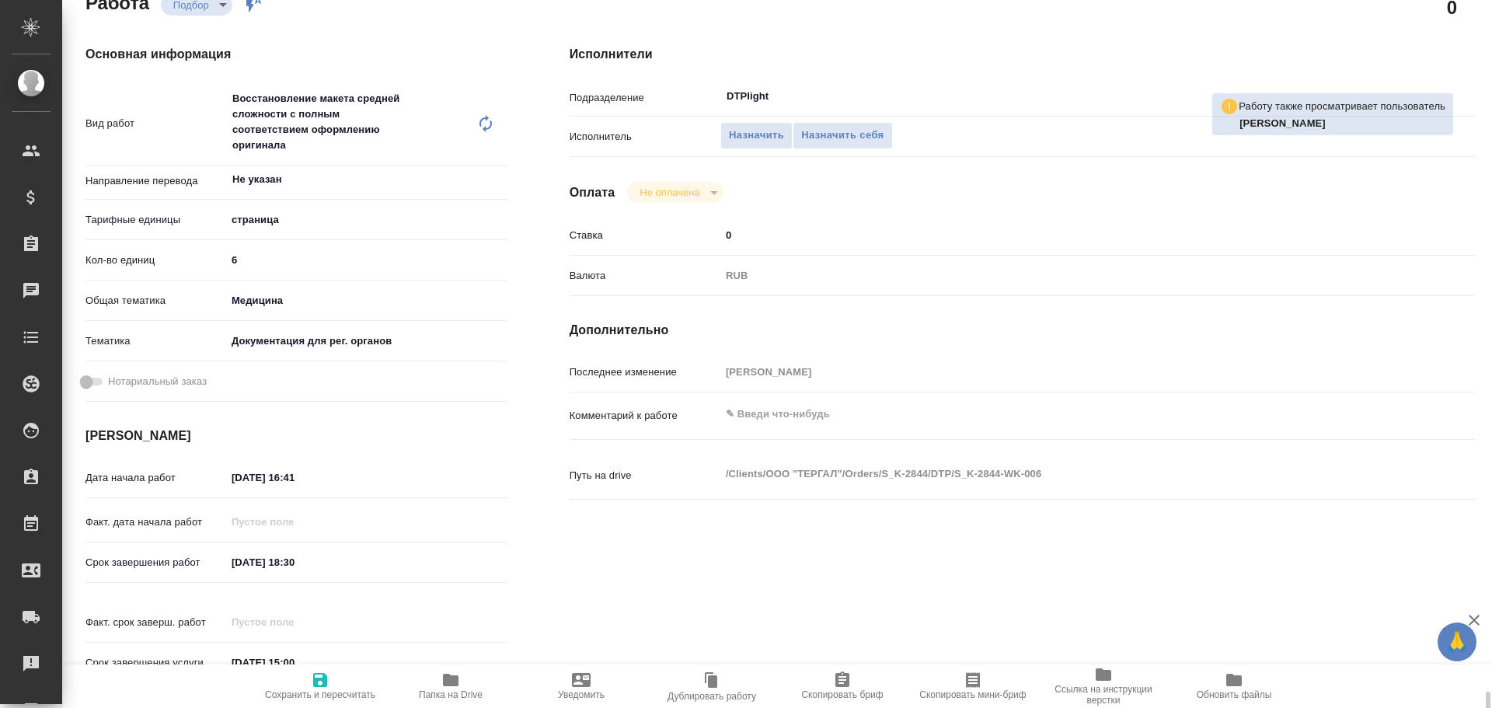
type textarea "x"
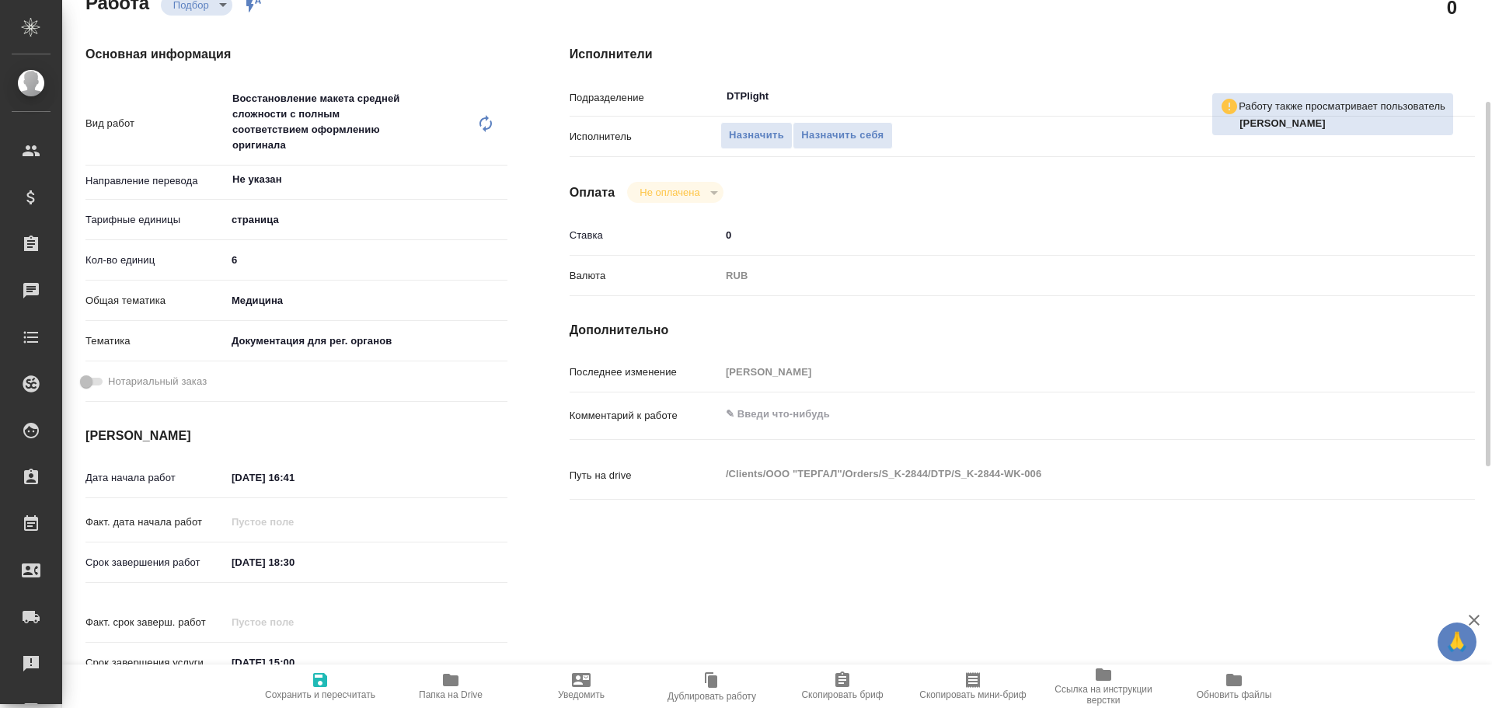
scroll to position [0, 0]
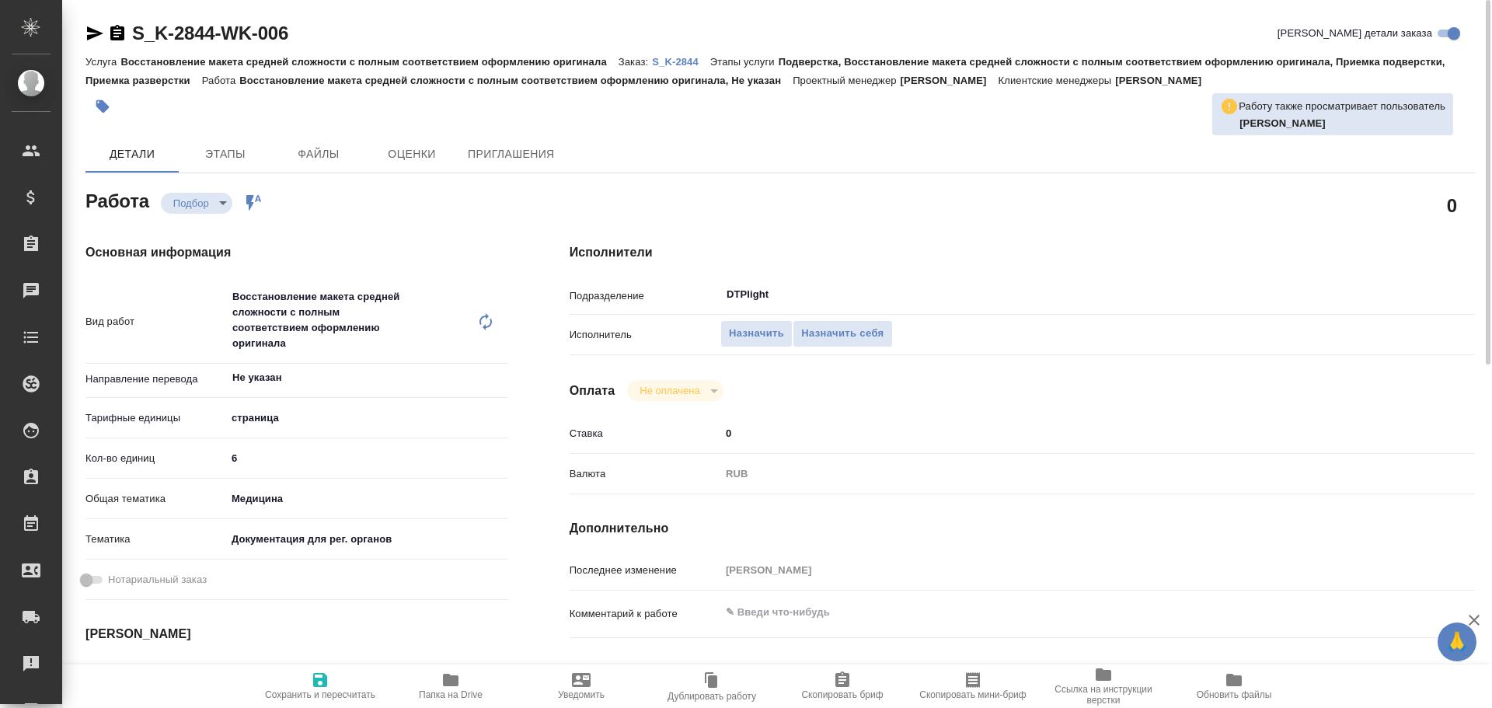
click at [92, 30] on icon "button" at bounding box center [95, 33] width 16 height 14
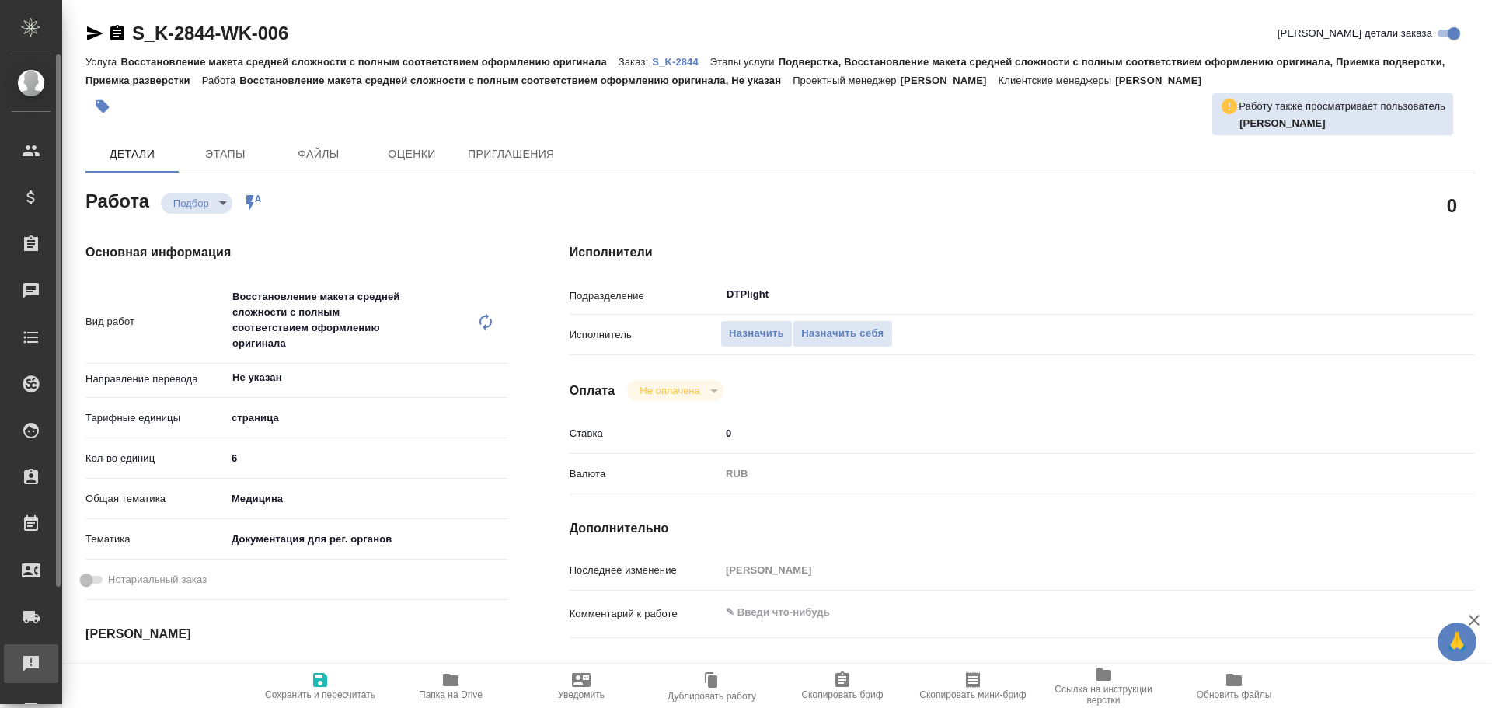
type textarea "x"
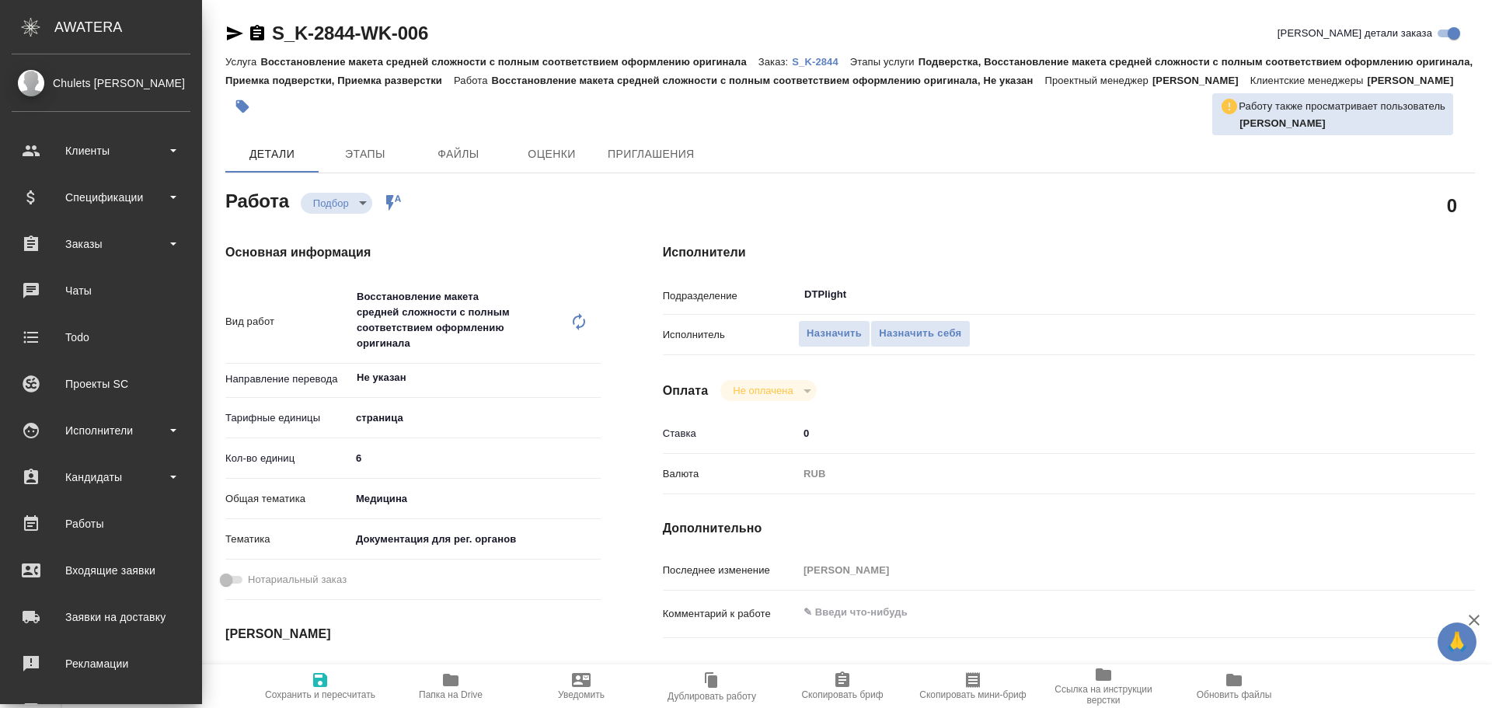
type textarea "x"
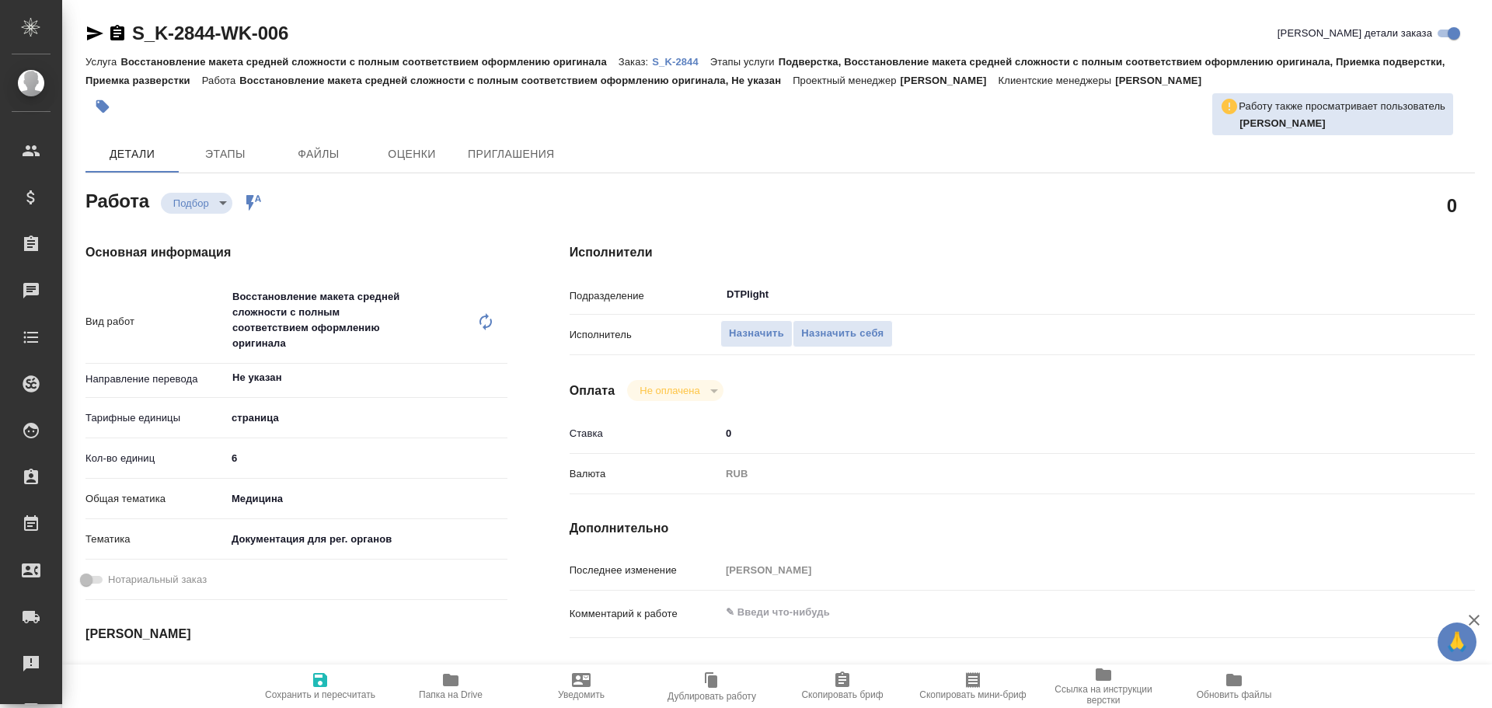
type textarea "x"
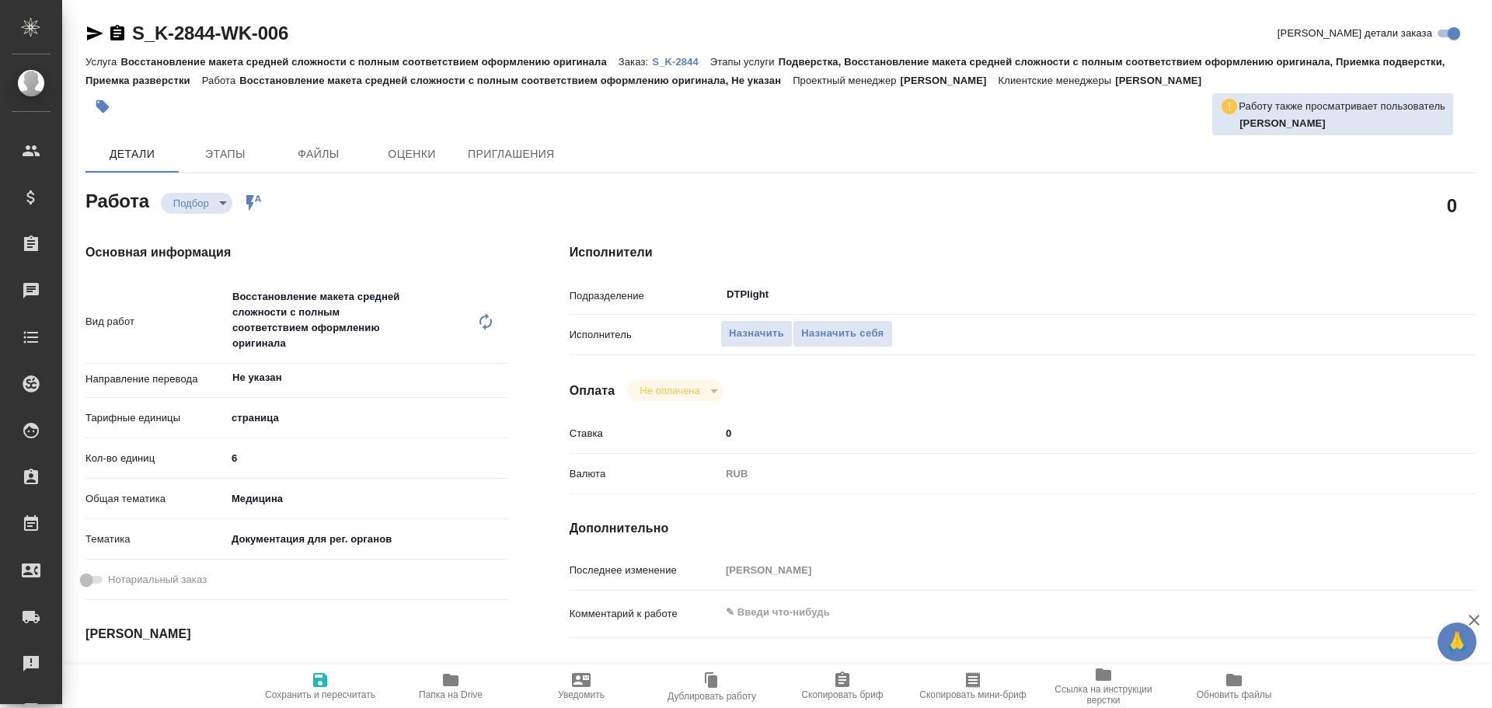
type textarea "x"
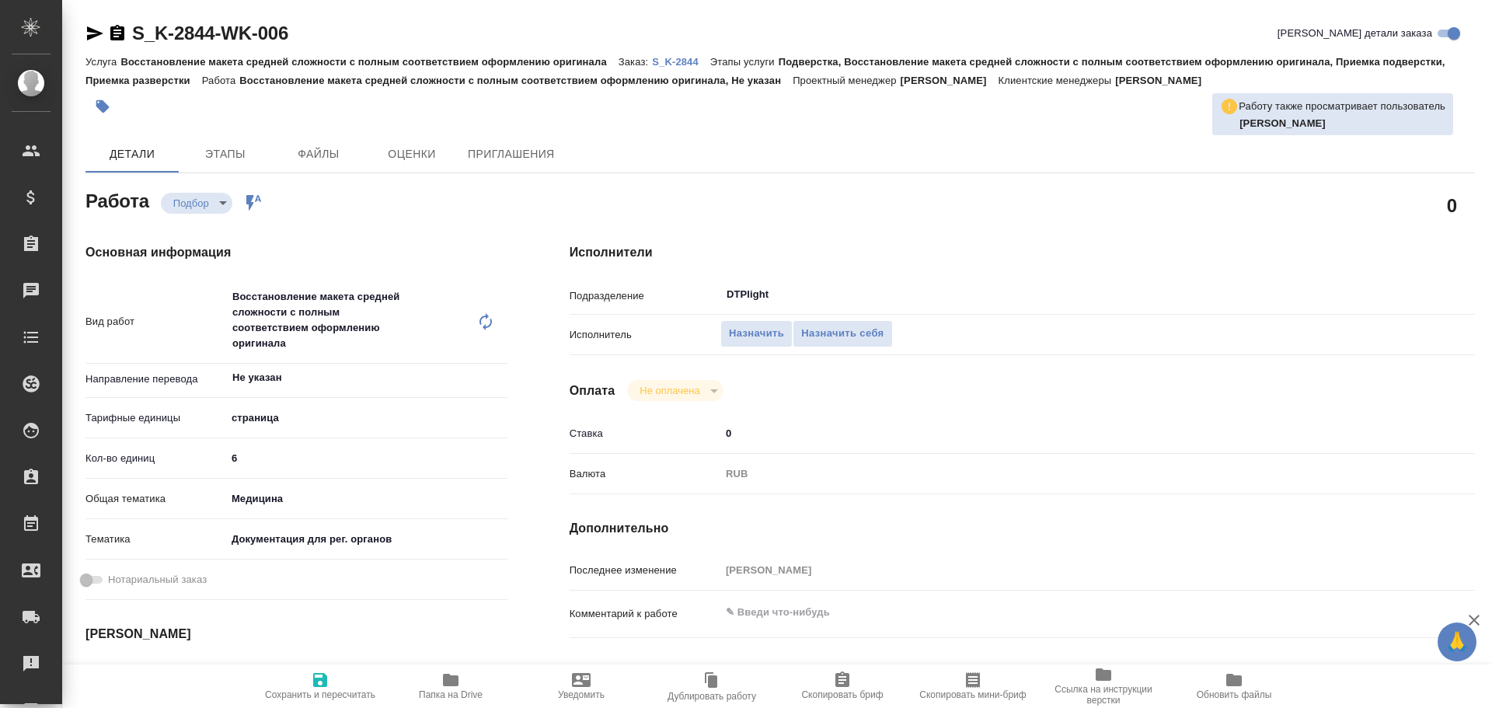
type textarea "x"
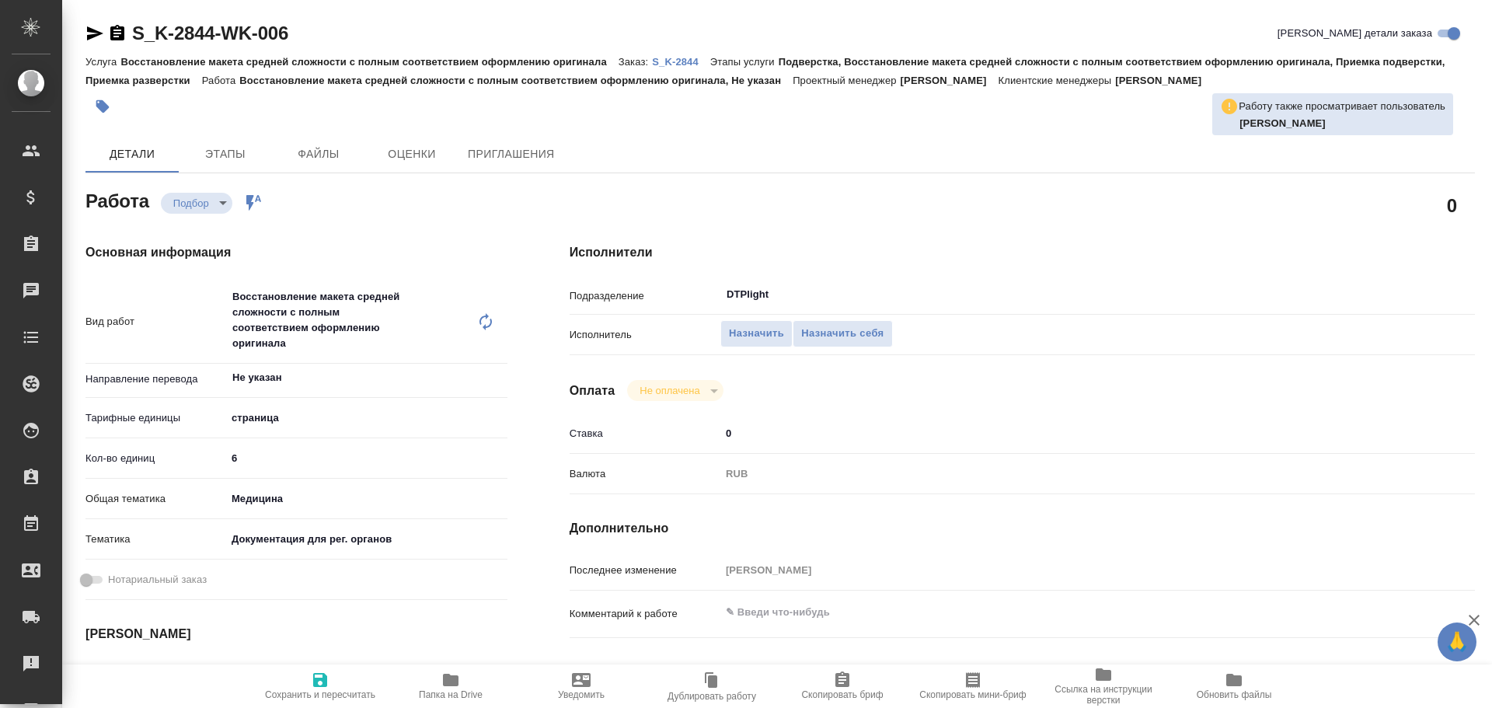
type textarea "x"
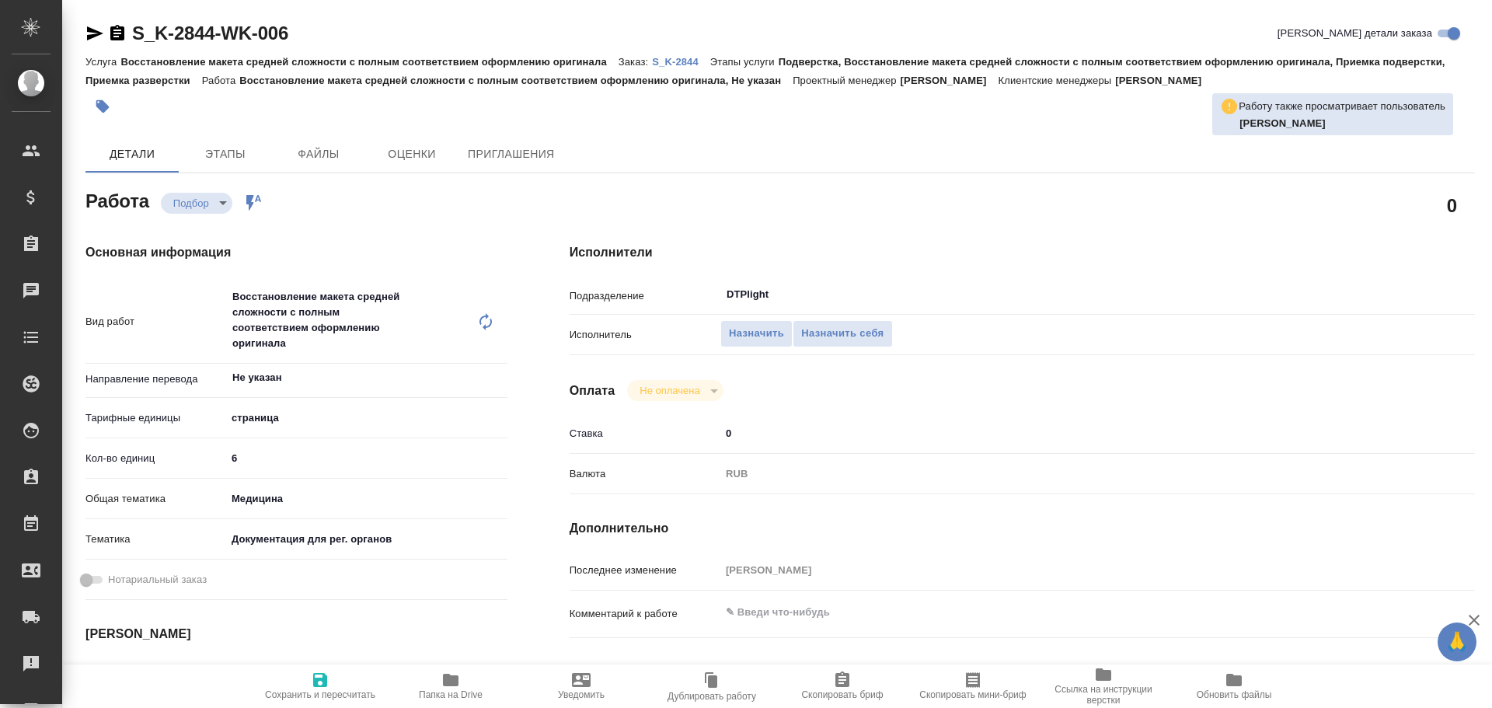
type textarea "x"
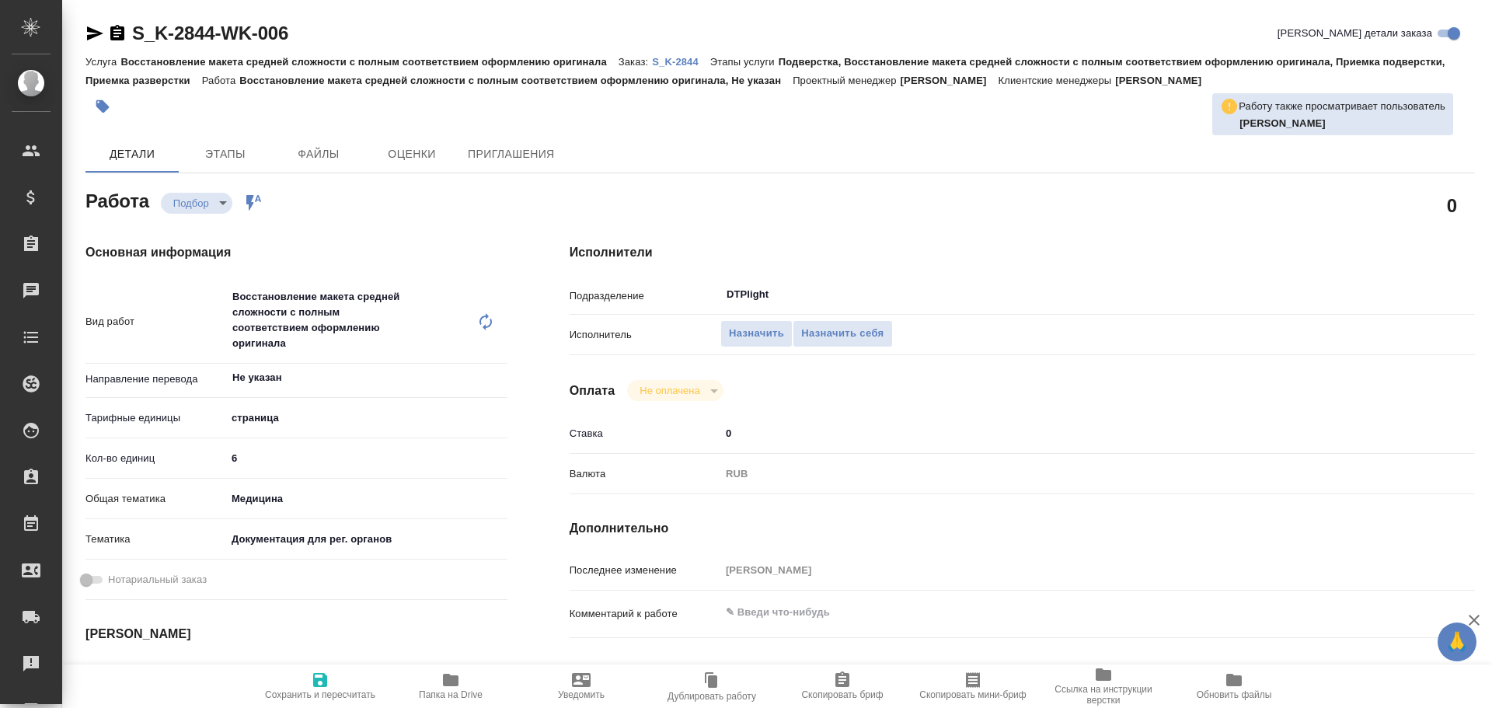
type textarea "x"
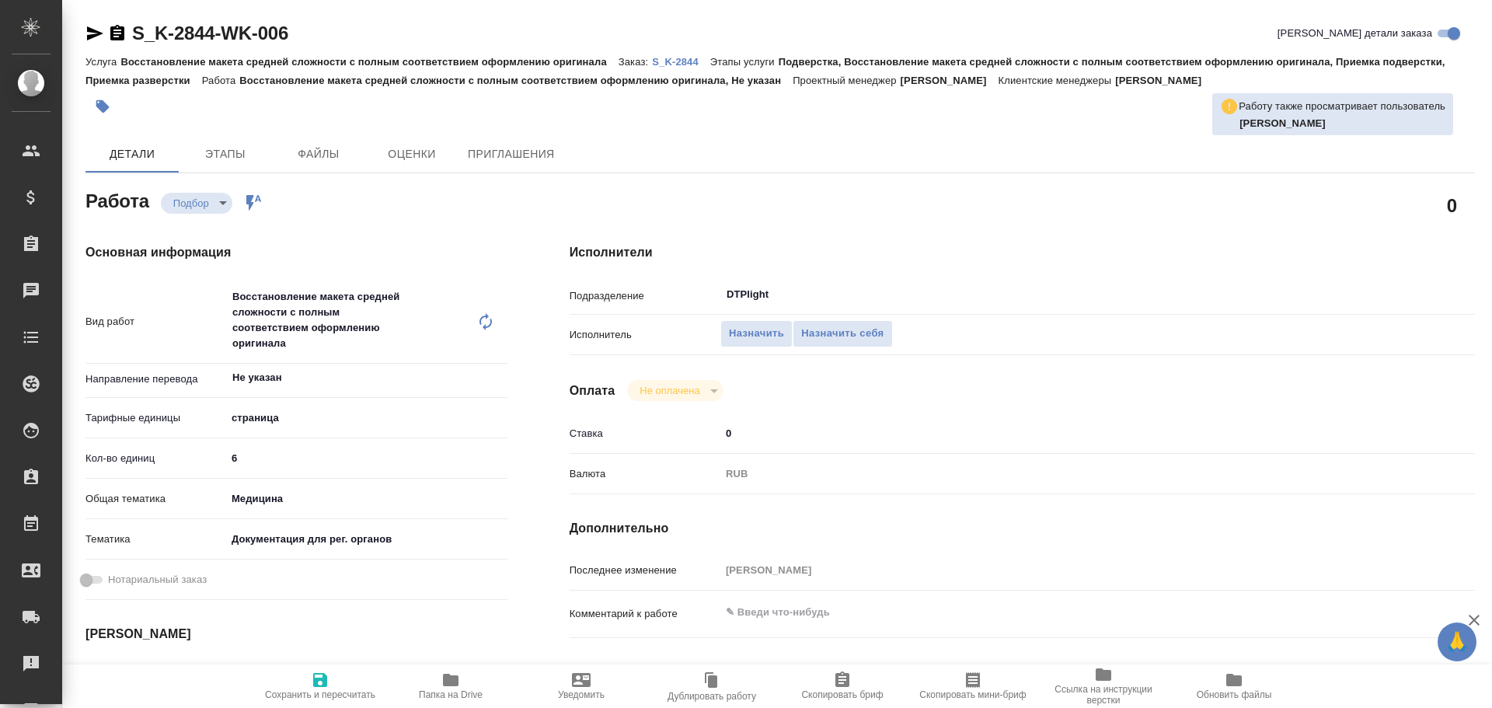
type textarea "x"
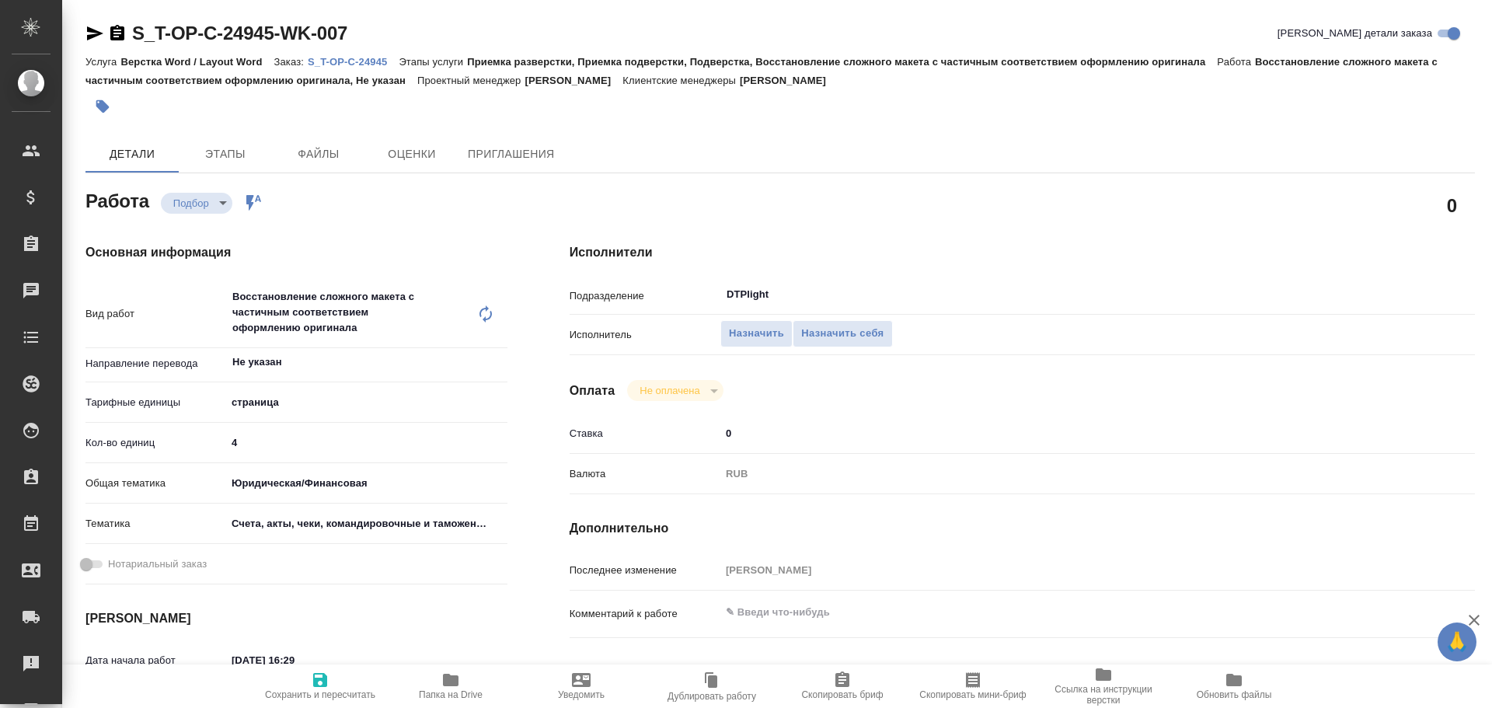
type textarea "x"
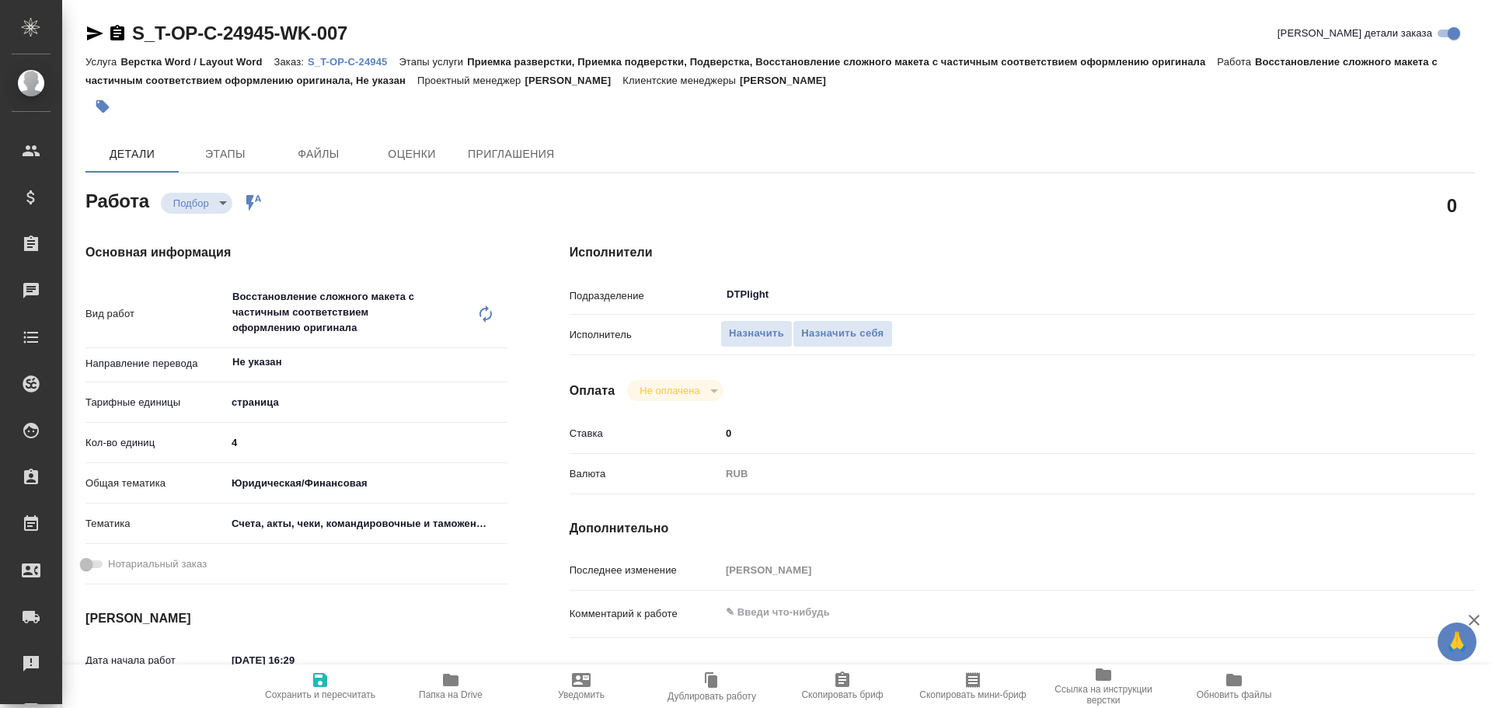
type textarea "x"
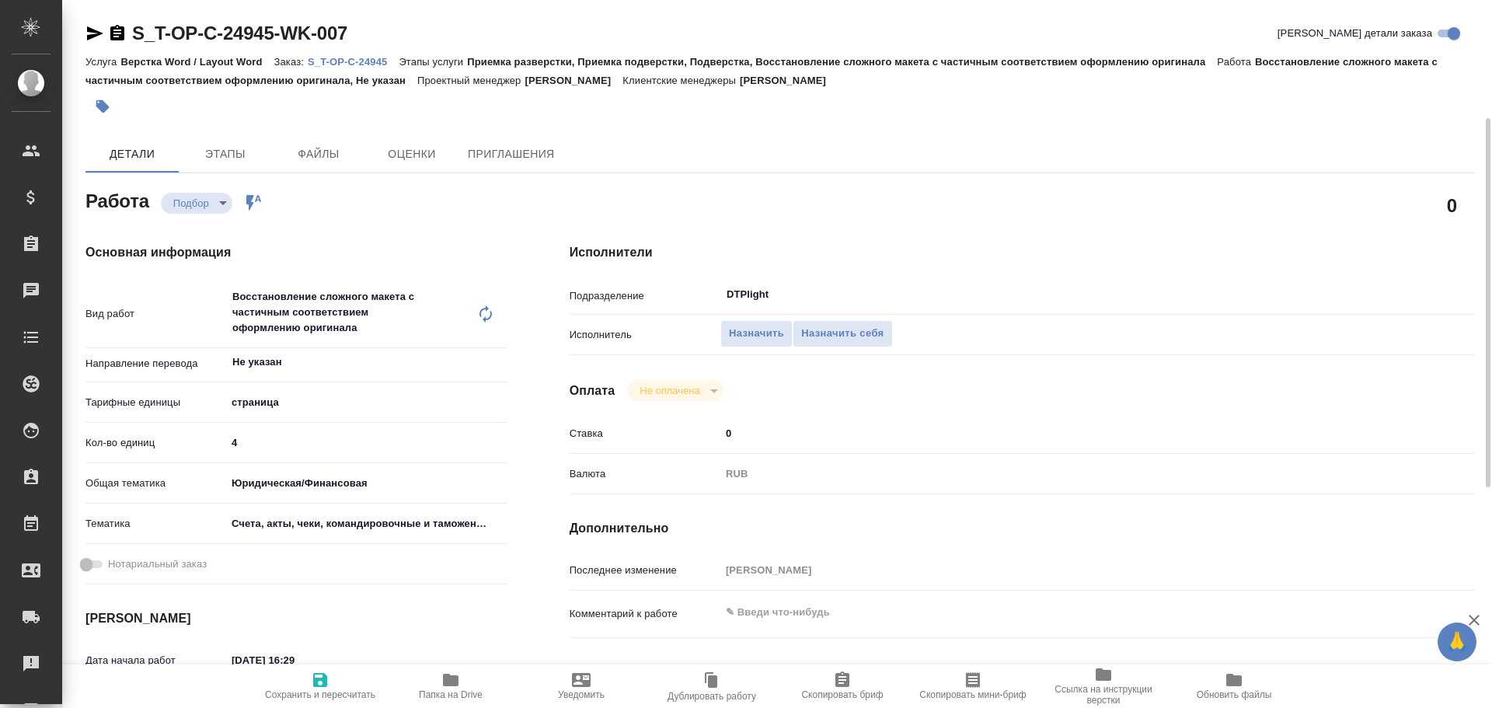
scroll to position [155, 0]
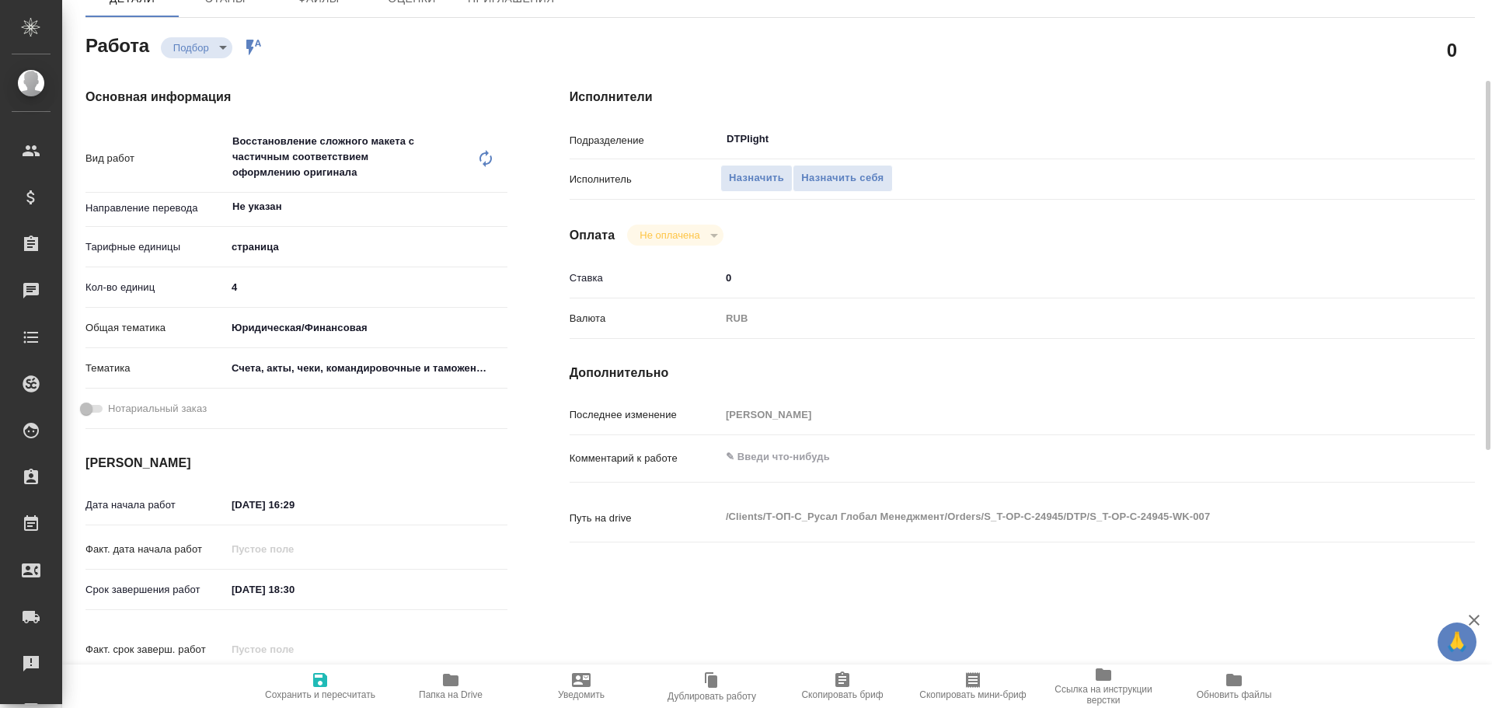
type textarea "x"
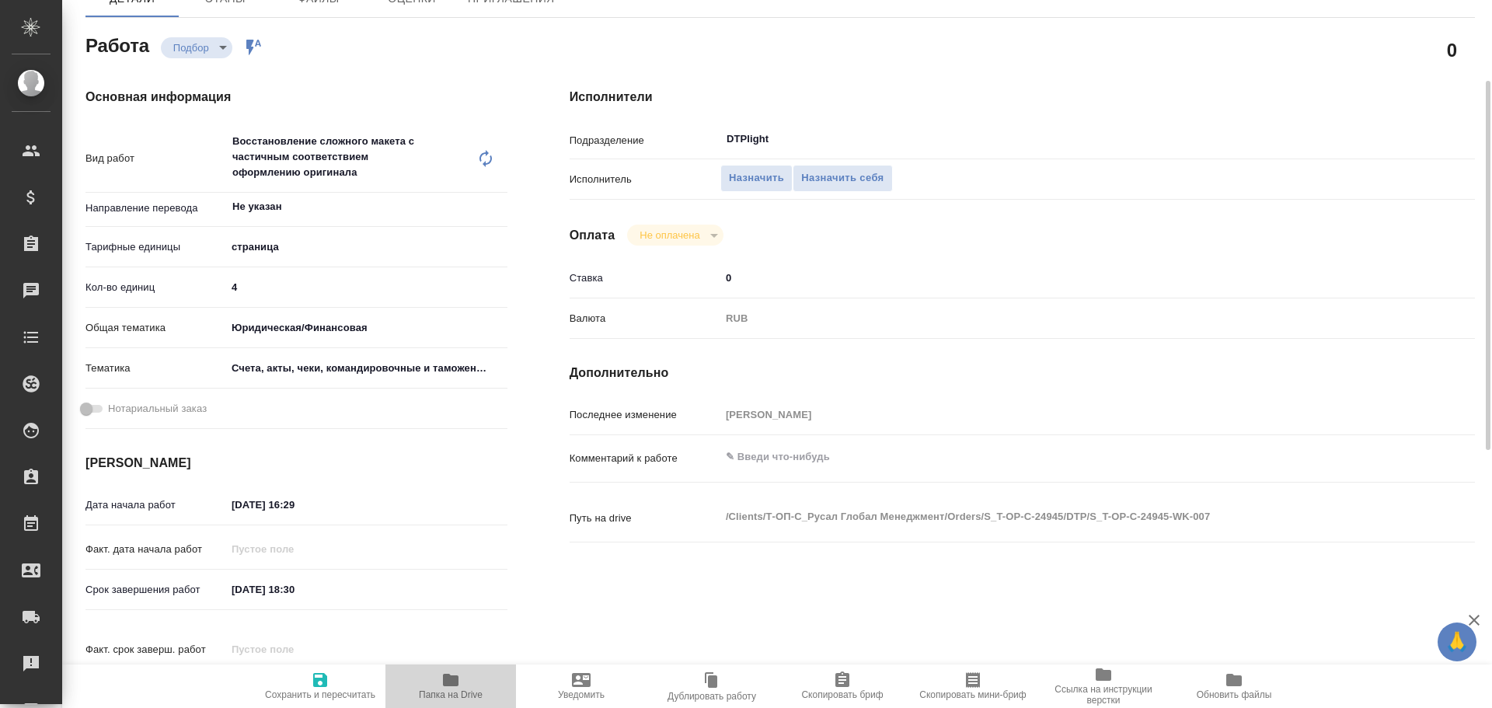
click at [465, 679] on span "Папка на Drive" at bounding box center [451, 685] width 112 height 30
type textarea "x"
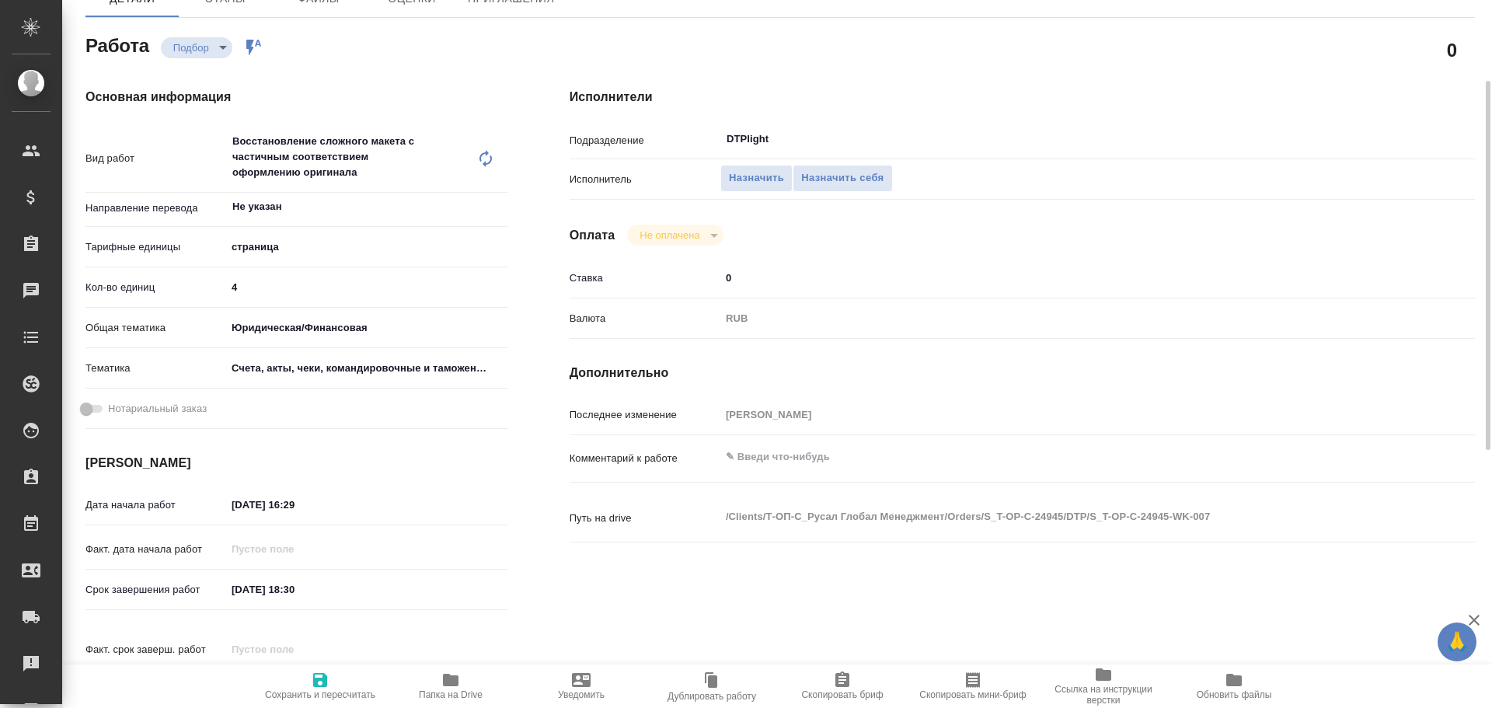
type textarea "x"
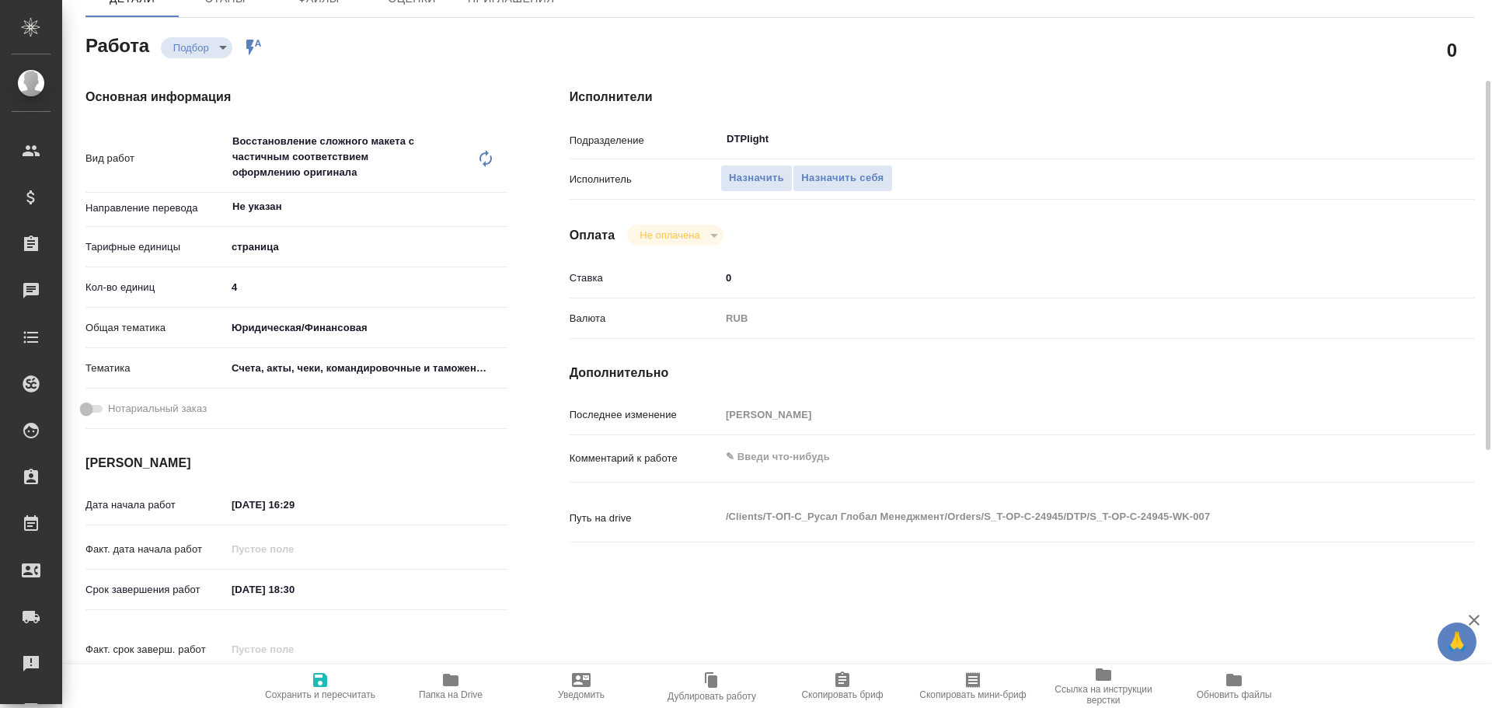
type textarea "x"
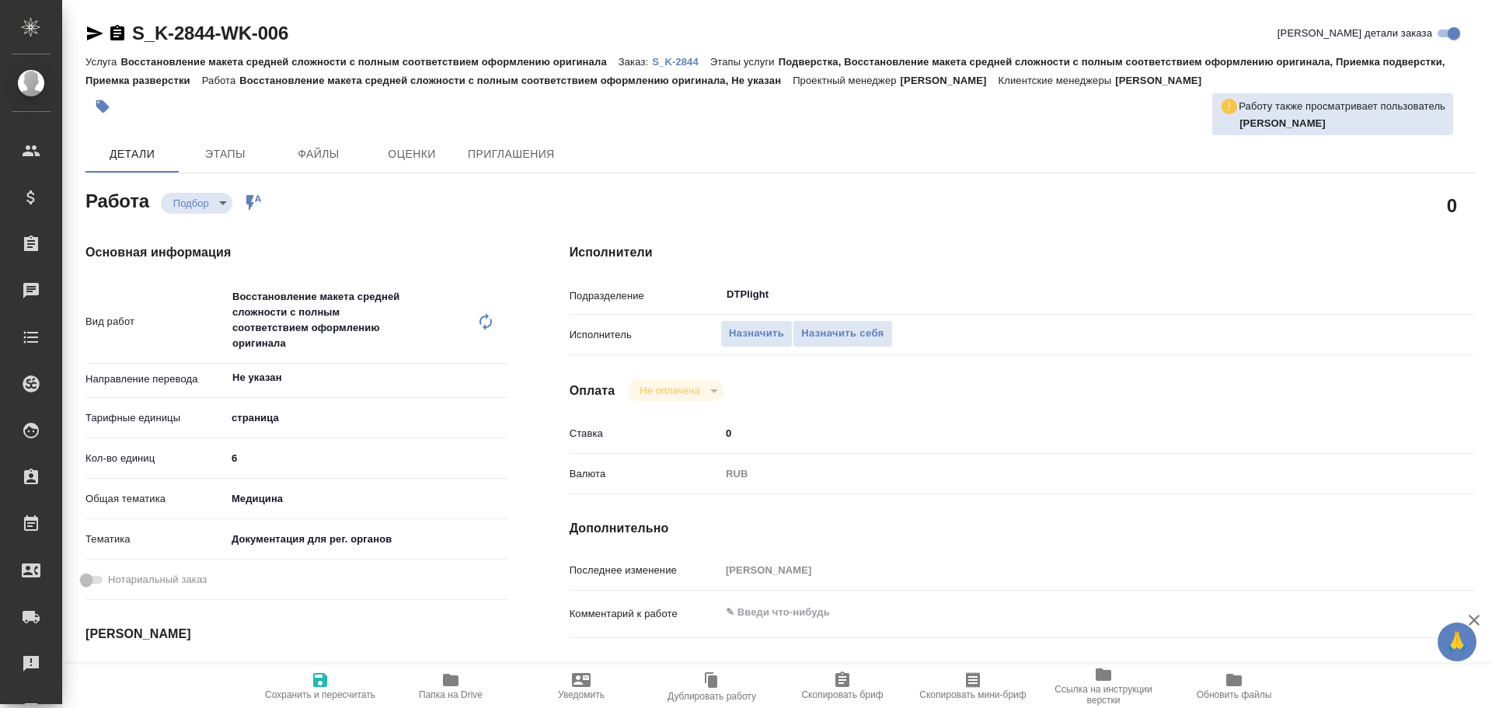
type textarea "x"
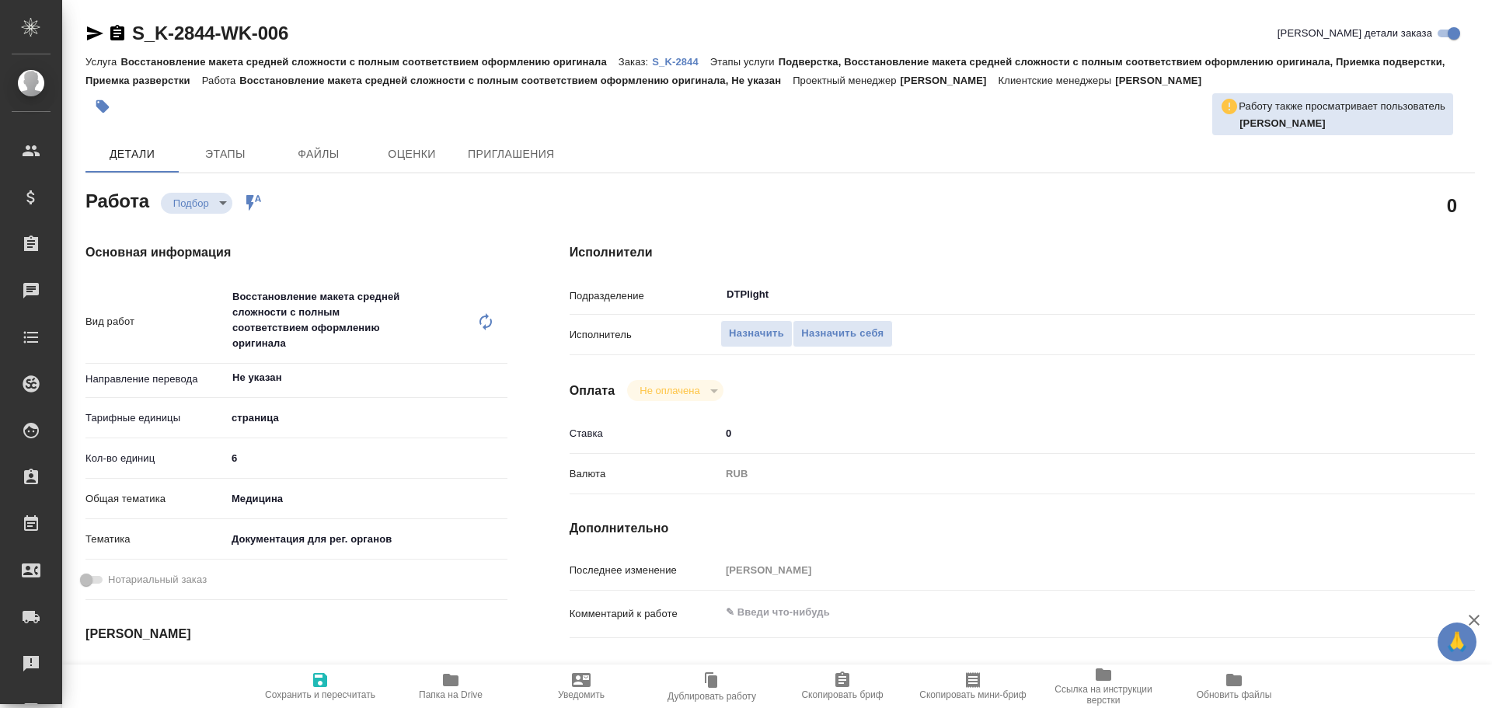
type textarea "x"
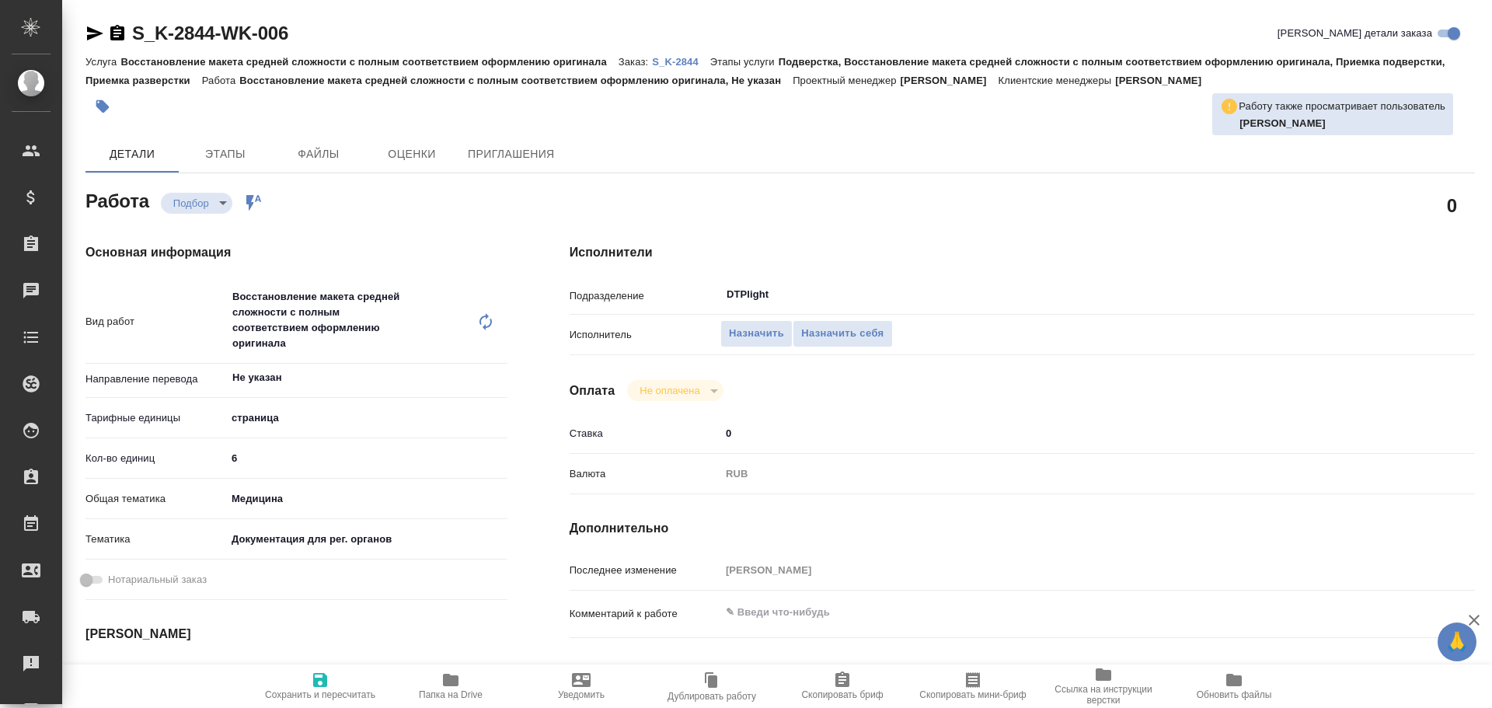
type textarea "x"
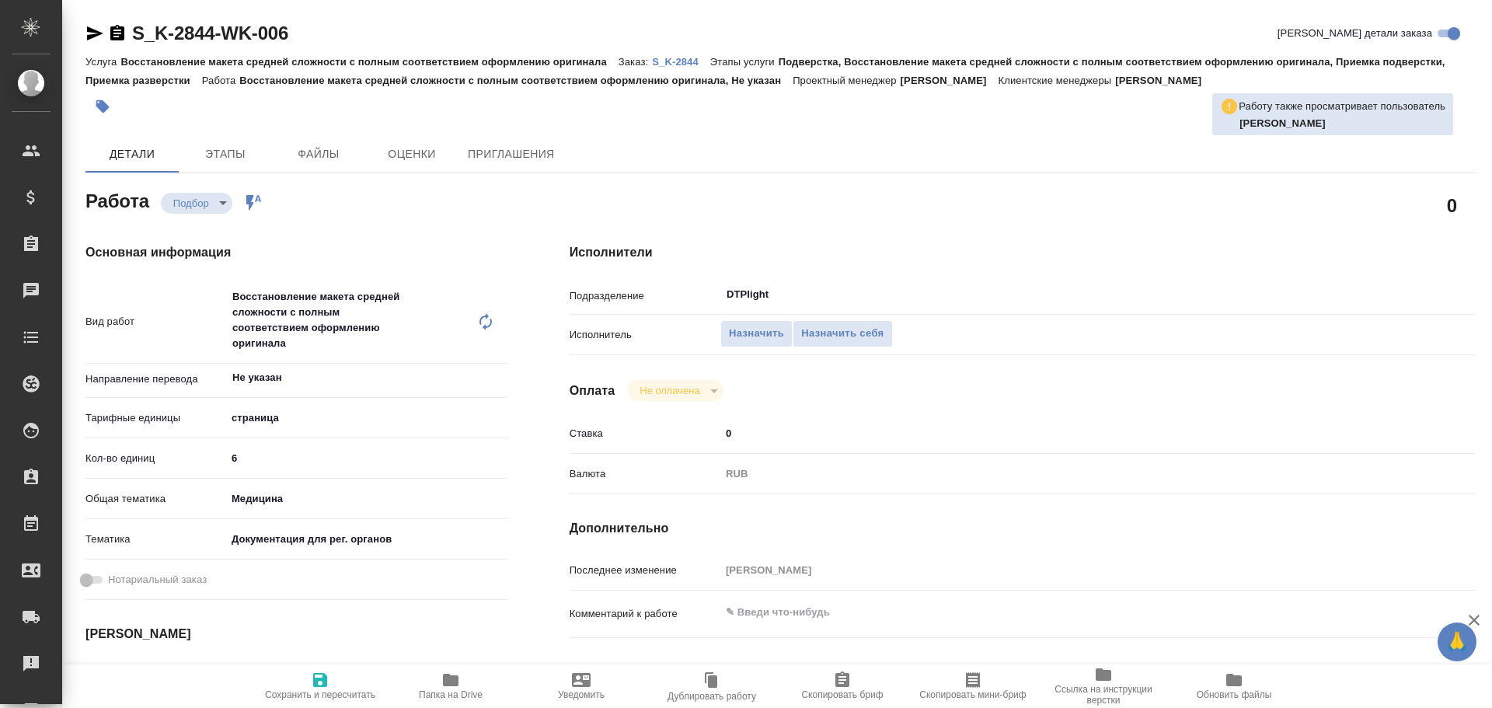
type textarea "x"
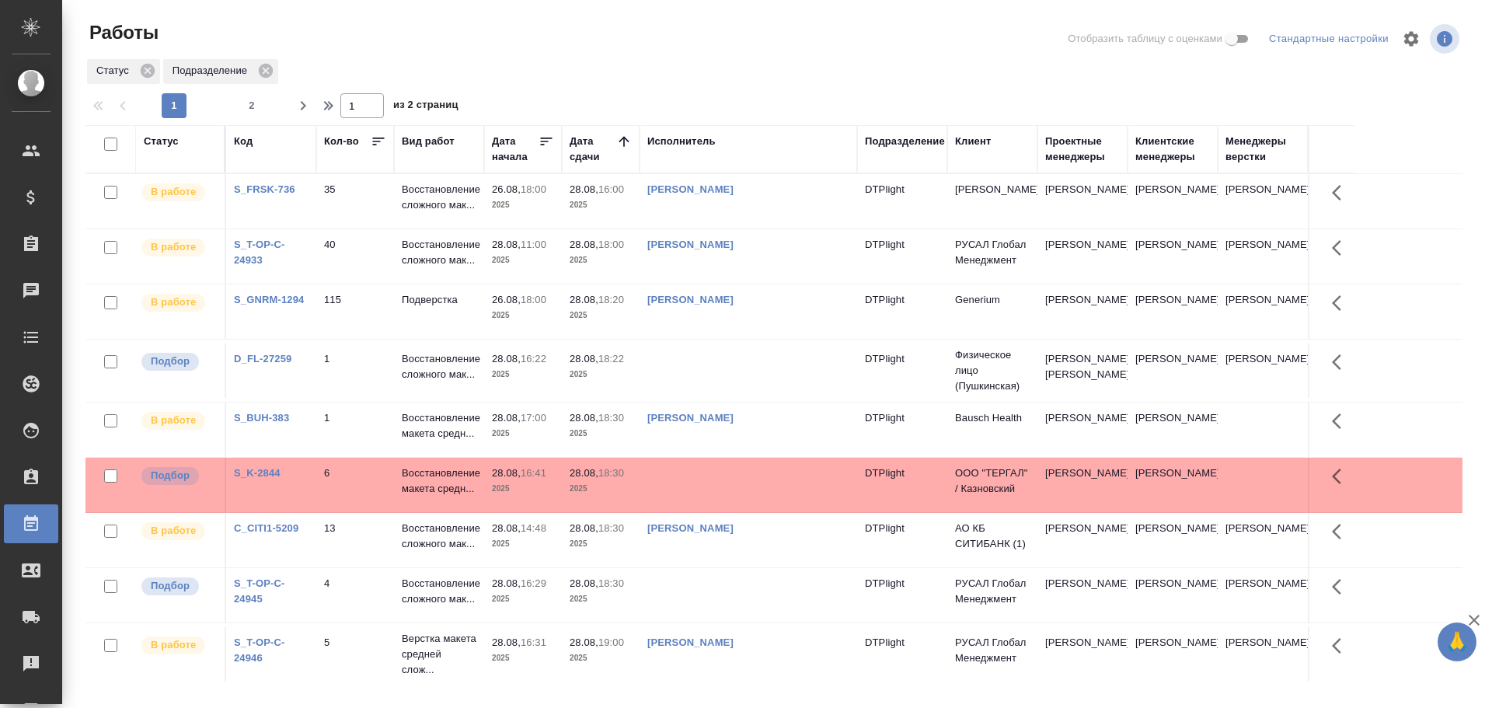
click at [677, 138] on div "Исполнитель" at bounding box center [681, 142] width 68 height 16
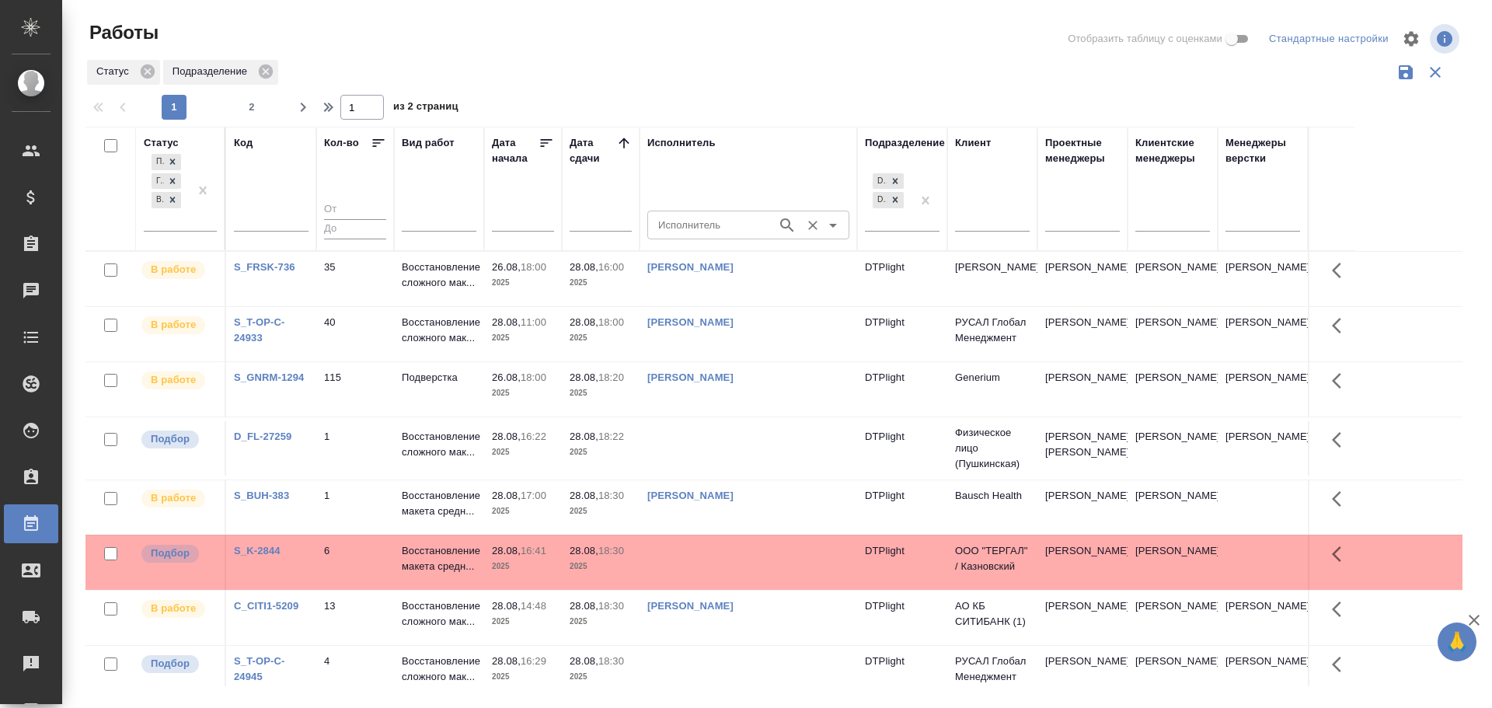
click at [691, 231] on input "Исполнитель" at bounding box center [710, 224] width 117 height 19
type input "Крамник"
click at [713, 263] on p "[PERSON_NAME]" at bounding box center [702, 260] width 85 height 16
type input "[PERSON_NAME]"
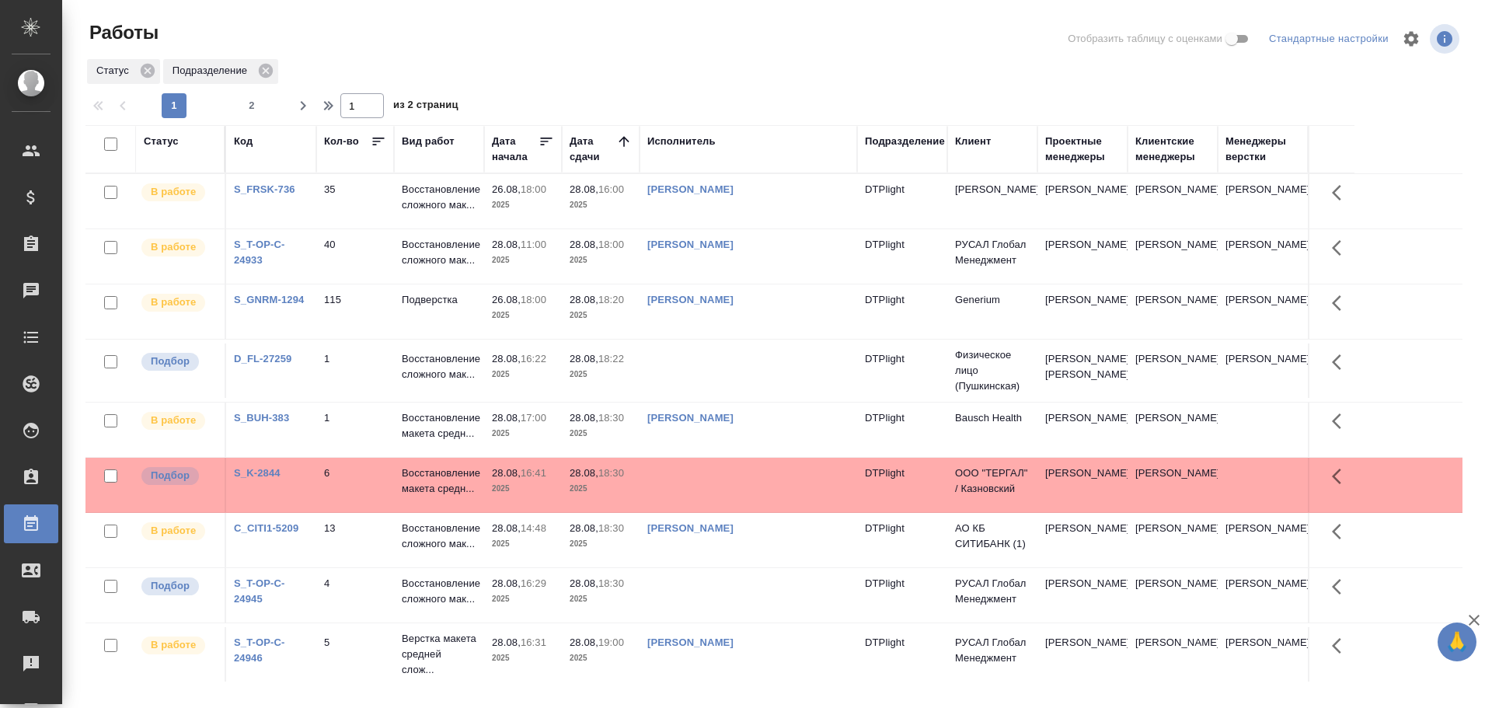
click at [718, 381] on td at bounding box center [748, 370] width 218 height 54
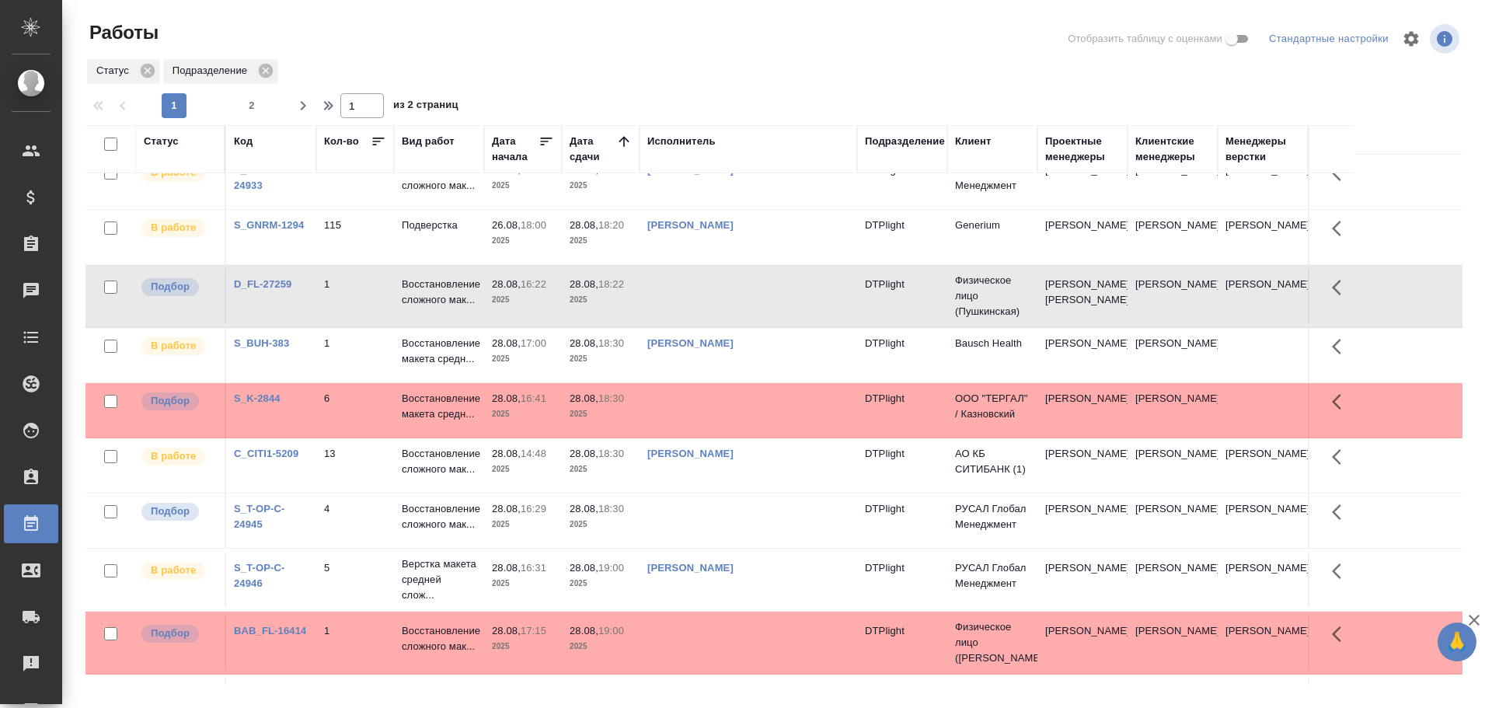
scroll to position [78, 0]
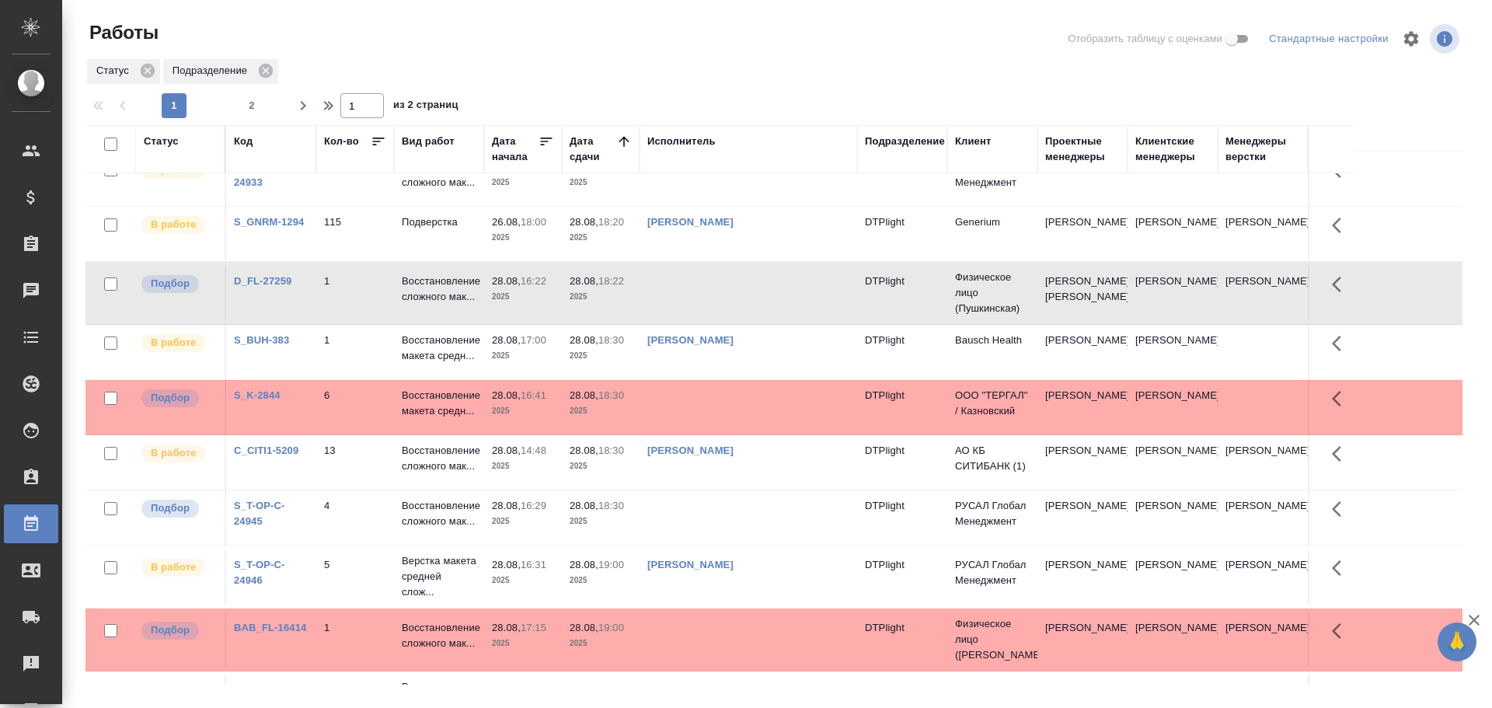
click at [729, 543] on td at bounding box center [748, 517] width 218 height 54
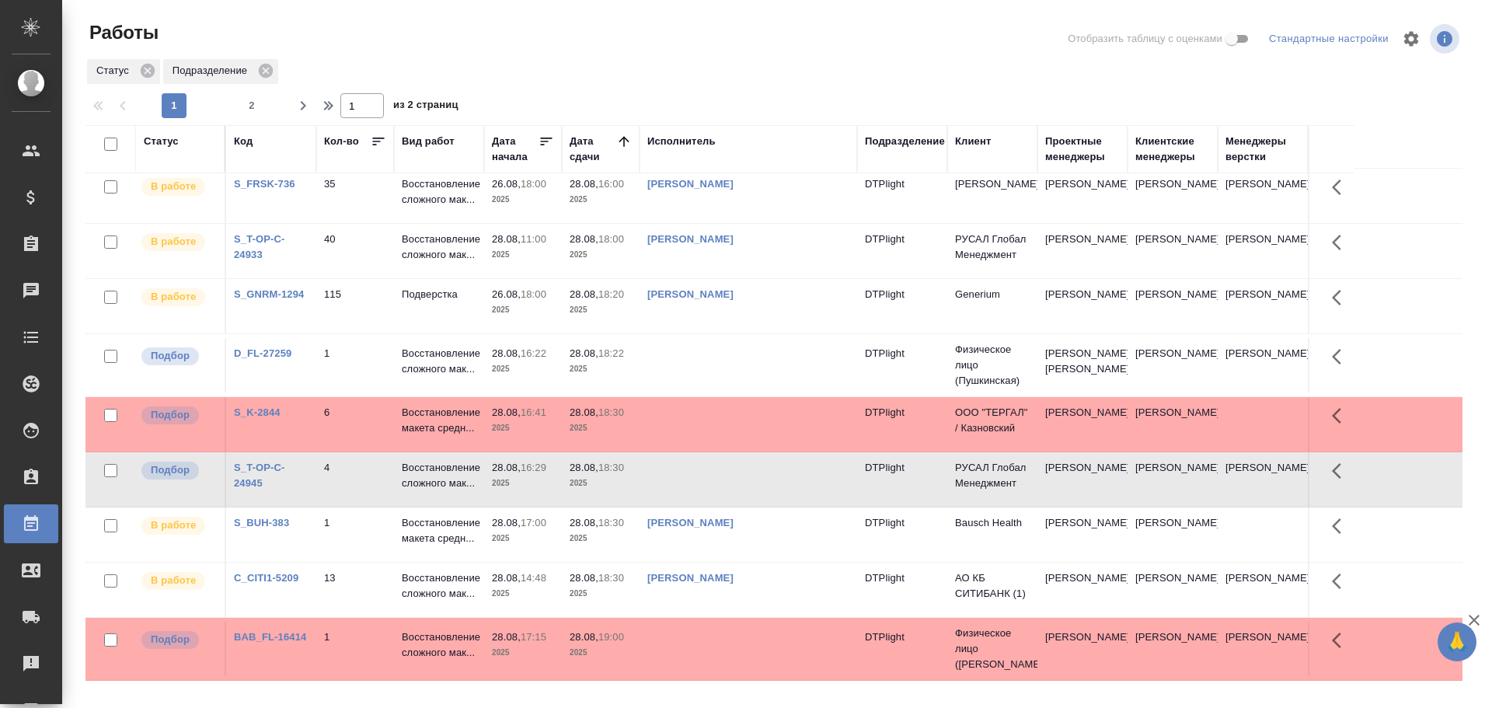
scroll to position [0, 0]
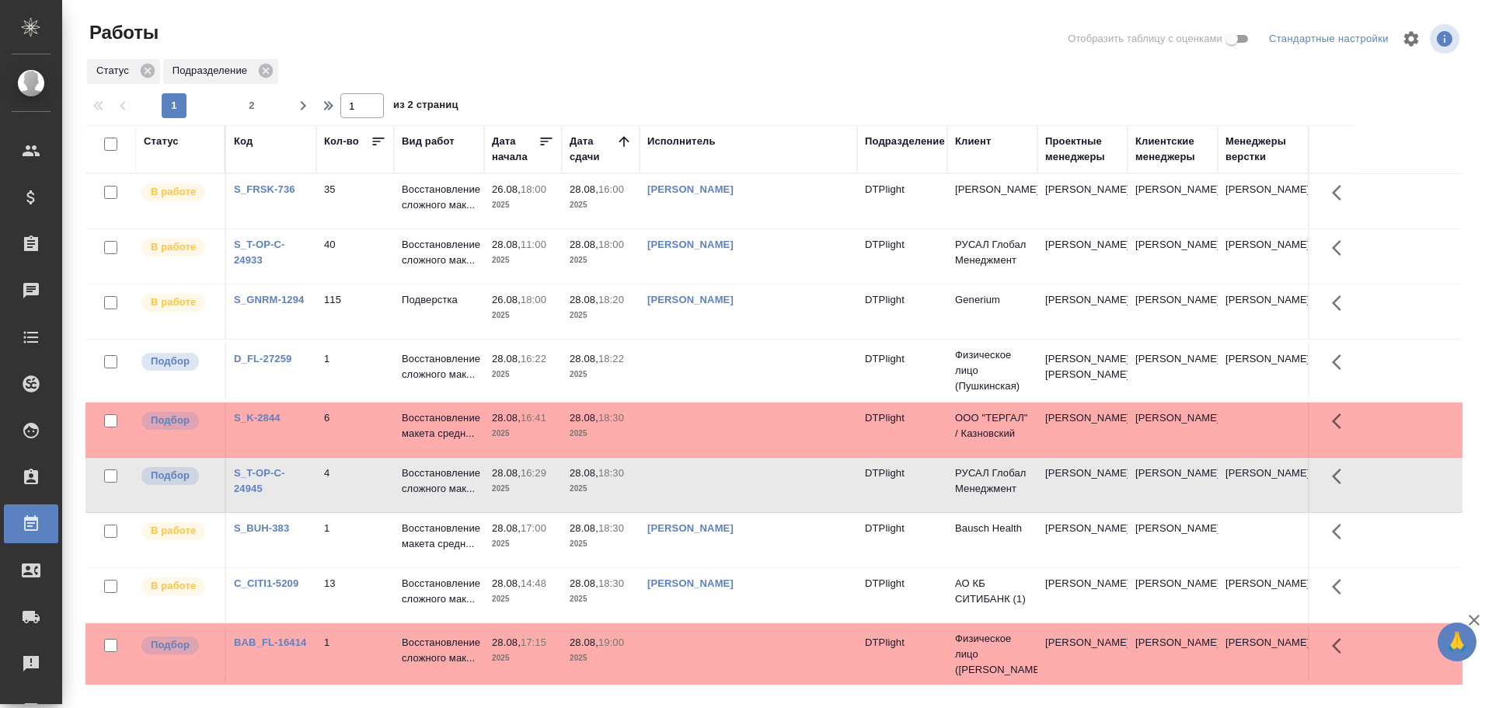
click at [726, 444] on td at bounding box center [748, 429] width 218 height 54
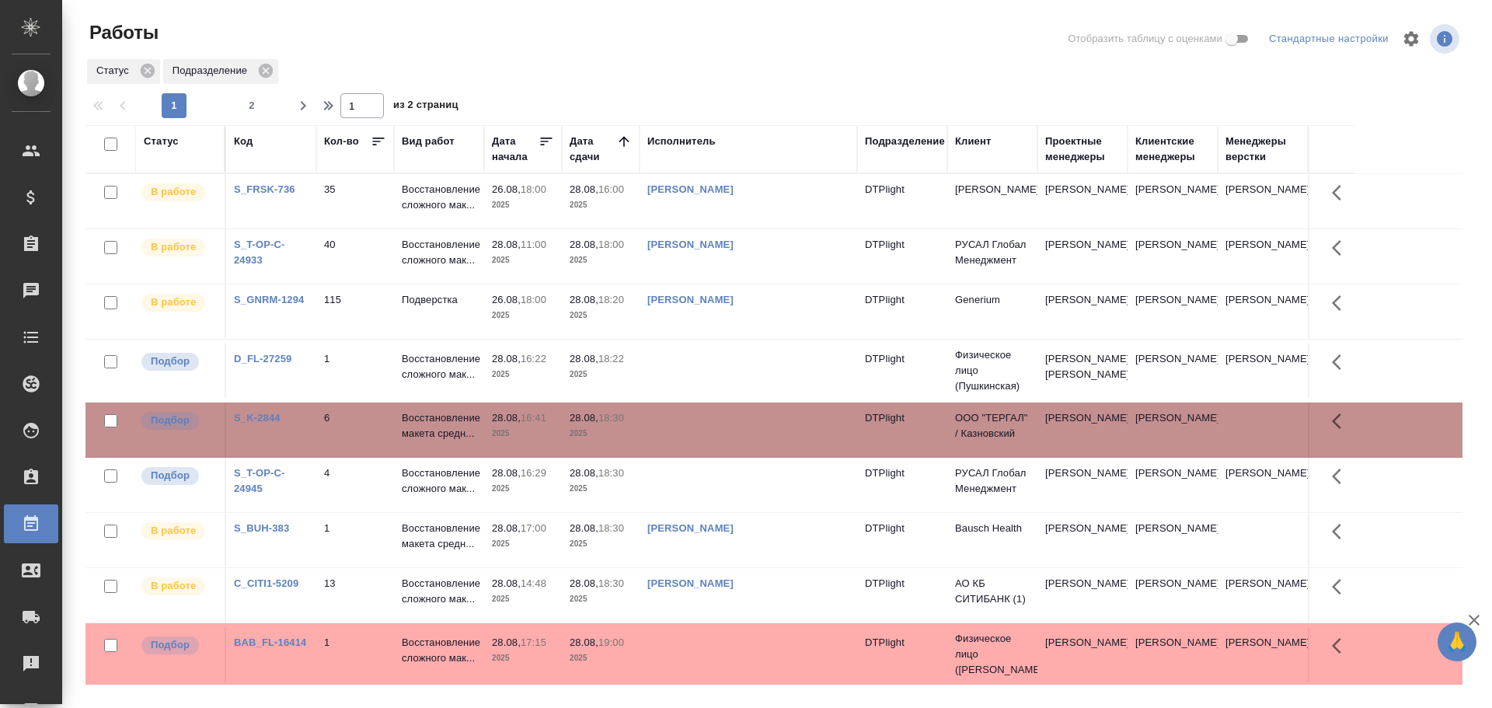
click at [726, 444] on td at bounding box center [748, 429] width 218 height 54
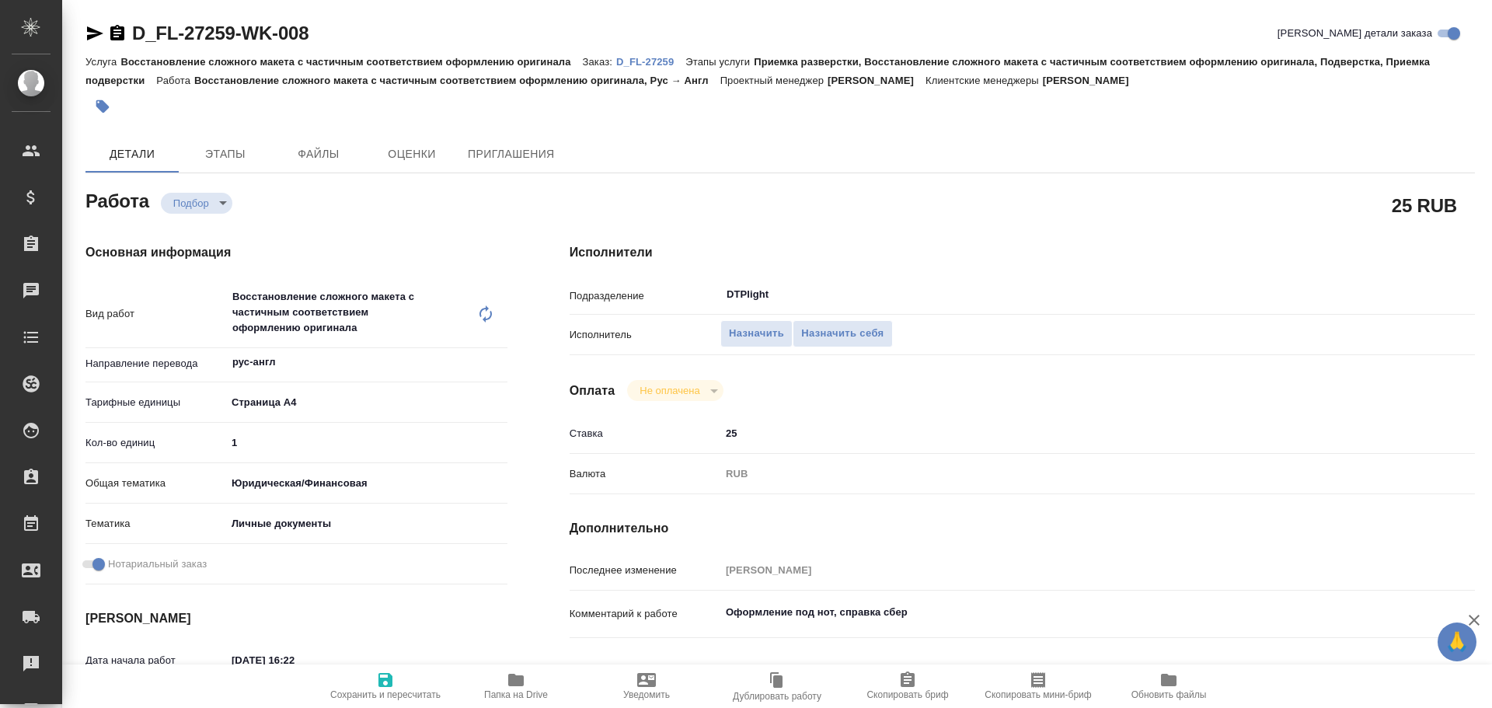
type textarea "x"
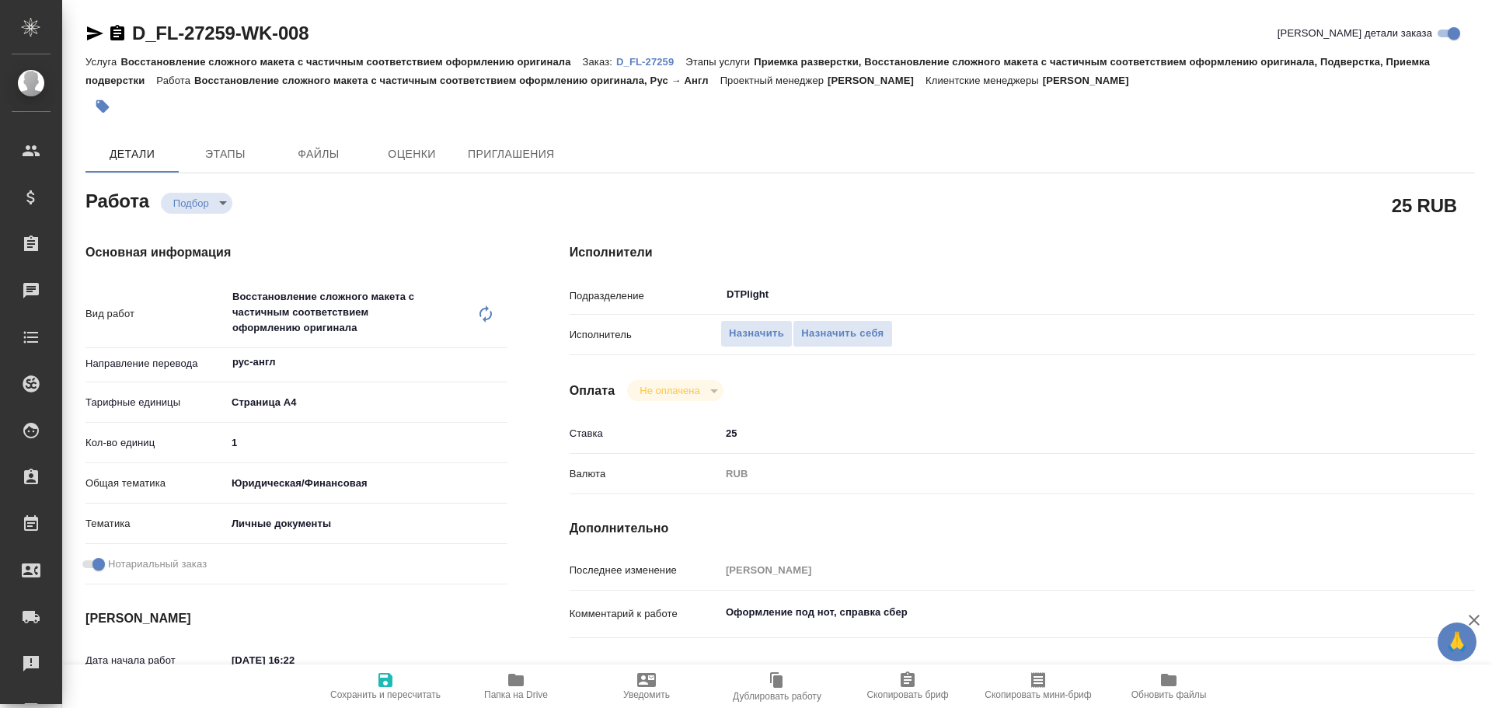
click at [96, 31] on icon "button" at bounding box center [95, 33] width 16 height 14
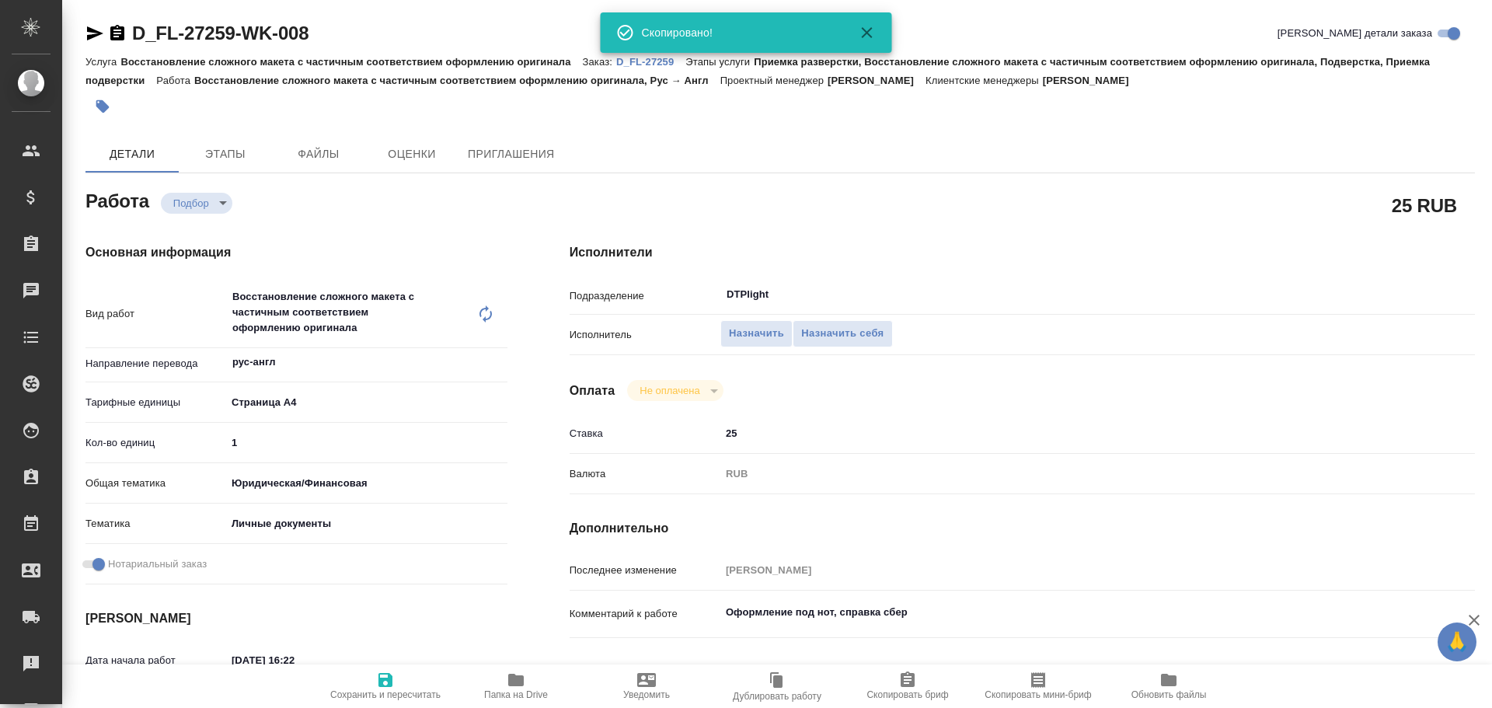
type textarea "x"
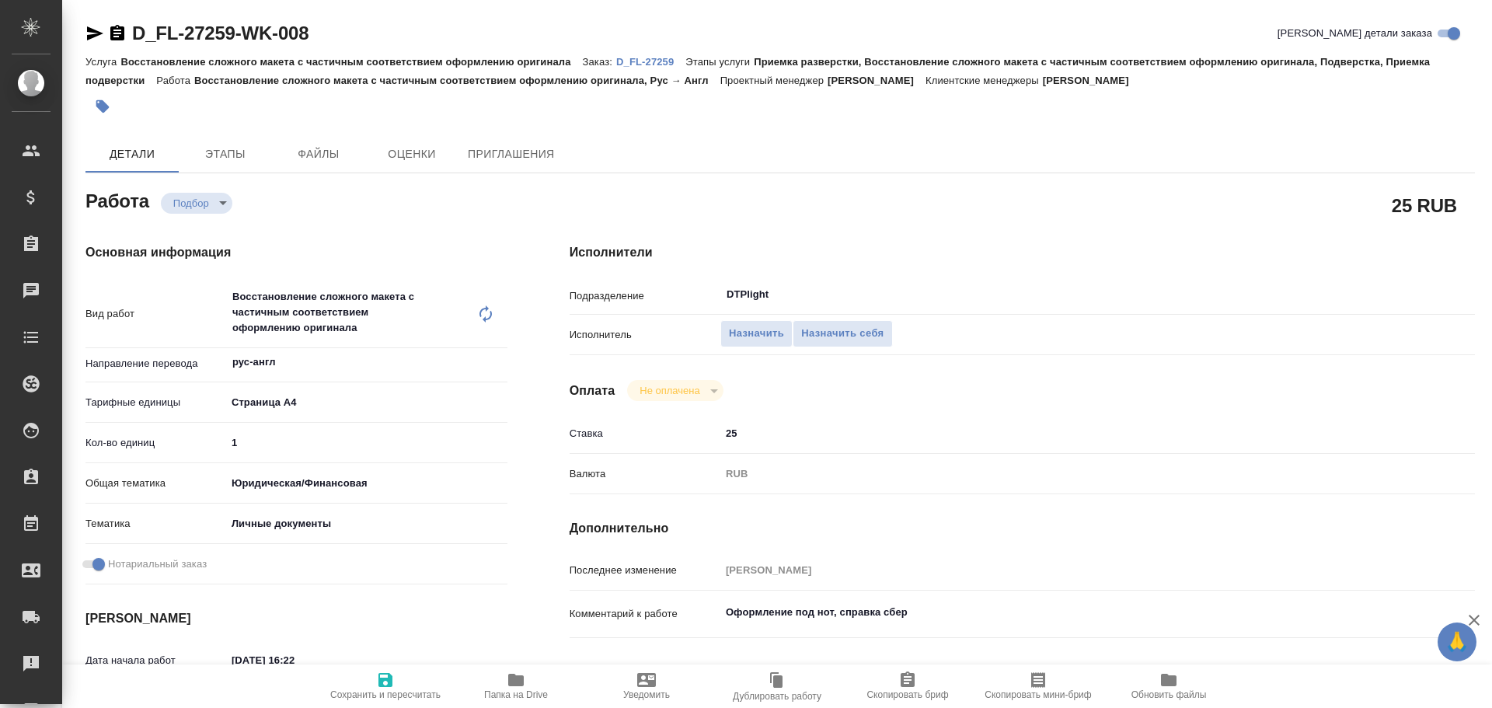
type textarea "x"
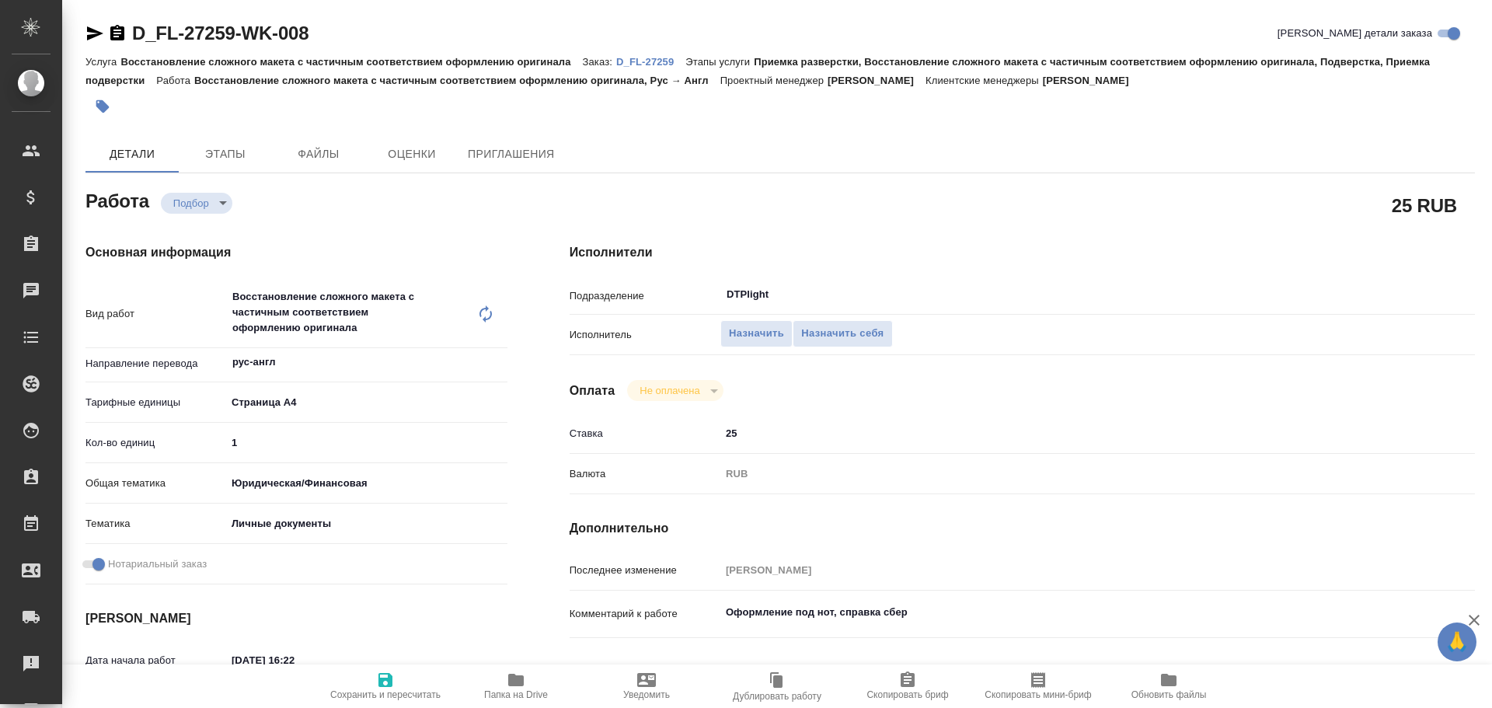
type textarea "x"
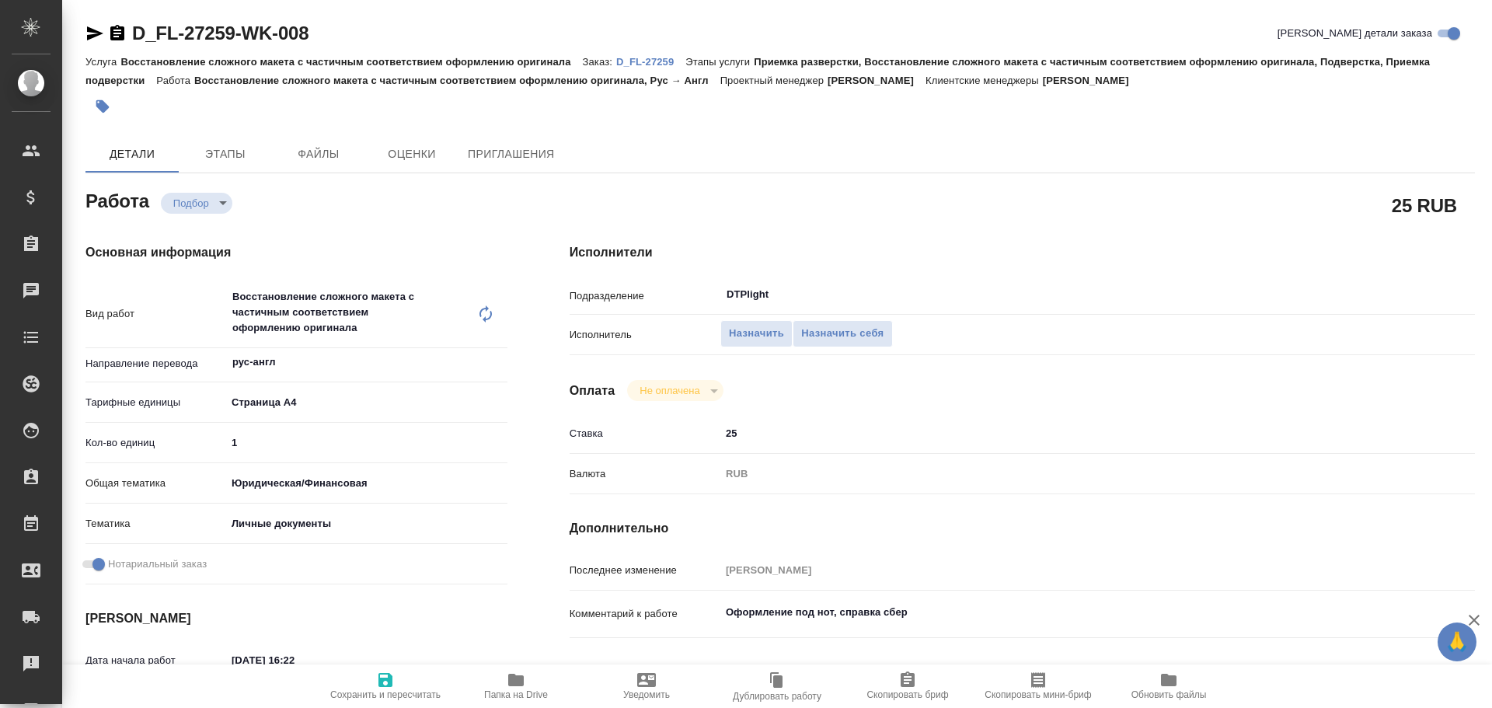
type textarea "x"
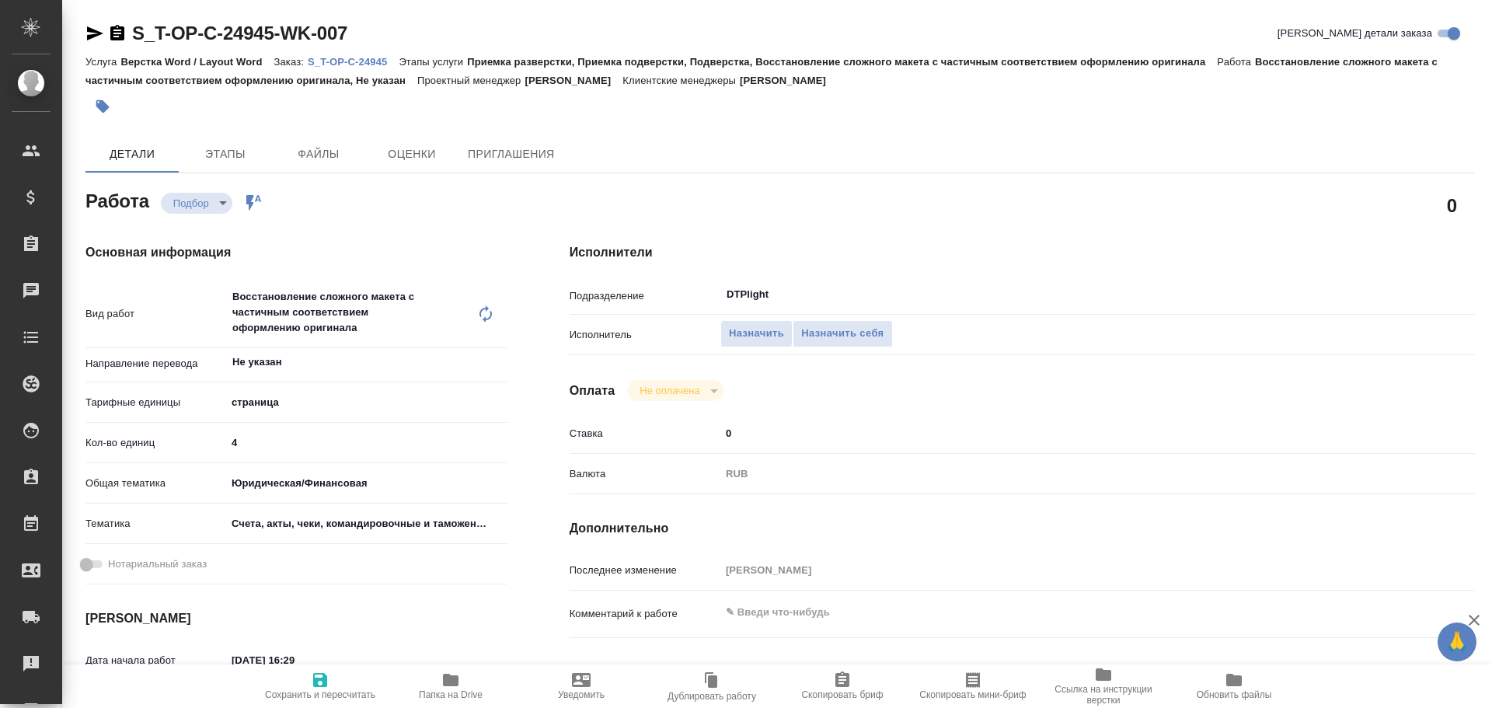
type textarea "x"
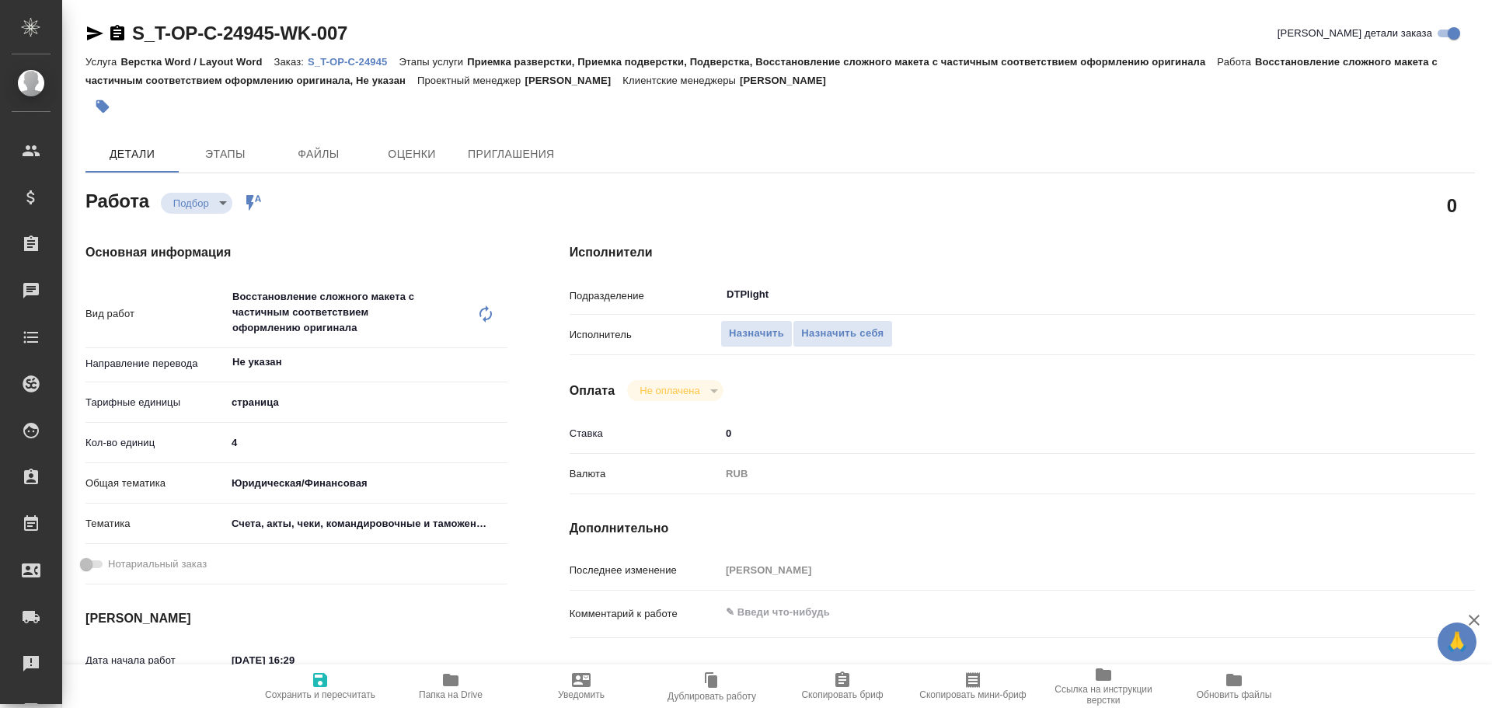
type textarea "x"
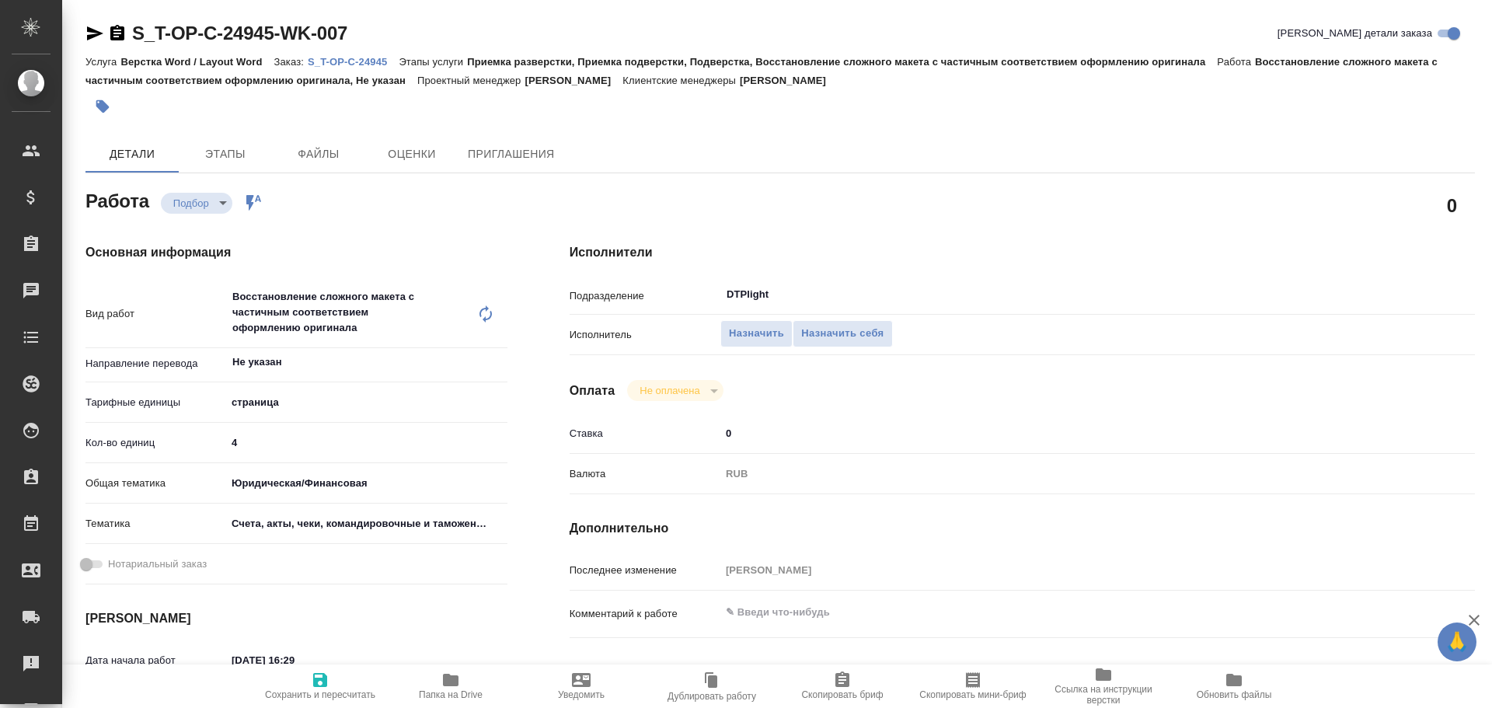
type textarea "x"
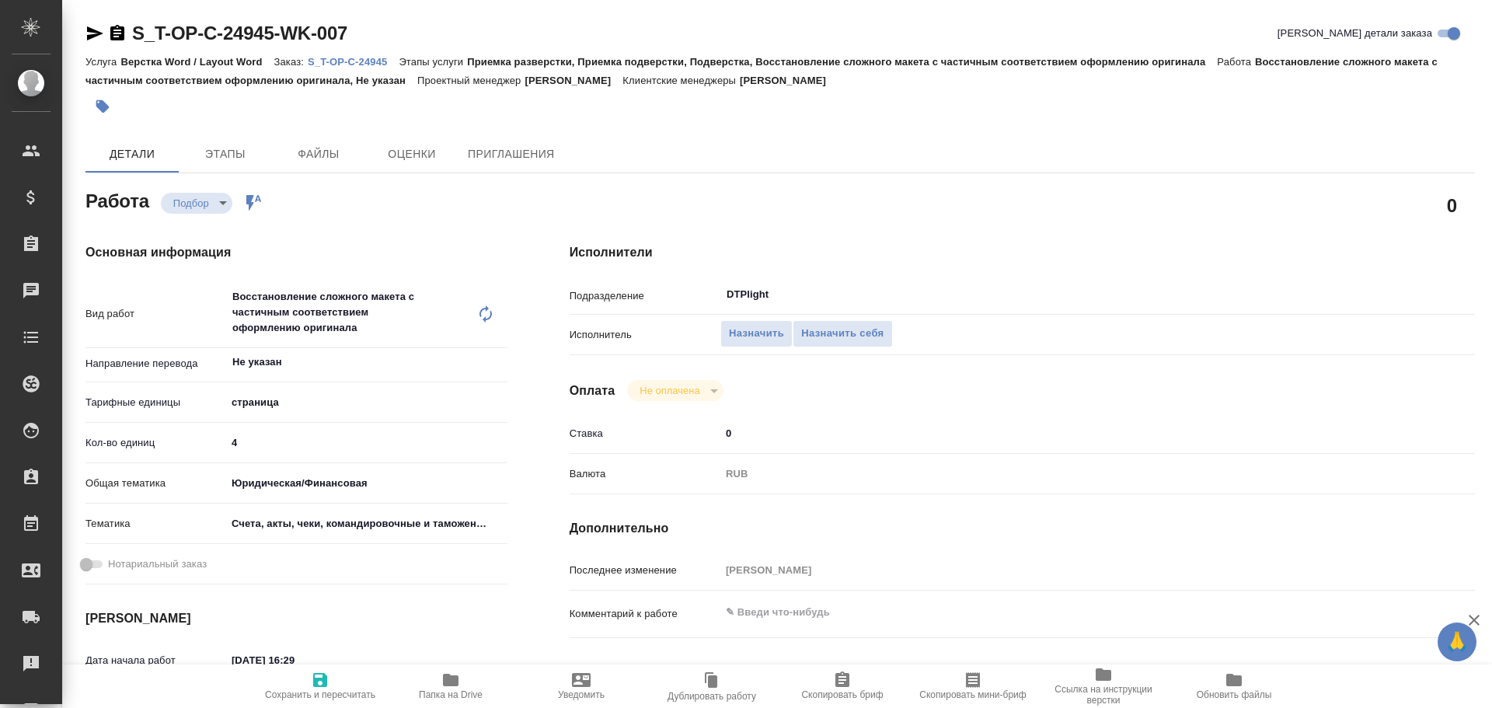
type textarea "x"
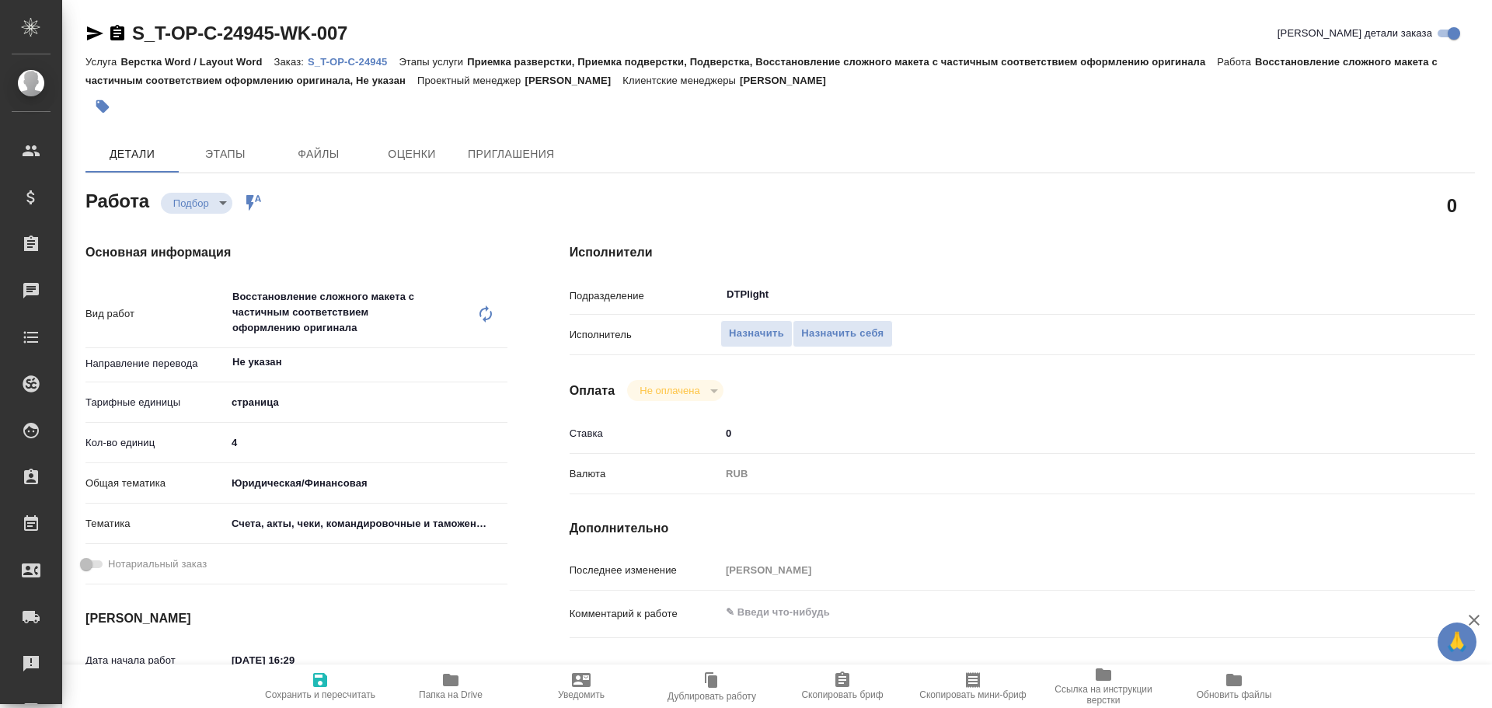
drag, startPoint x: 92, startPoint y: 33, endPoint x: 96, endPoint y: 48, distance: 16.2
click at [92, 33] on icon "button" at bounding box center [94, 33] width 19 height 19
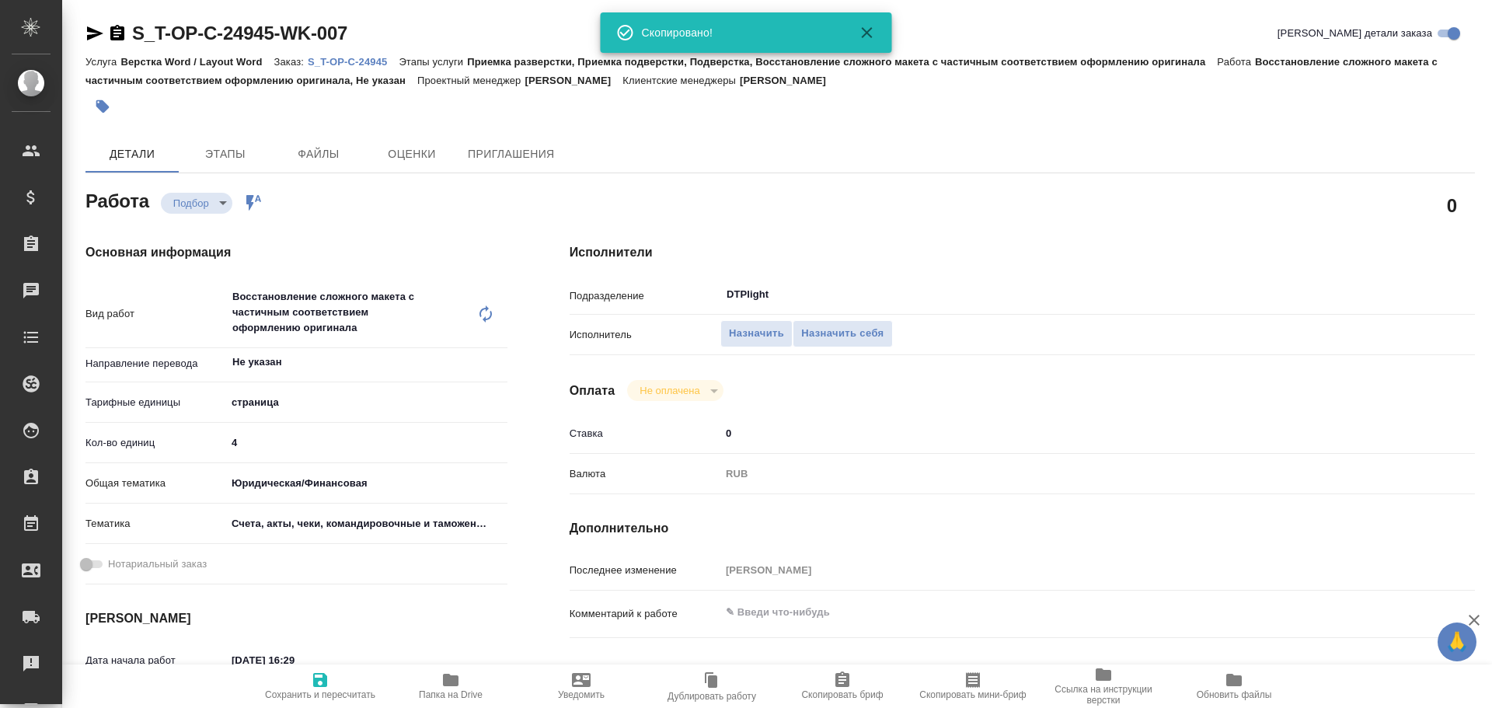
type textarea "x"
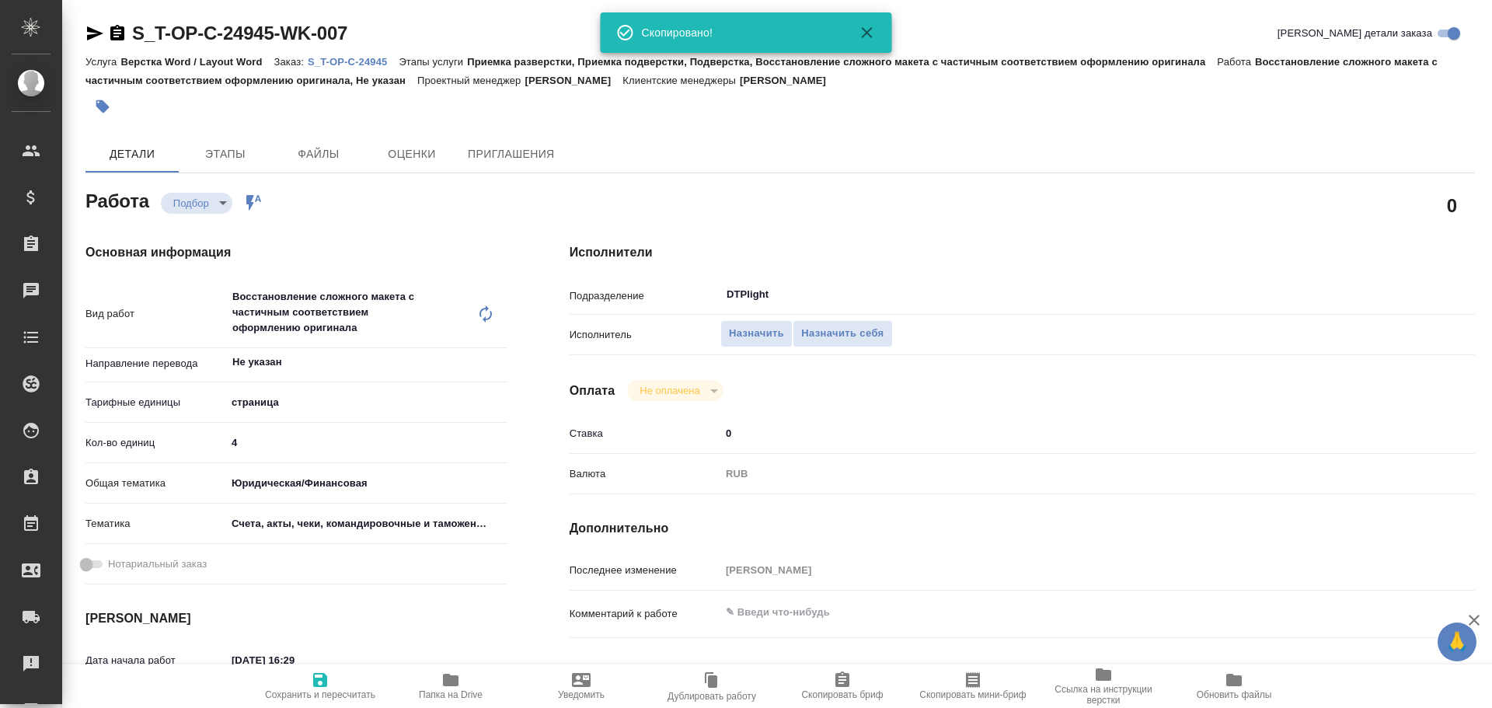
type textarea "x"
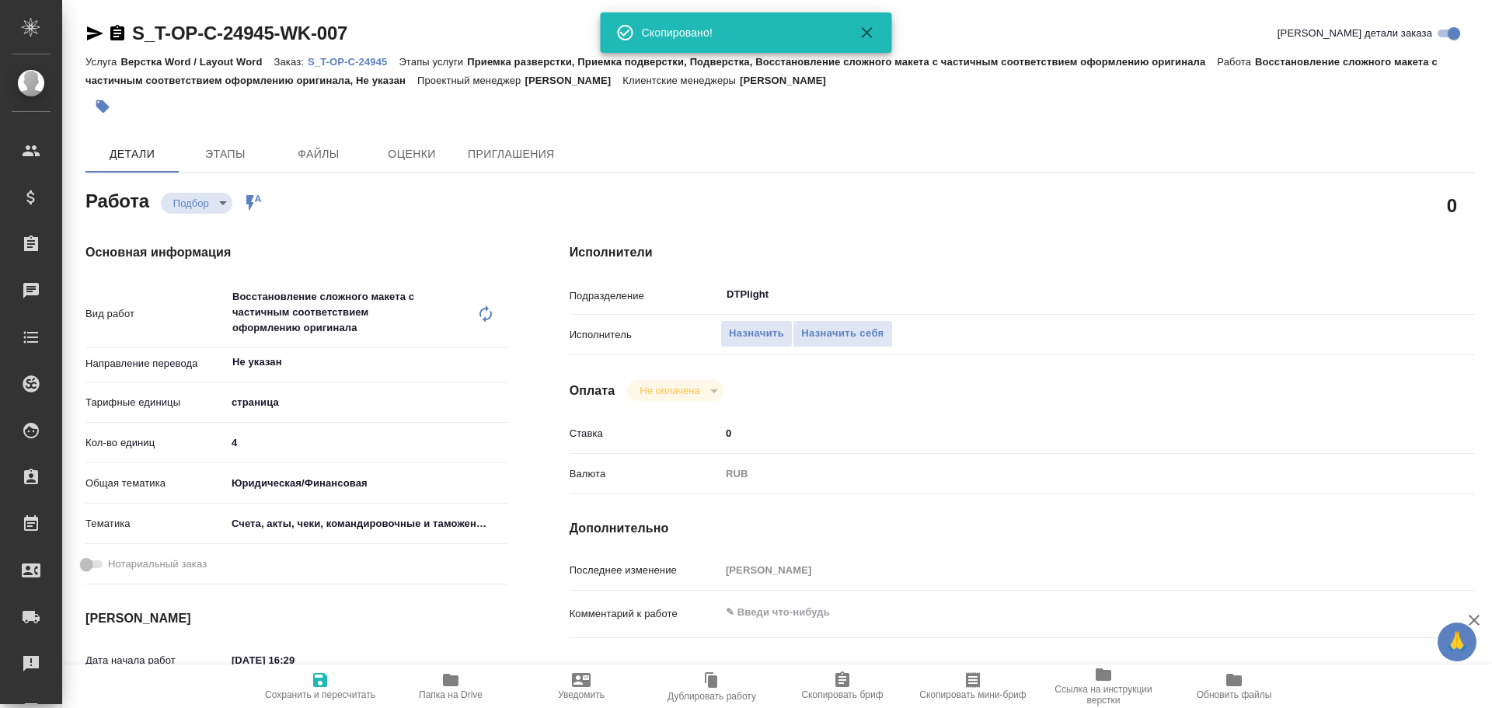
type textarea "x"
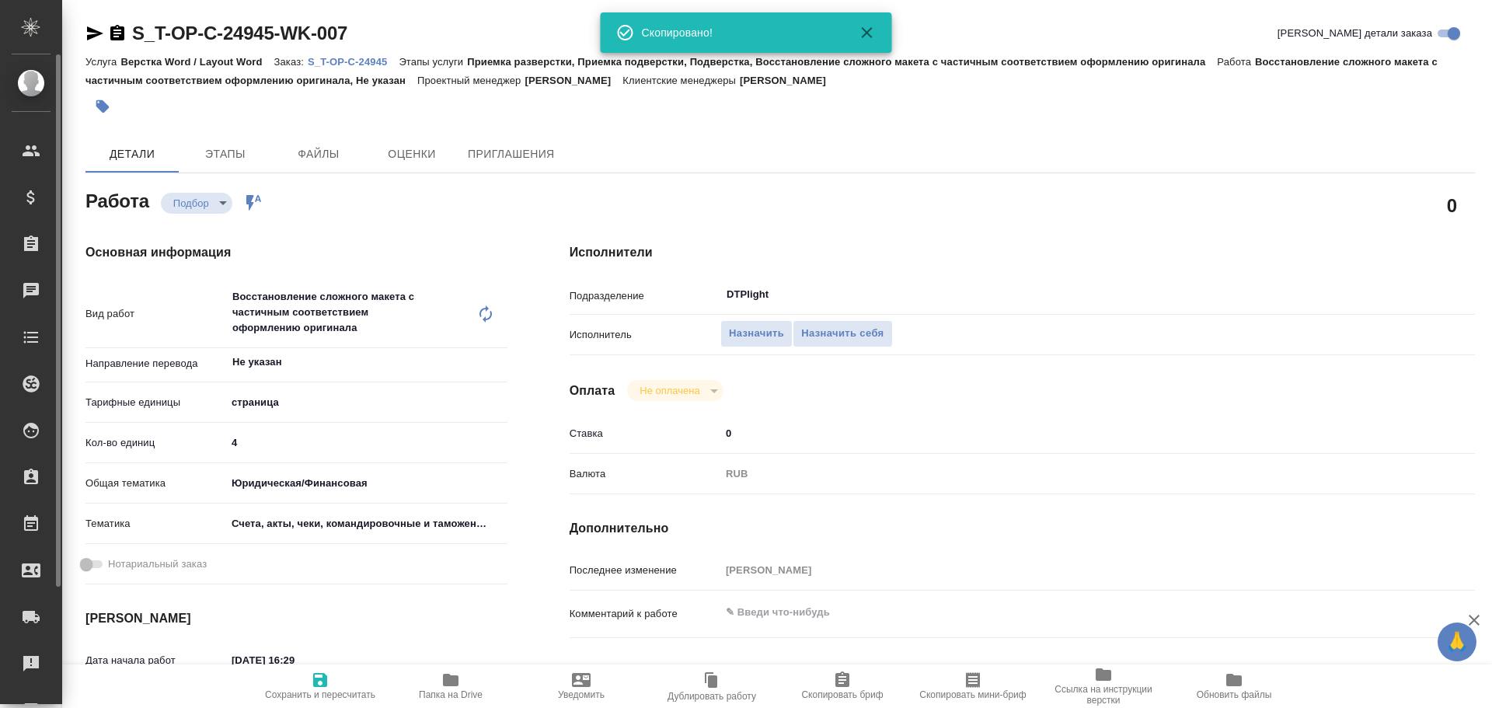
type textarea "x"
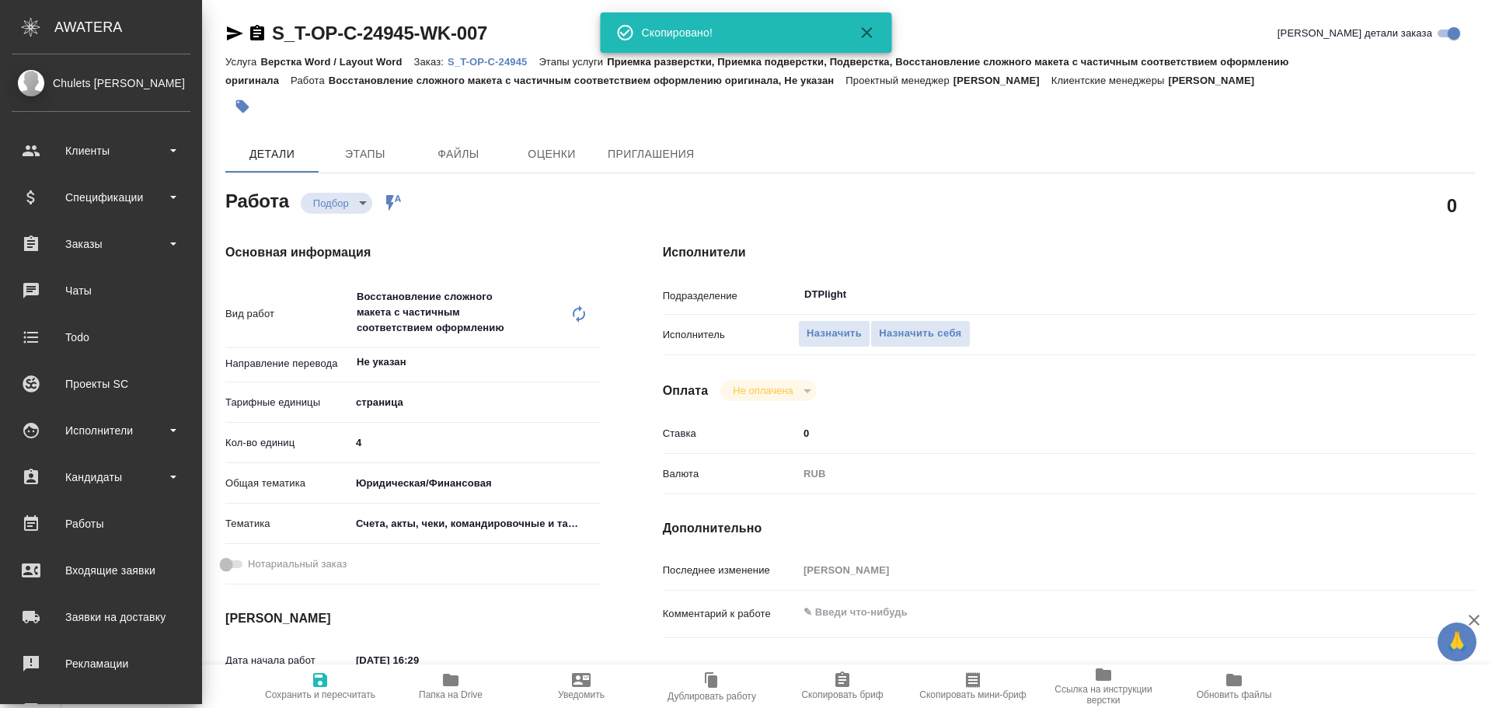
type textarea "x"
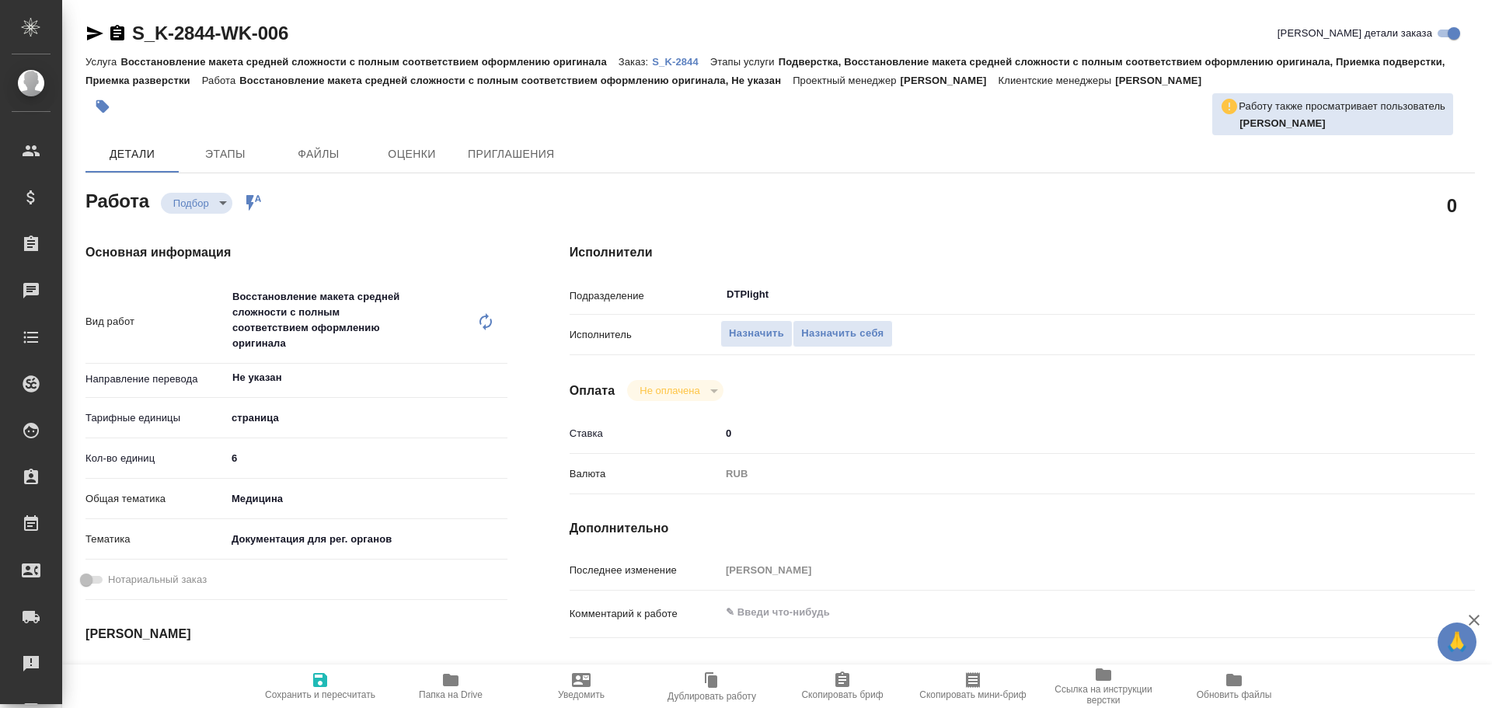
type textarea "x"
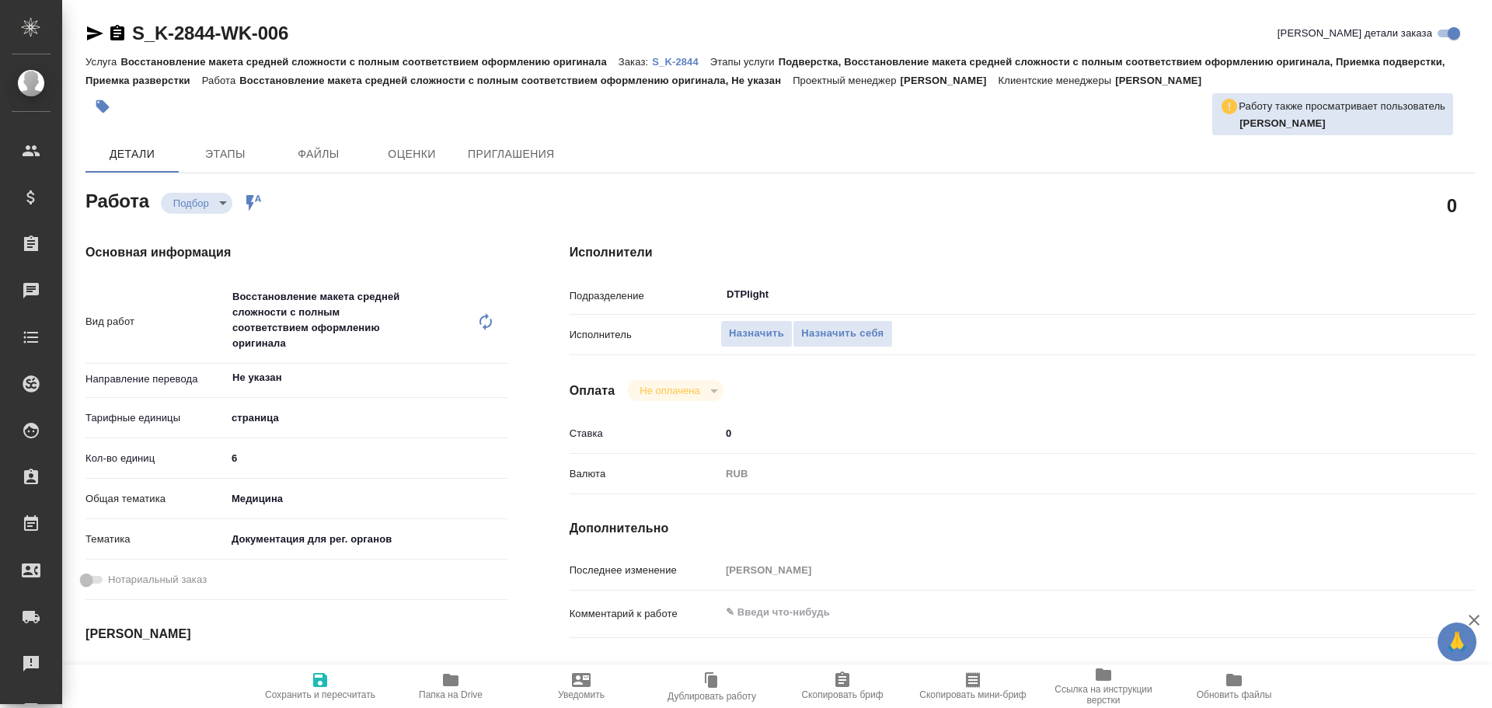
type textarea "x"
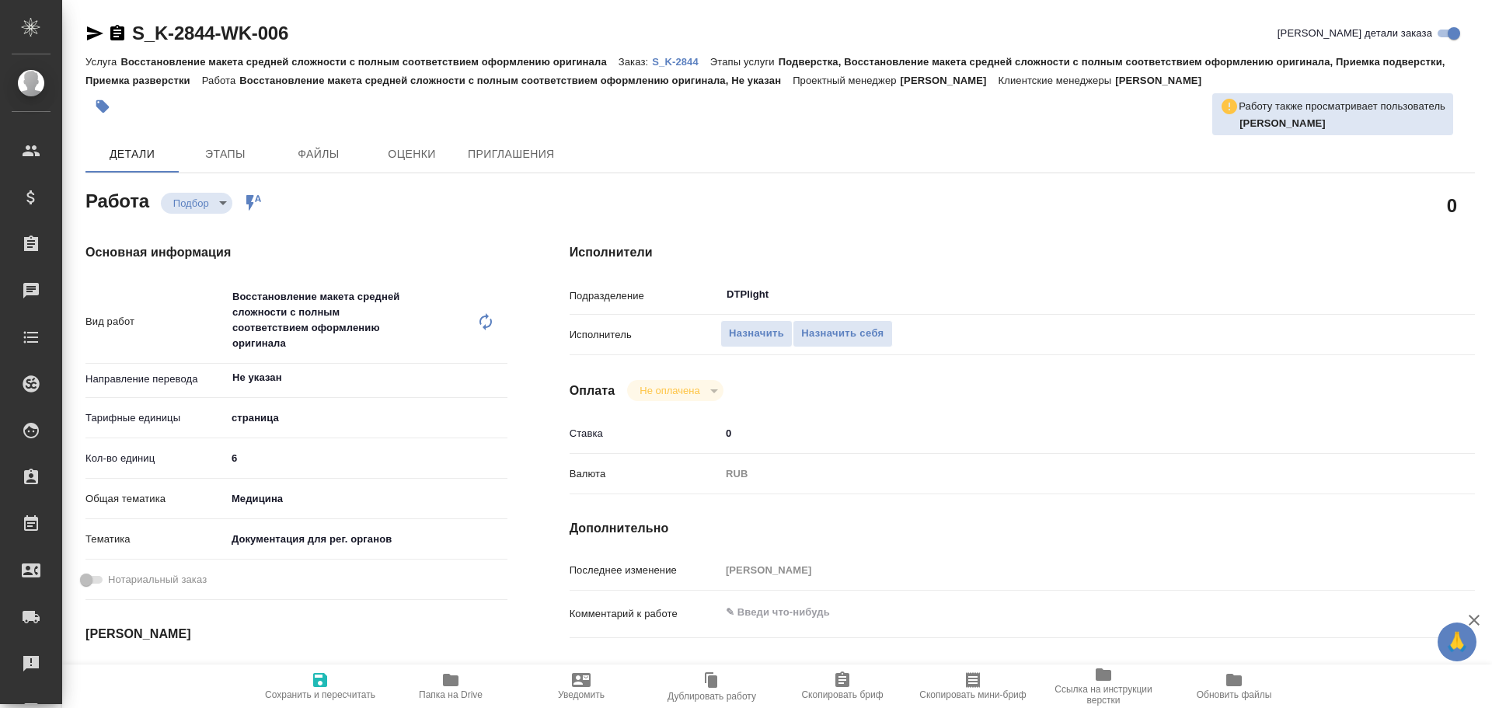
type textarea "x"
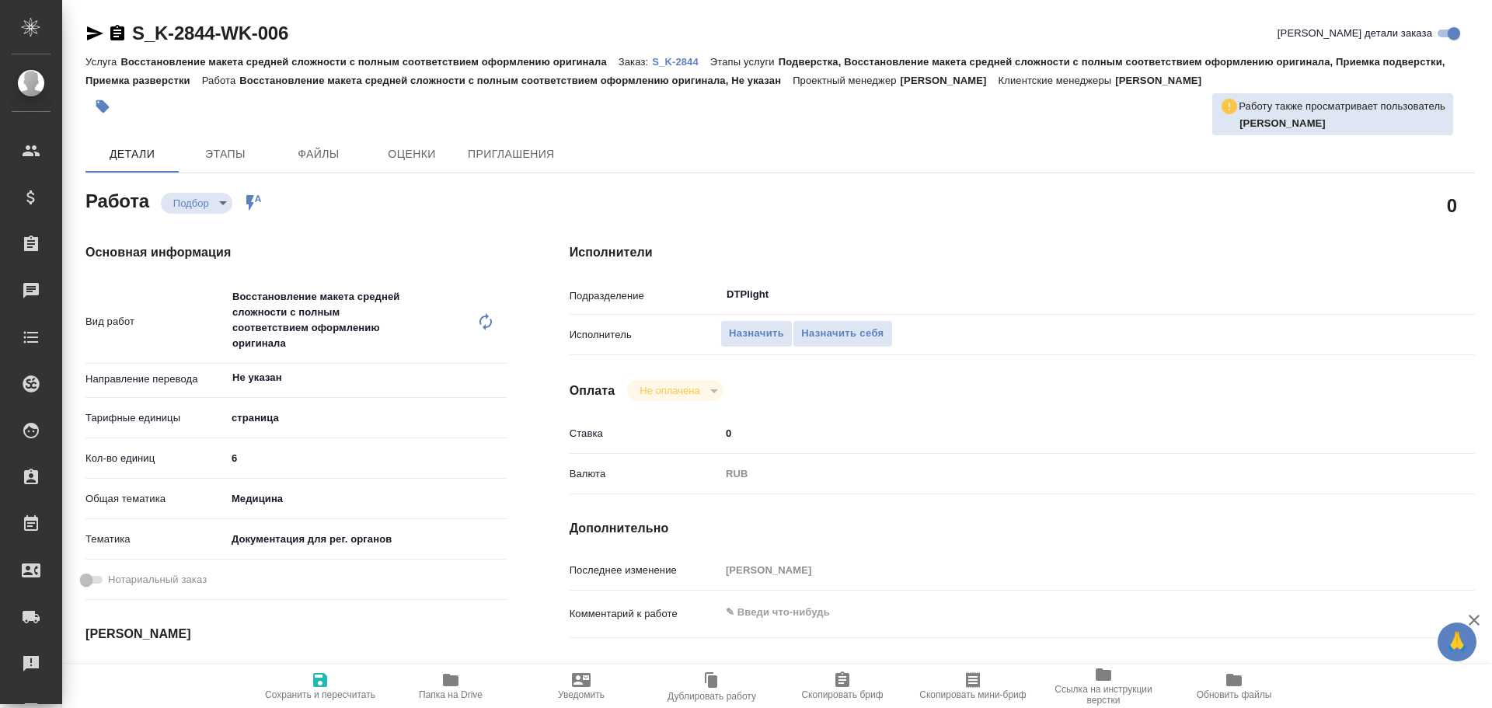
type textarea "x"
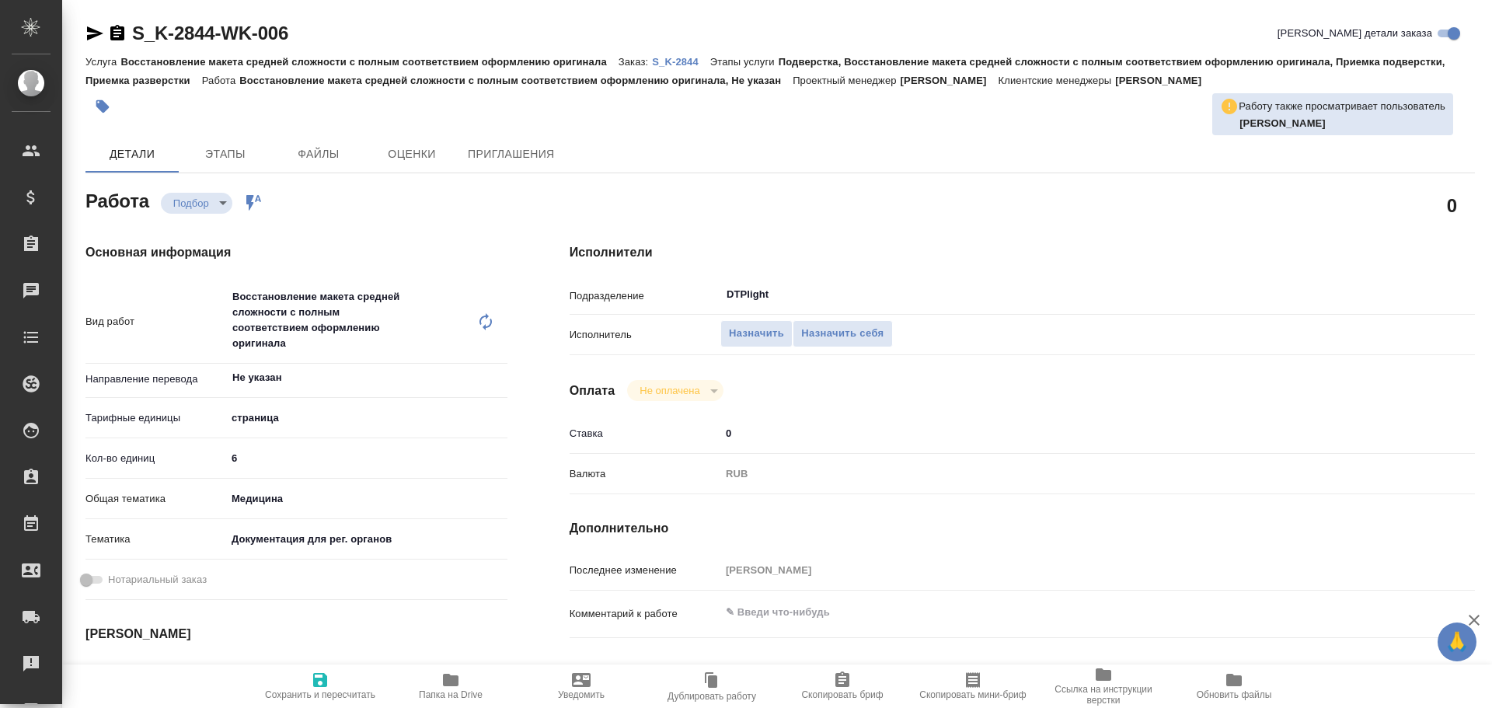
type textarea "x"
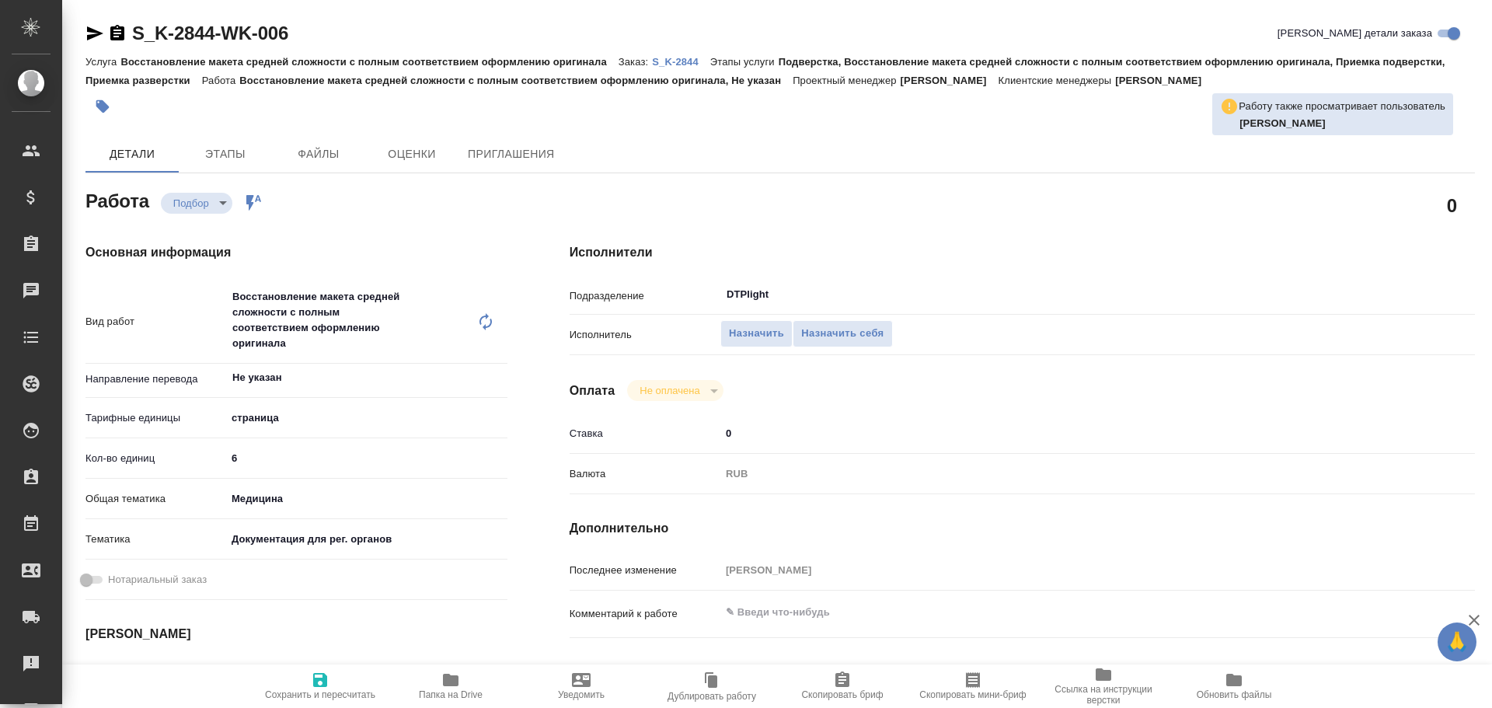
type textarea "x"
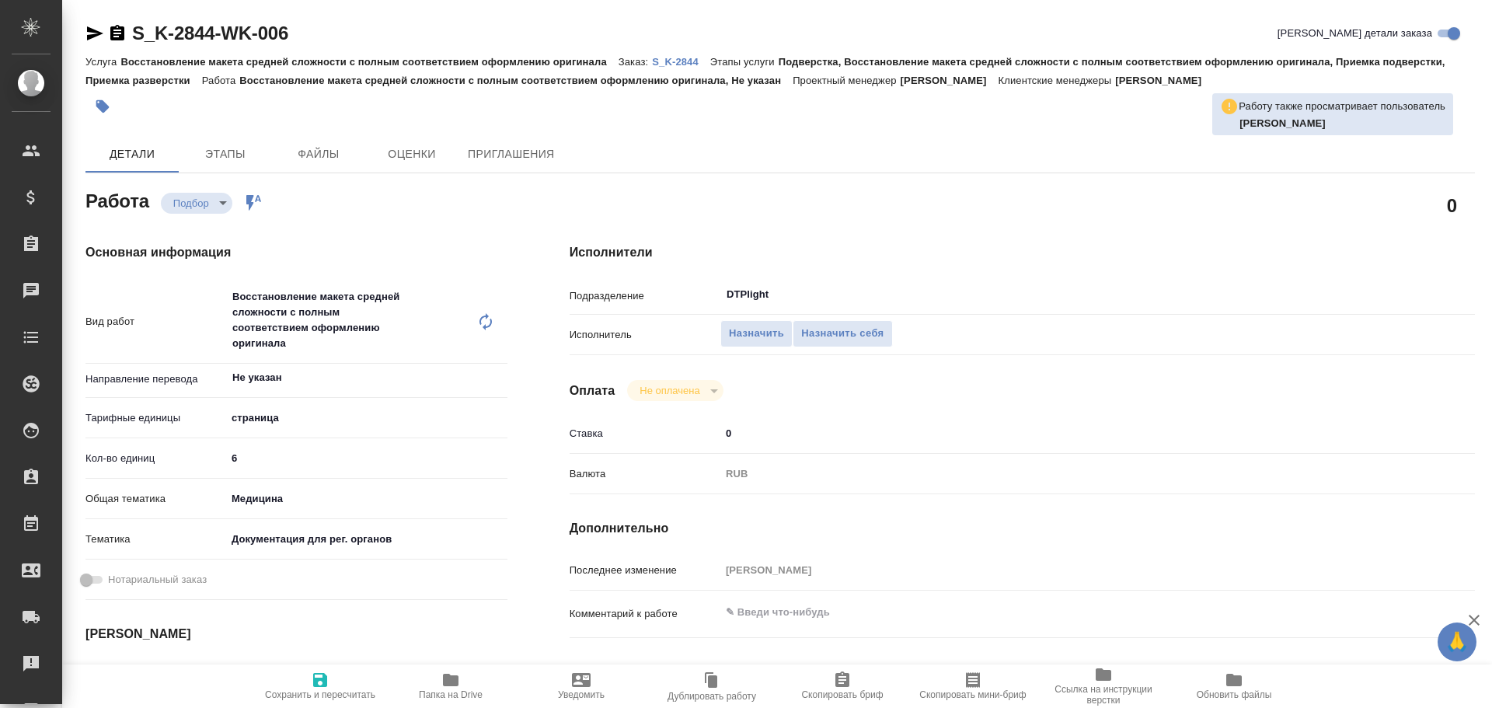
type textarea "x"
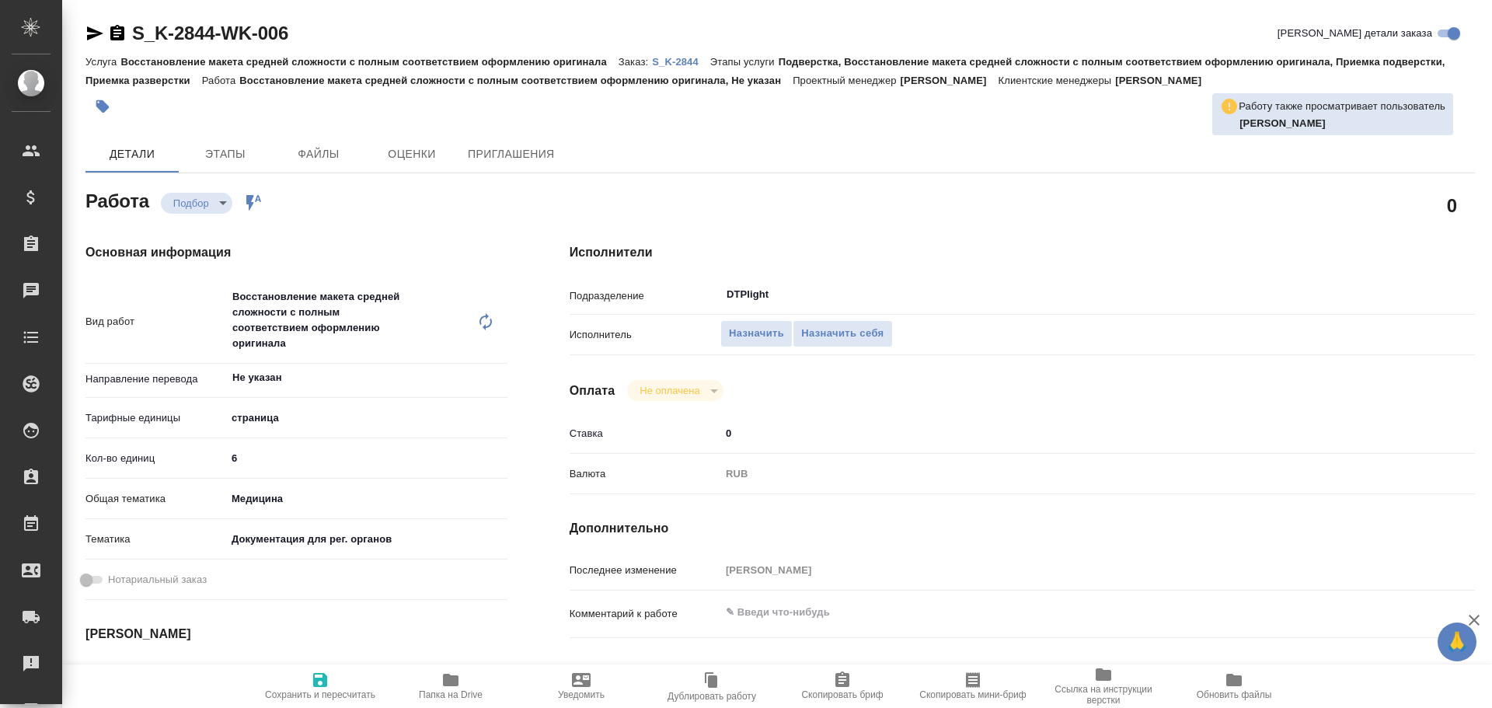
type textarea "x"
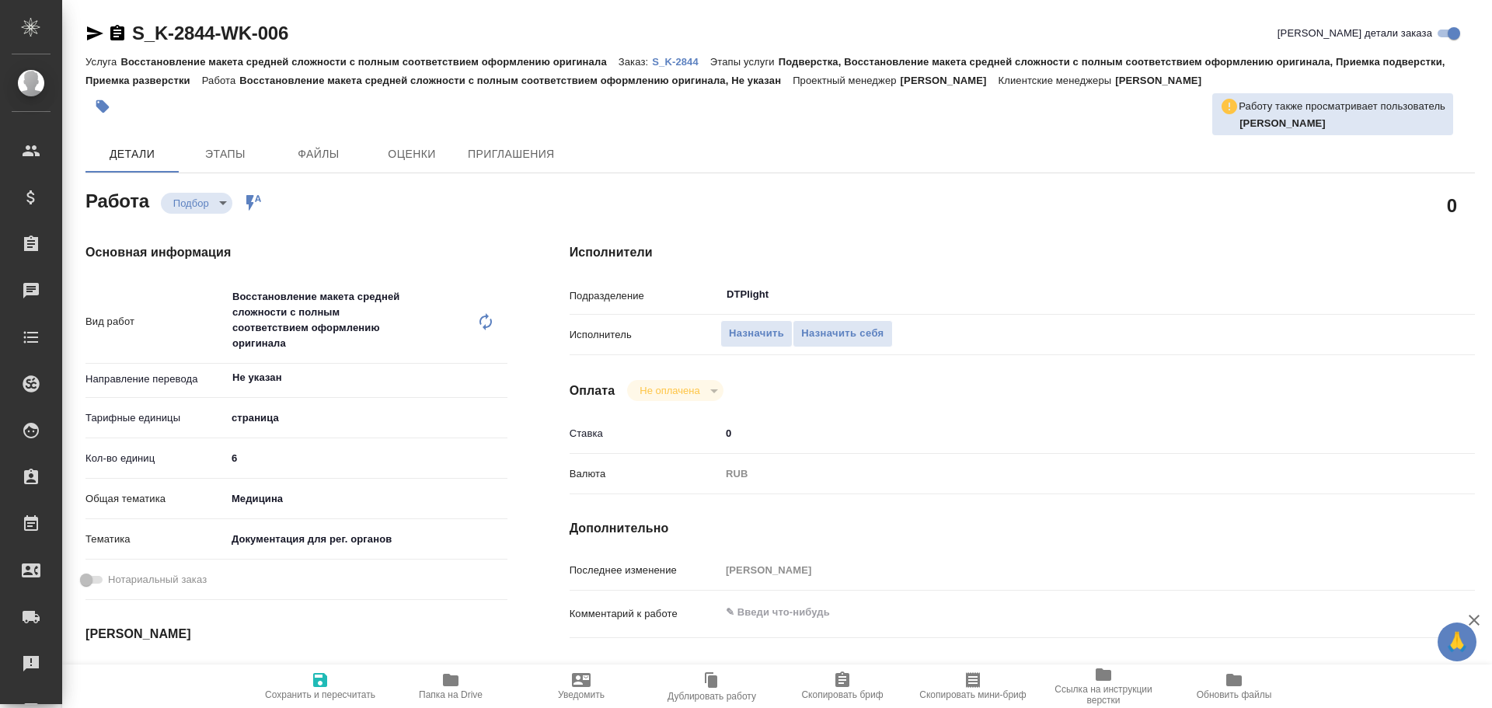
type textarea "x"
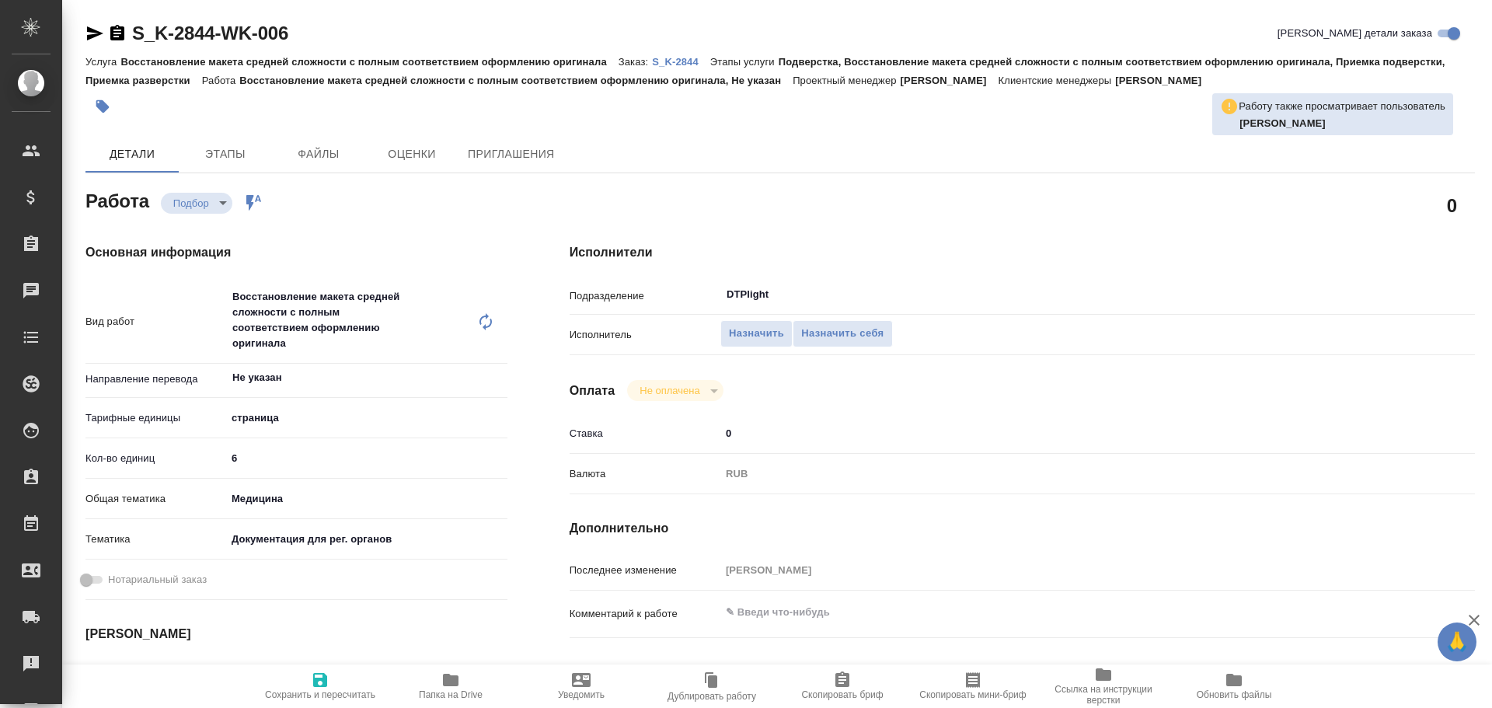
type textarea "x"
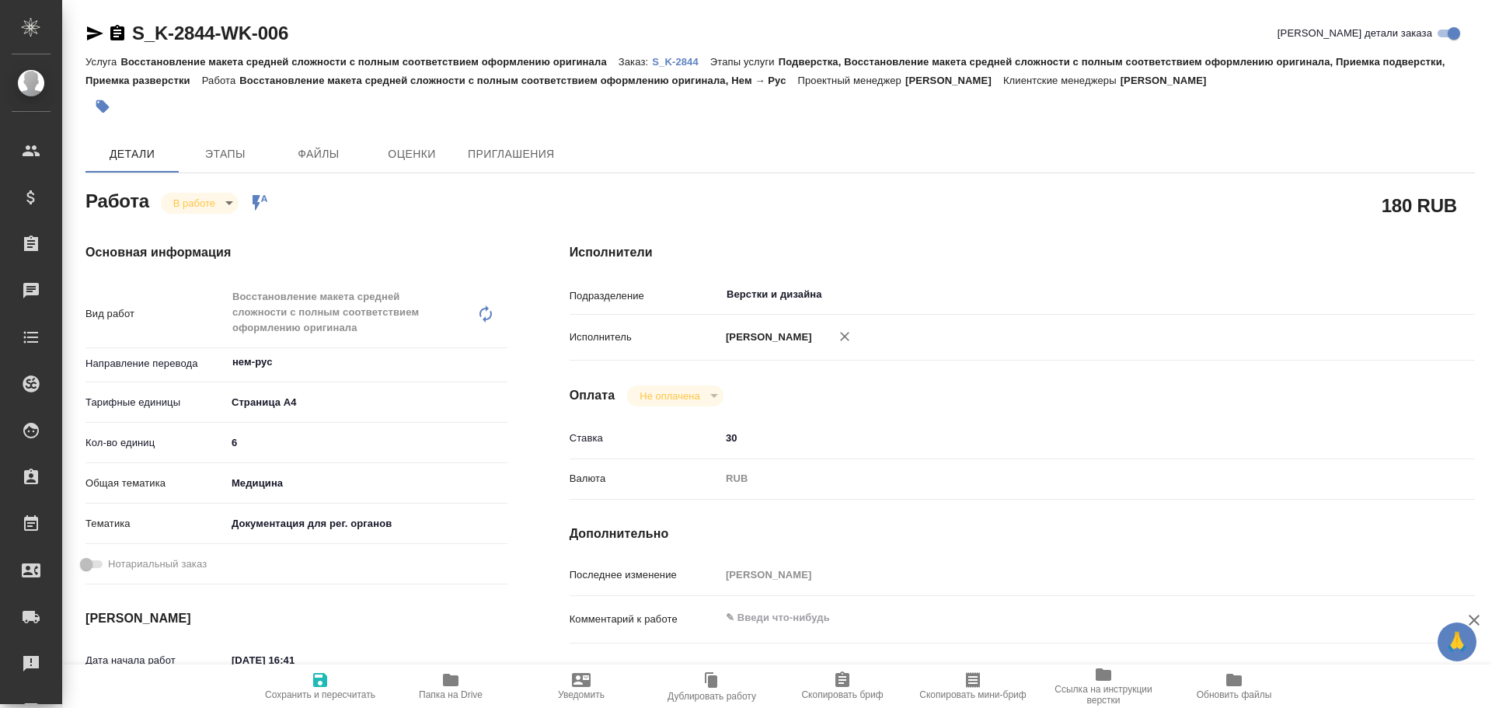
type textarea "x"
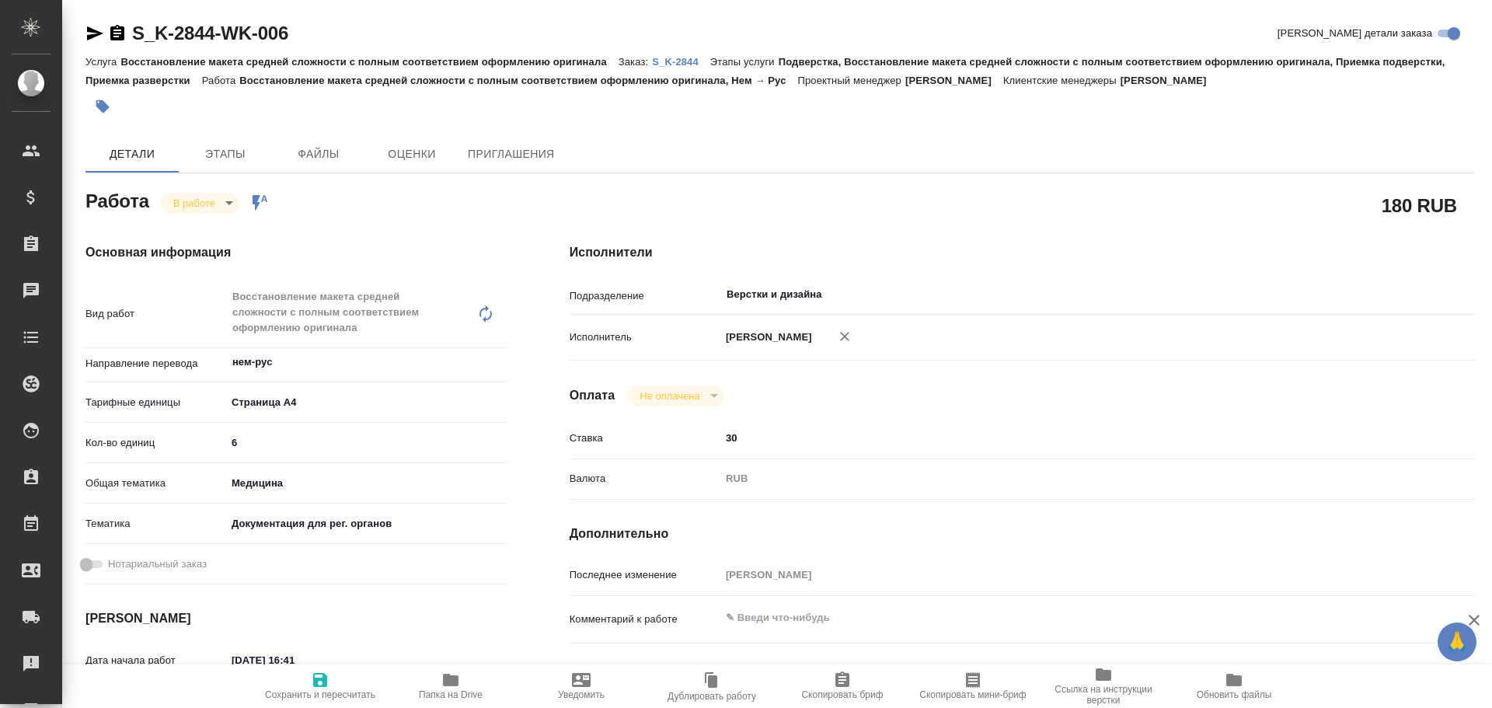
type textarea "x"
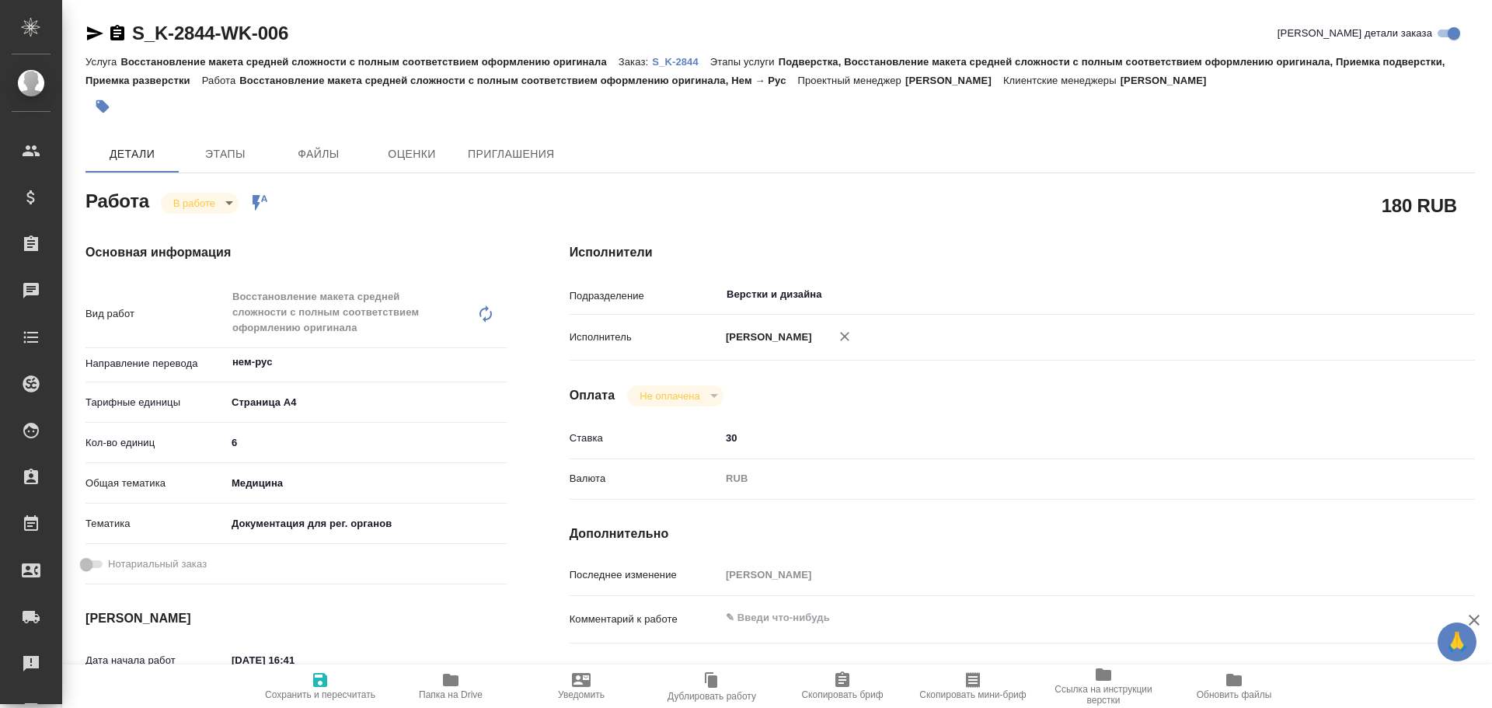
type textarea "x"
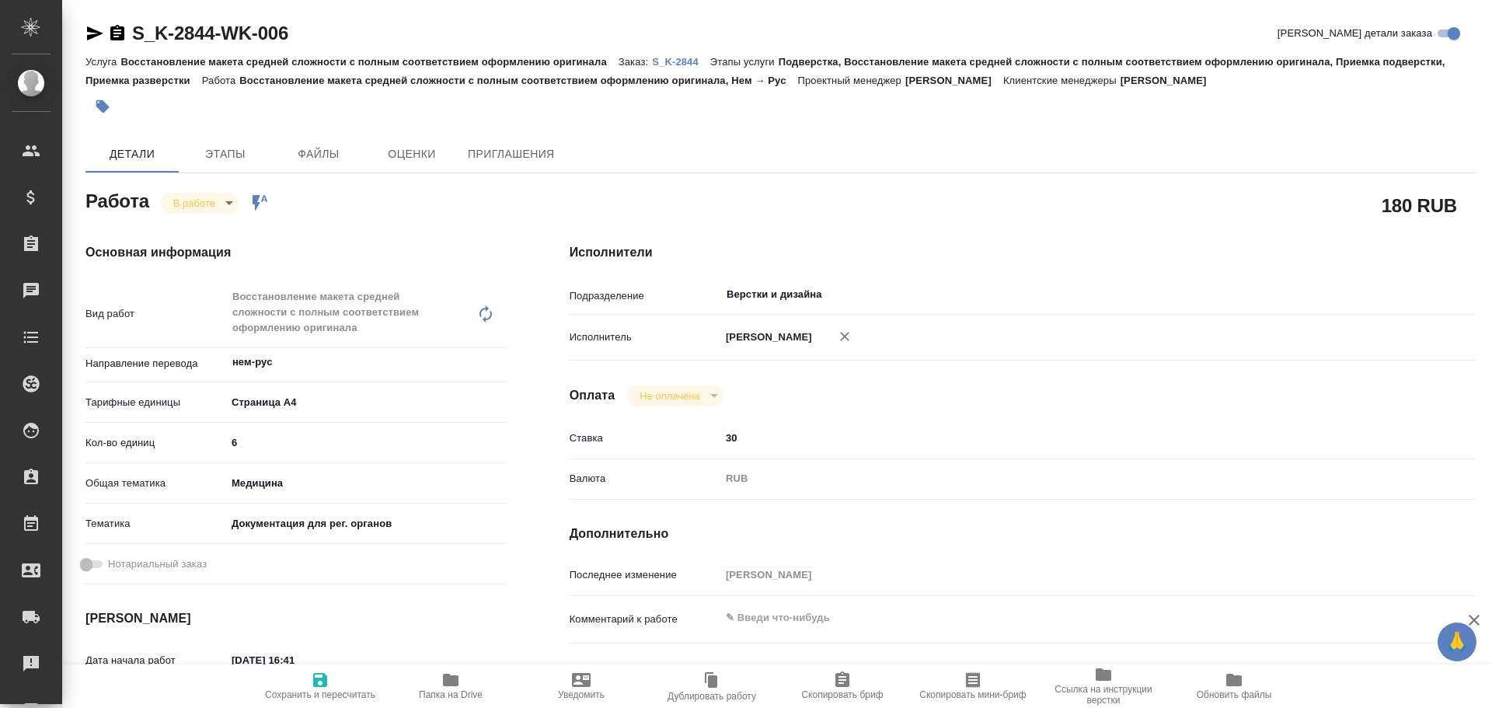
type textarea "x"
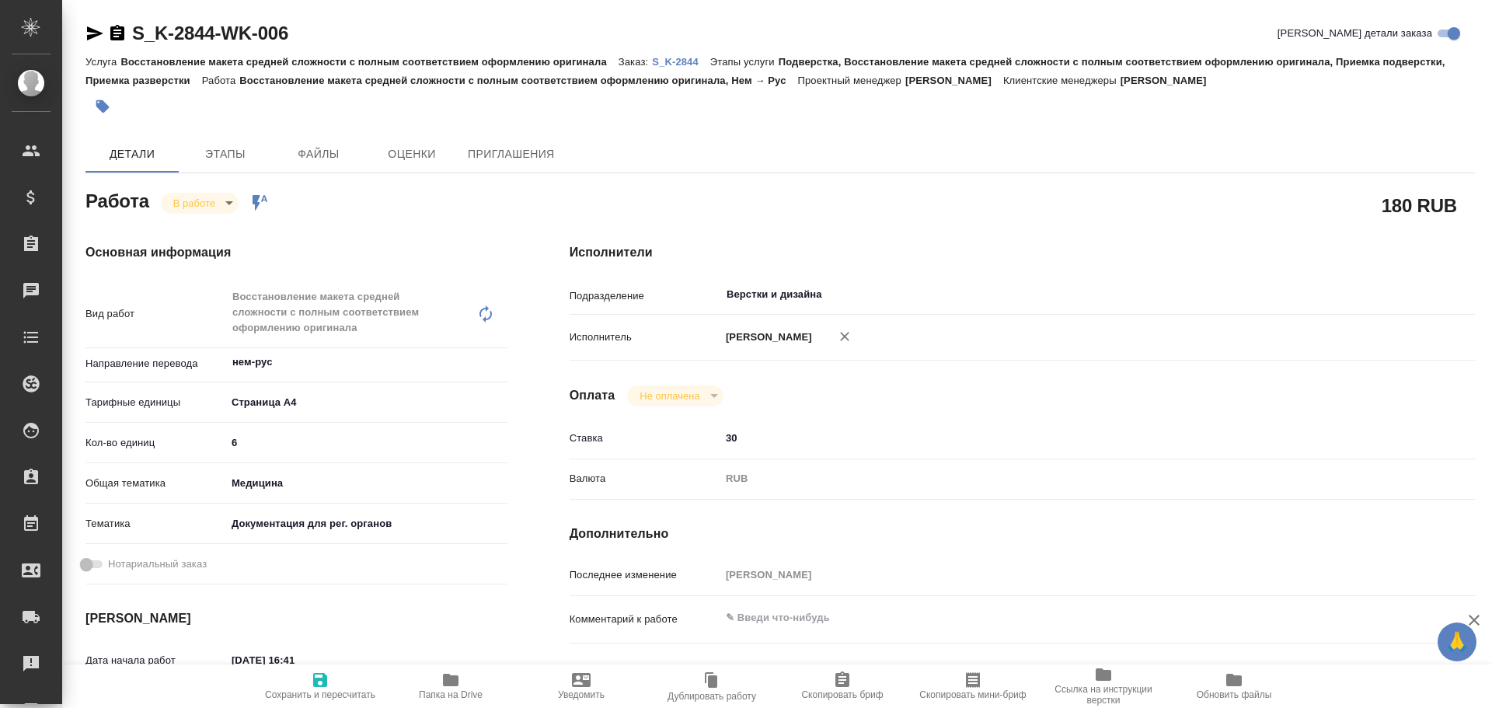
type textarea "x"
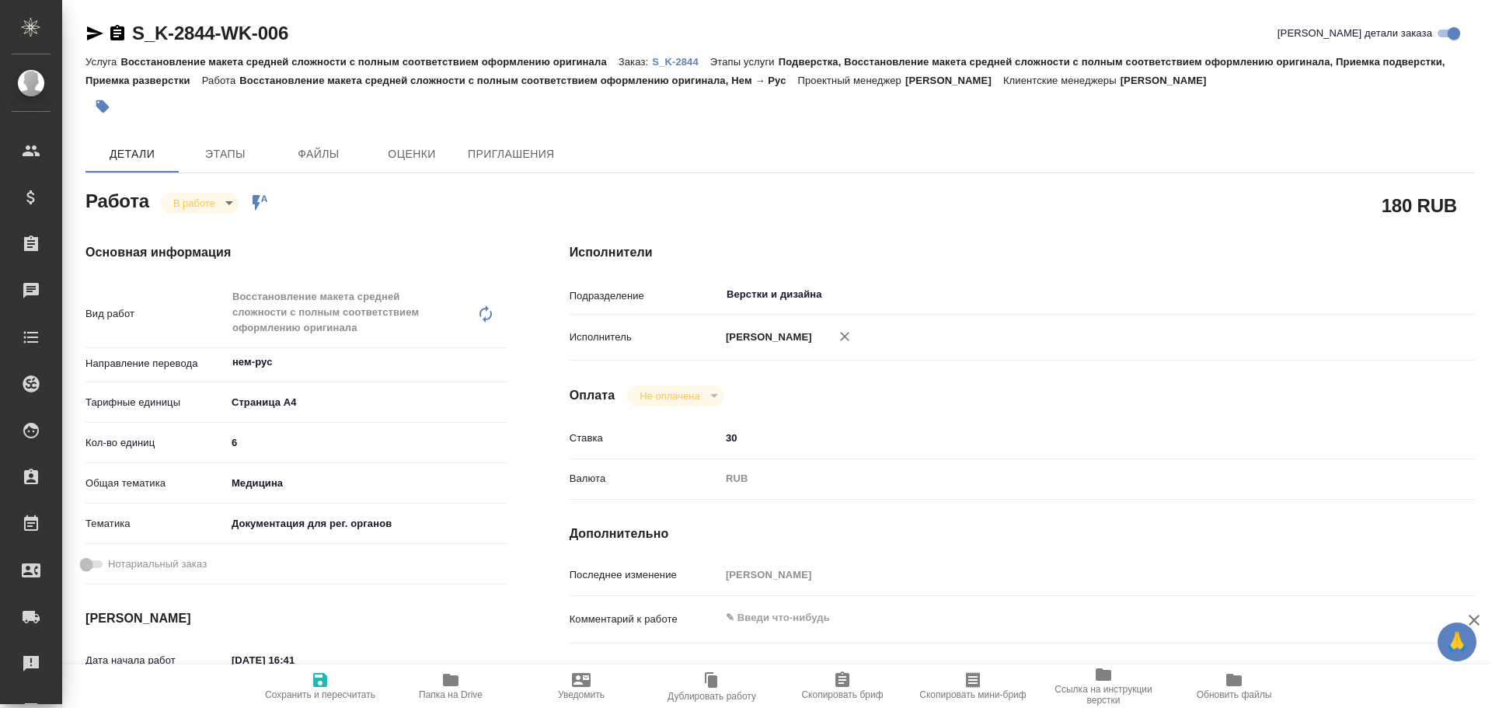
type textarea "x"
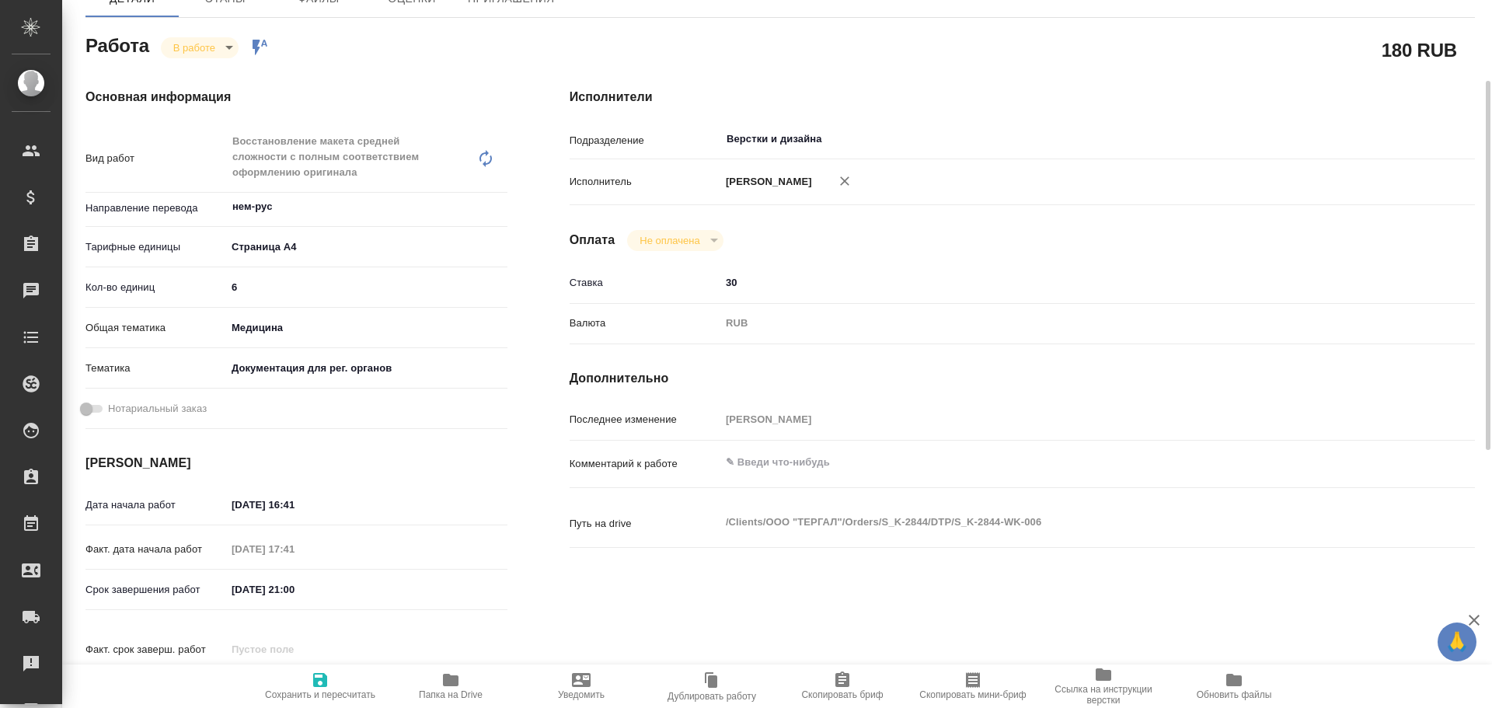
scroll to position [233, 0]
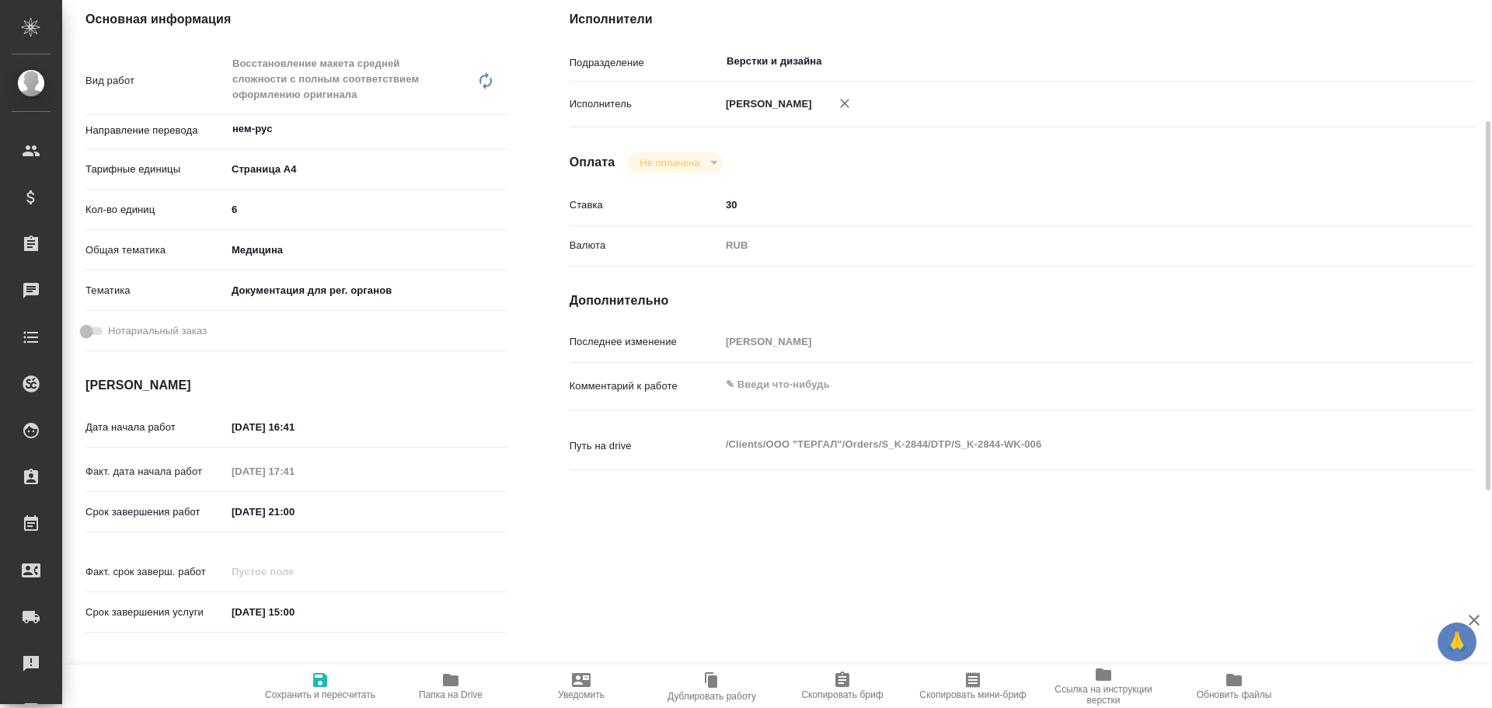
type textarea "x"
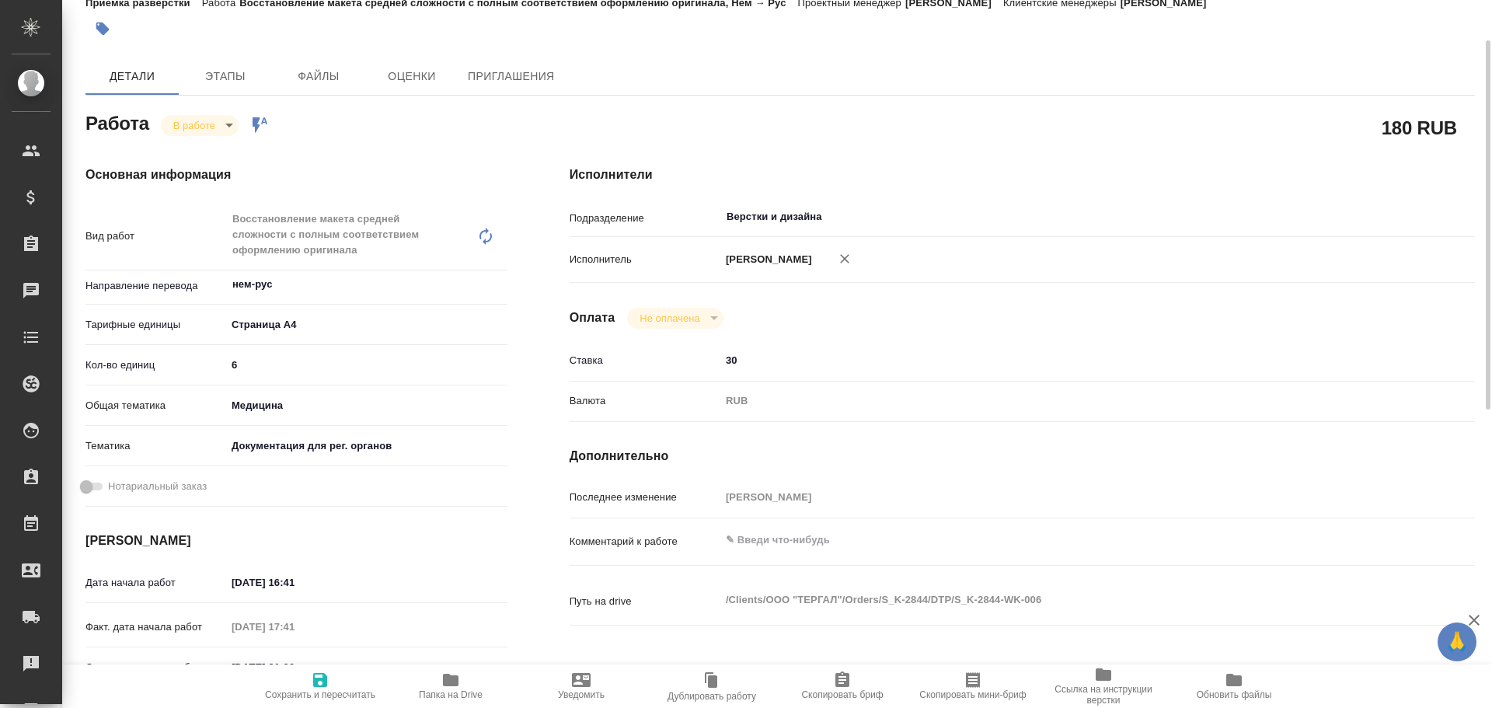
scroll to position [0, 0]
